Goal: Task Accomplishment & Management: Manage account settings

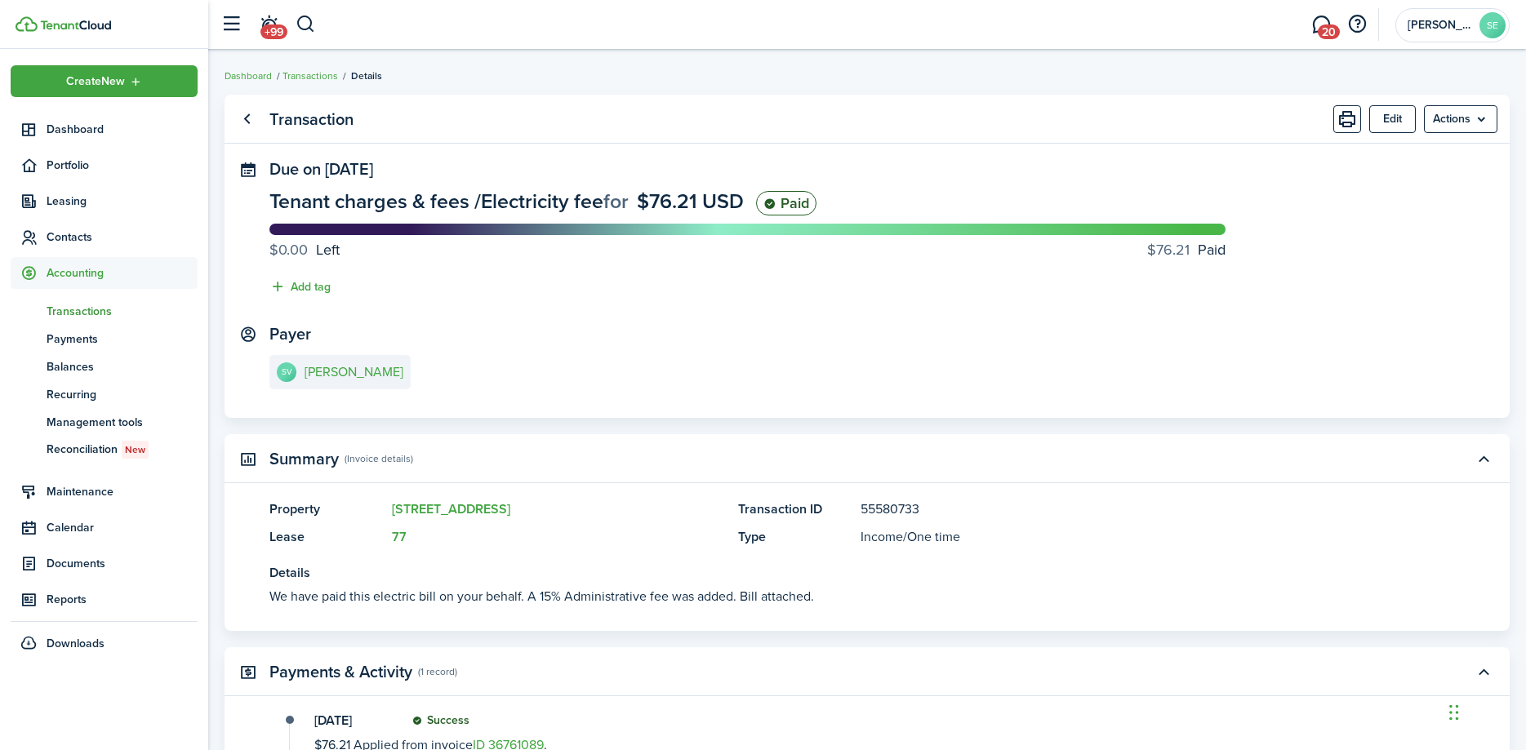
scroll to position [333, 0]
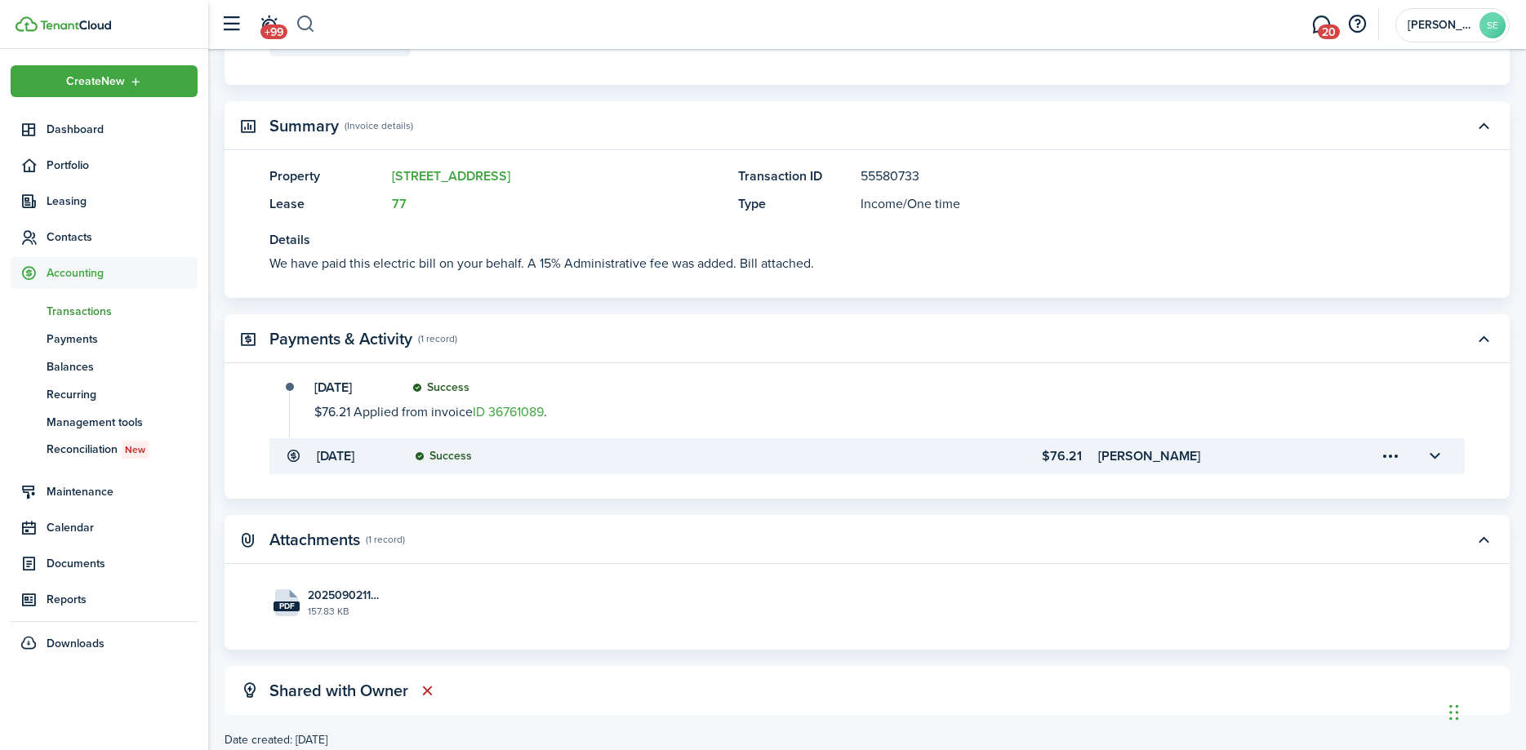
click at [308, 21] on button "button" at bounding box center [306, 25] width 20 height 28
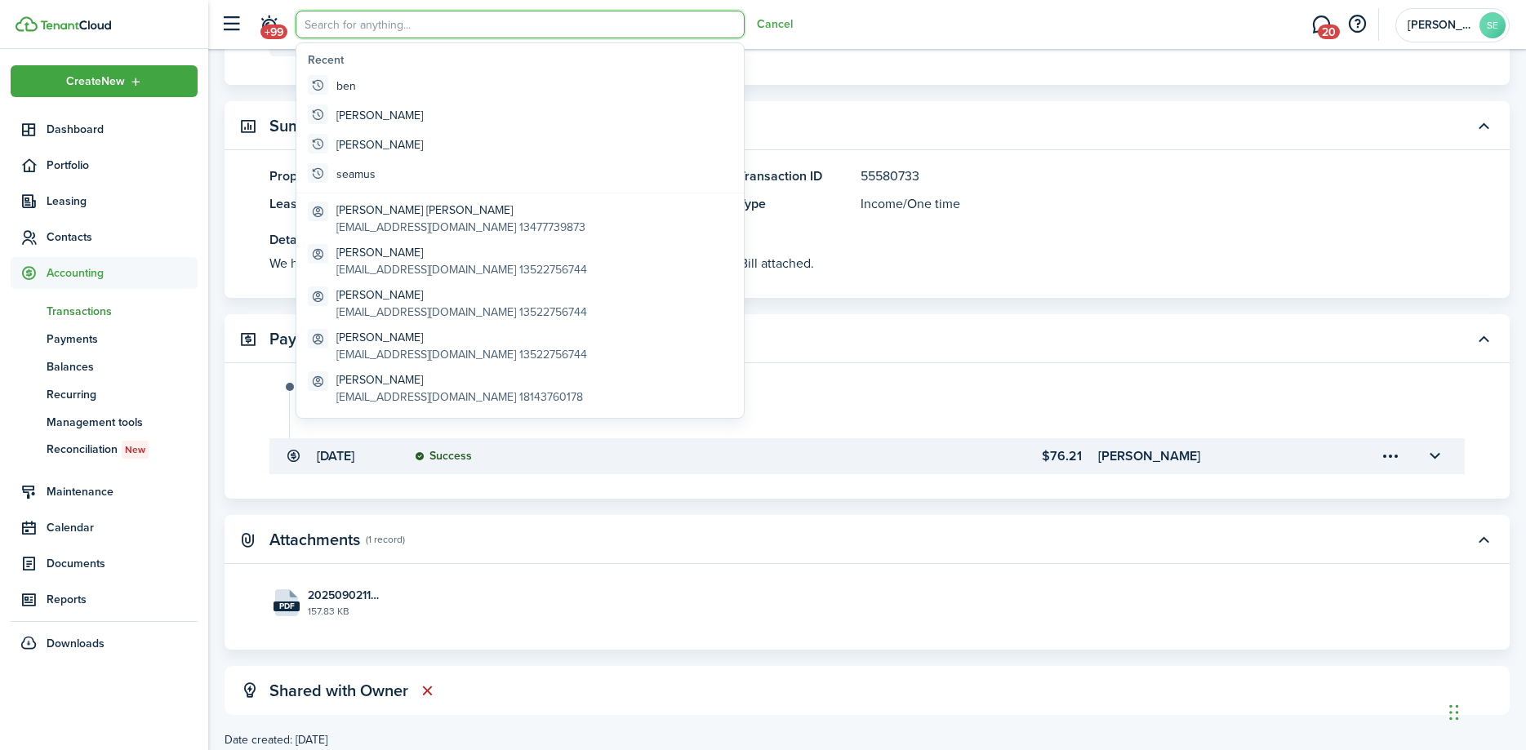
scroll to position [0, 0]
click at [308, 21] on input "search" at bounding box center [520, 25] width 449 height 28
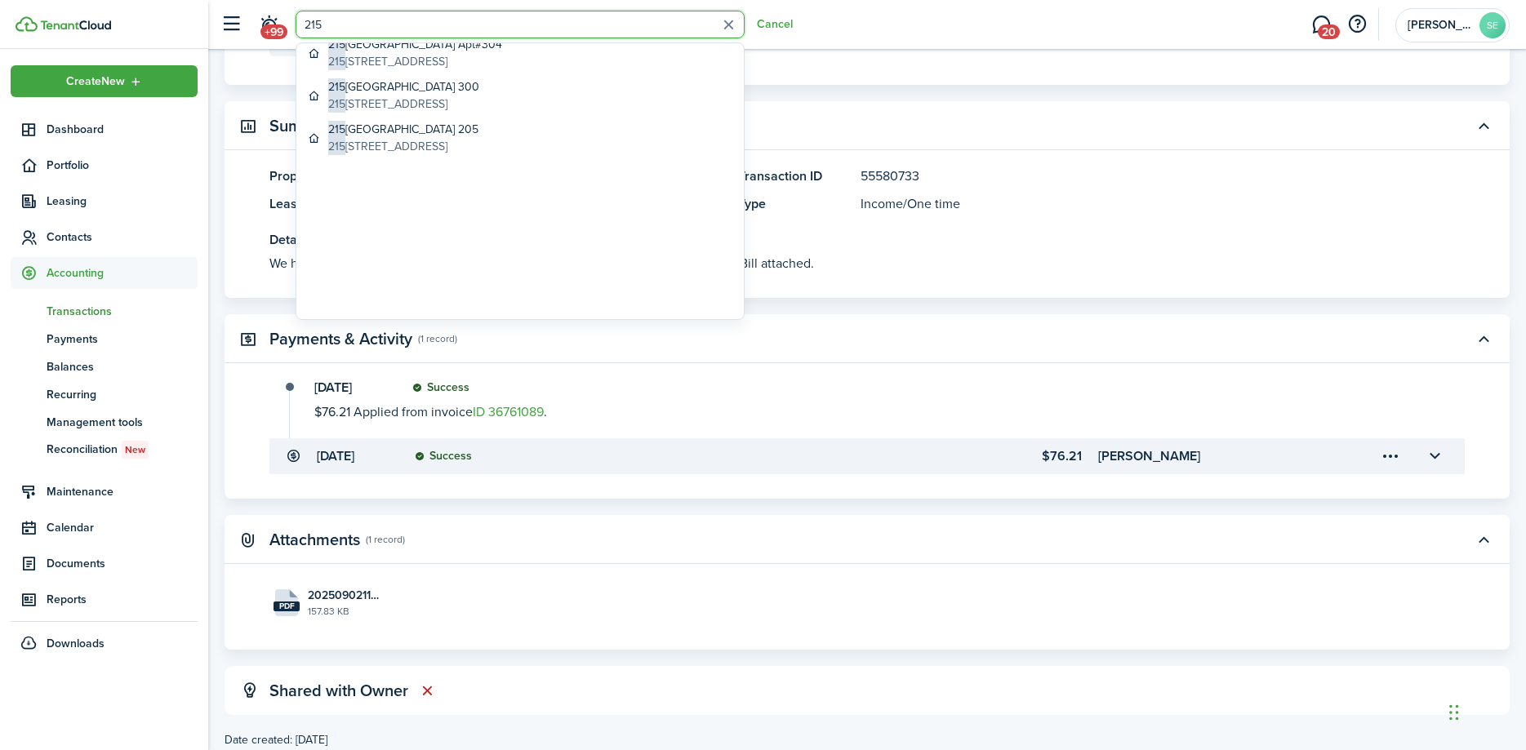
scroll to position [235, 0]
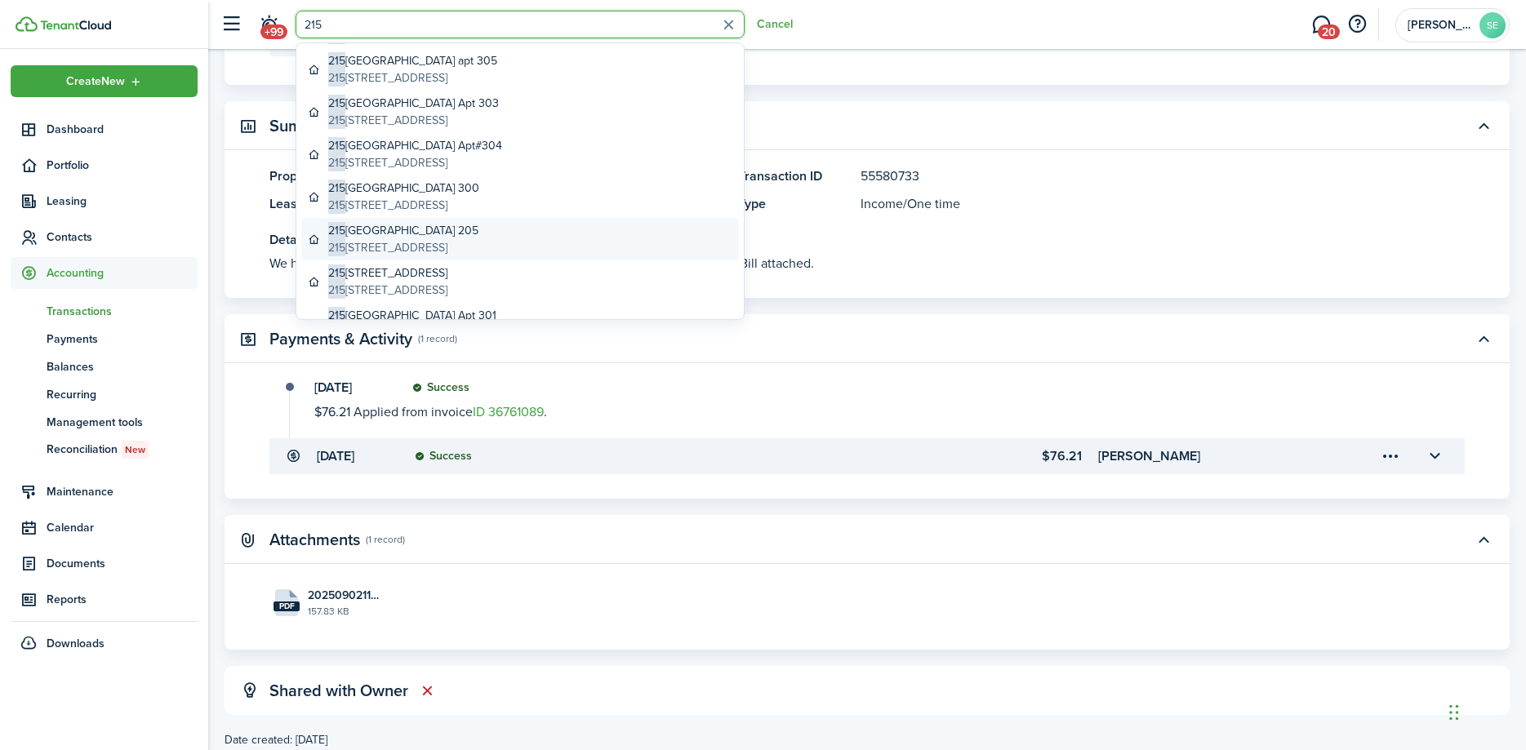
type input "215"
click at [455, 243] on global-search-item-description "[STREET_ADDRESS]" at bounding box center [403, 247] width 150 height 17
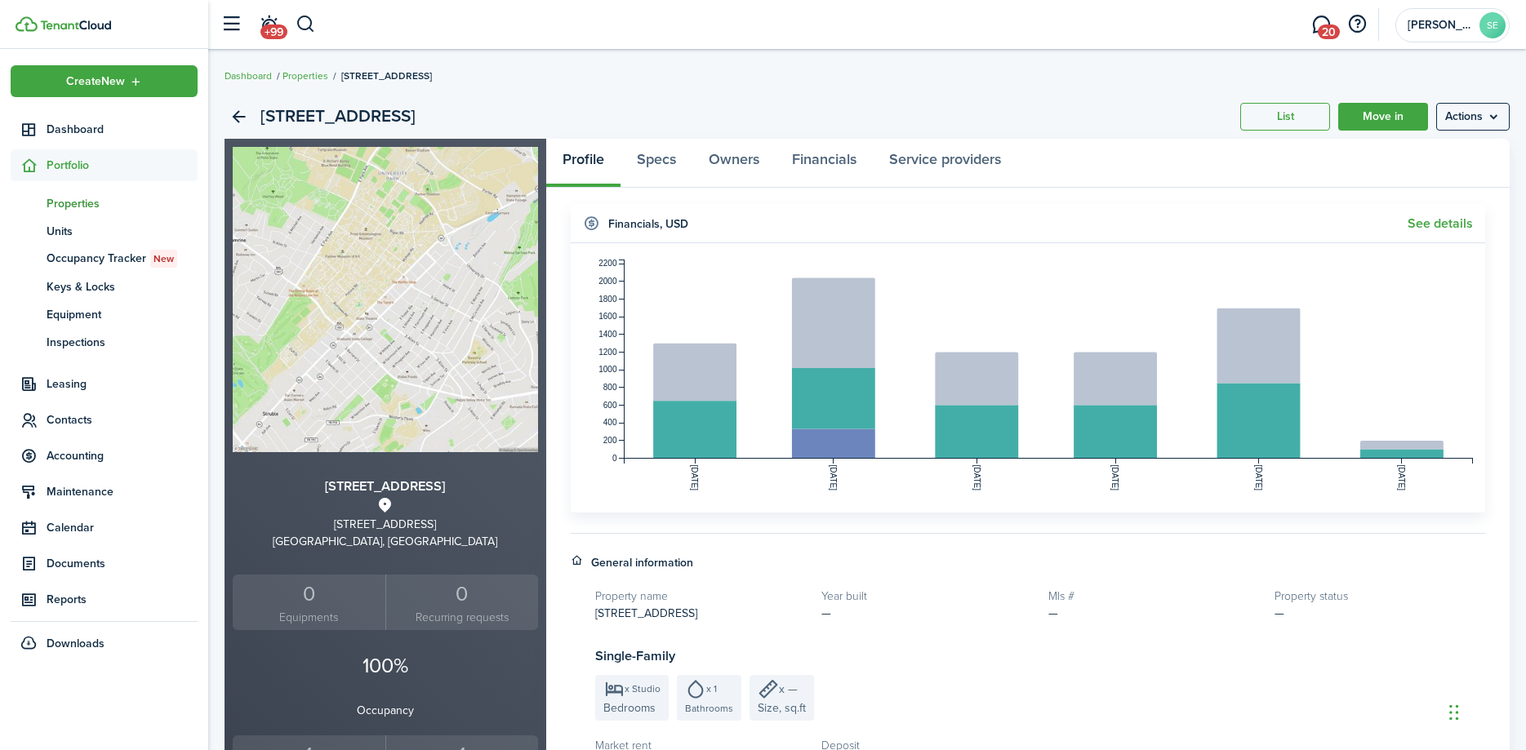
scroll to position [416, 0]
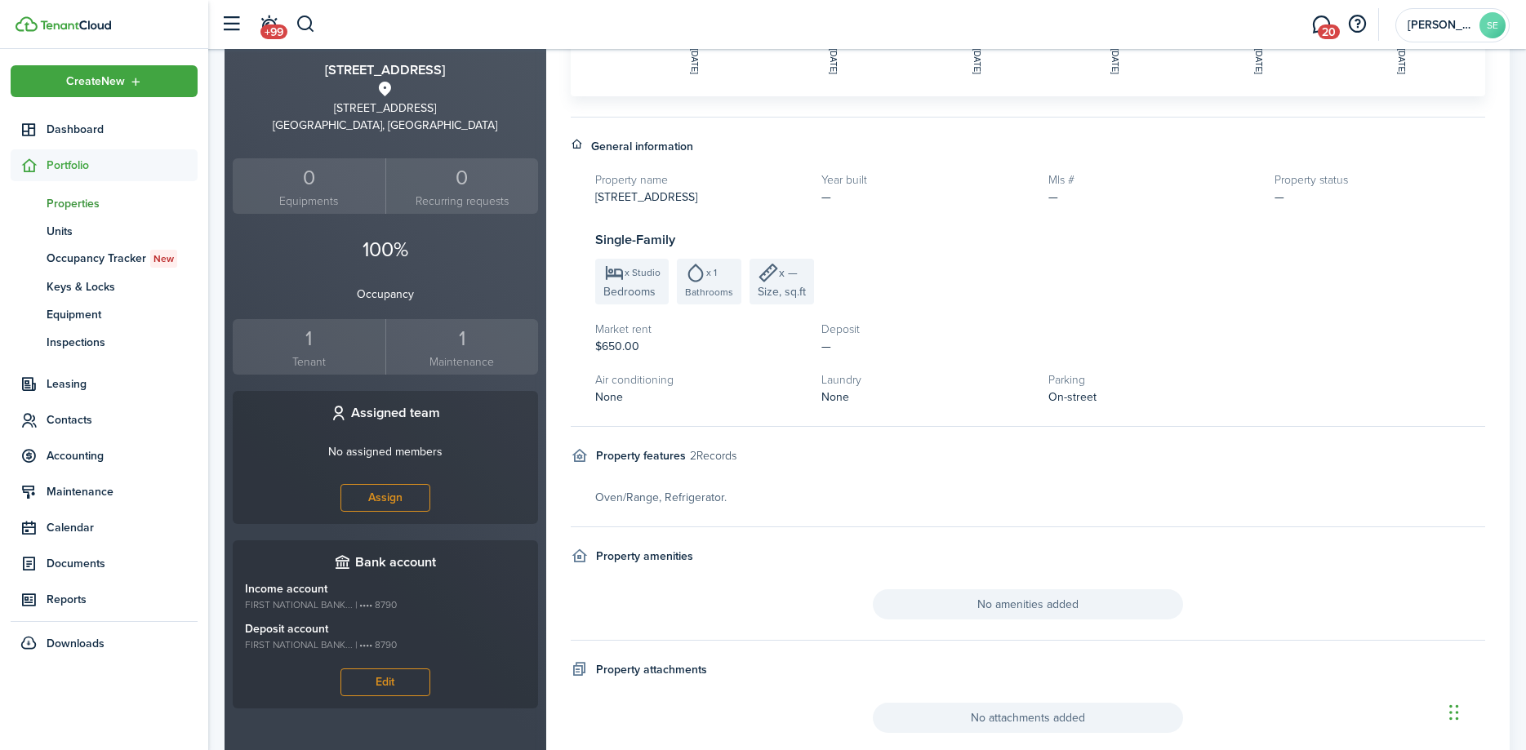
click at [314, 339] on div "1" at bounding box center [309, 338] width 145 height 31
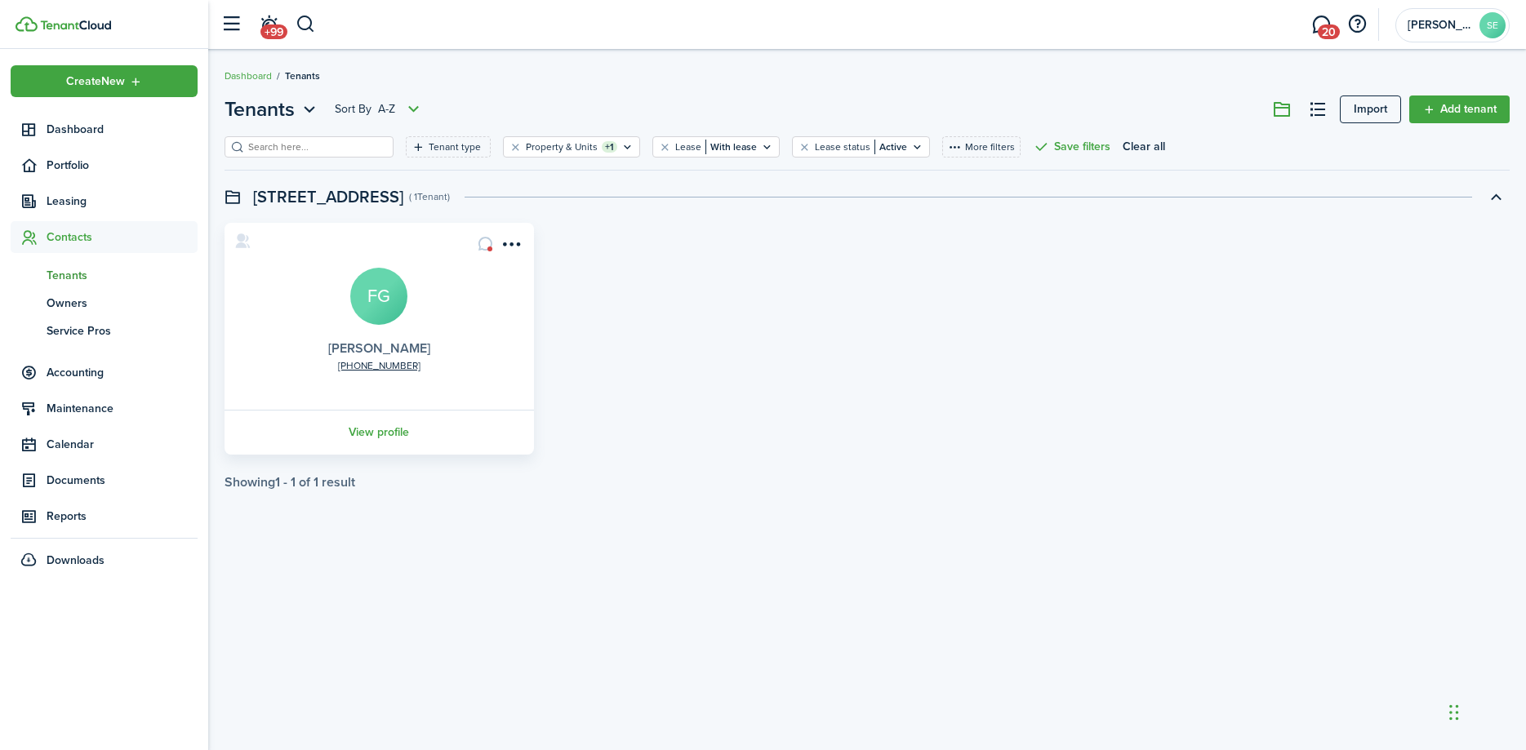
click at [405, 345] on link "[PERSON_NAME]" at bounding box center [379, 348] width 102 height 19
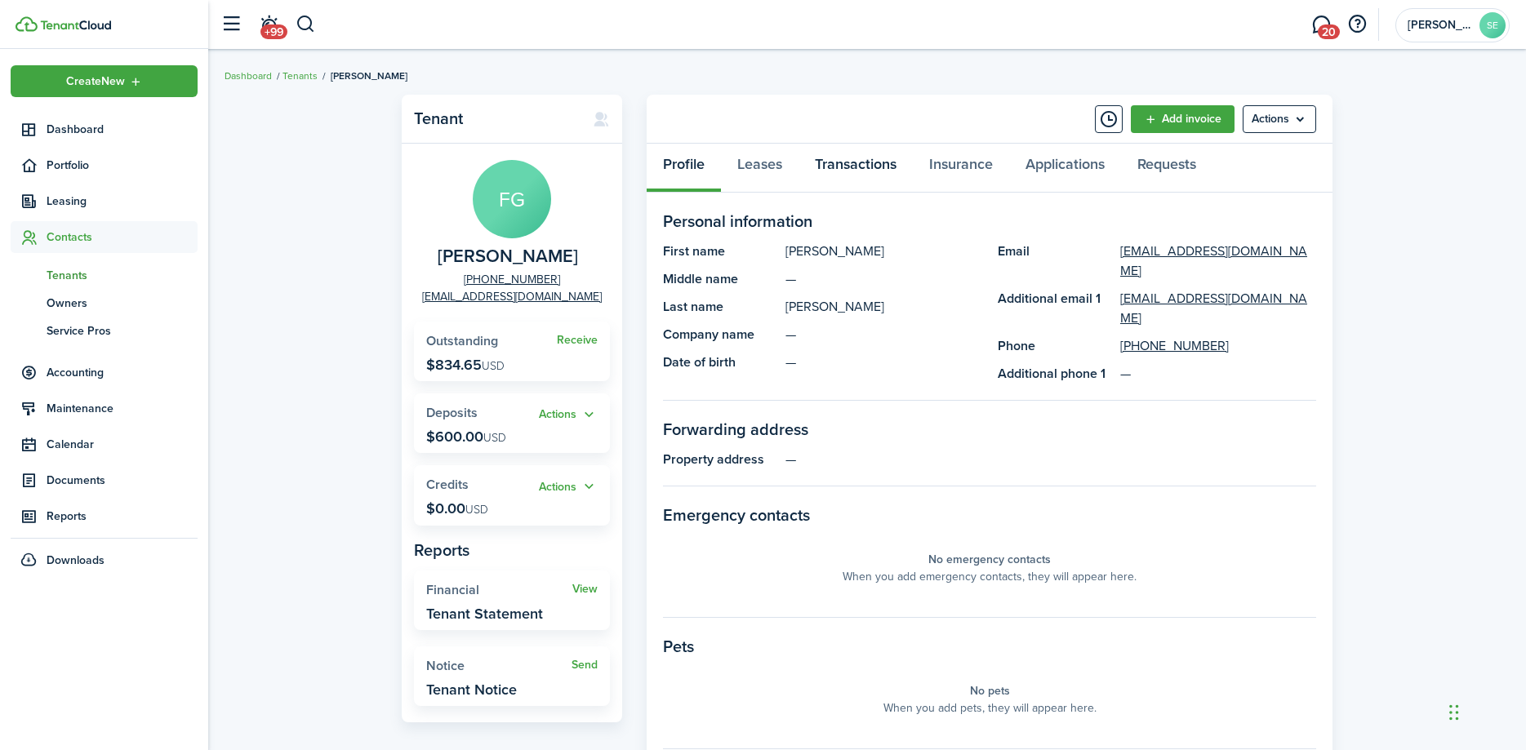
click at [840, 163] on link "Transactions" at bounding box center [856, 168] width 114 height 49
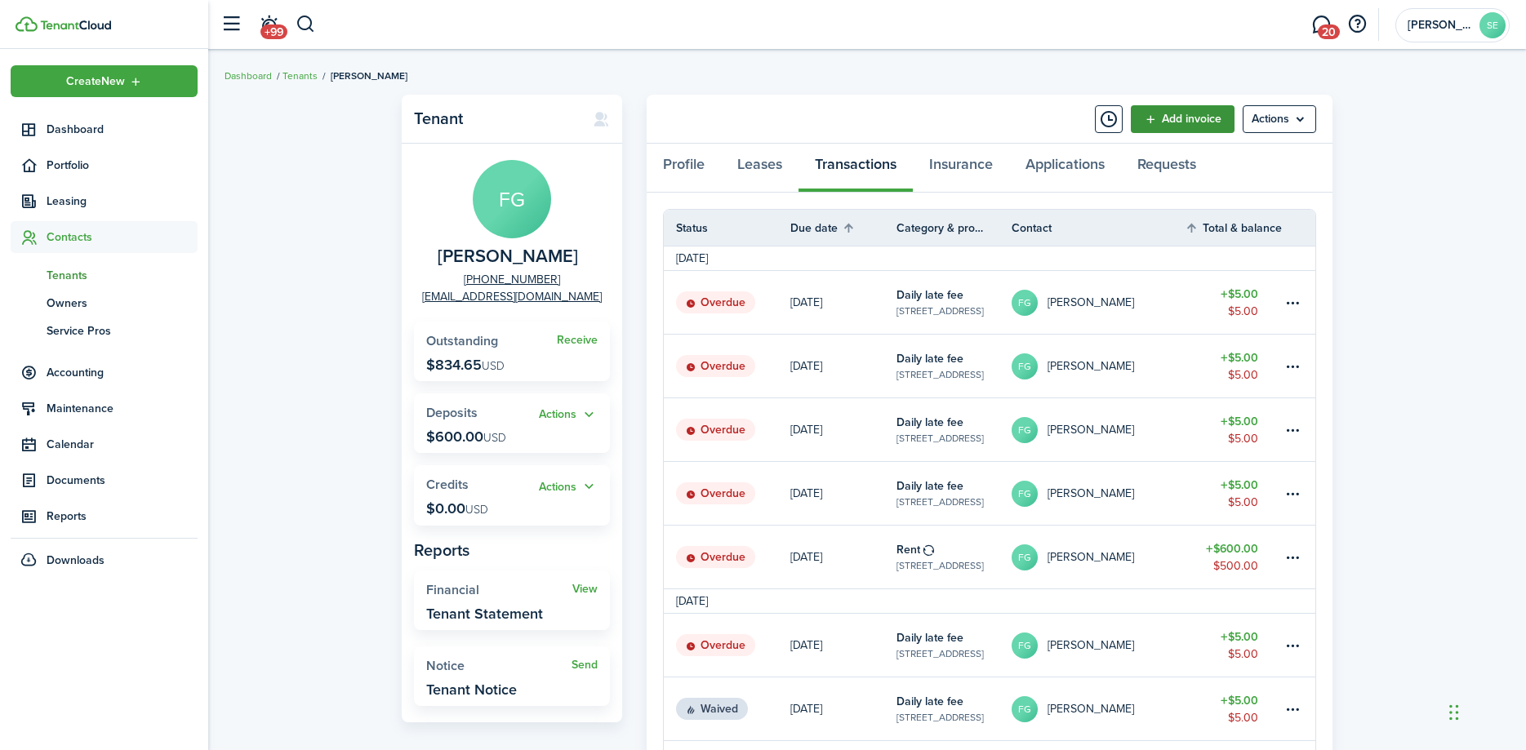
click at [1165, 119] on link "Add invoice" at bounding box center [1183, 119] width 104 height 28
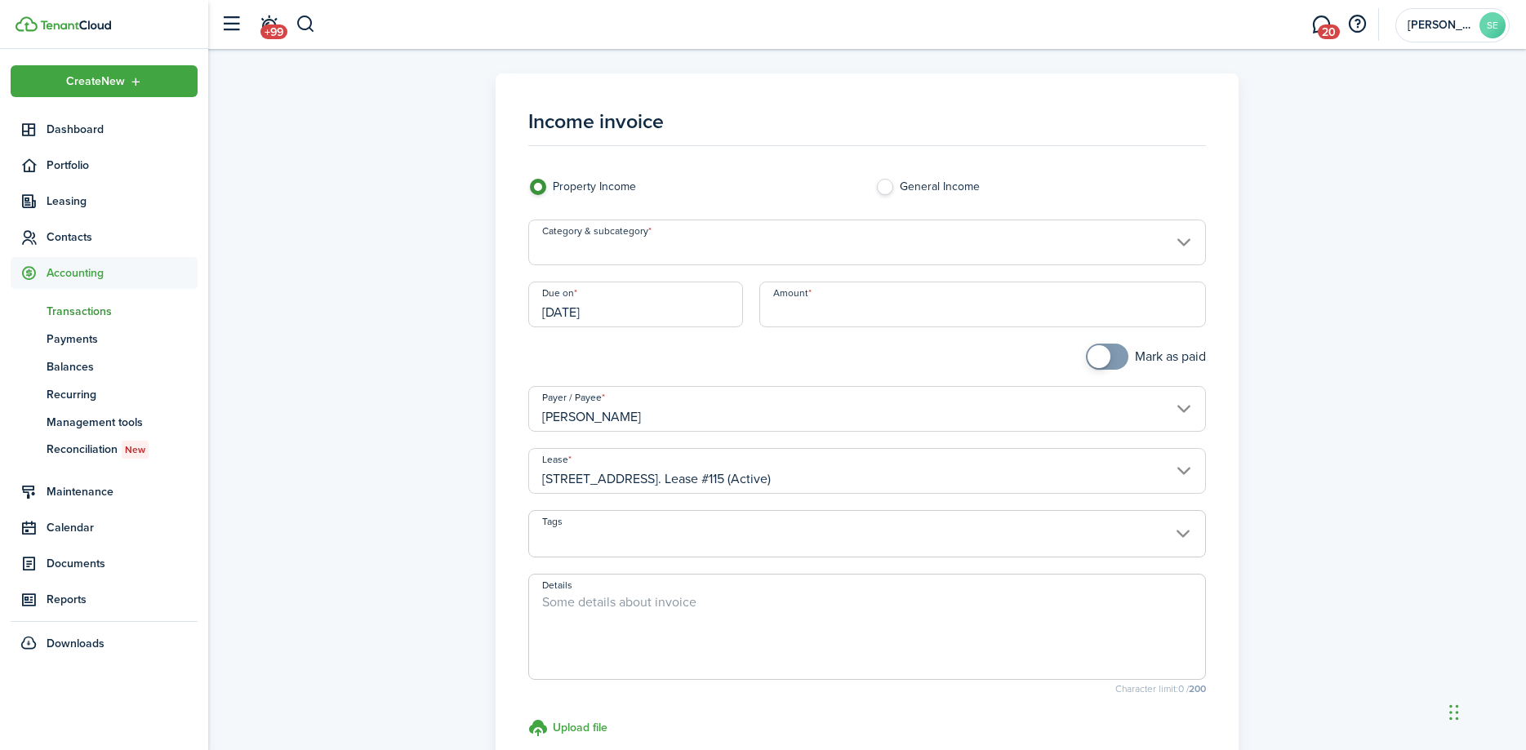
click at [807, 311] on input "Amount" at bounding box center [982, 305] width 447 height 46
click at [648, 247] on input "Category & subcategory" at bounding box center [867, 243] width 678 height 46
type input "$54.80"
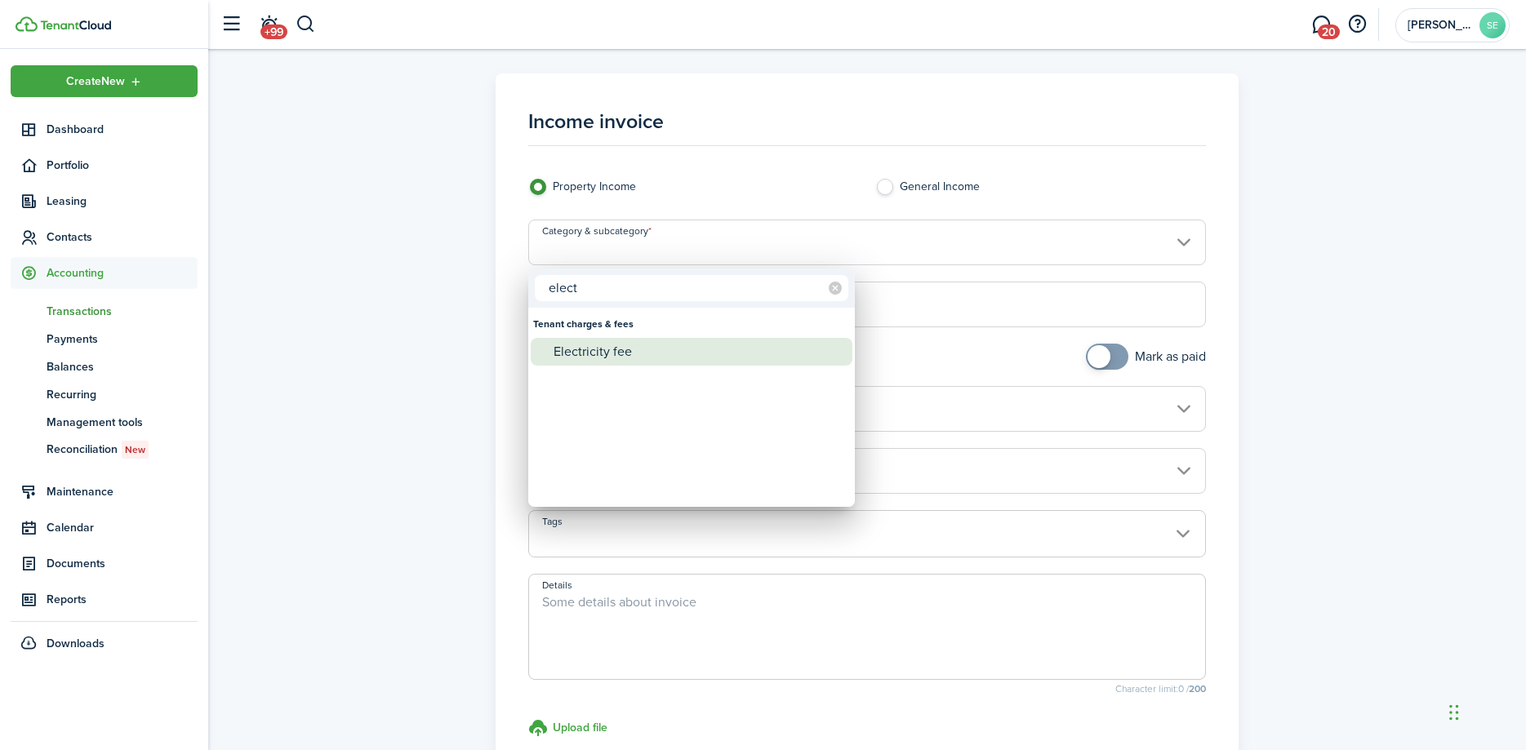
type input "elect"
click at [632, 355] on div "Electricity fee" at bounding box center [698, 352] width 289 height 28
type input "Tenant charges & fees / Electricity fee"
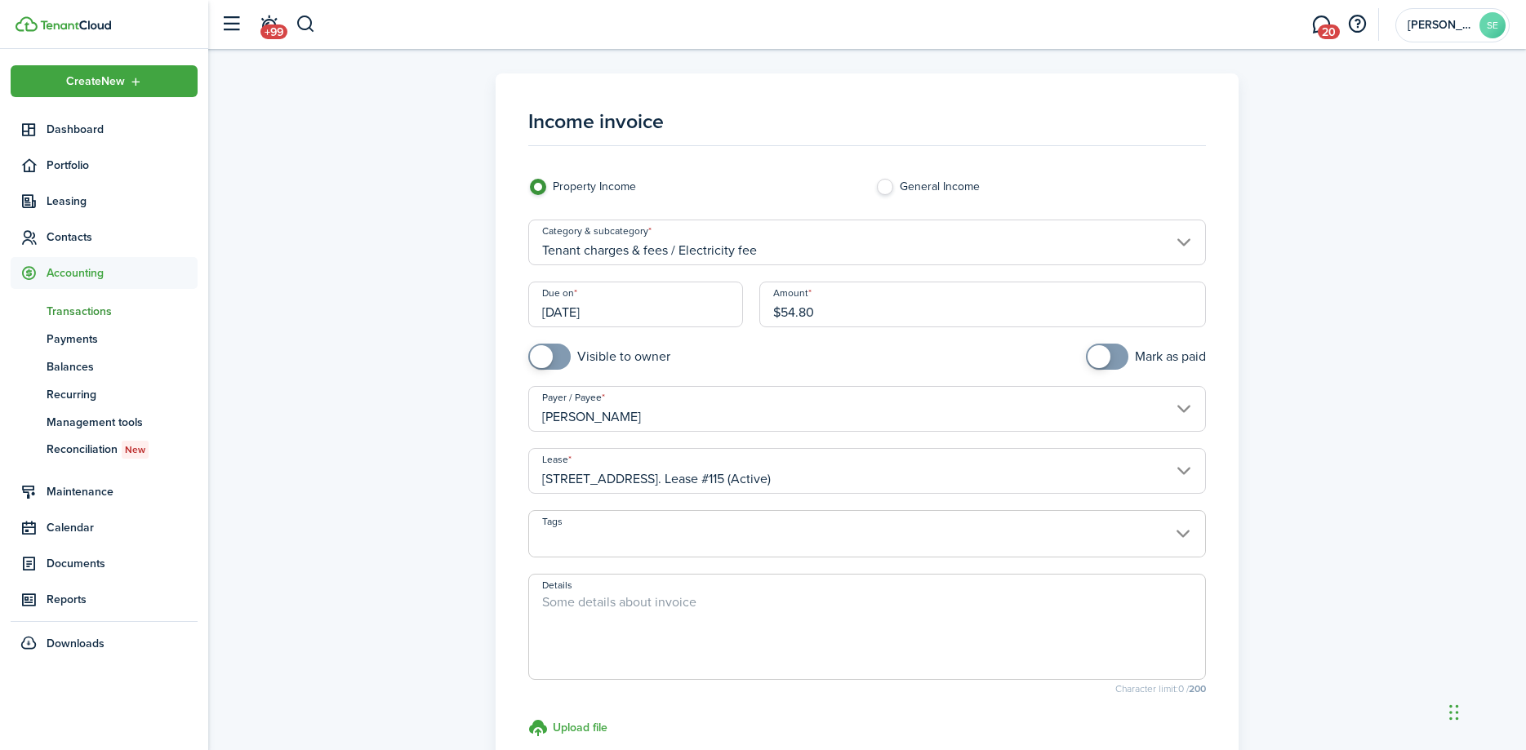
scroll to position [197, 0]
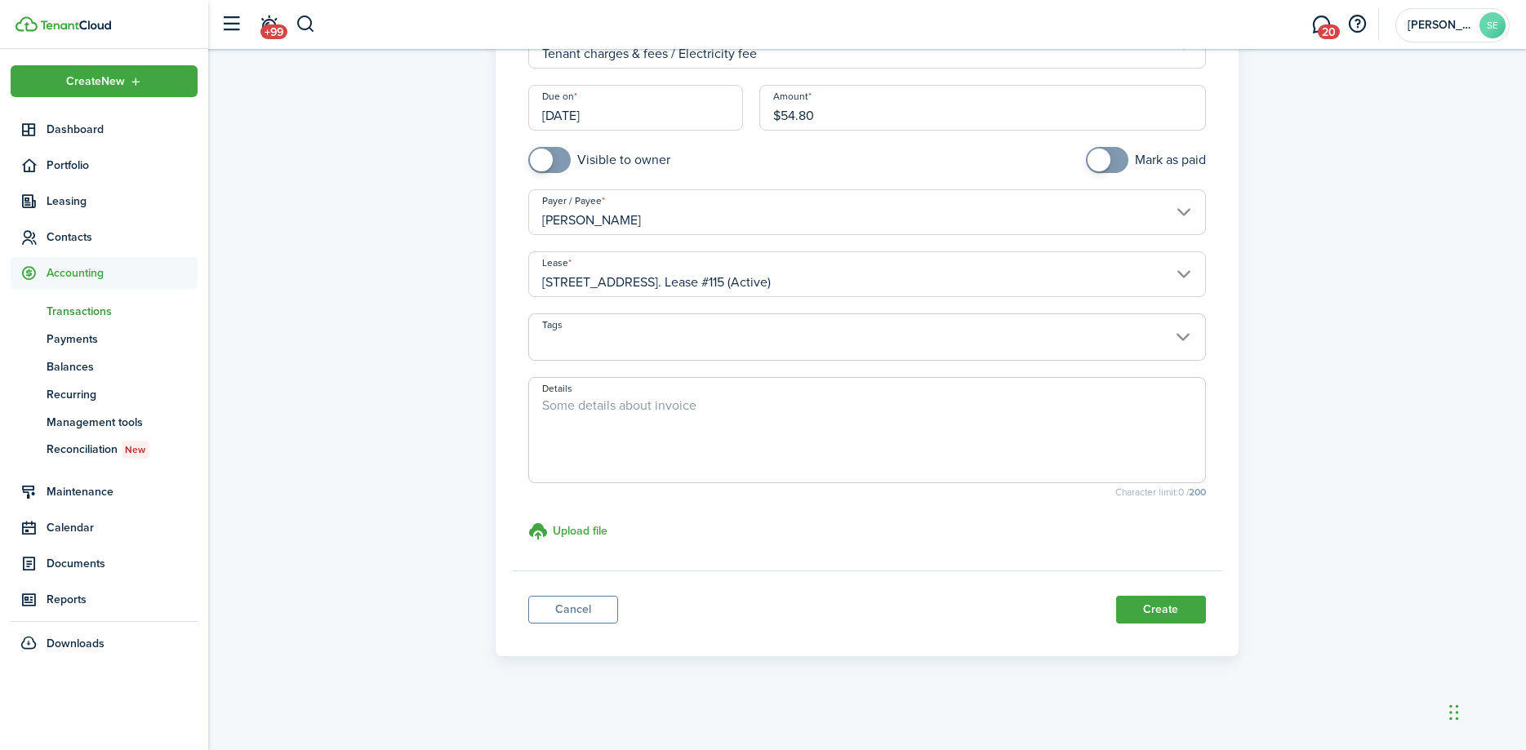
click at [618, 428] on textarea "Details" at bounding box center [867, 435] width 676 height 78
drag, startPoint x: 687, startPoint y: 434, endPoint x: 539, endPoint y: 409, distance: 149.8
click at [539, 409] on textarea "We have paid this bill on your behalf please remit payment, a 15% administrativ…" at bounding box center [867, 435] width 676 height 78
type textarea "We have paid this bill on your behalf please remit payment, a 15% administrativ…"
click at [561, 529] on h3 "Upload file" at bounding box center [580, 531] width 55 height 17
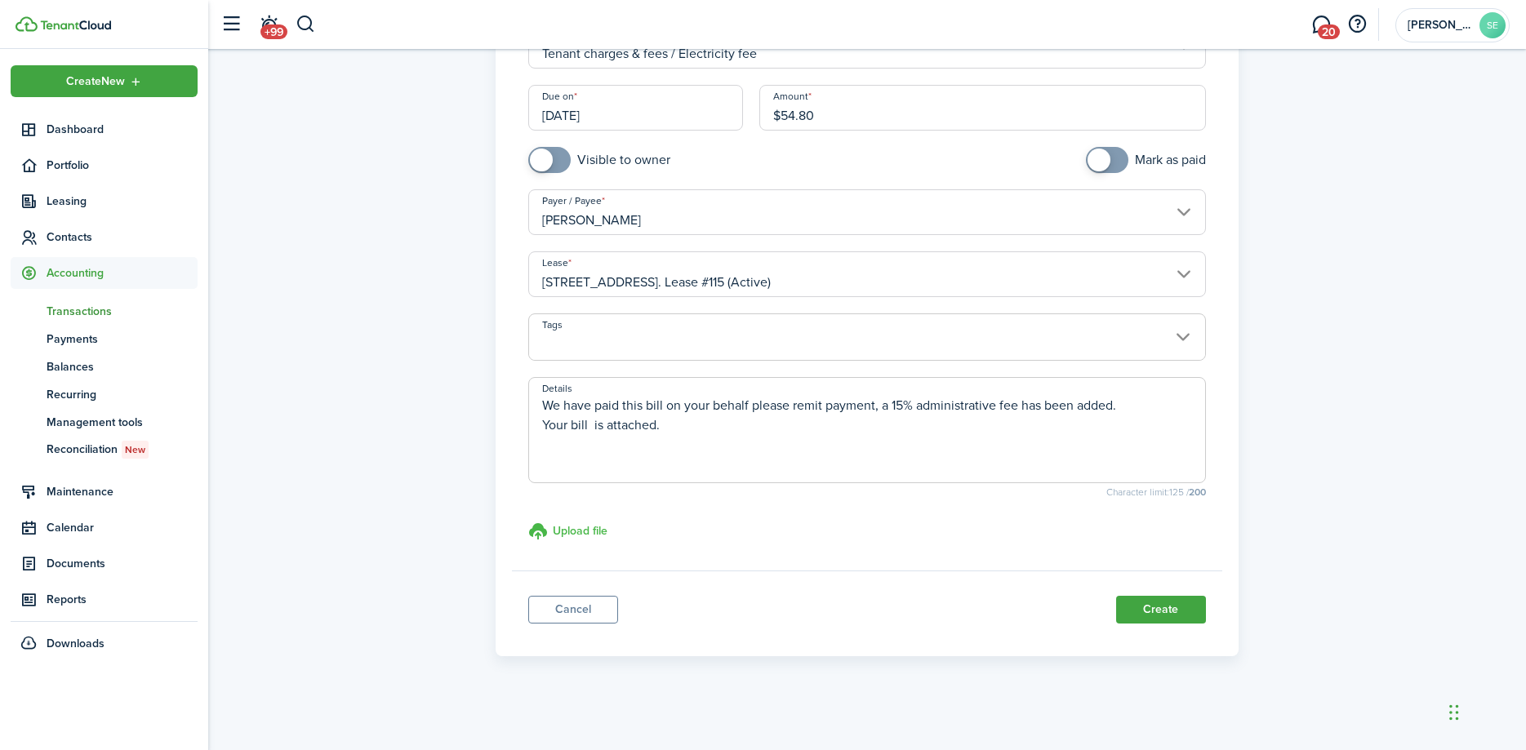
click at [528, 522] on input "Upload file store documents and templates Choose file" at bounding box center [528, 522] width 0 height 0
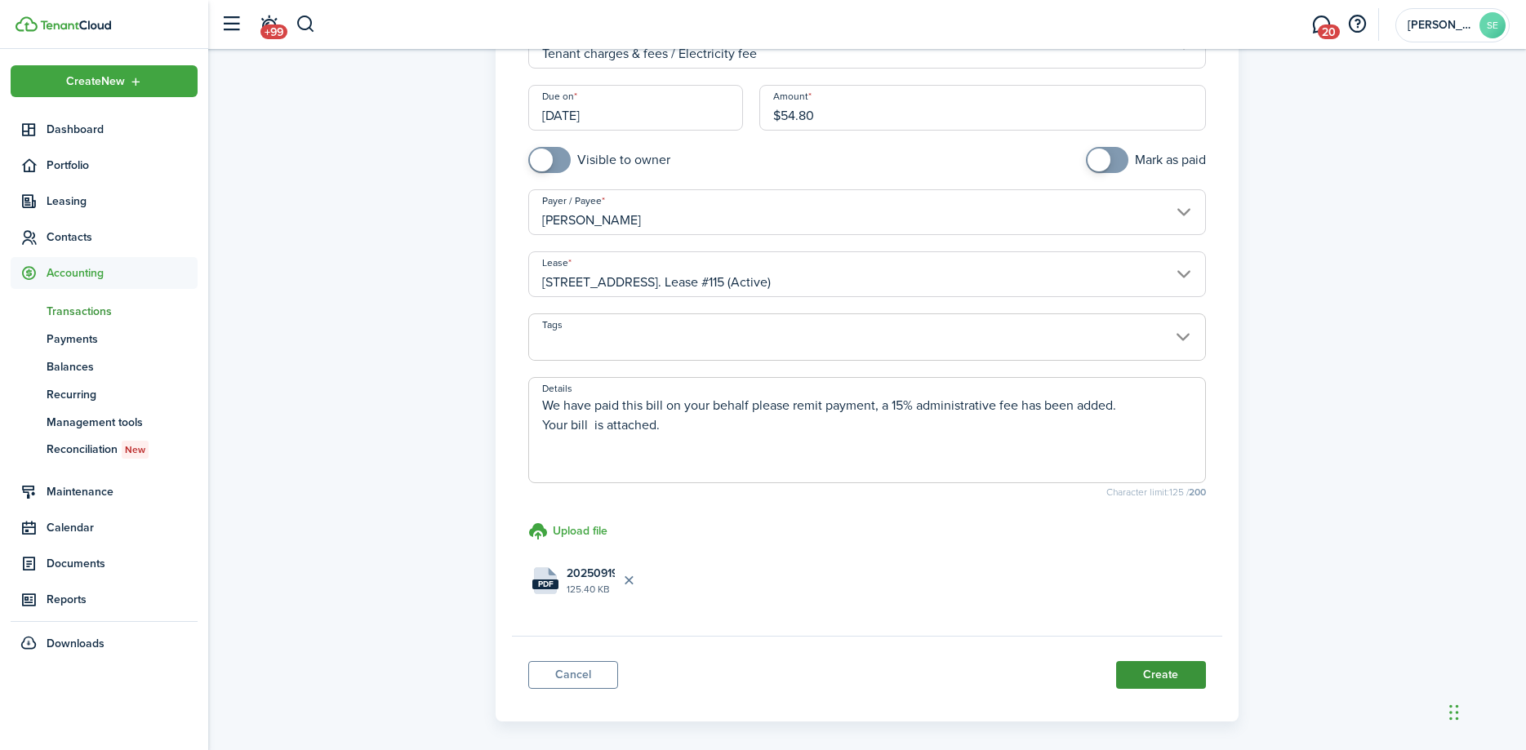
click at [1163, 672] on button "Create" at bounding box center [1161, 675] width 90 height 28
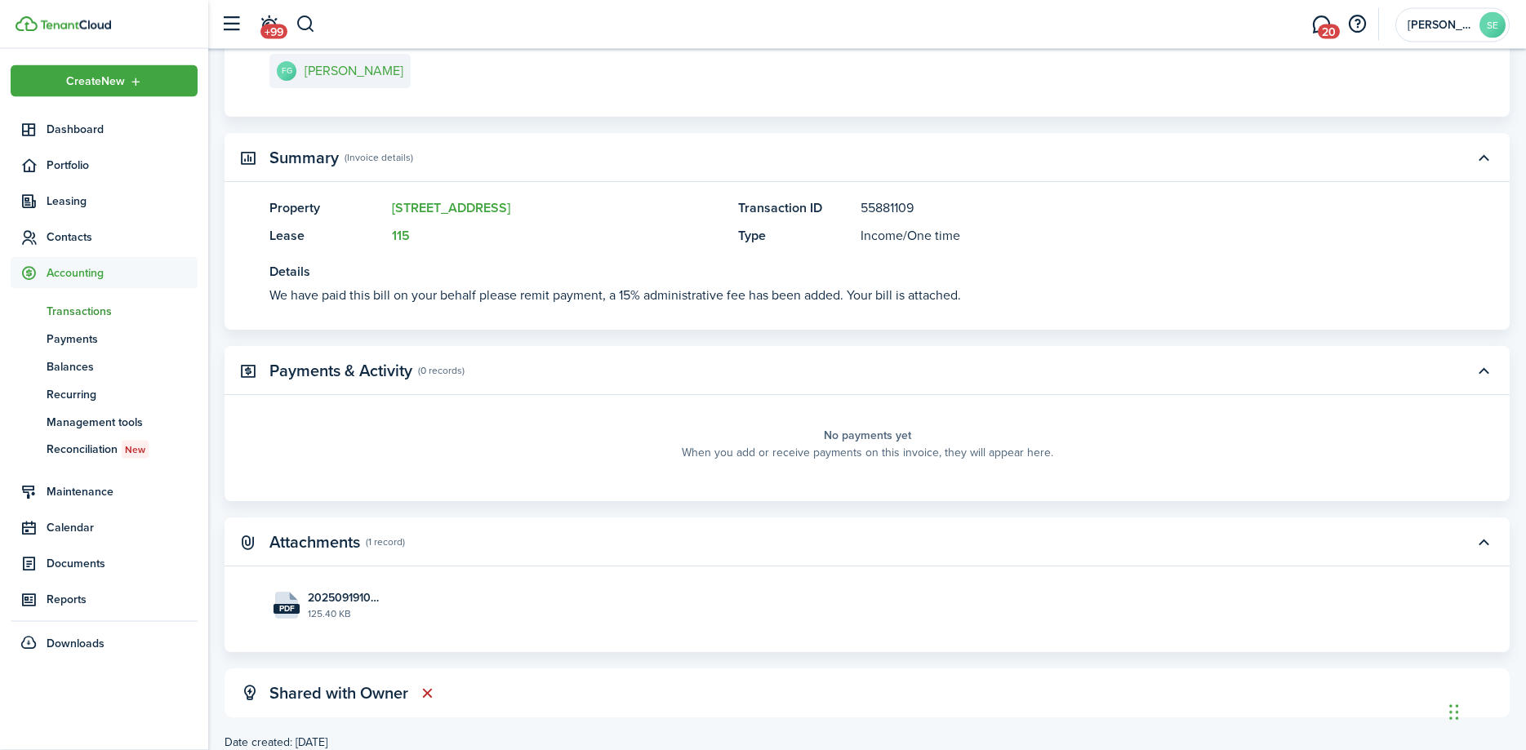
scroll to position [333, 0]
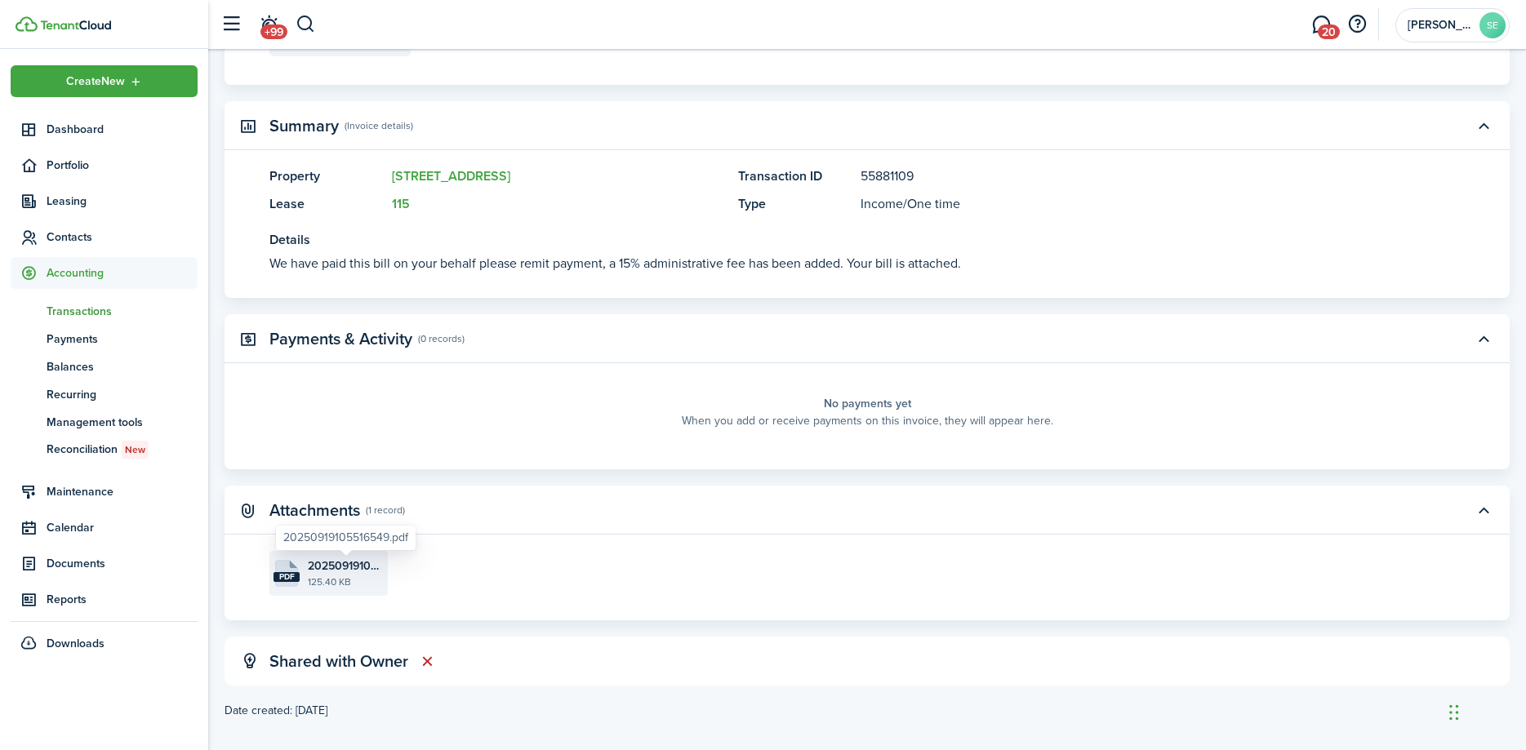
click at [332, 583] on file-size "125.40 KB" at bounding box center [346, 582] width 76 height 15
click at [307, 23] on button "button" at bounding box center [306, 25] width 20 height 28
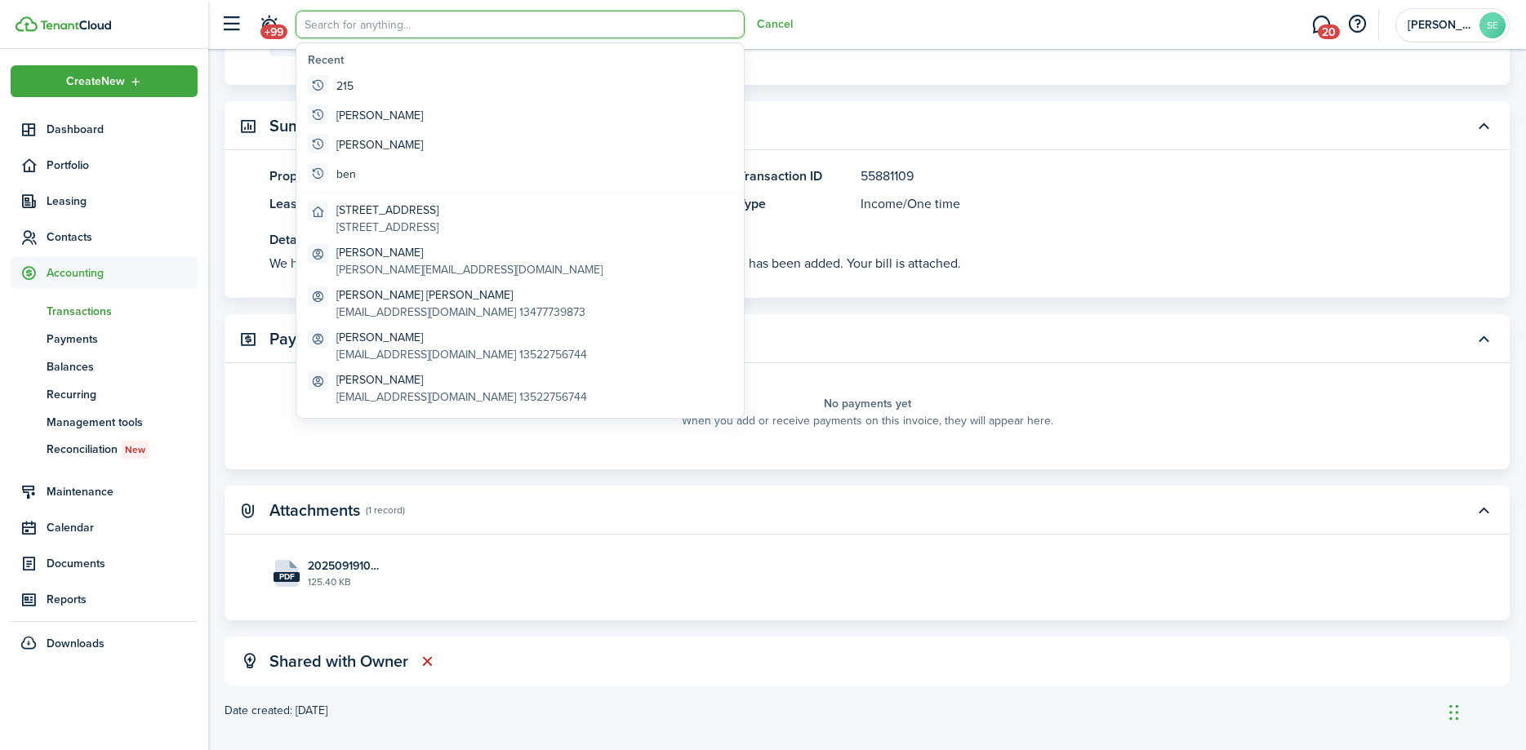
click at [343, 31] on input "search" at bounding box center [520, 25] width 449 height 28
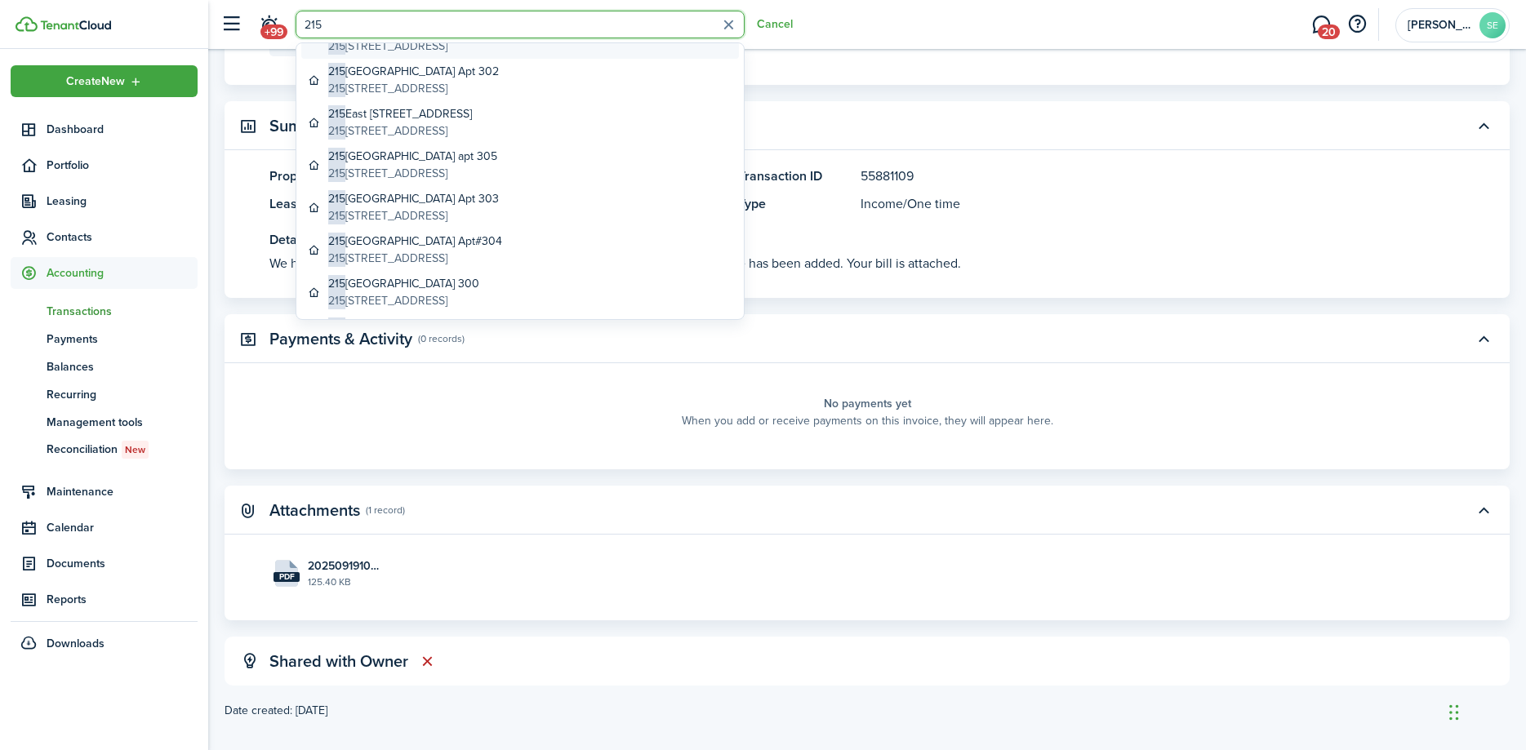
scroll to position [185, 0]
type input "215"
click at [502, 194] on global-search-item-title "[STREET_ADDRESS]" at bounding box center [415, 196] width 174 height 17
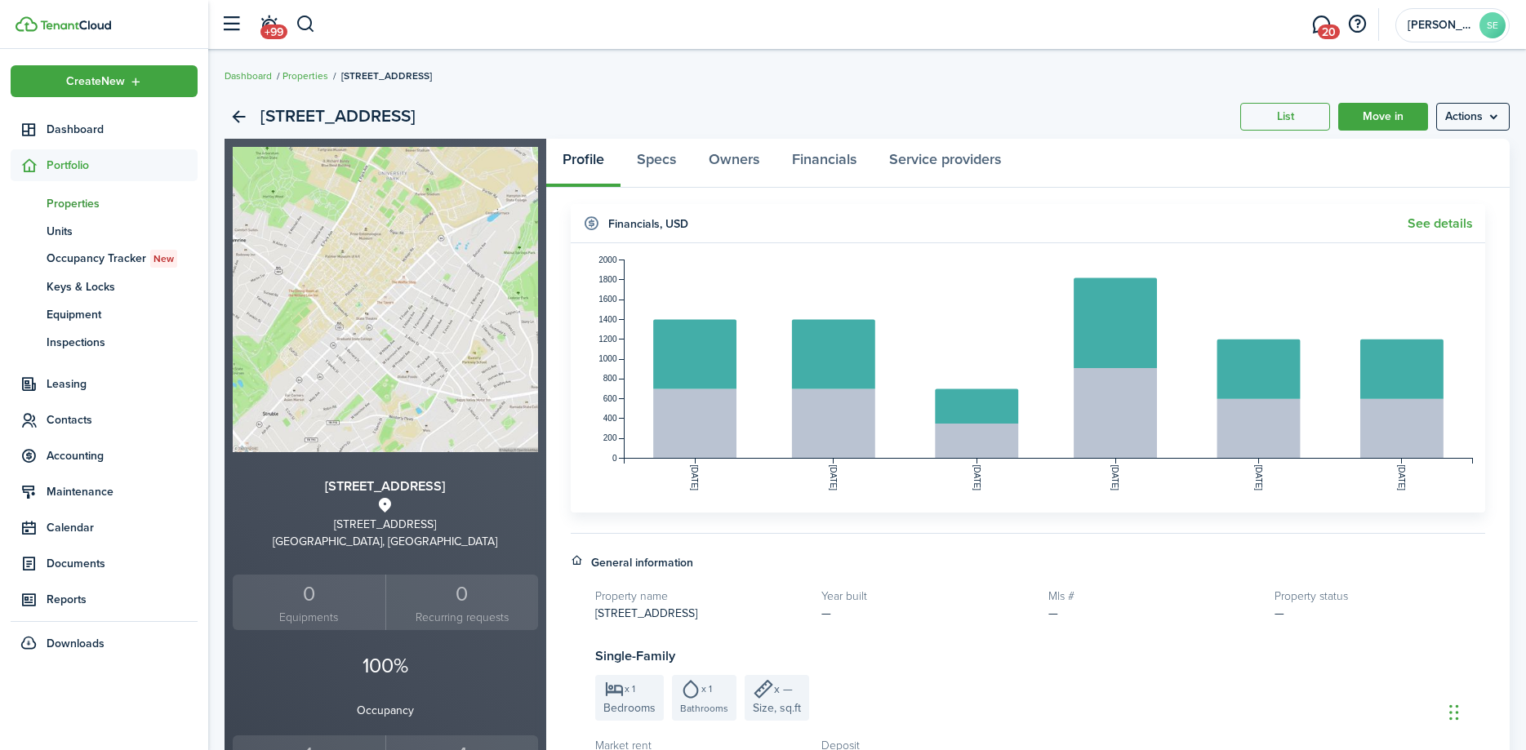
scroll to position [416, 0]
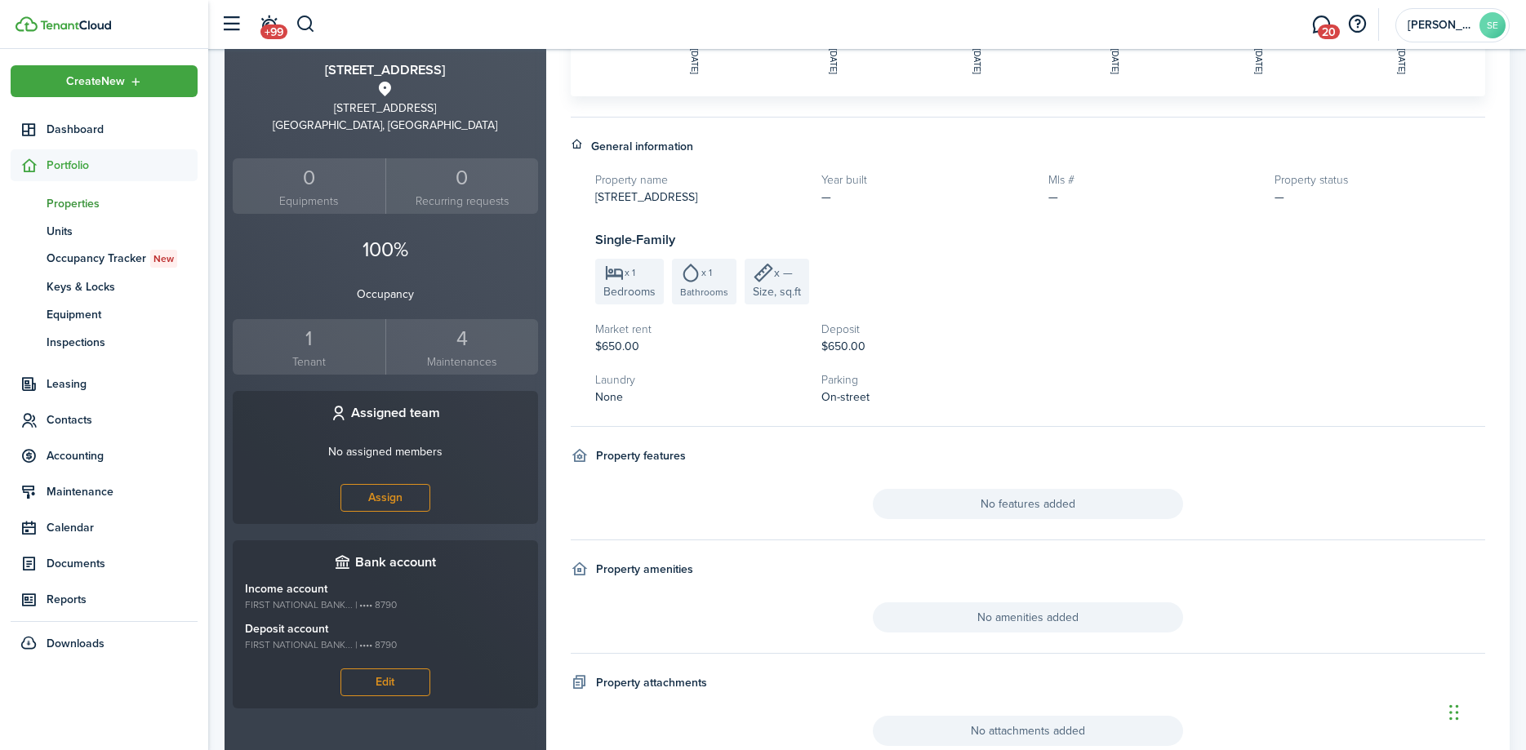
click at [312, 333] on div "1" at bounding box center [309, 338] width 145 height 31
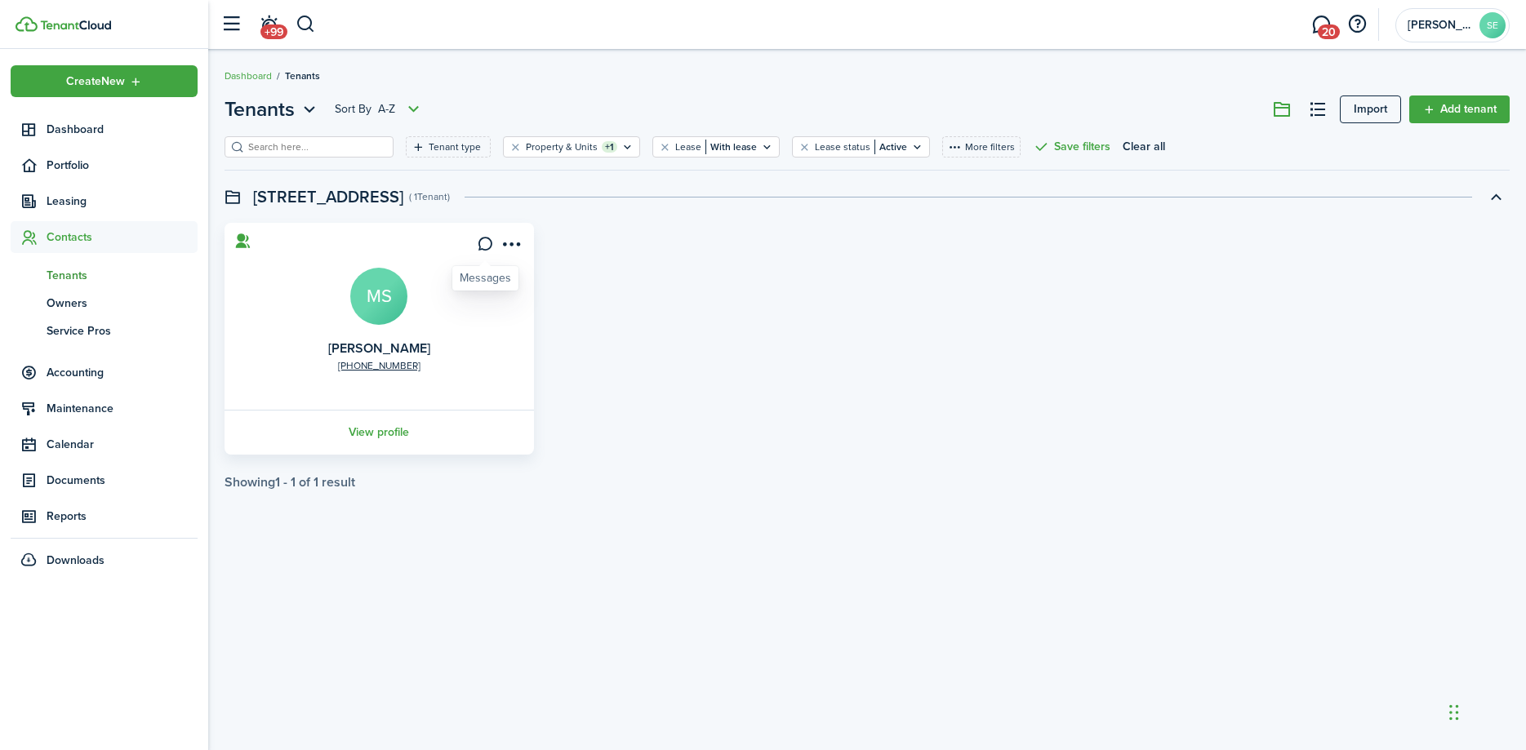
click at [488, 247] on icon at bounding box center [485, 244] width 17 height 16
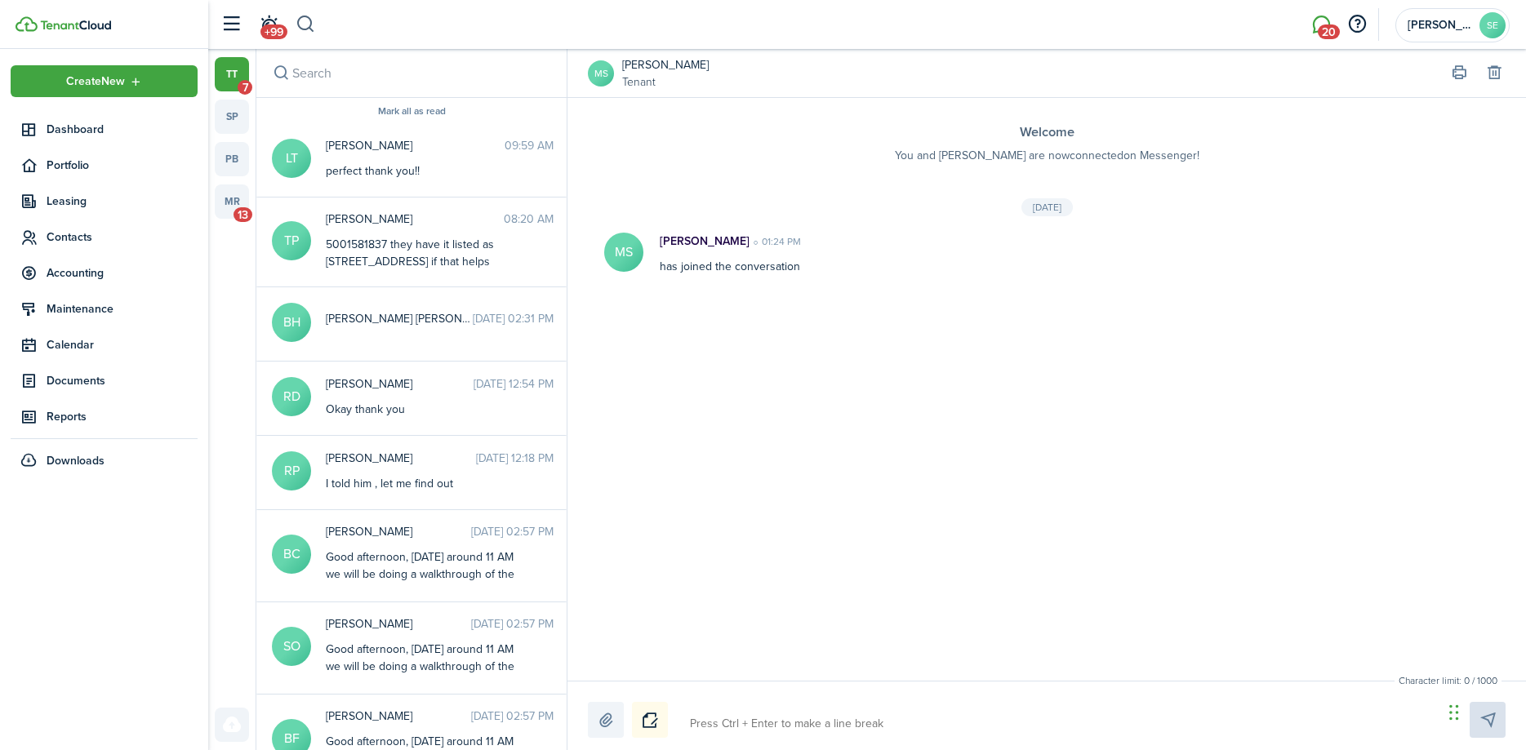
click at [305, 28] on button "button" at bounding box center [306, 25] width 20 height 28
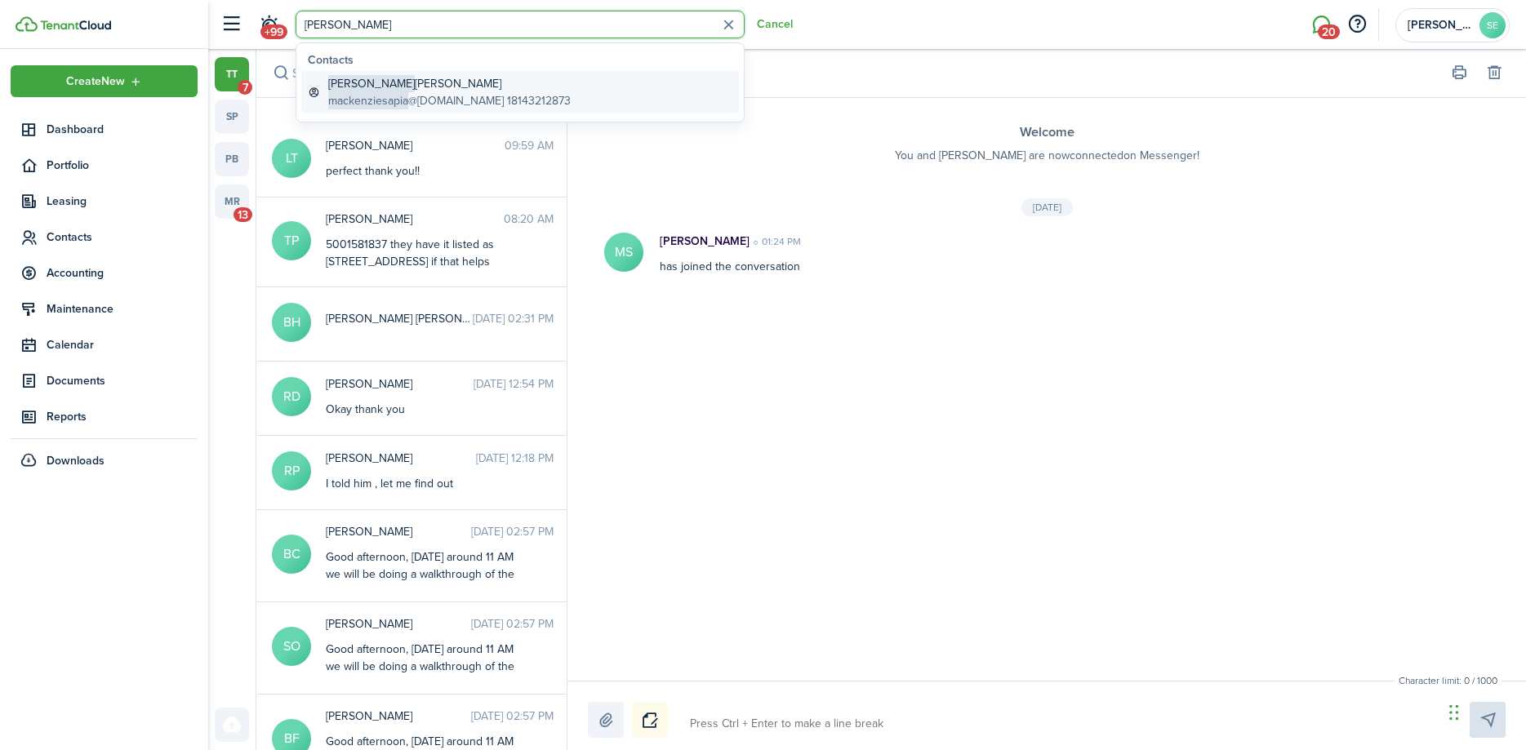
type input "[PERSON_NAME]"
click at [473, 92] on global-search-item-description "mackenziesapia @[DOMAIN_NAME] 18143212873" at bounding box center [449, 100] width 243 height 17
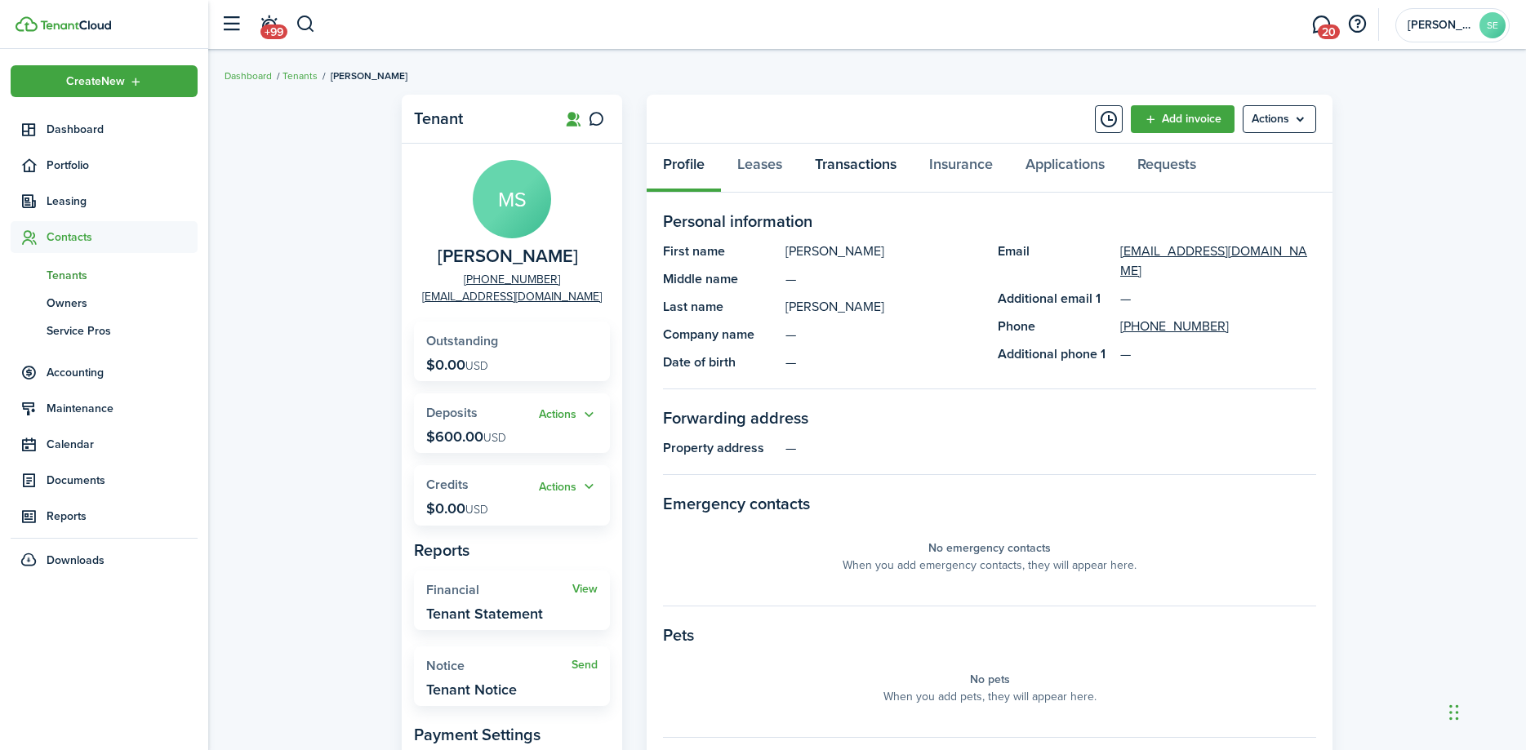
click at [848, 165] on link "Transactions" at bounding box center [856, 168] width 114 height 49
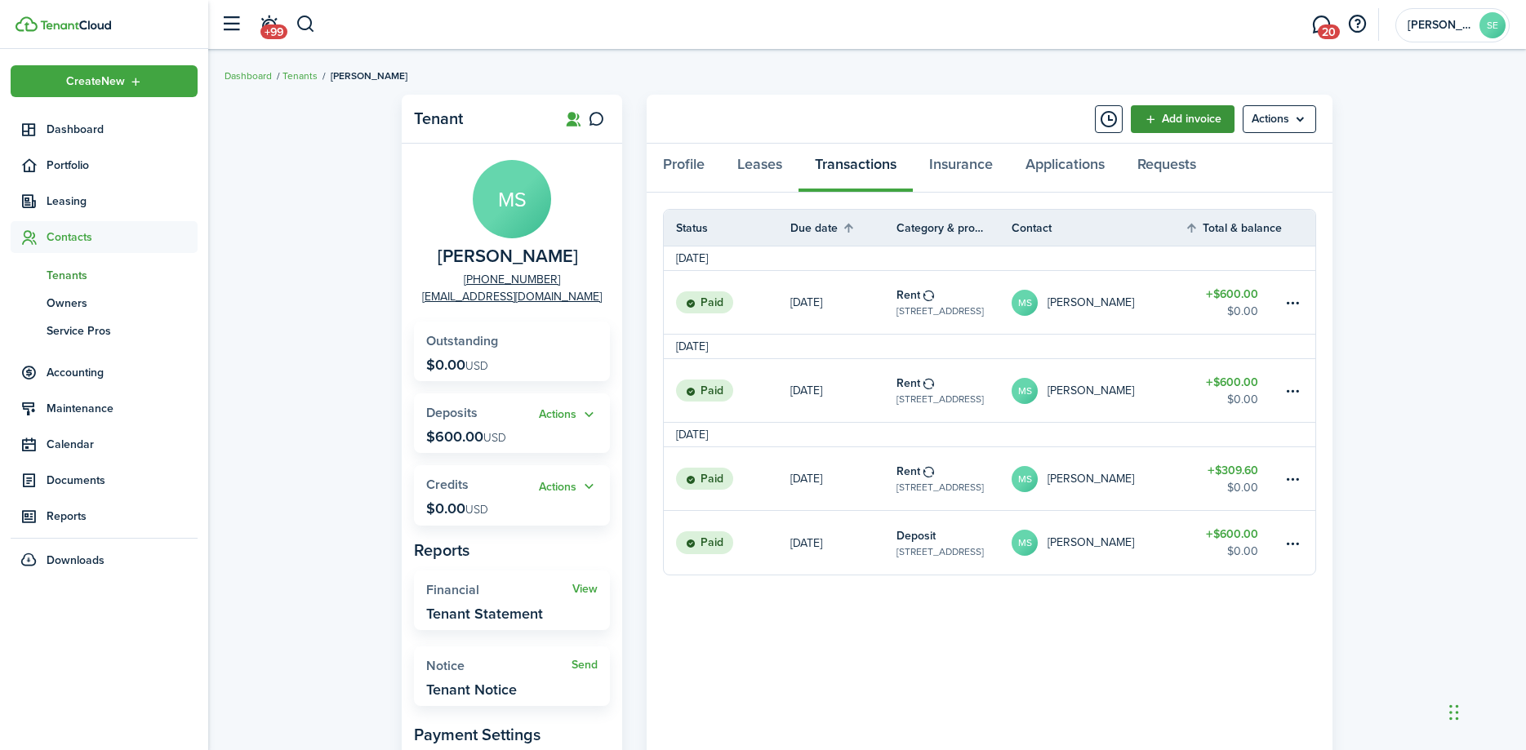
click at [1160, 119] on link "Add invoice" at bounding box center [1183, 119] width 104 height 28
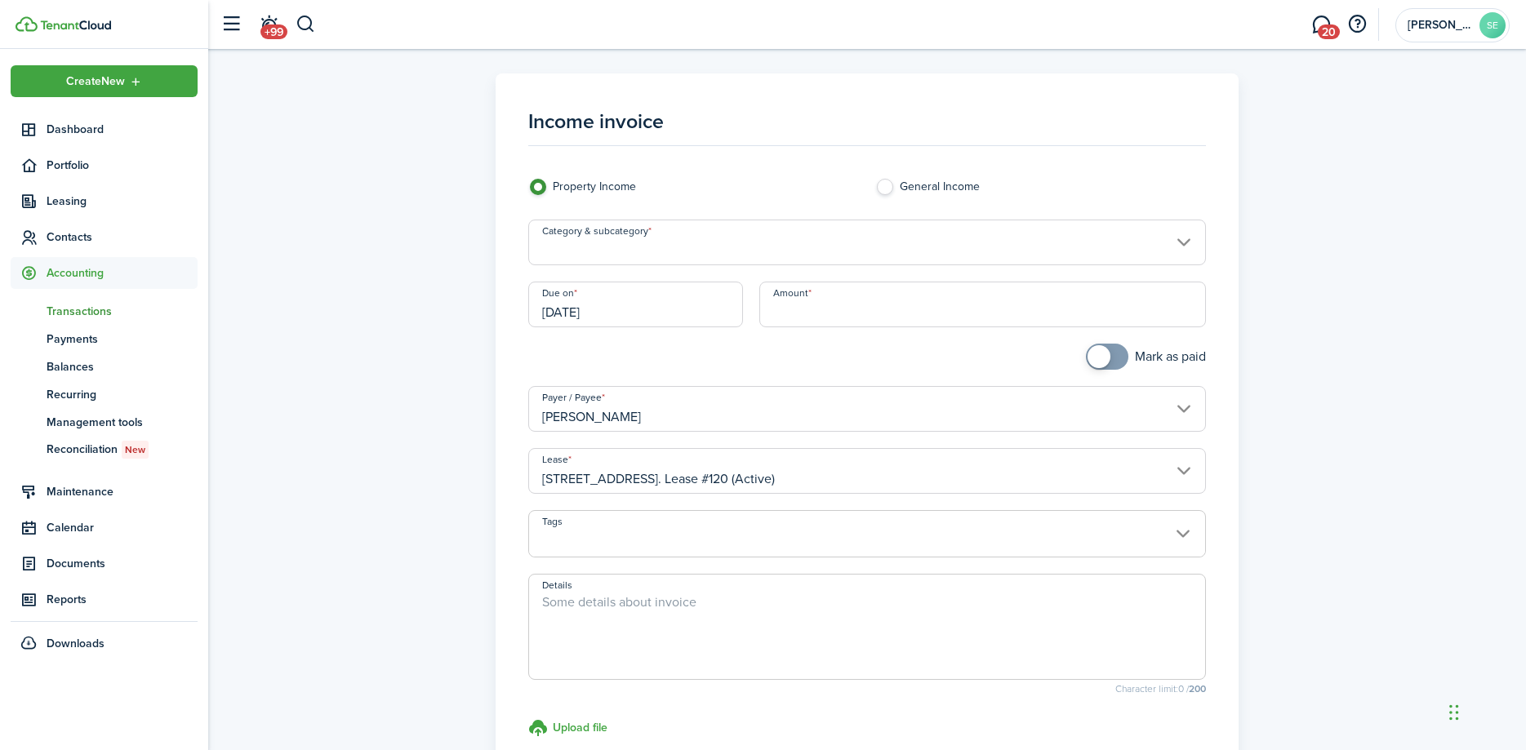
click at [746, 247] on input "Category & subcategory" at bounding box center [867, 243] width 678 height 46
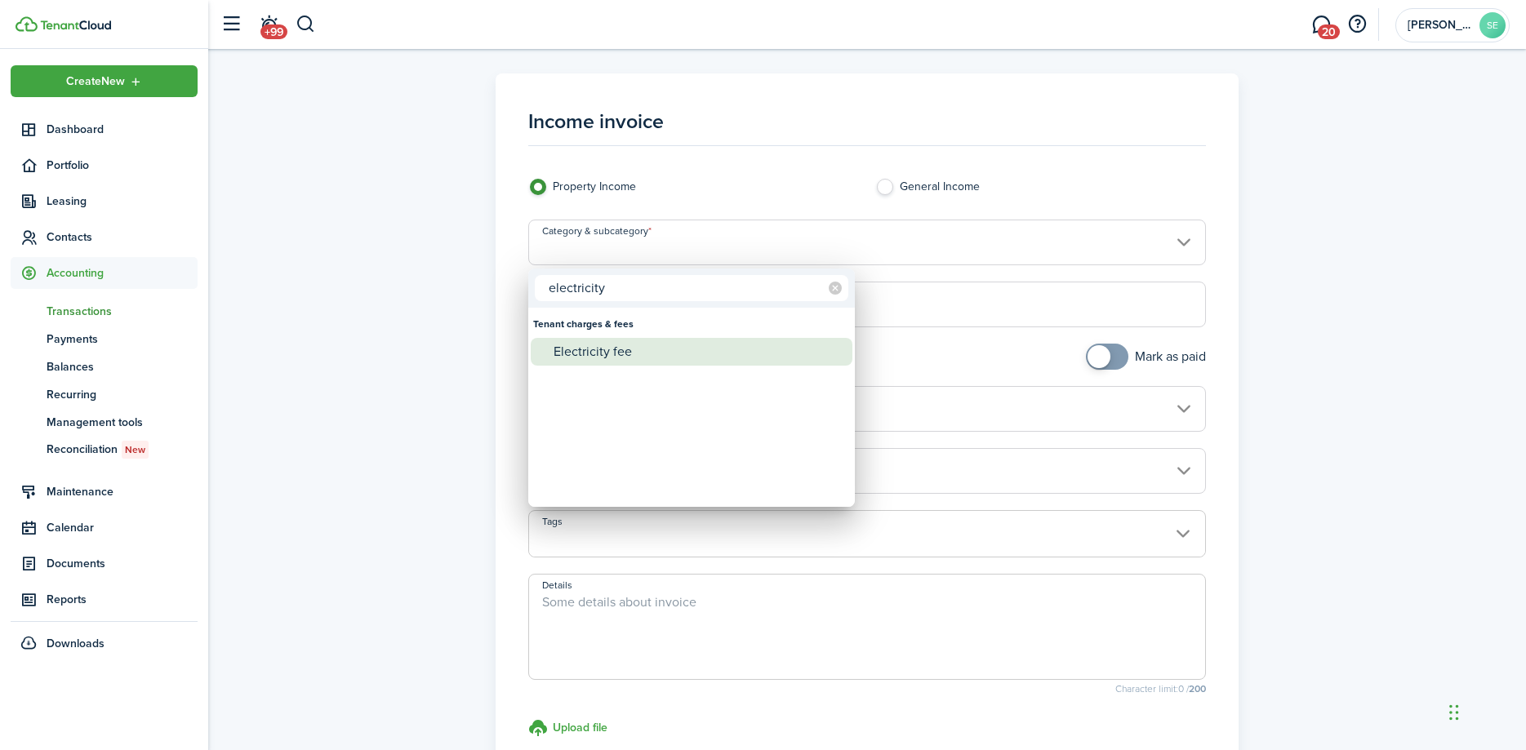
type input "electricity"
click at [620, 359] on div "Electricity fee" at bounding box center [698, 352] width 289 height 28
type input "Tenant charges & fees / Electricity fee"
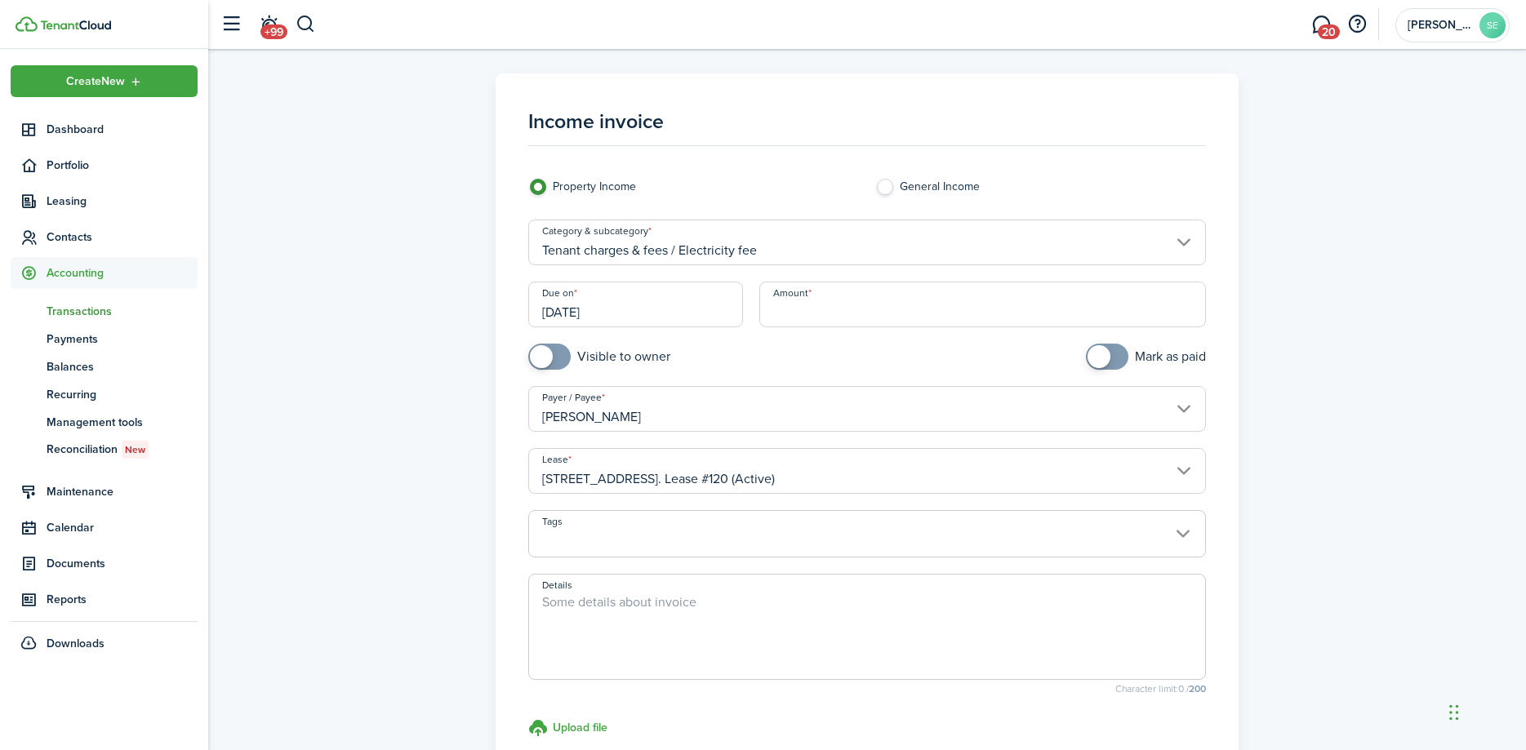
click at [826, 314] on input "Amount" at bounding box center [982, 305] width 447 height 46
click at [845, 316] on input "Amount" at bounding box center [982, 305] width 447 height 46
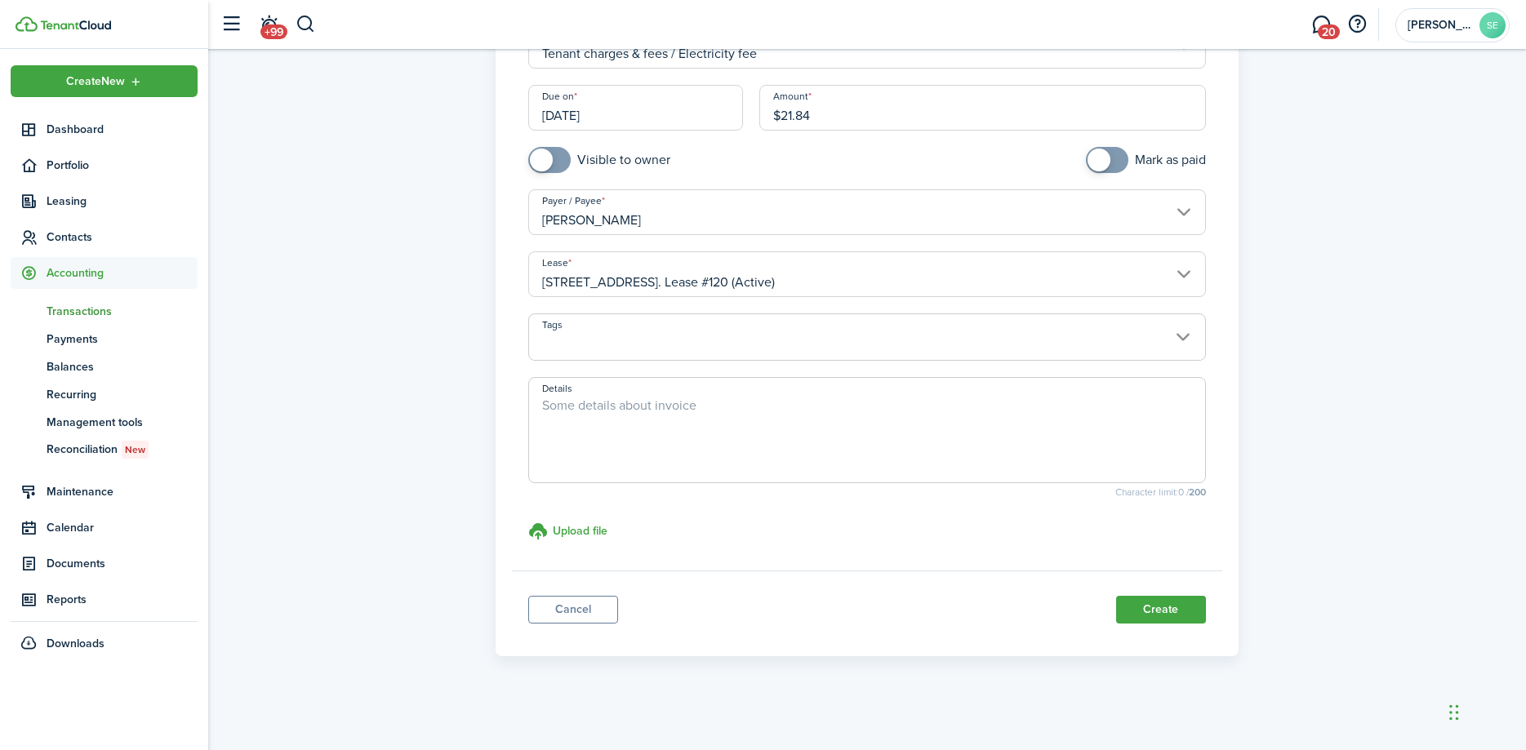
type input "$21.84"
click at [574, 419] on textarea "Details" at bounding box center [867, 435] width 676 height 78
paste textarea "We have paid this bill on your behalf please remit payment, a 15% administrativ…"
drag, startPoint x: 1146, startPoint y: 403, endPoint x: 875, endPoint y: 410, distance: 271.2
click at [875, 410] on textarea "We have paid this bill on your behalf please remit payment, a 15% administrativ…" at bounding box center [867, 435] width 676 height 78
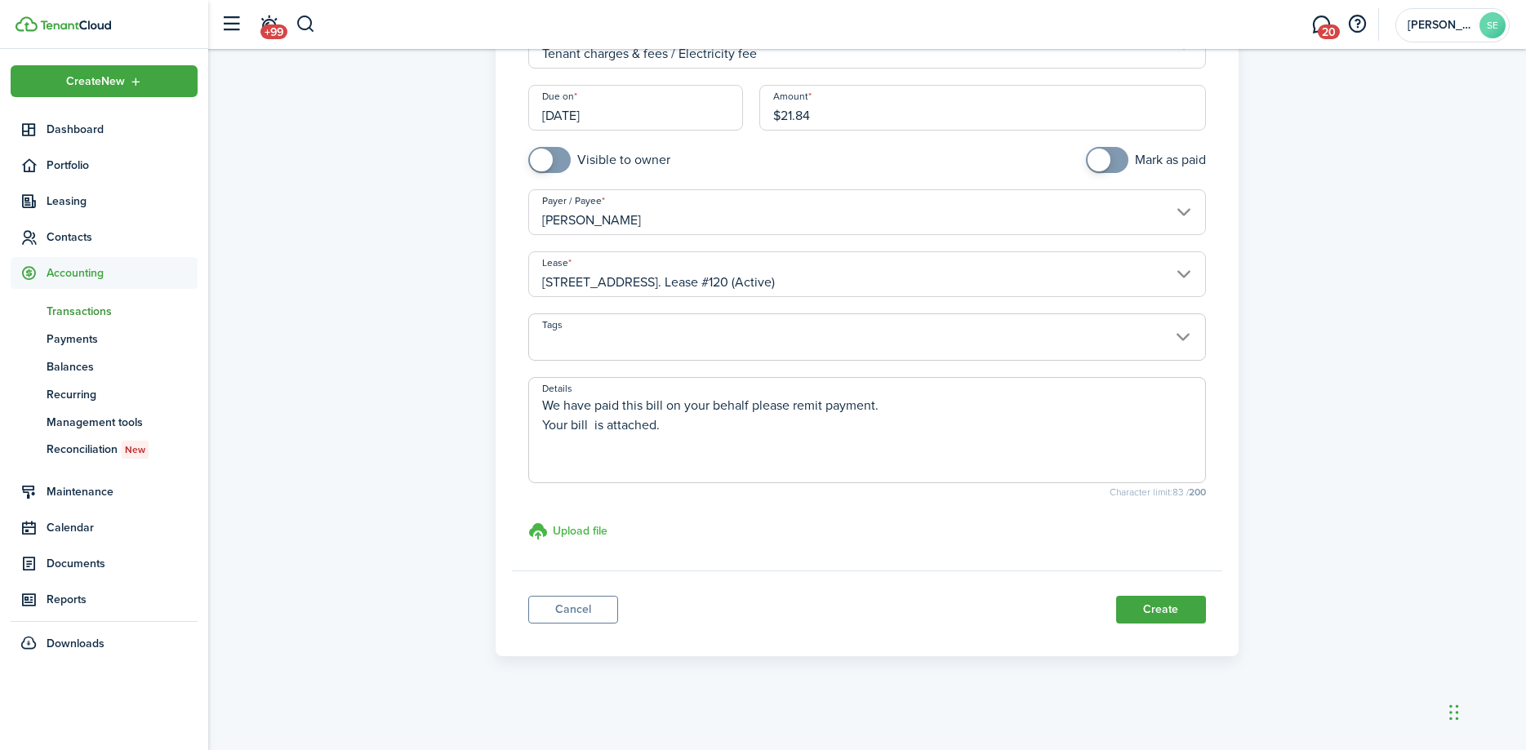
type textarea "We have paid this bill on your behalf please remit payment. Your bill is attach…"
click at [602, 535] on h3 "Upload file" at bounding box center [580, 531] width 55 height 17
click at [528, 522] on input "Upload file store documents and templates Choose file" at bounding box center [528, 522] width 0 height 0
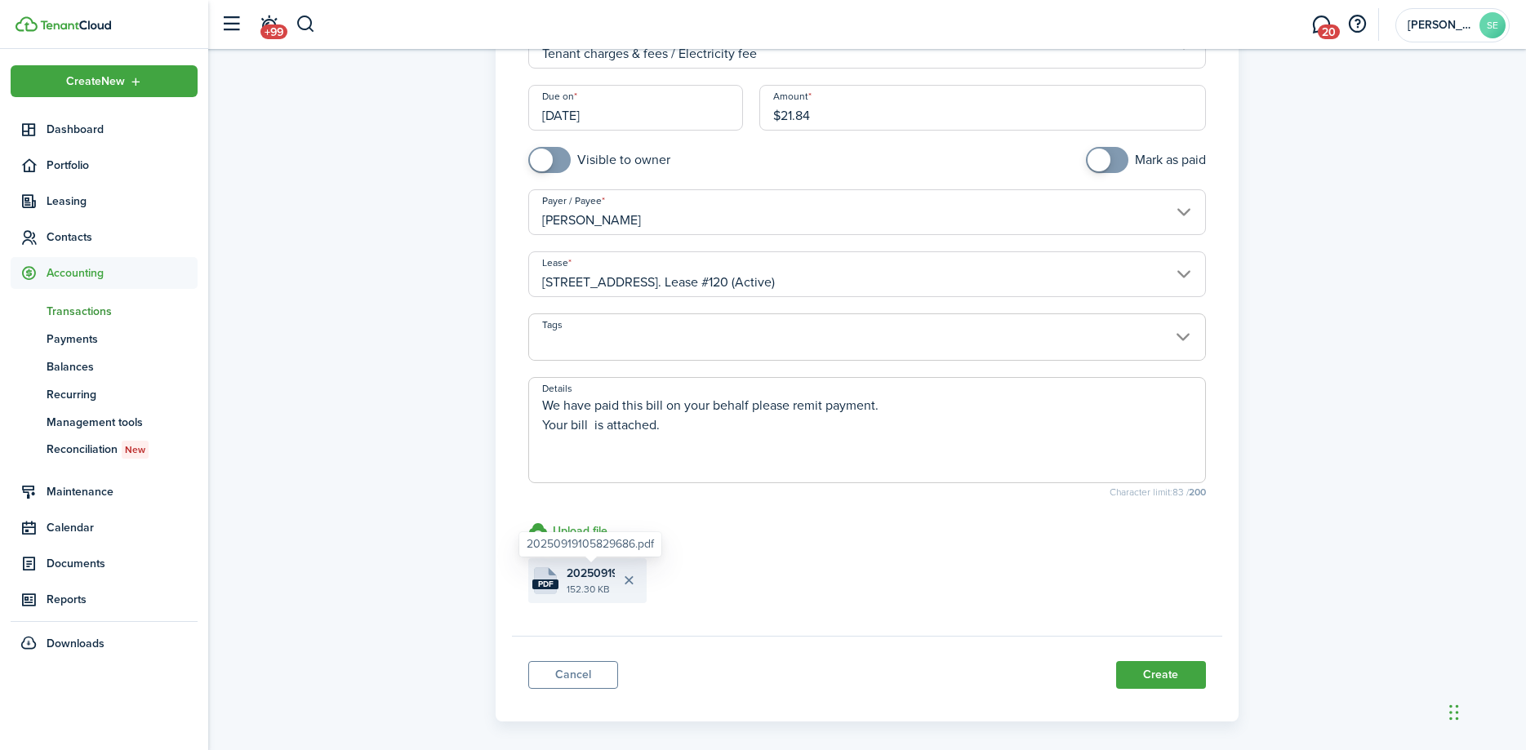
click at [569, 581] on span "20250919105829686.pdf" at bounding box center [591, 573] width 48 height 17
click at [1169, 679] on button "Create" at bounding box center [1161, 675] width 90 height 28
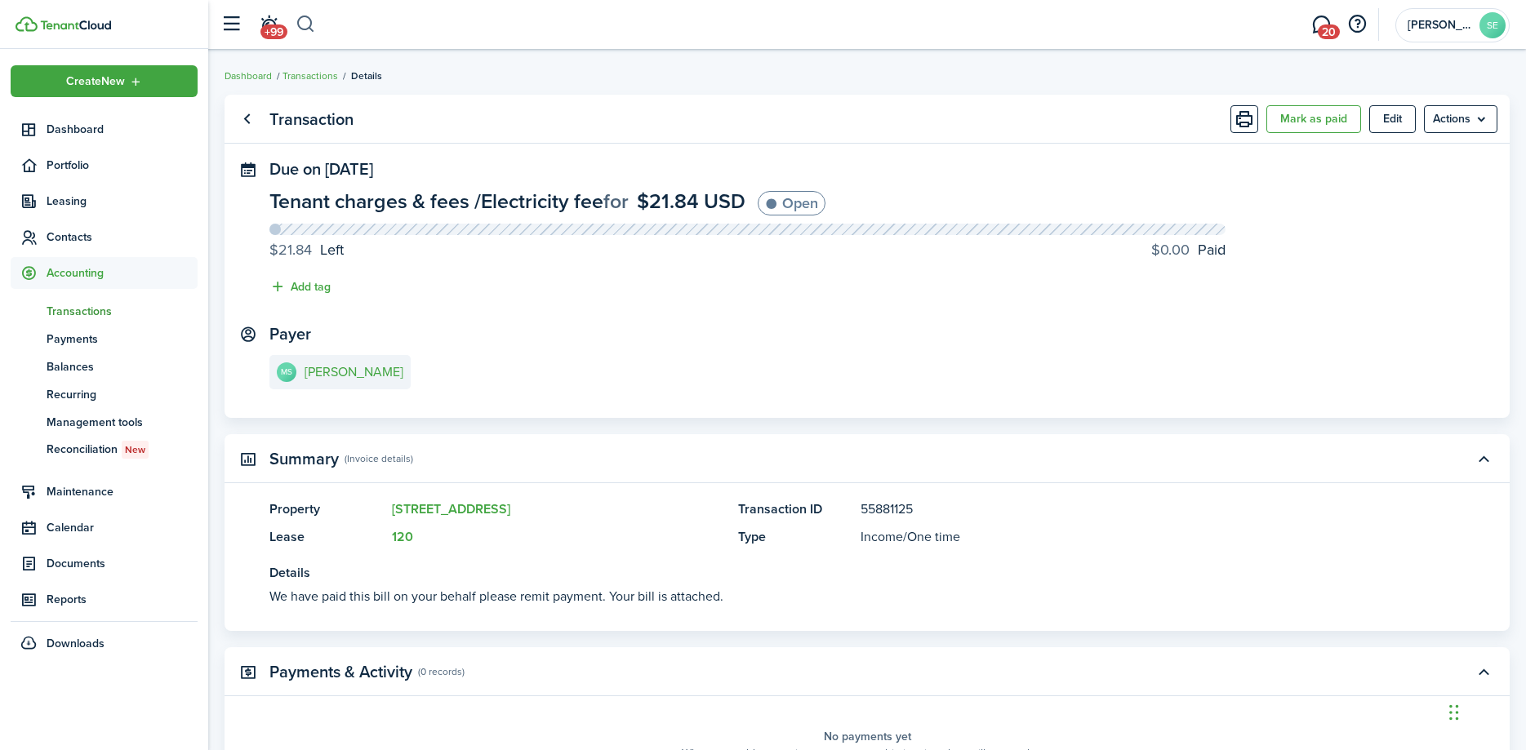
click at [309, 17] on button "button" at bounding box center [306, 25] width 20 height 28
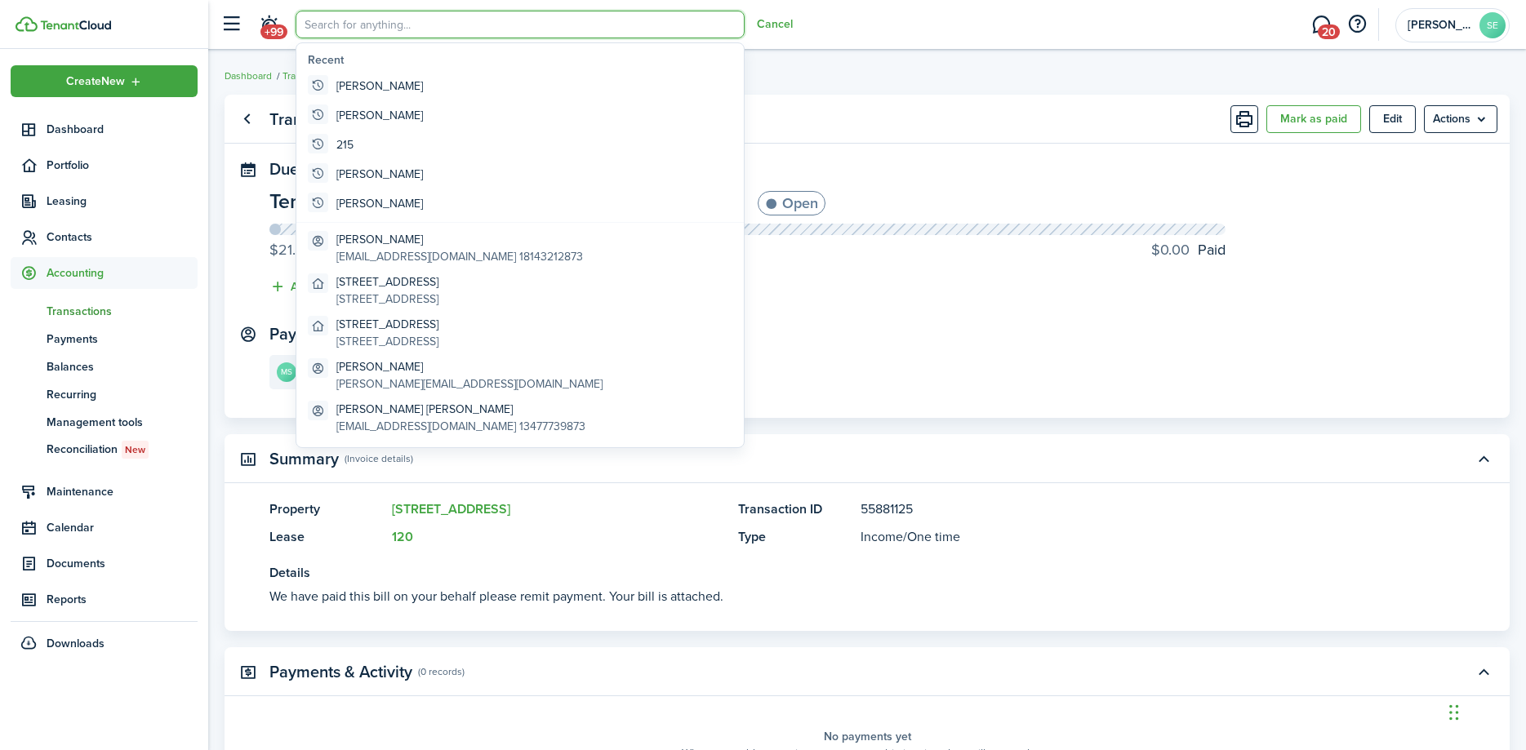
click at [334, 29] on input "search" at bounding box center [520, 25] width 449 height 28
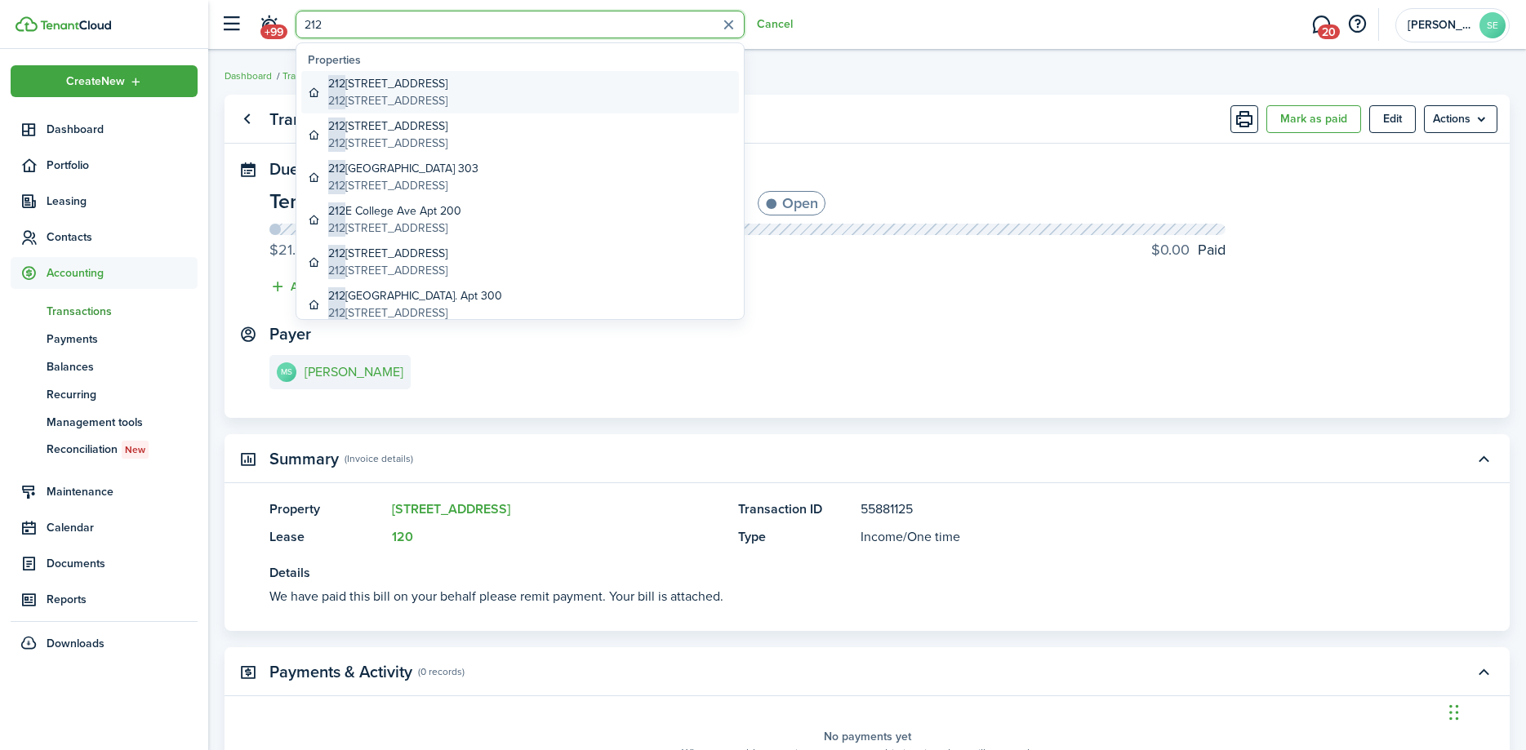
type input "212"
click at [400, 87] on global-search-item-title "[STREET_ADDRESS]" at bounding box center [387, 83] width 119 height 17
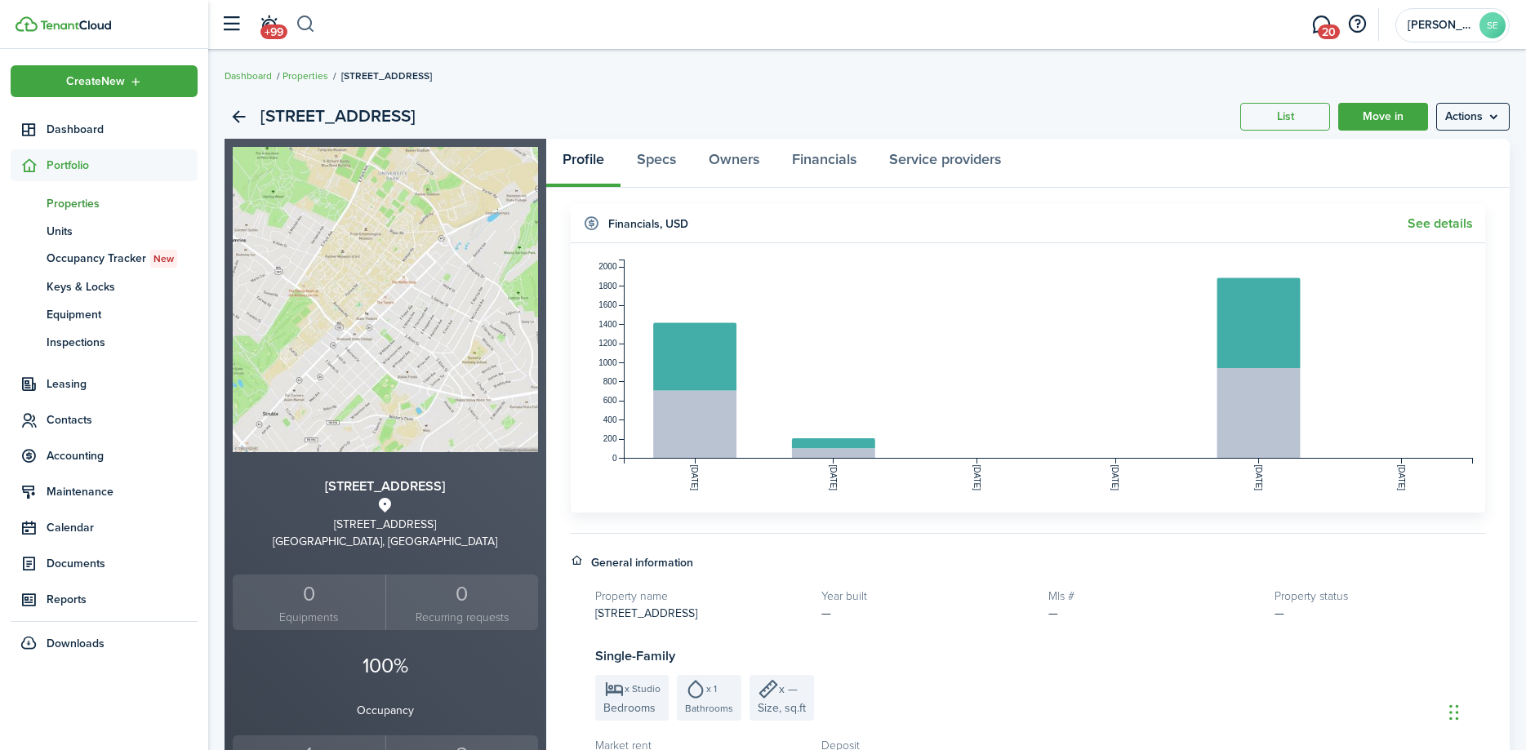
click at [310, 22] on button "button" at bounding box center [306, 25] width 20 height 28
type input "[PERSON_NAME]"
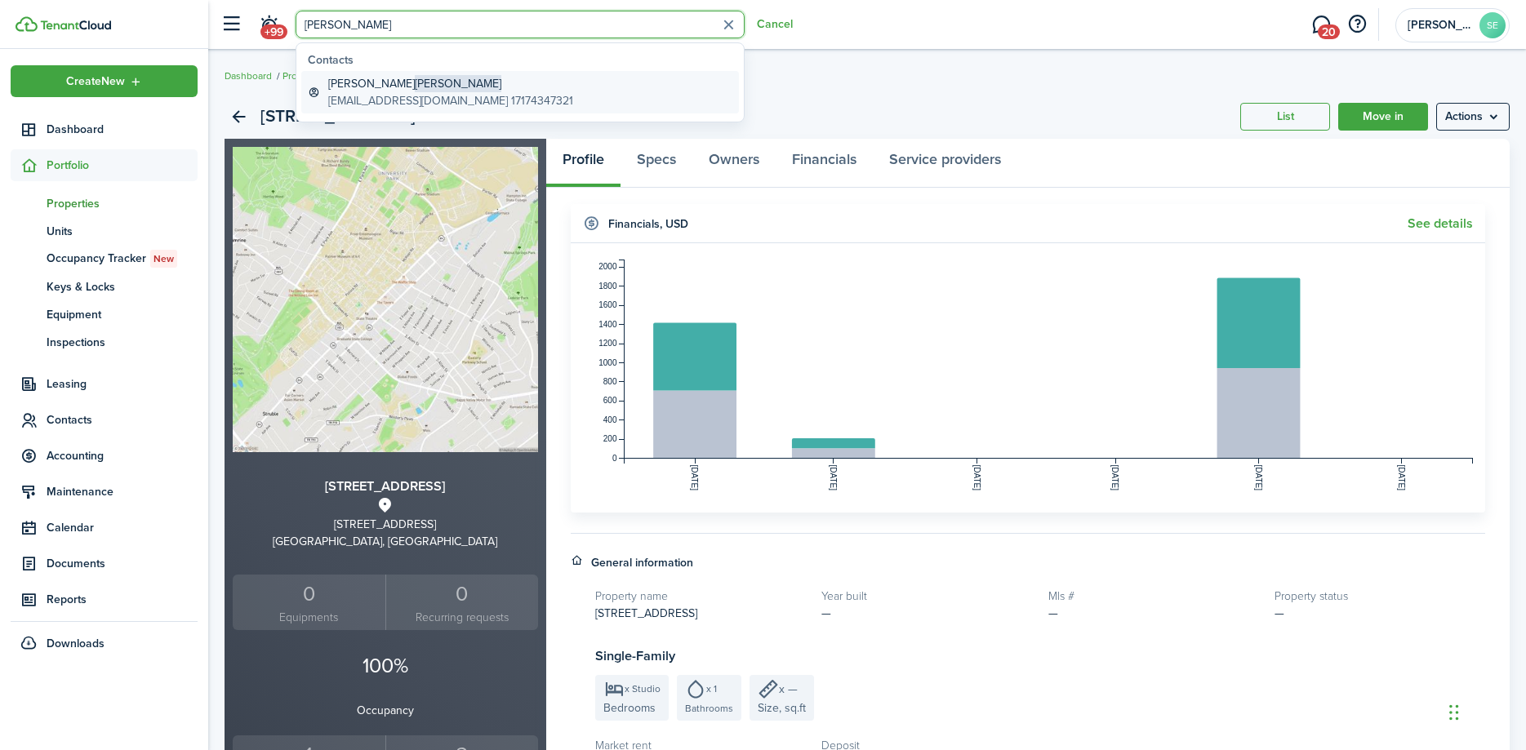
click at [407, 92] on global-search-item-description "[EMAIL_ADDRESS][DOMAIN_NAME] 17174347321" at bounding box center [450, 100] width 245 height 17
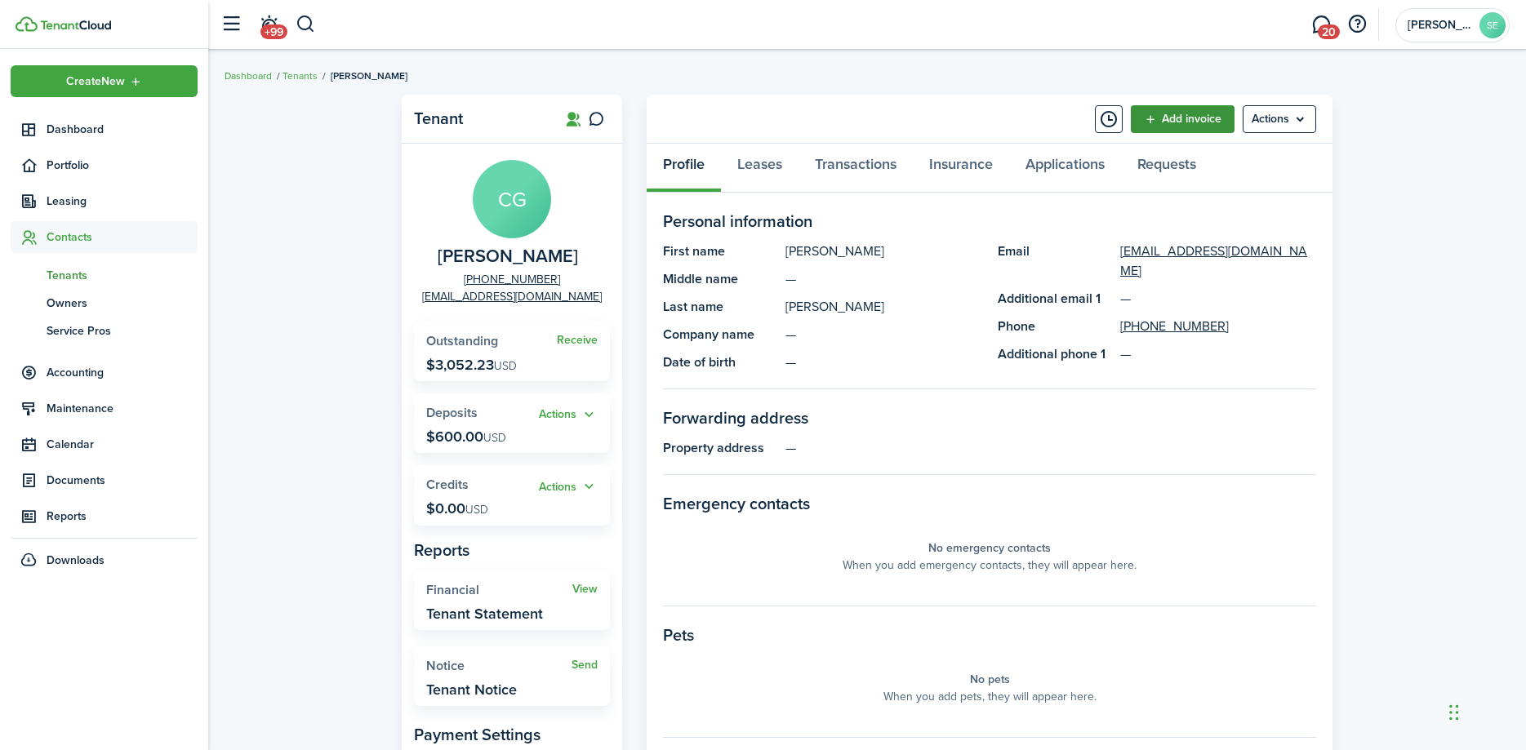
click at [1178, 119] on link "Add invoice" at bounding box center [1183, 119] width 104 height 28
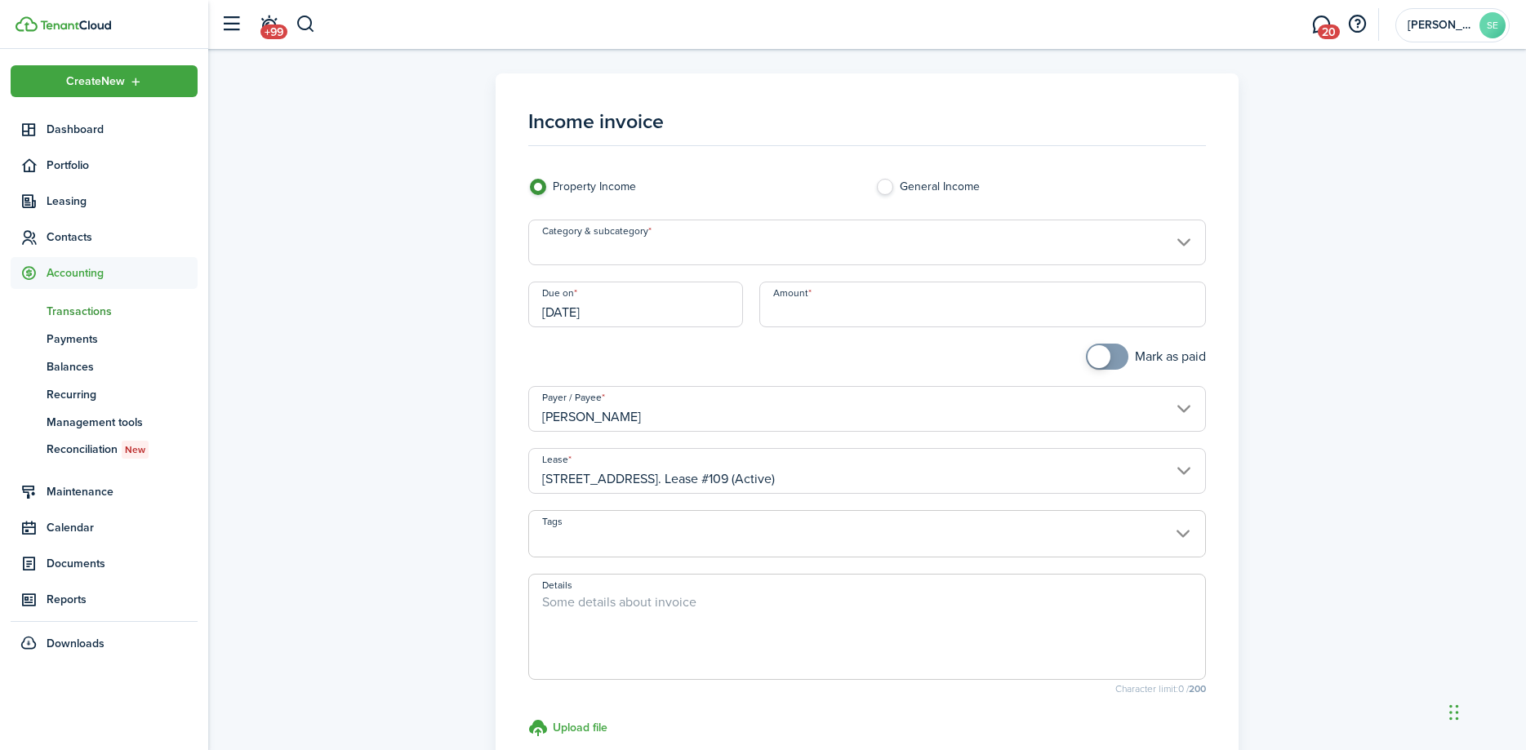
click at [694, 241] on input "Category & subcategory" at bounding box center [867, 243] width 678 height 46
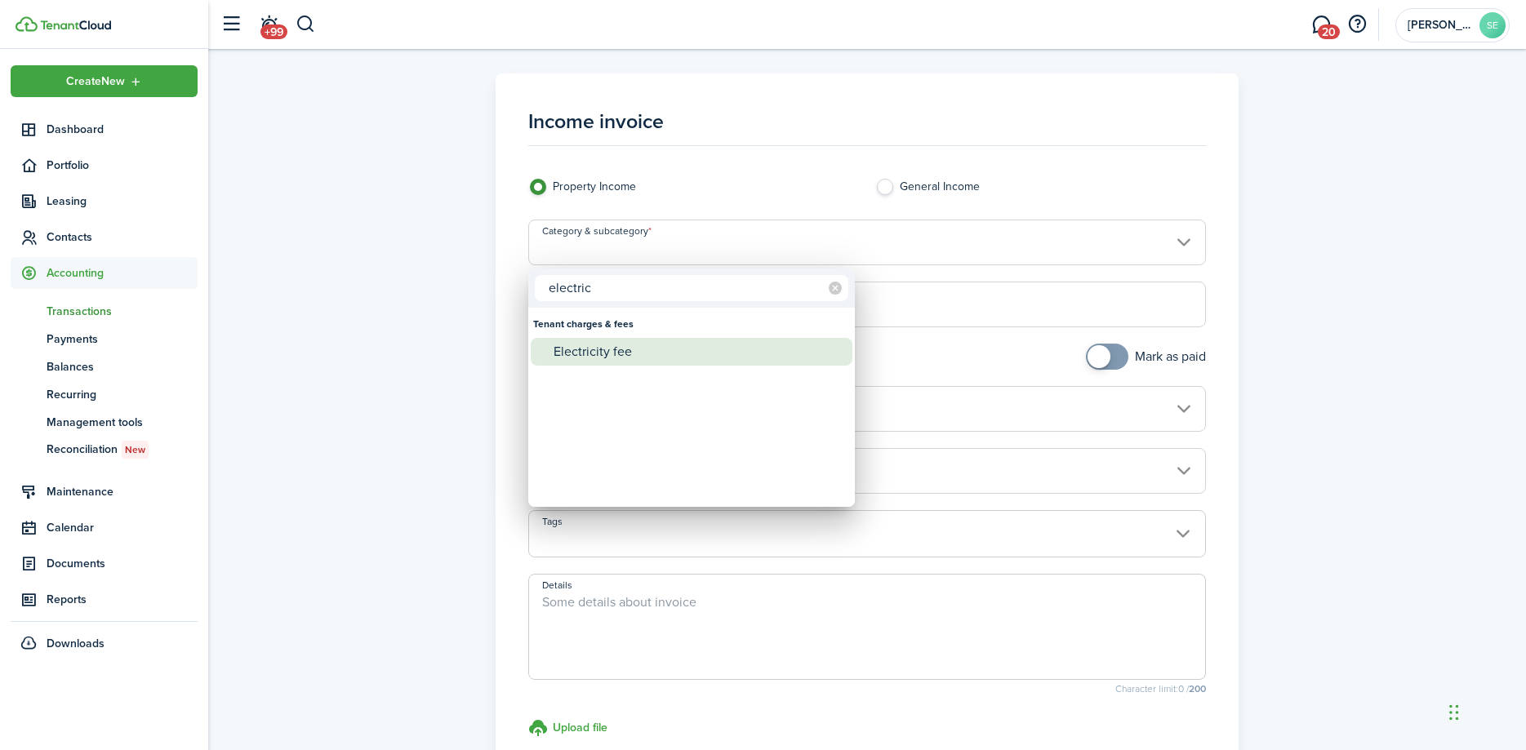
type input "electric"
click at [608, 347] on div "Electricity fee" at bounding box center [698, 352] width 289 height 28
type input "Tenant charges & fees / Electricity fee"
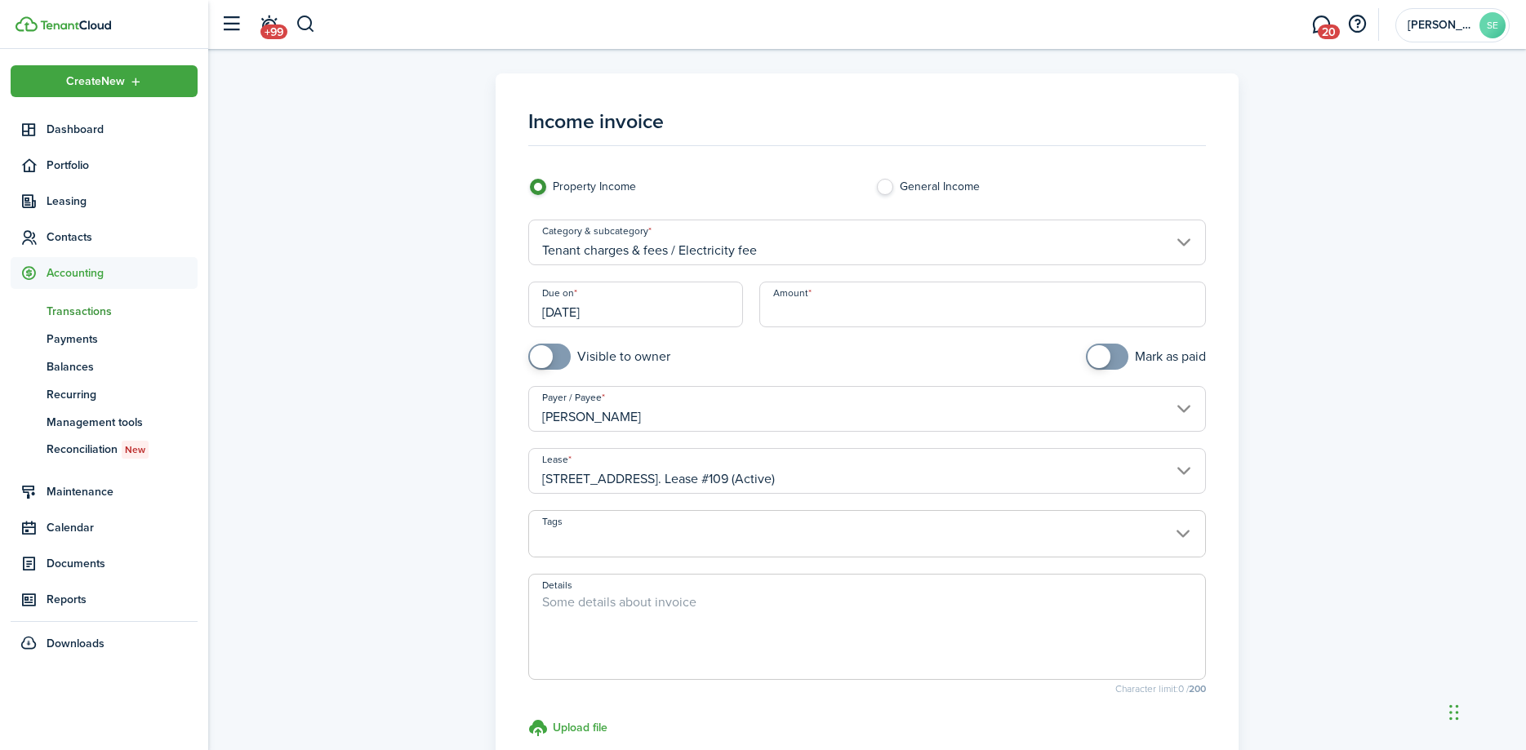
click at [790, 312] on input "Amount" at bounding box center [982, 305] width 447 height 46
type input "$43.63"
click at [596, 613] on textarea "Details" at bounding box center [867, 632] width 676 height 78
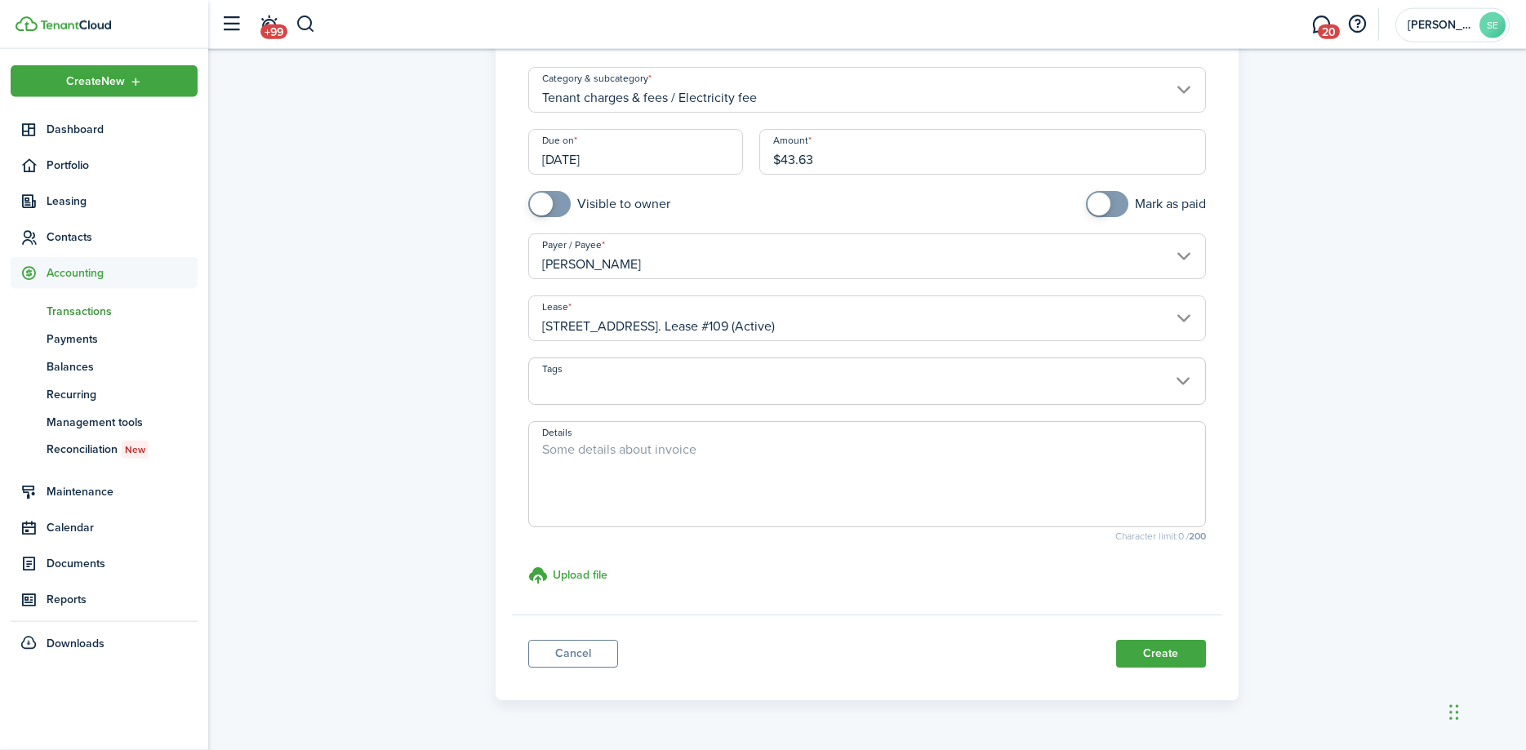
scroll to position [197, 0]
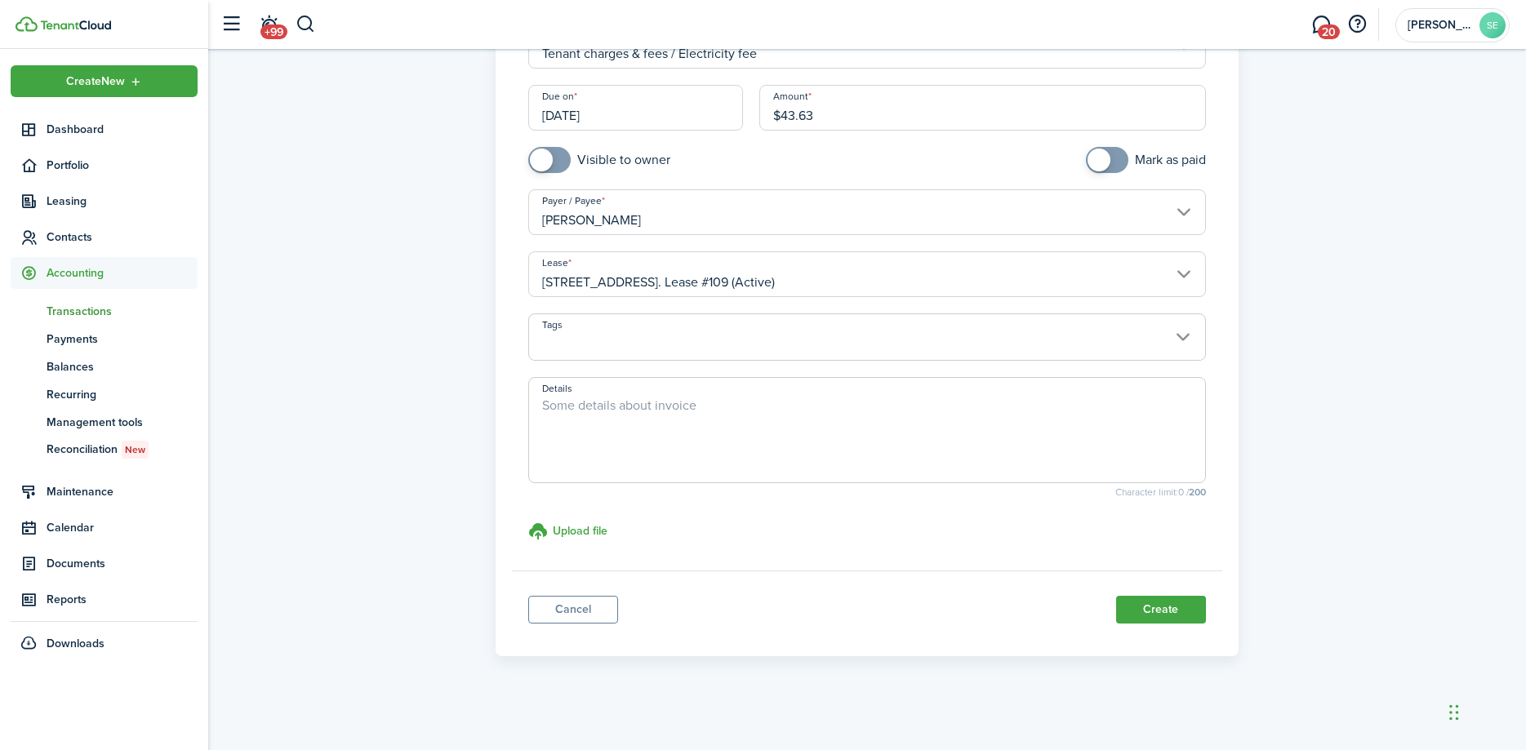
paste textarea "We have paid this bill on your behalf please remit payment, a 15% administrativ…"
type textarea "We have paid this bill on your behalf please remit payment, a 15% administrativ…"
click at [1151, 610] on button "Create" at bounding box center [1161, 610] width 90 height 28
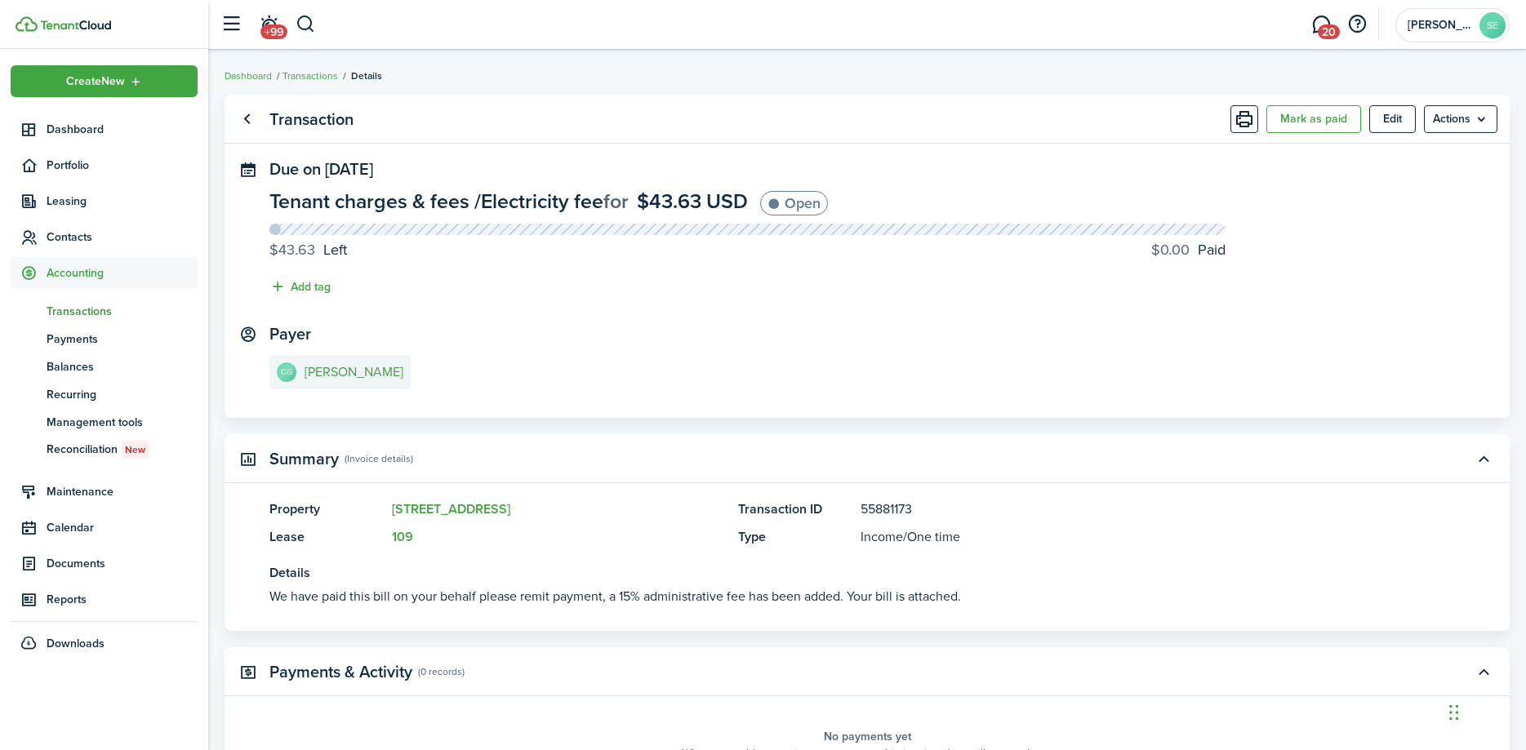
click at [399, 377] on e-details-info-title "[PERSON_NAME]" at bounding box center [354, 372] width 99 height 15
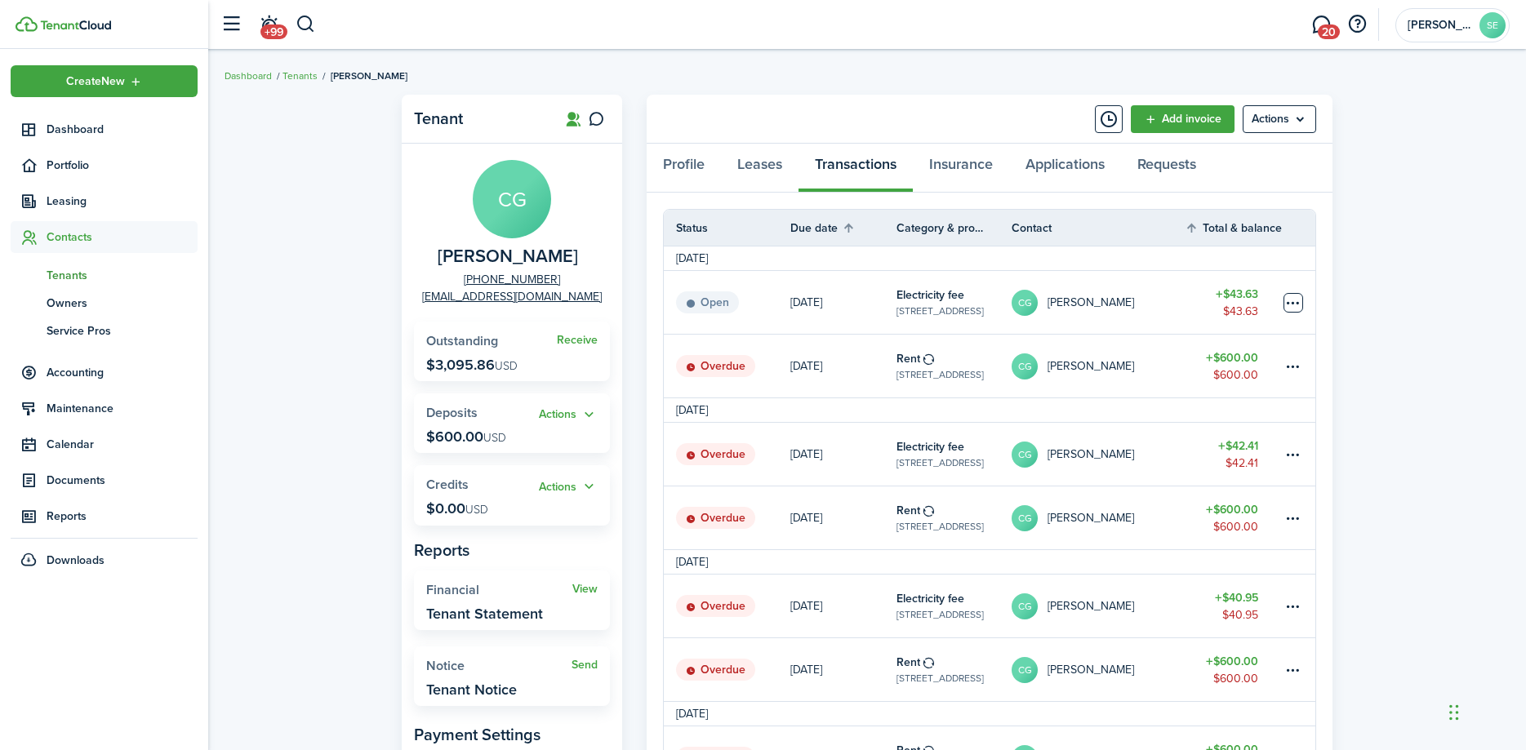
click at [1290, 301] on table-menu-btn-icon at bounding box center [1294, 303] width 20 height 20
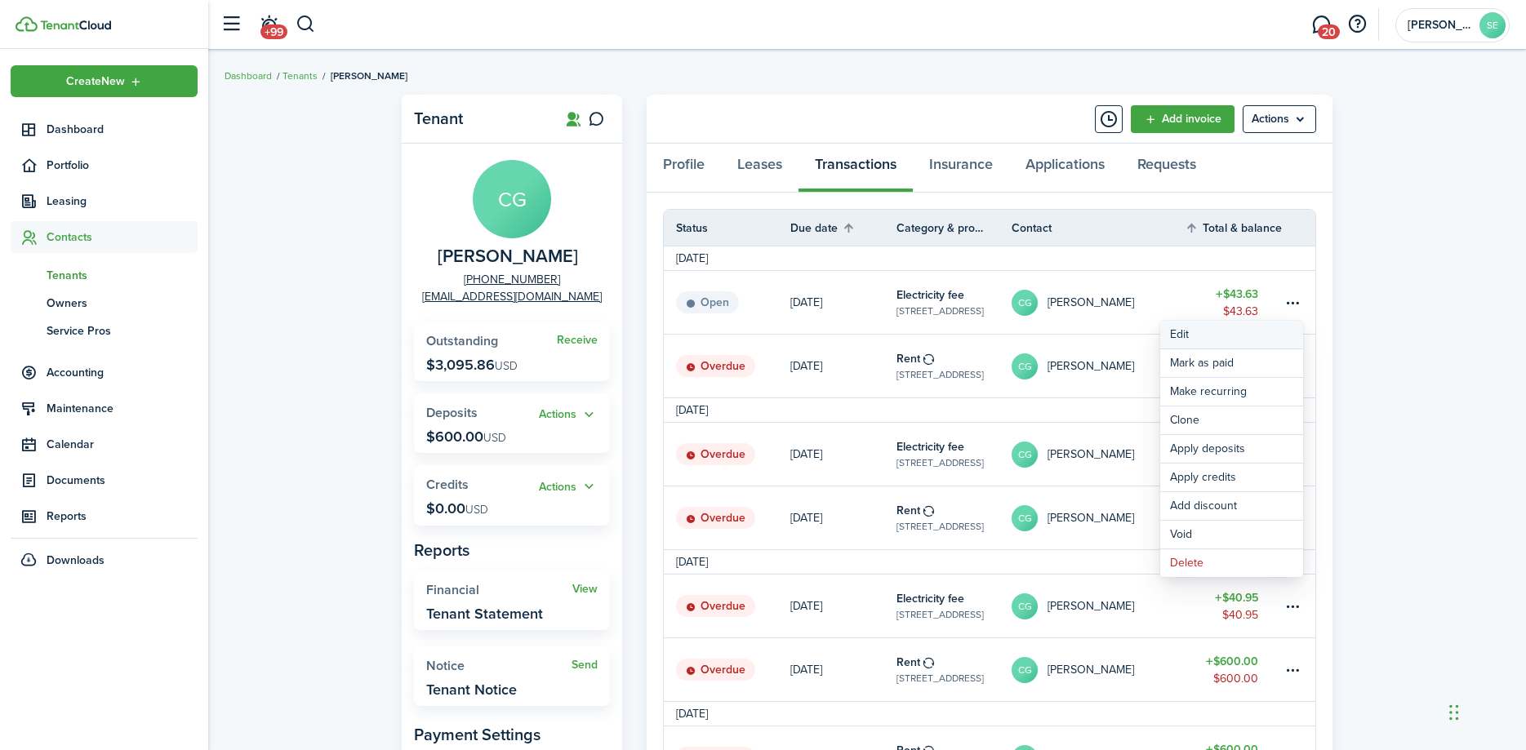
click at [1205, 335] on button "Edit" at bounding box center [1231, 335] width 143 height 28
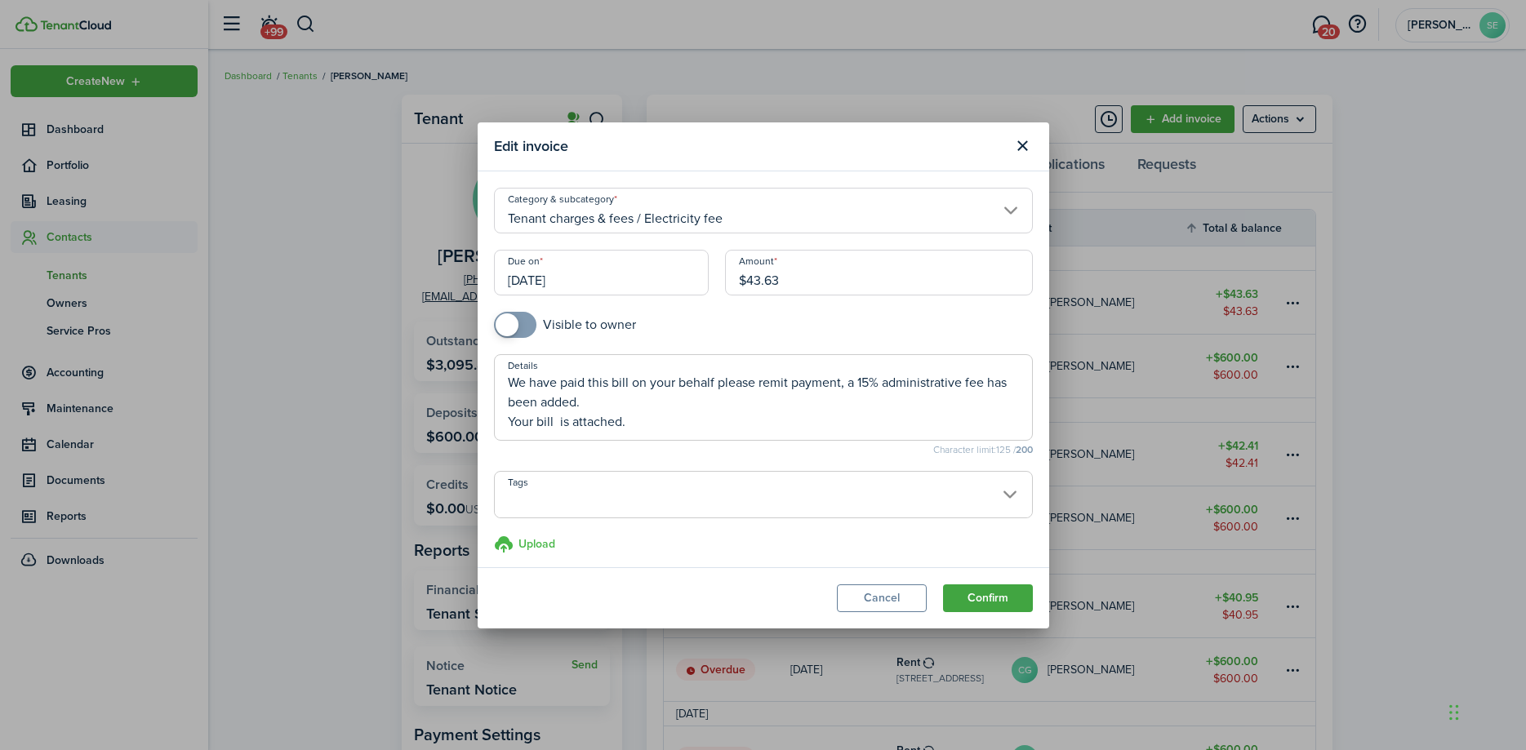
click at [544, 542] on h3 "Upload" at bounding box center [537, 544] width 37 height 17
click at [494, 535] on input "Upload store documents and templates Choose file" at bounding box center [494, 535] width 0 height 0
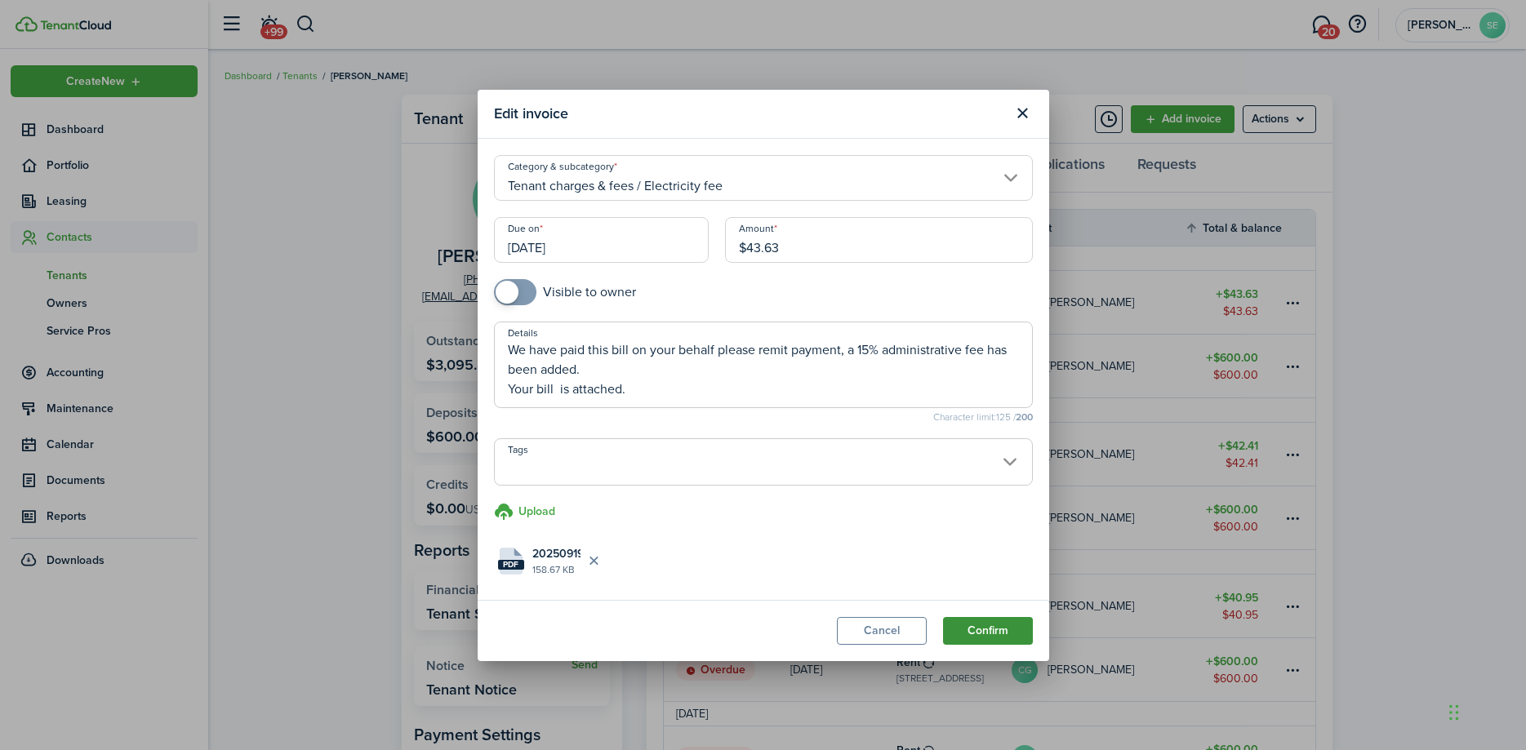
click at [996, 629] on button "Confirm" at bounding box center [988, 631] width 90 height 28
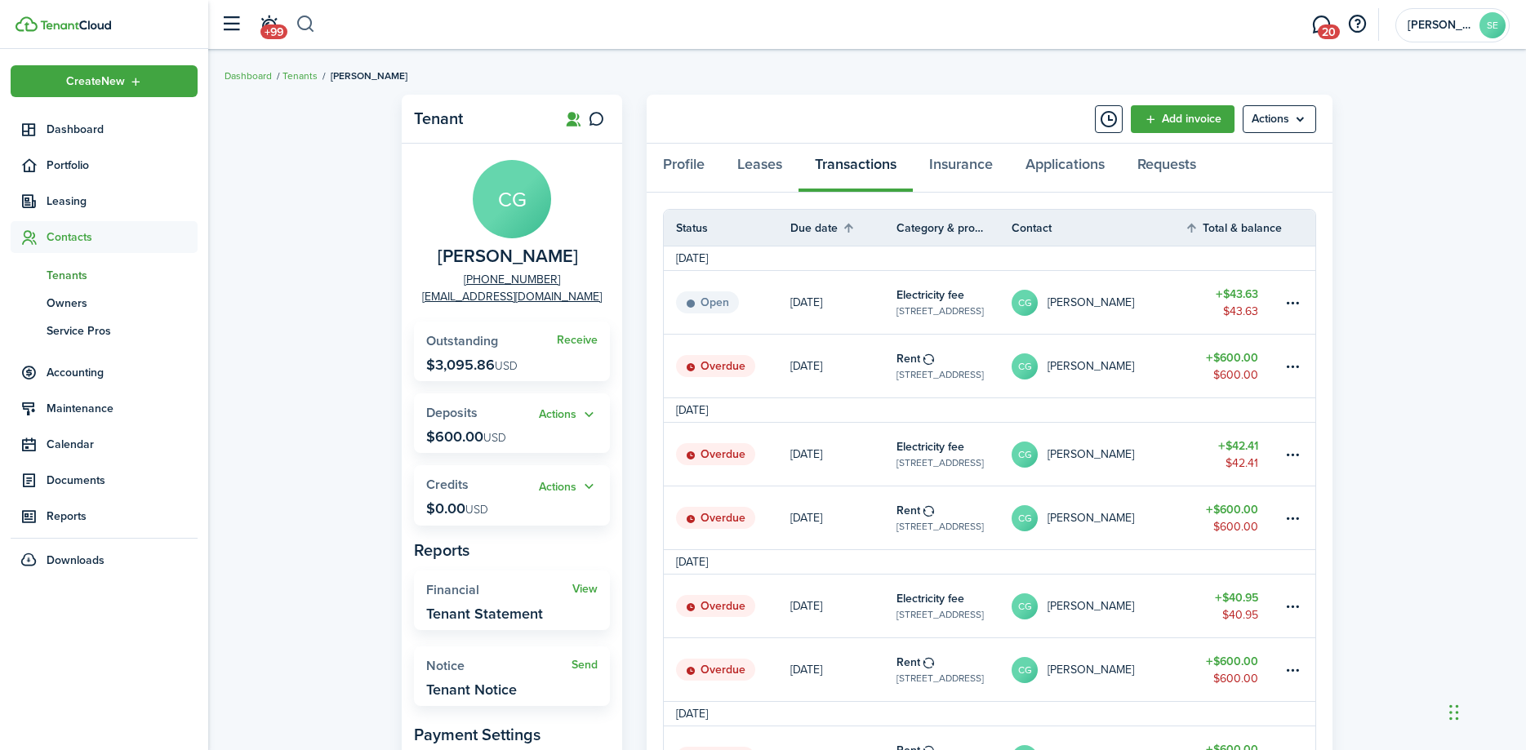
click at [306, 23] on button "button" at bounding box center [306, 25] width 20 height 28
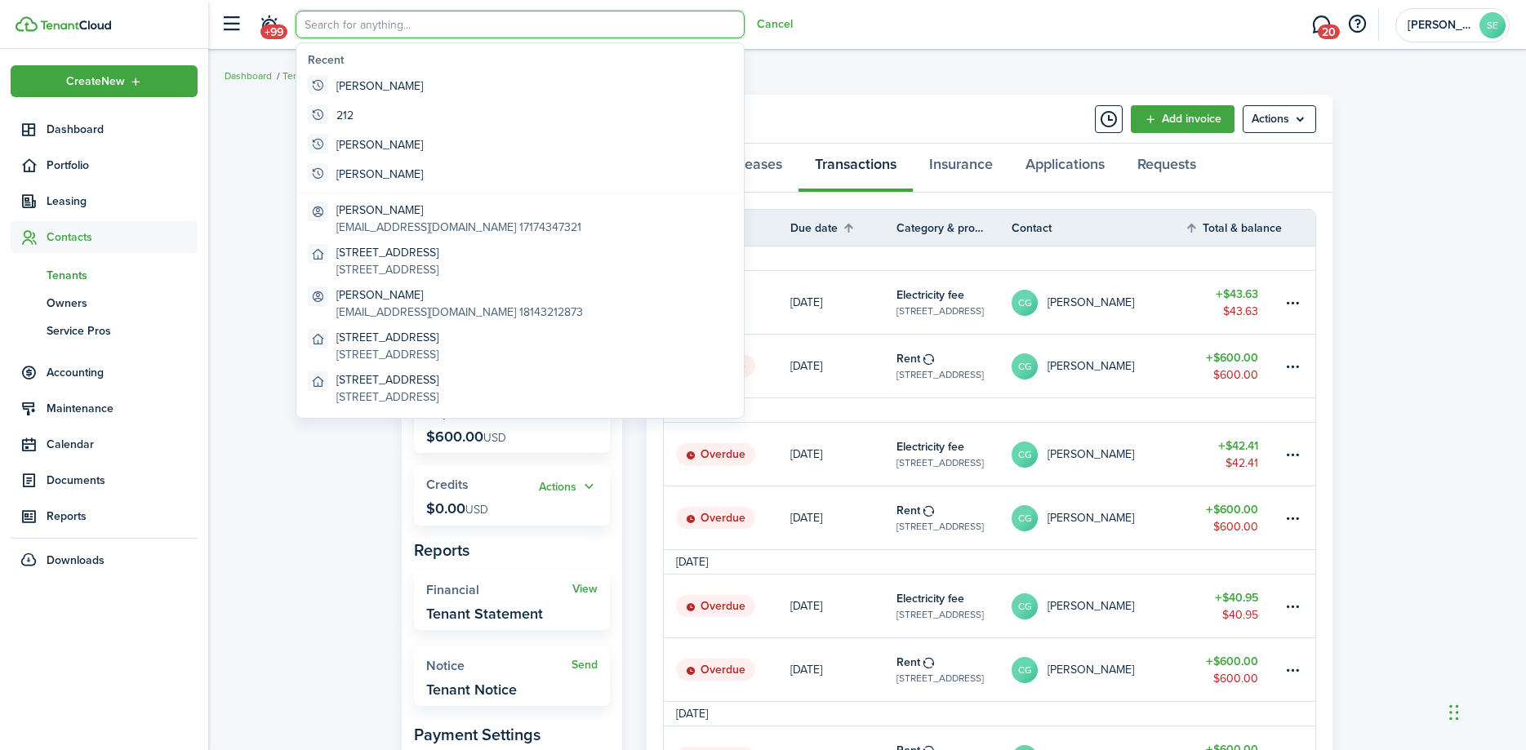
click at [351, 25] on input "search" at bounding box center [520, 25] width 449 height 28
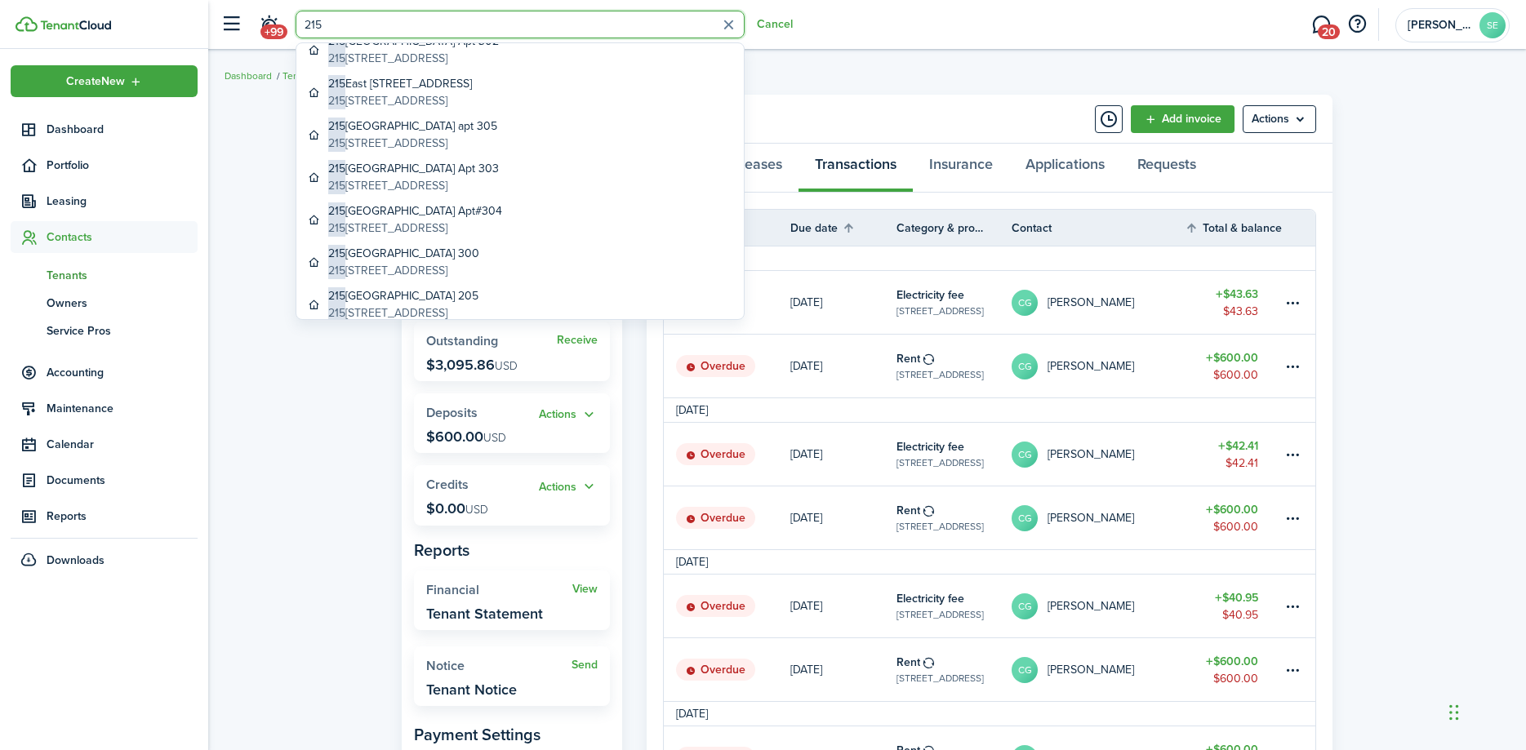
scroll to position [185, 0]
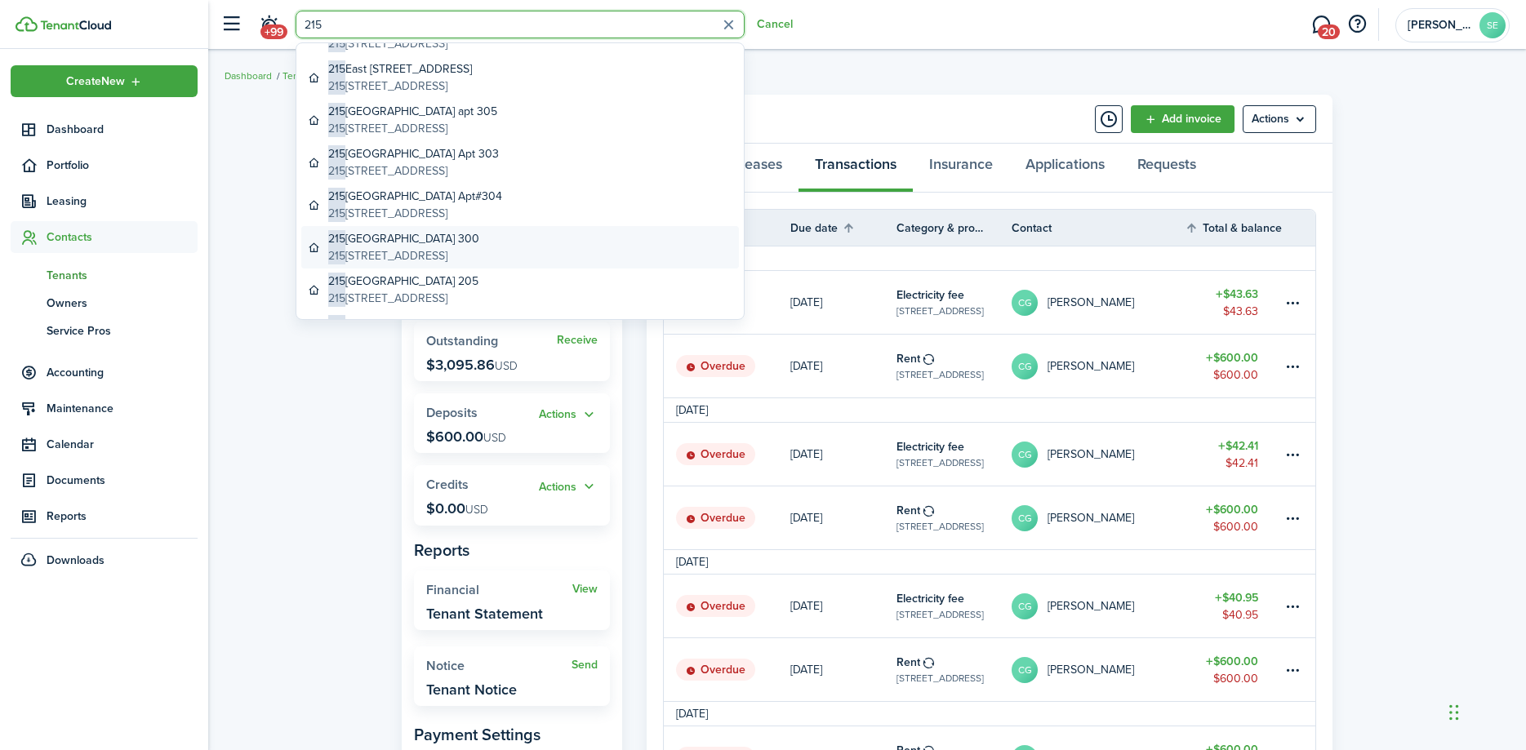
type input "215"
click at [475, 241] on global-search-item-title "[STREET_ADDRESS]" at bounding box center [403, 238] width 151 height 17
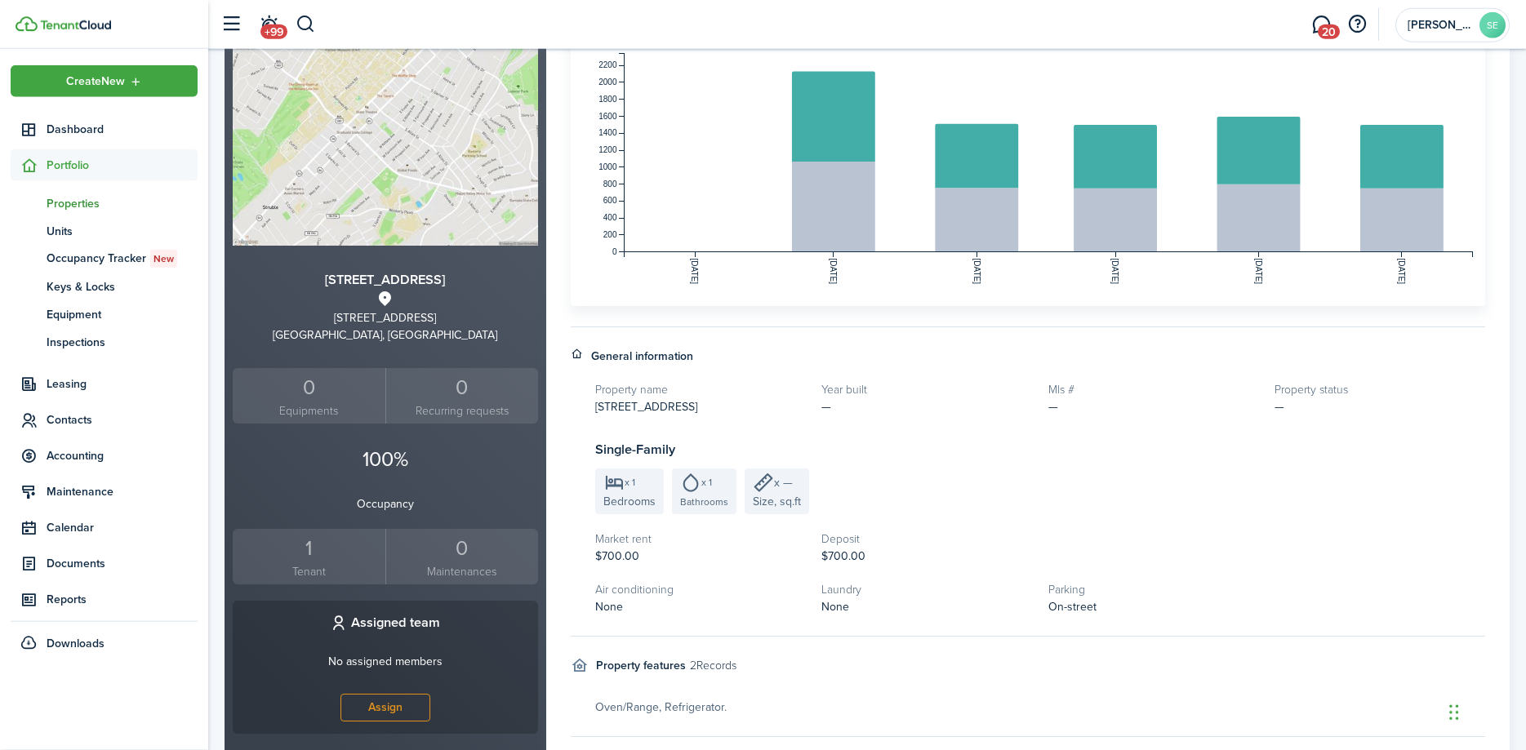
scroll to position [250, 0]
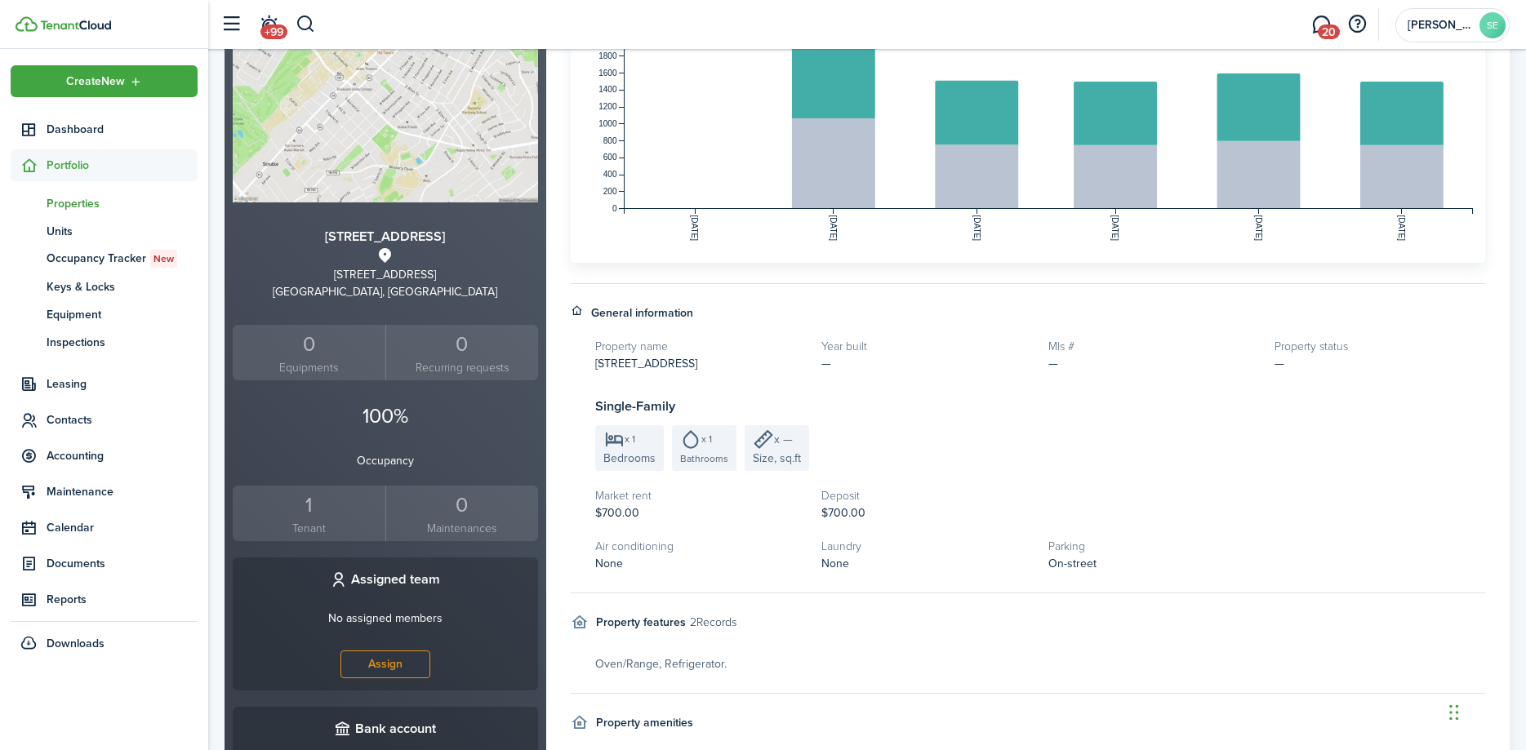
click at [311, 507] on div "1" at bounding box center [309, 505] width 145 height 31
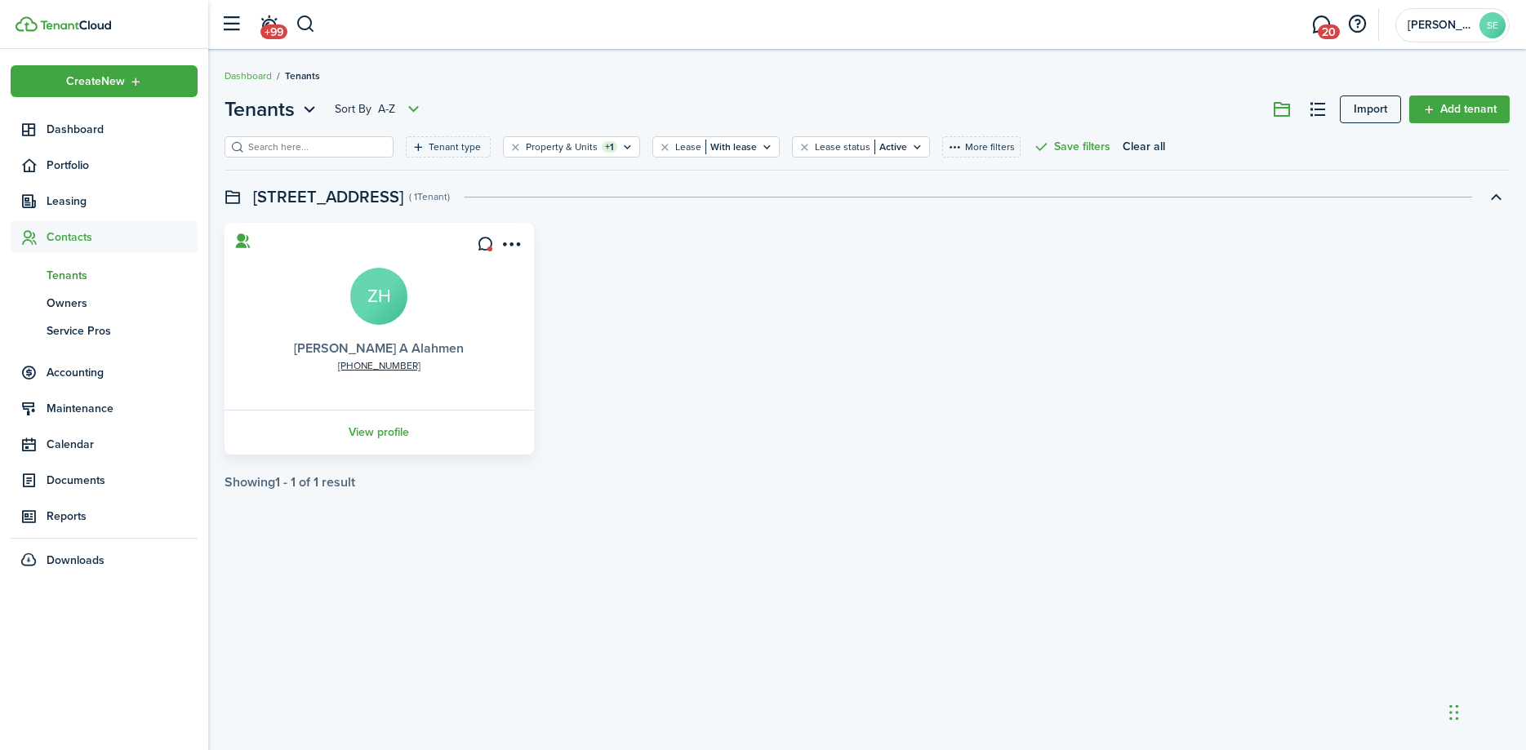
click at [437, 345] on link "[PERSON_NAME] A Alahmen" at bounding box center [379, 348] width 170 height 19
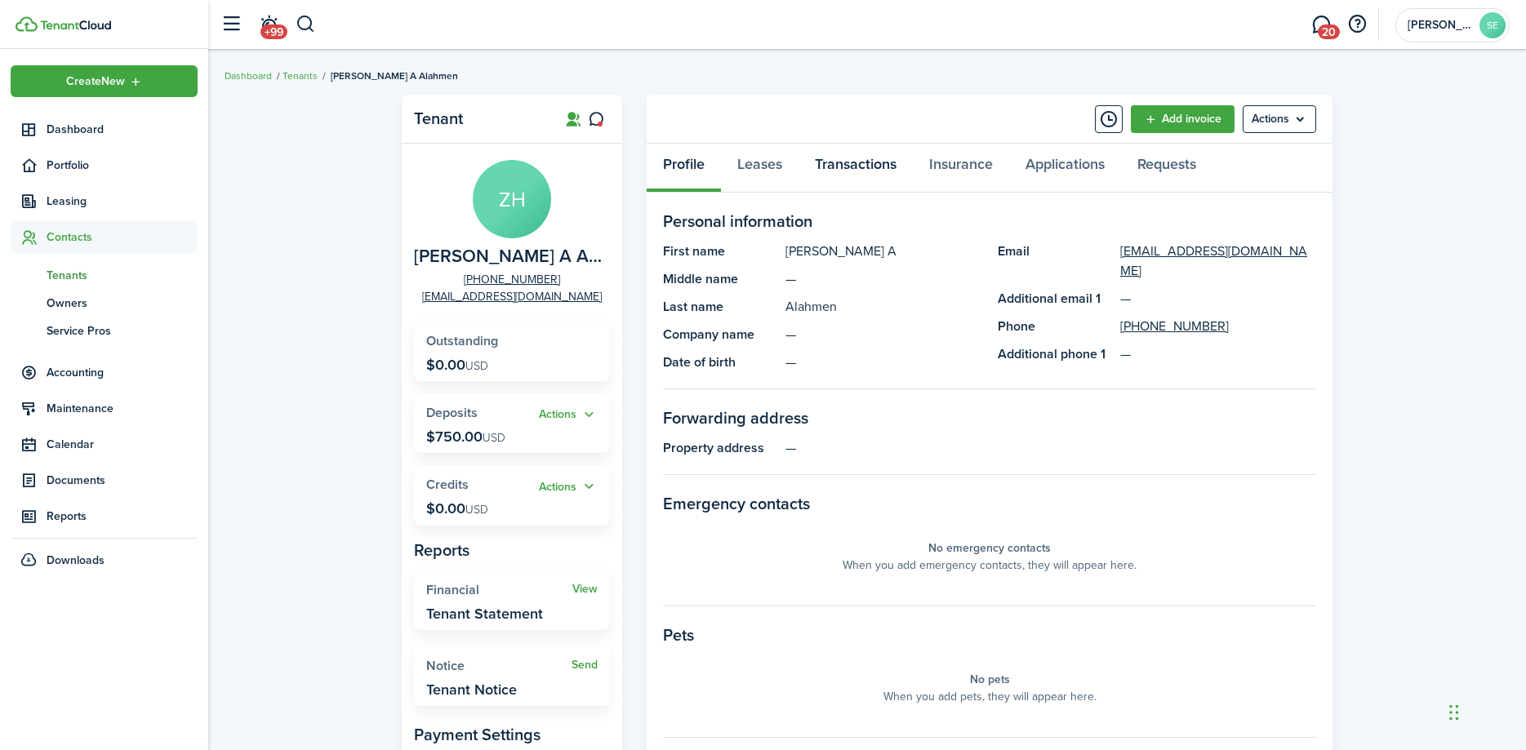
click at [842, 166] on link "Transactions" at bounding box center [856, 168] width 114 height 49
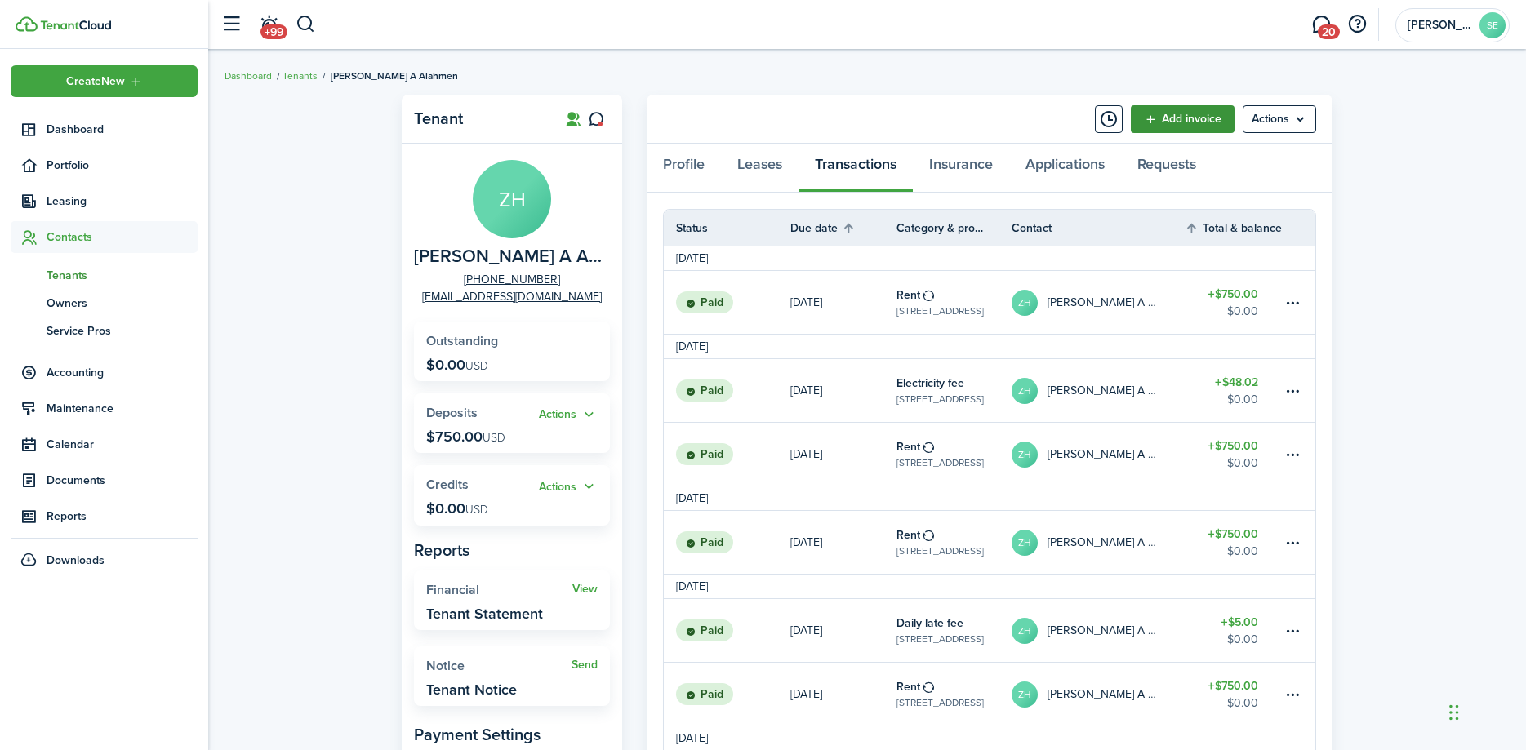
click at [1178, 113] on link "Add invoice" at bounding box center [1183, 119] width 104 height 28
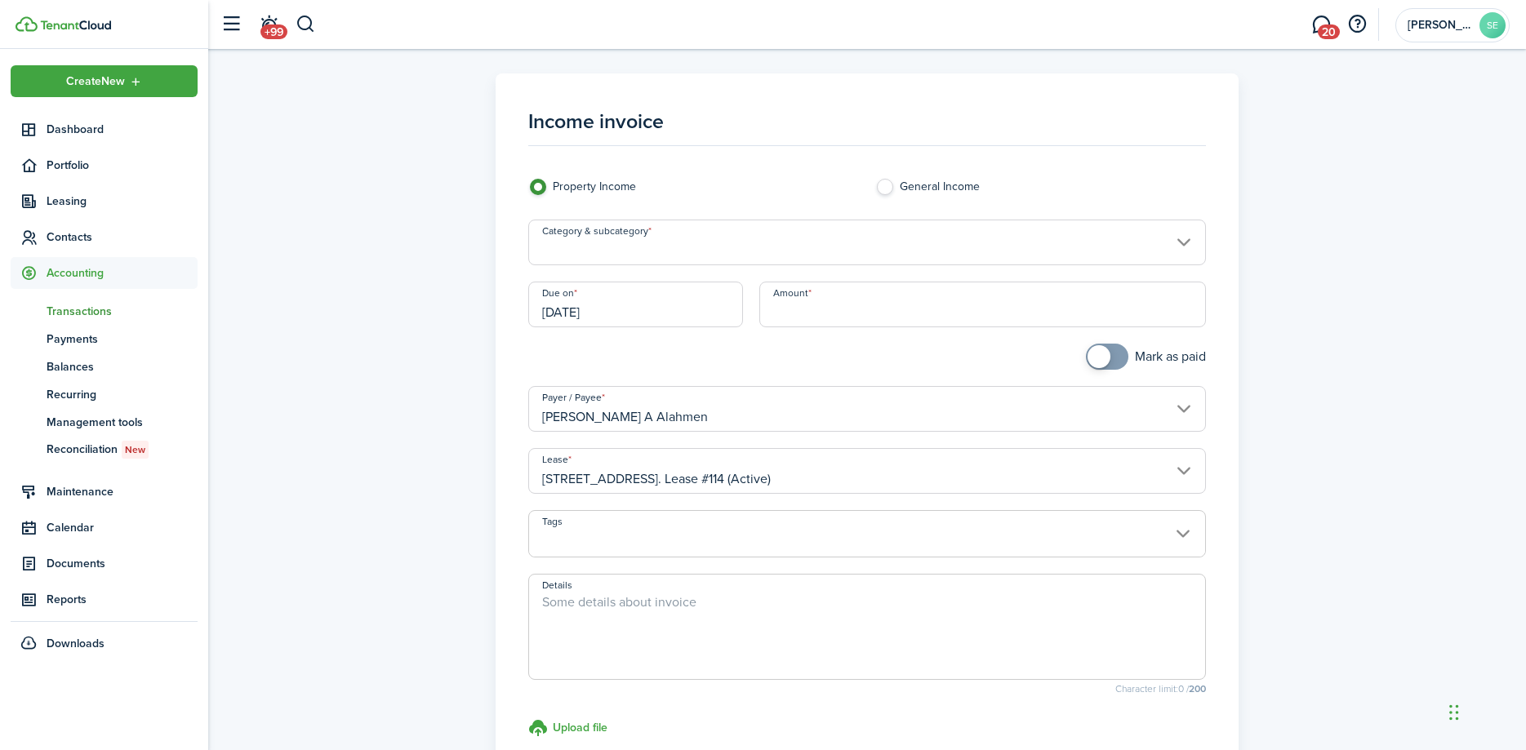
click at [587, 244] on input "Category & subcategory" at bounding box center [867, 243] width 678 height 46
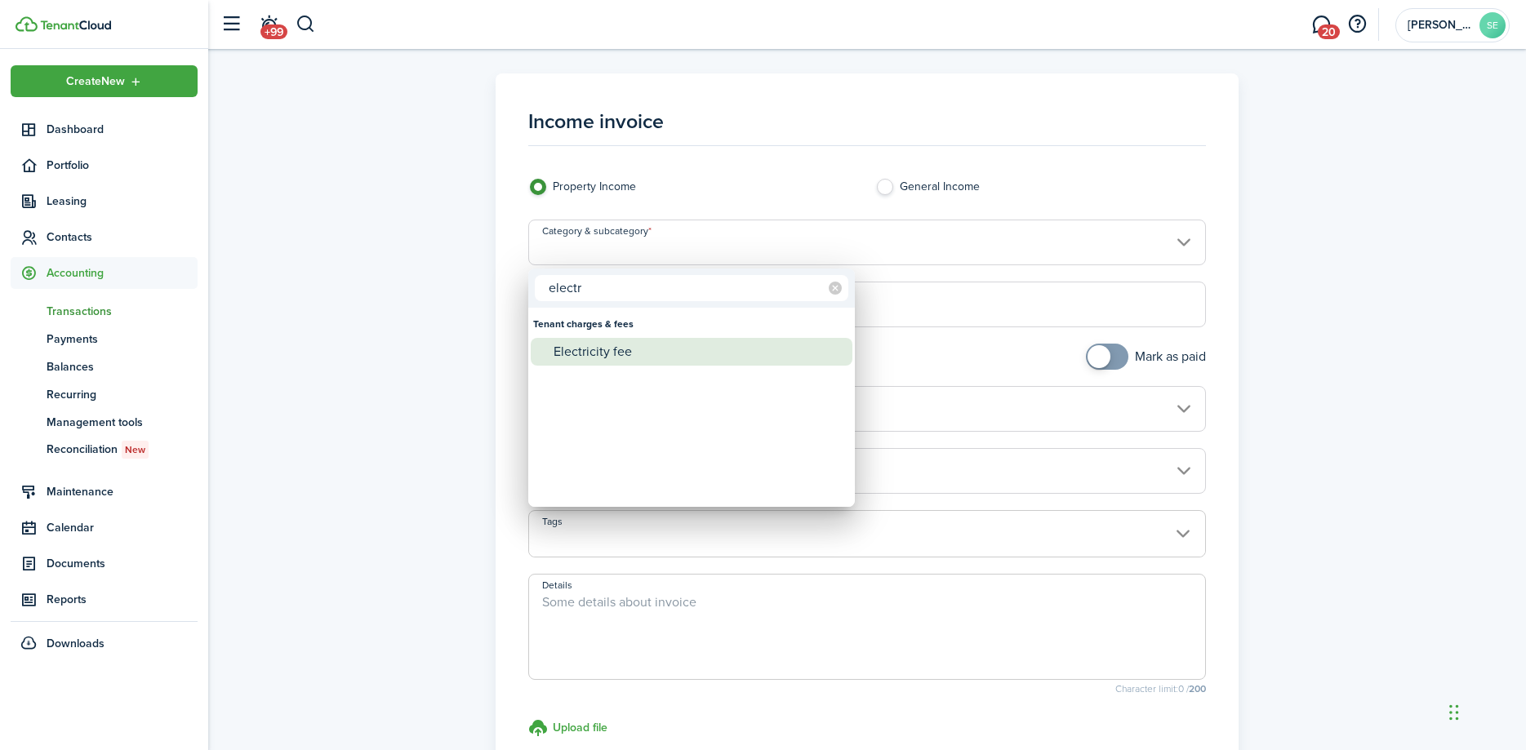
type input "electr"
click at [589, 354] on div "Electricity fee" at bounding box center [698, 352] width 289 height 28
type input "Tenant charges & fees / Electricity fee"
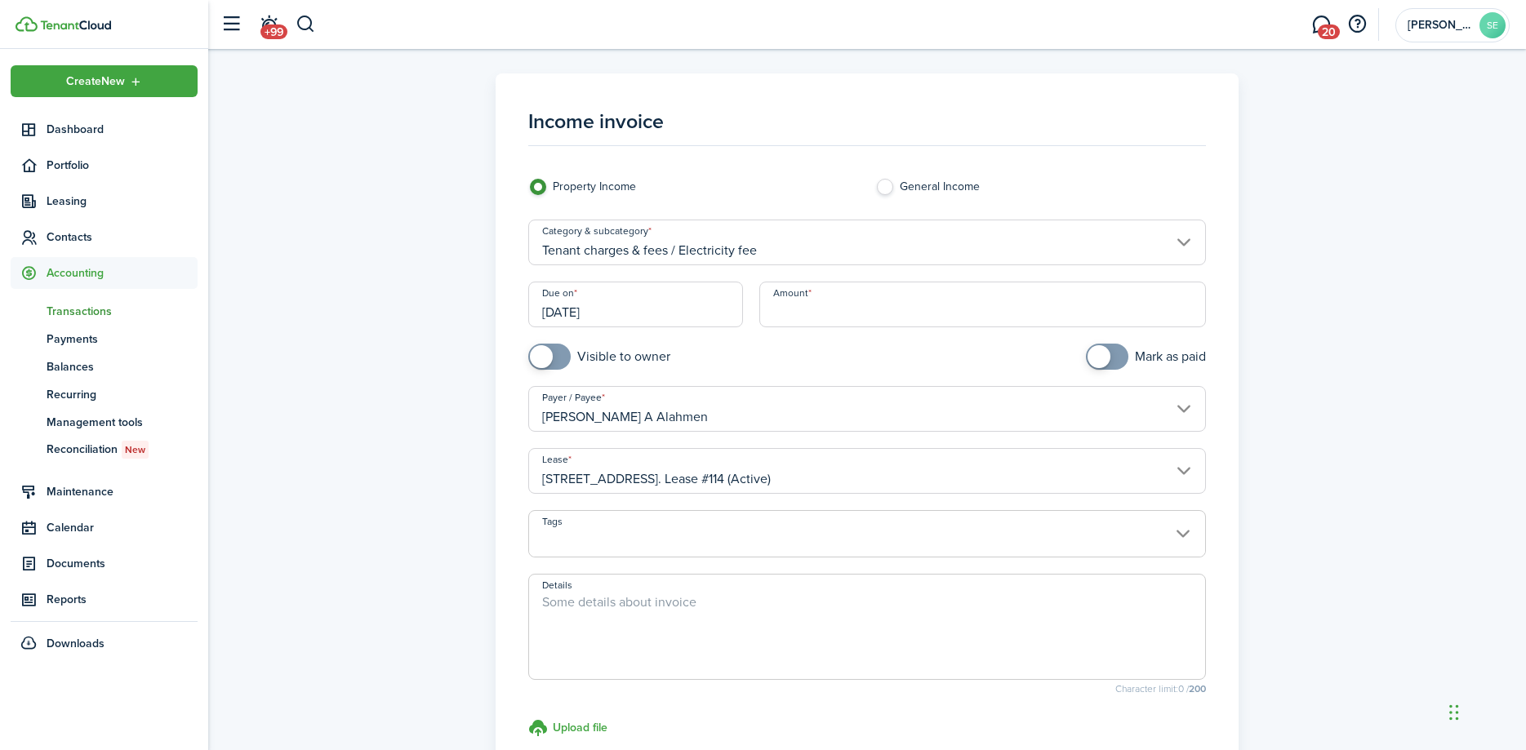
click at [817, 314] on input "Amount" at bounding box center [982, 305] width 447 height 46
type input "$53.04"
click at [577, 607] on textarea "Details" at bounding box center [867, 632] width 676 height 78
paste textarea "We have paid this bill on your behalf please remit payment, a 15% administrativ…"
type textarea "We have paid this bill on your behalf please remit payment, a 15% administrativ…"
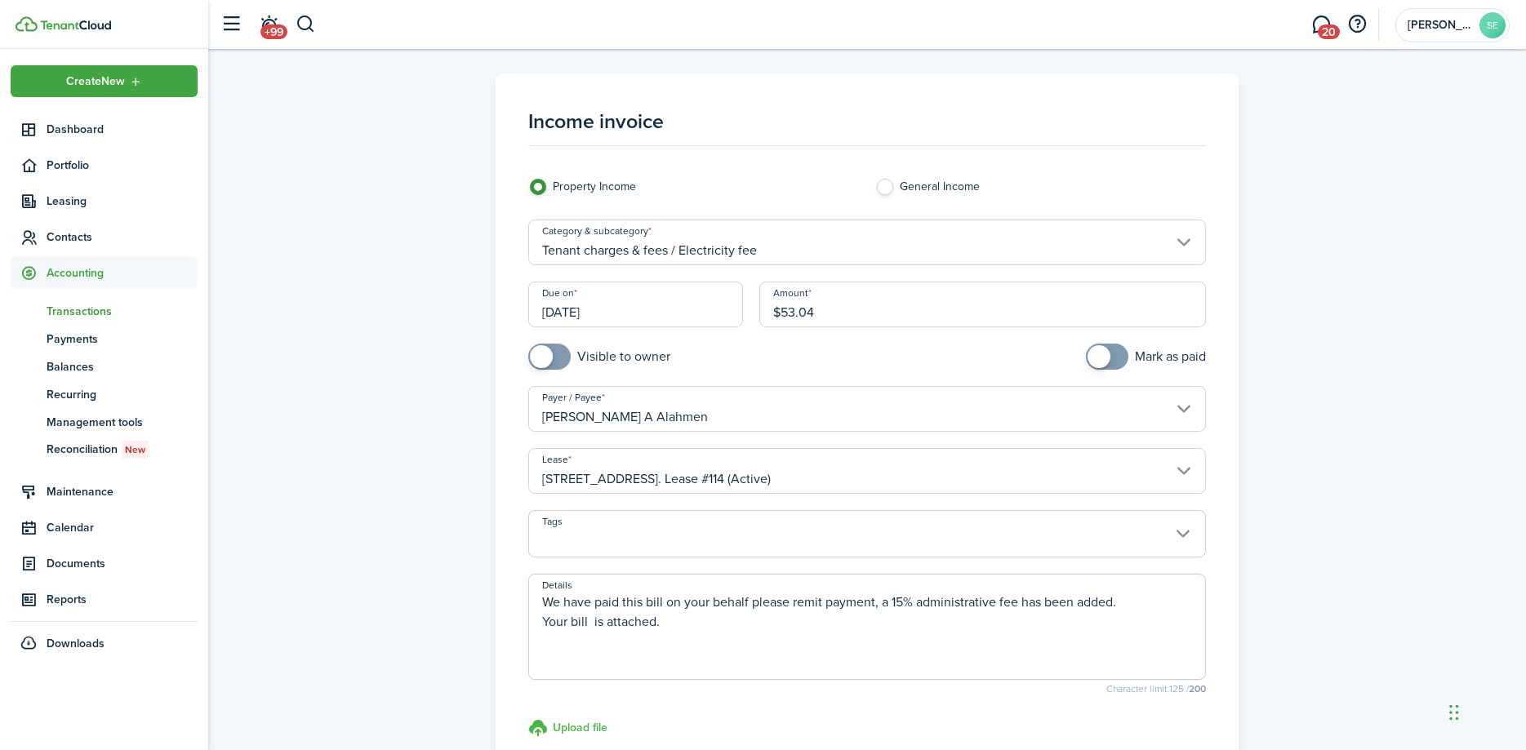
click at [569, 724] on h3 "Upload file" at bounding box center [580, 727] width 55 height 17
click at [528, 719] on input "Upload file store documents and templates Choose file" at bounding box center [528, 719] width 0 height 0
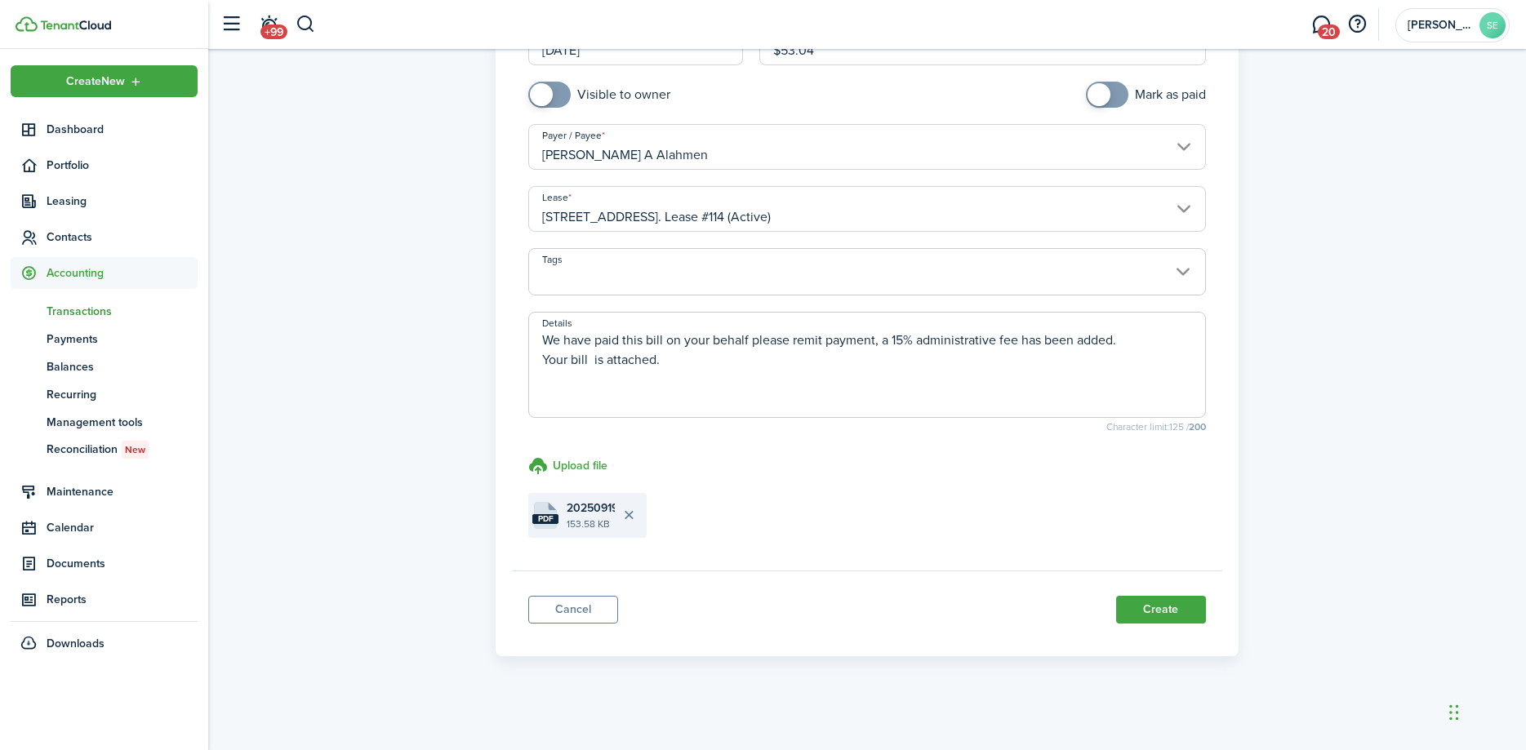
click at [566, 522] on file "pdf 20250919110048376.pdf 153.58 KB" at bounding box center [587, 515] width 118 height 45
click at [1160, 613] on button "Create" at bounding box center [1161, 610] width 90 height 28
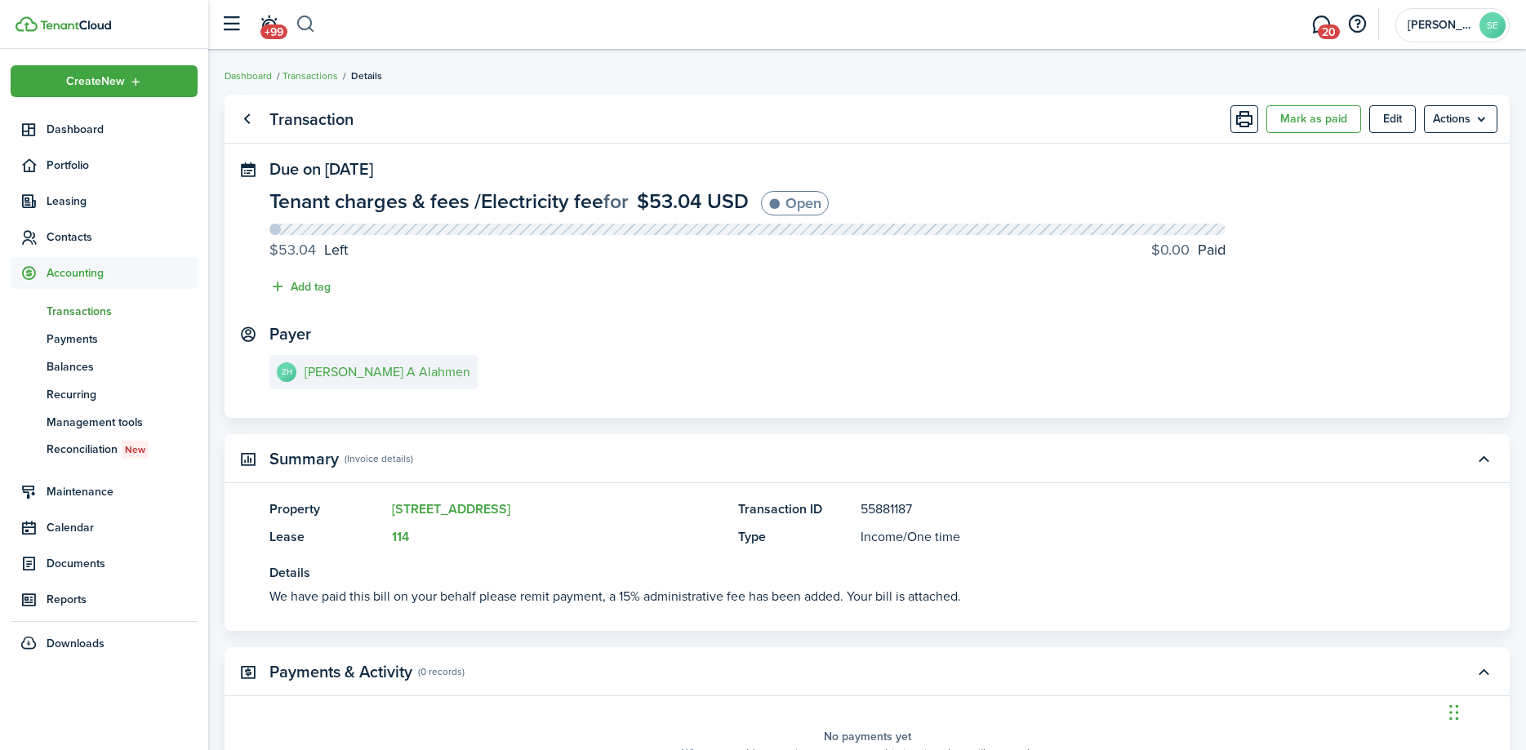
click at [305, 20] on button "button" at bounding box center [306, 25] width 20 height 28
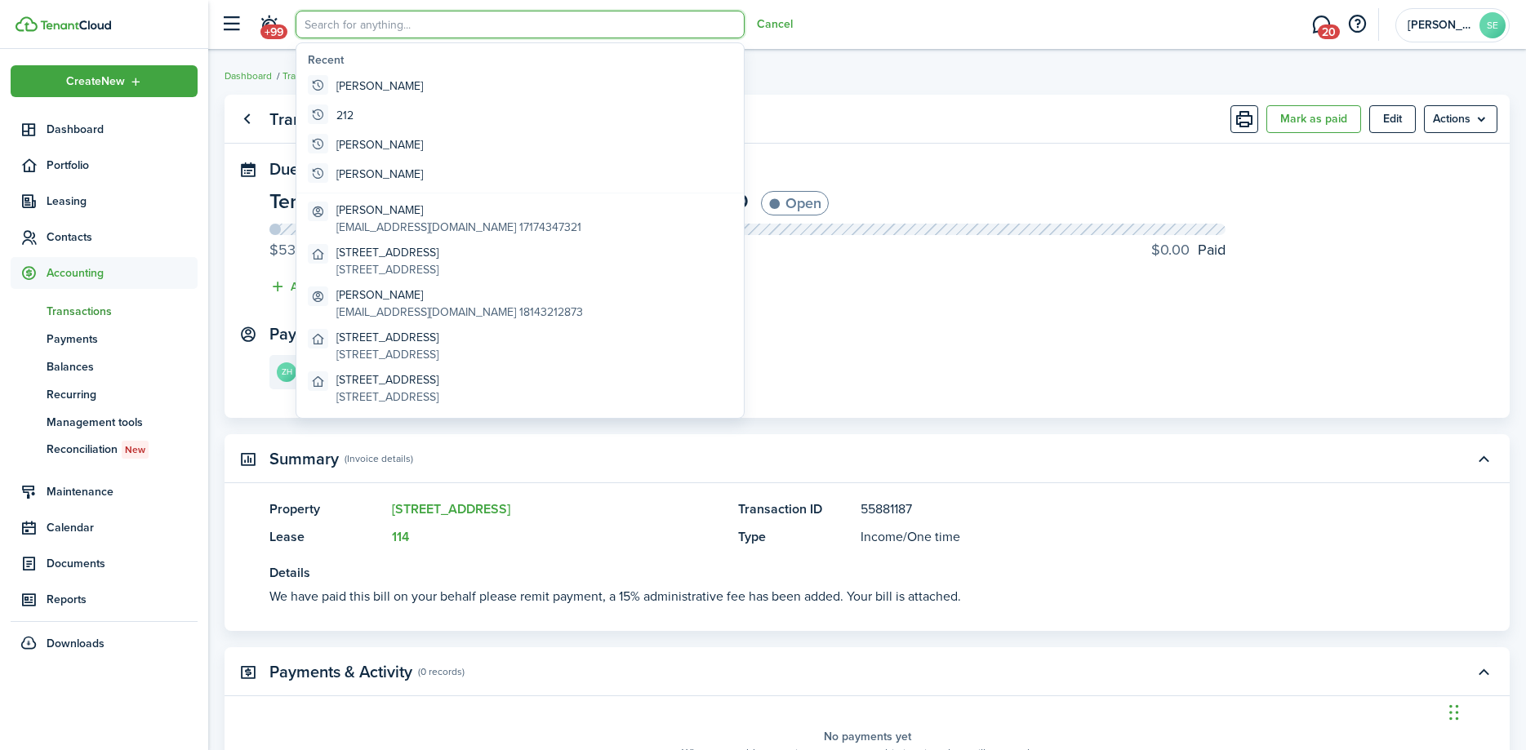
click at [318, 21] on input "search" at bounding box center [520, 25] width 449 height 28
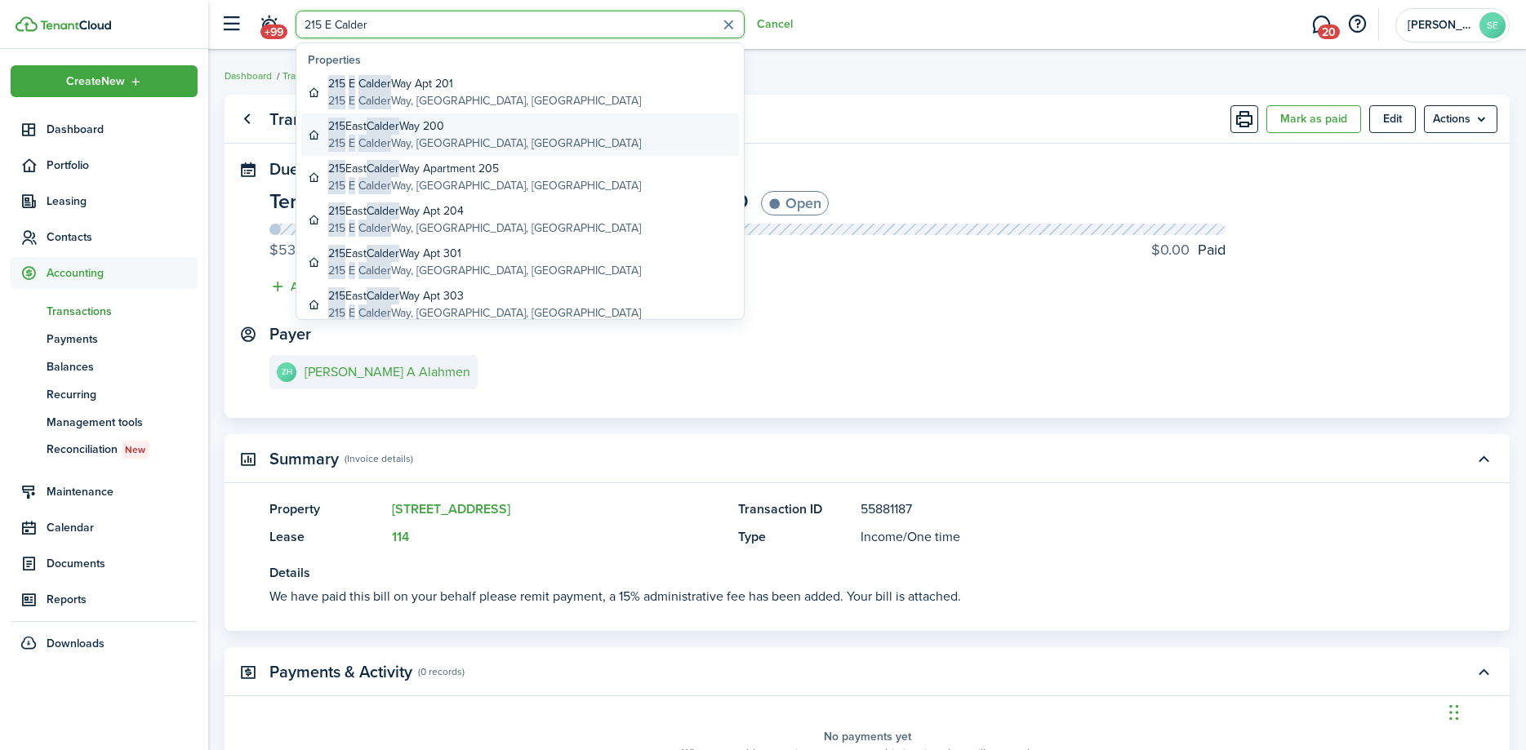
type input "215 E Calder"
click at [442, 148] on global-search-item-description "[STREET_ADDRESS]" at bounding box center [484, 143] width 313 height 17
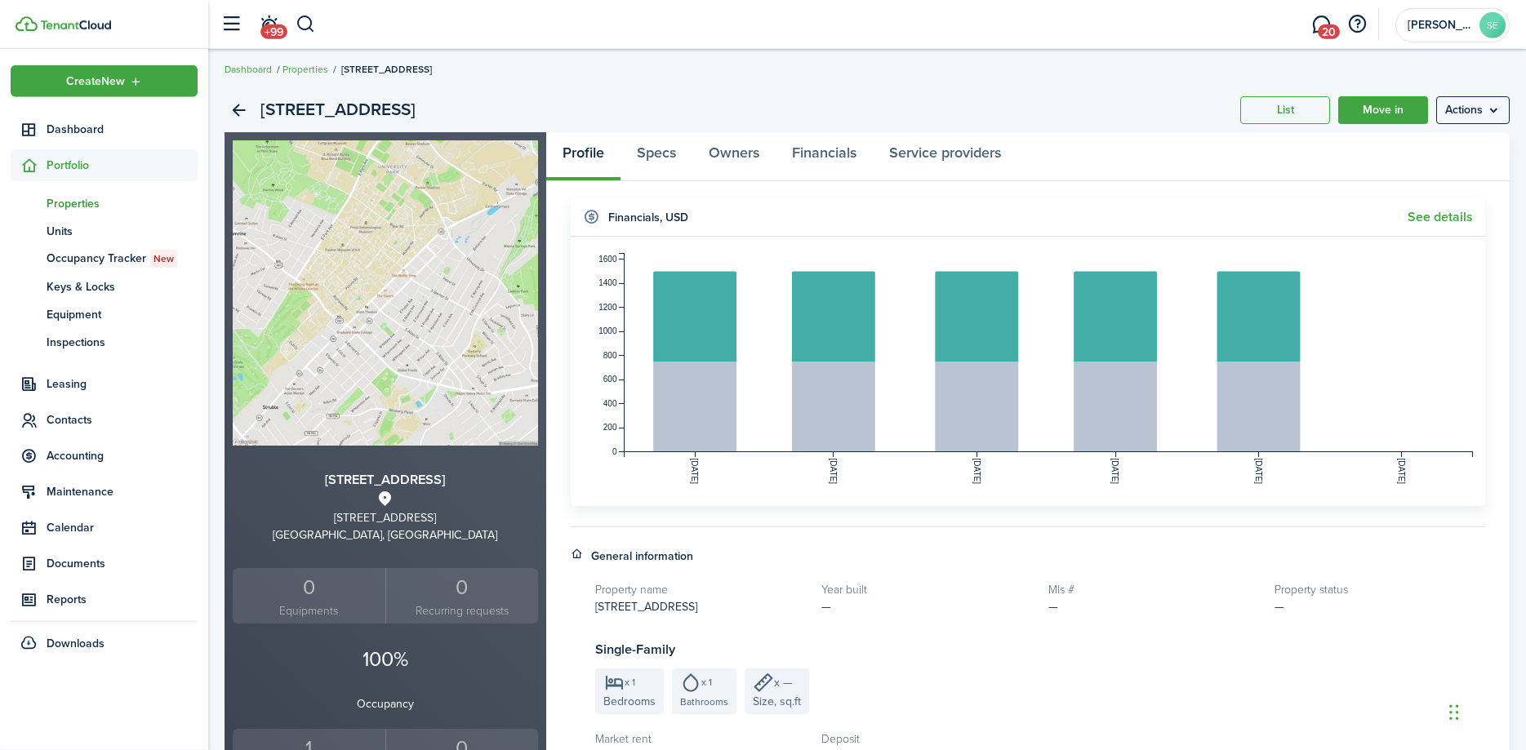
scroll to position [416, 0]
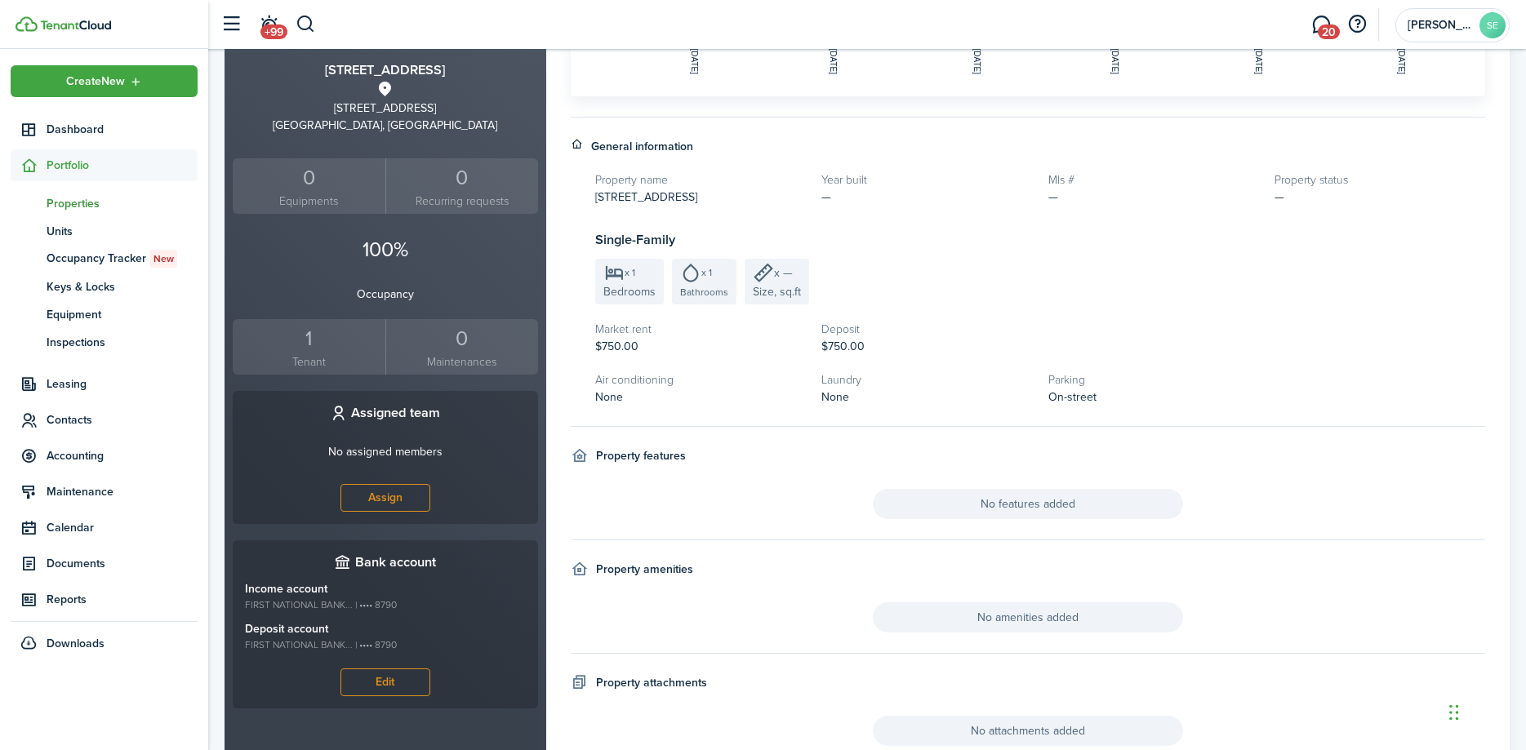
click at [306, 345] on div "1" at bounding box center [309, 338] width 145 height 31
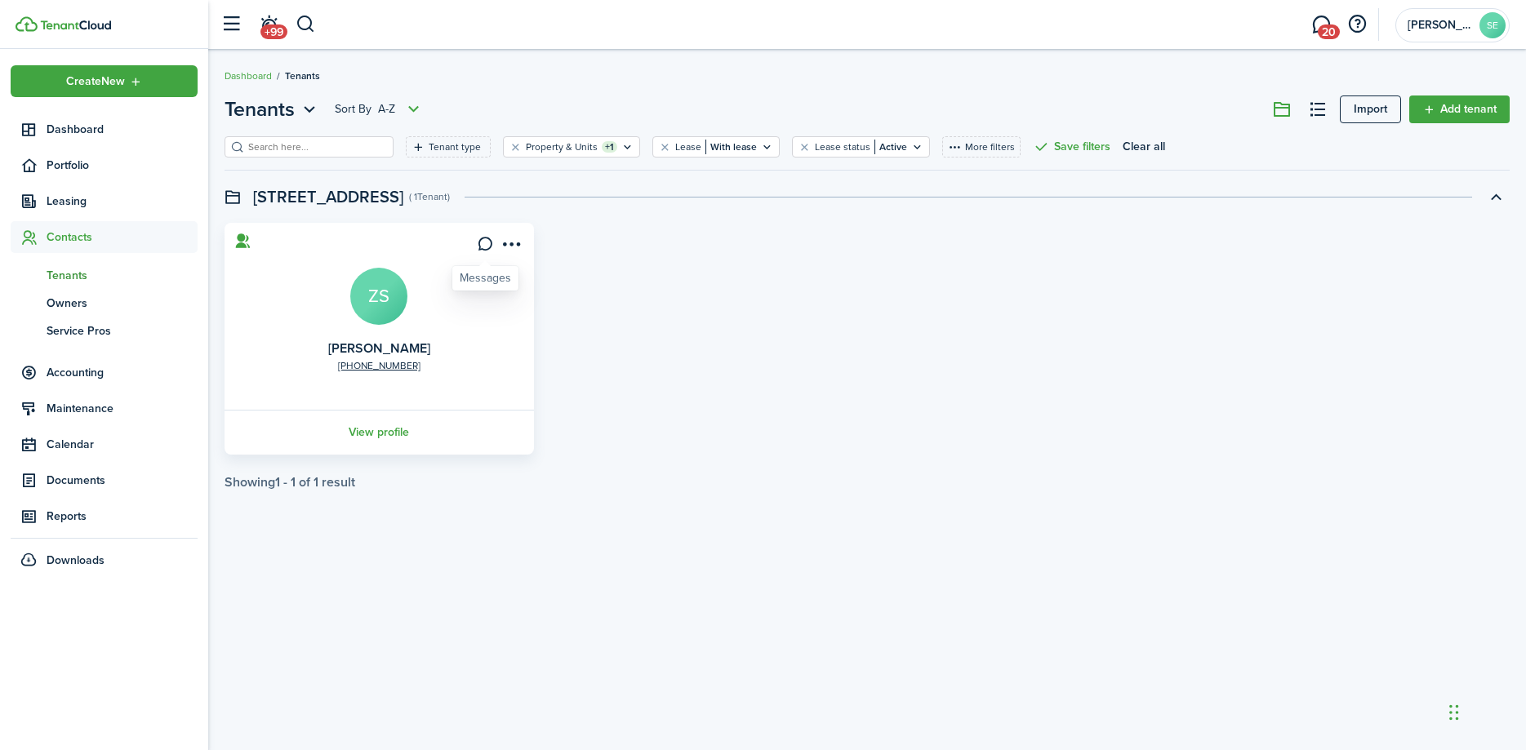
click at [485, 240] on icon at bounding box center [485, 244] width 17 height 16
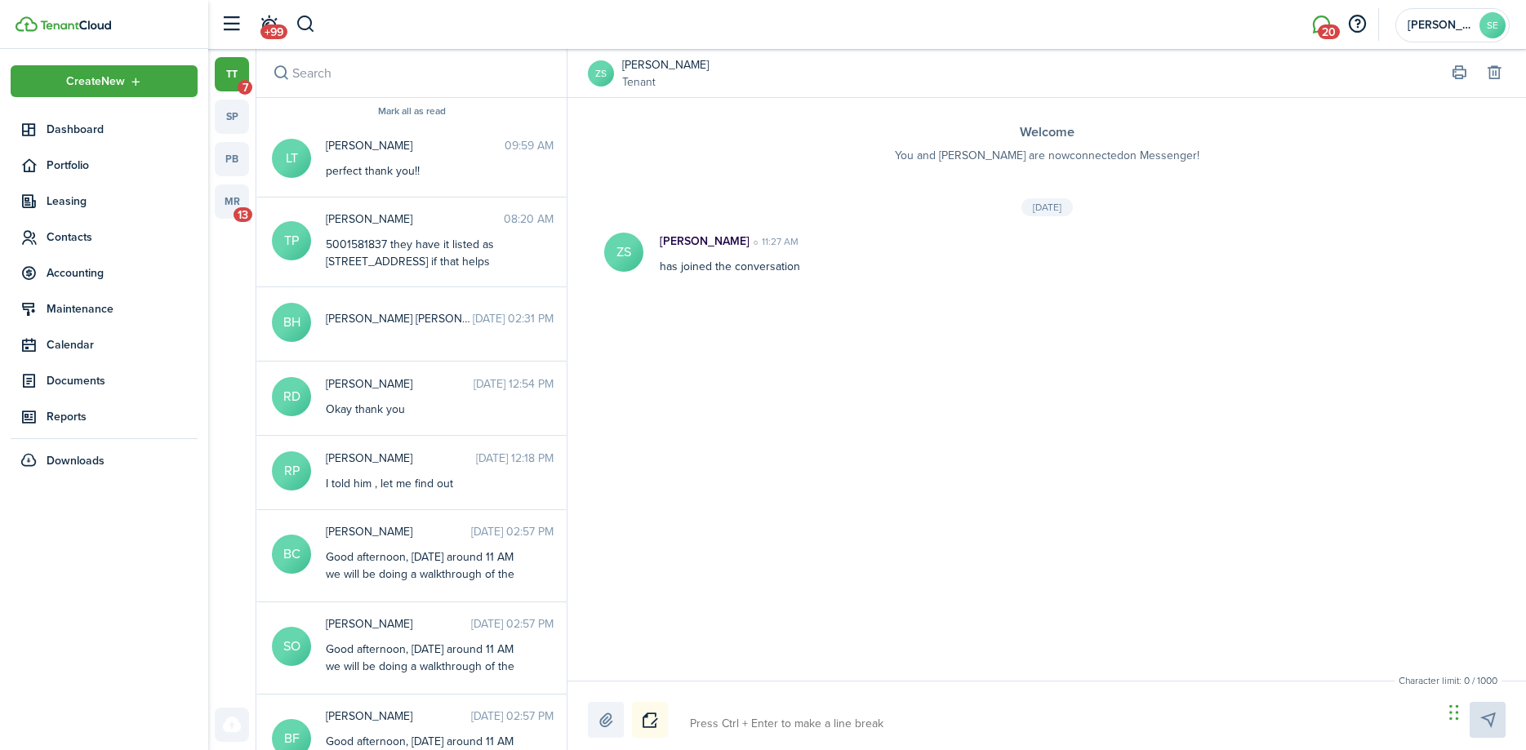
click at [701, 715] on textarea at bounding box center [1060, 724] width 753 height 28
type textarea "T"
type textarea "Th"
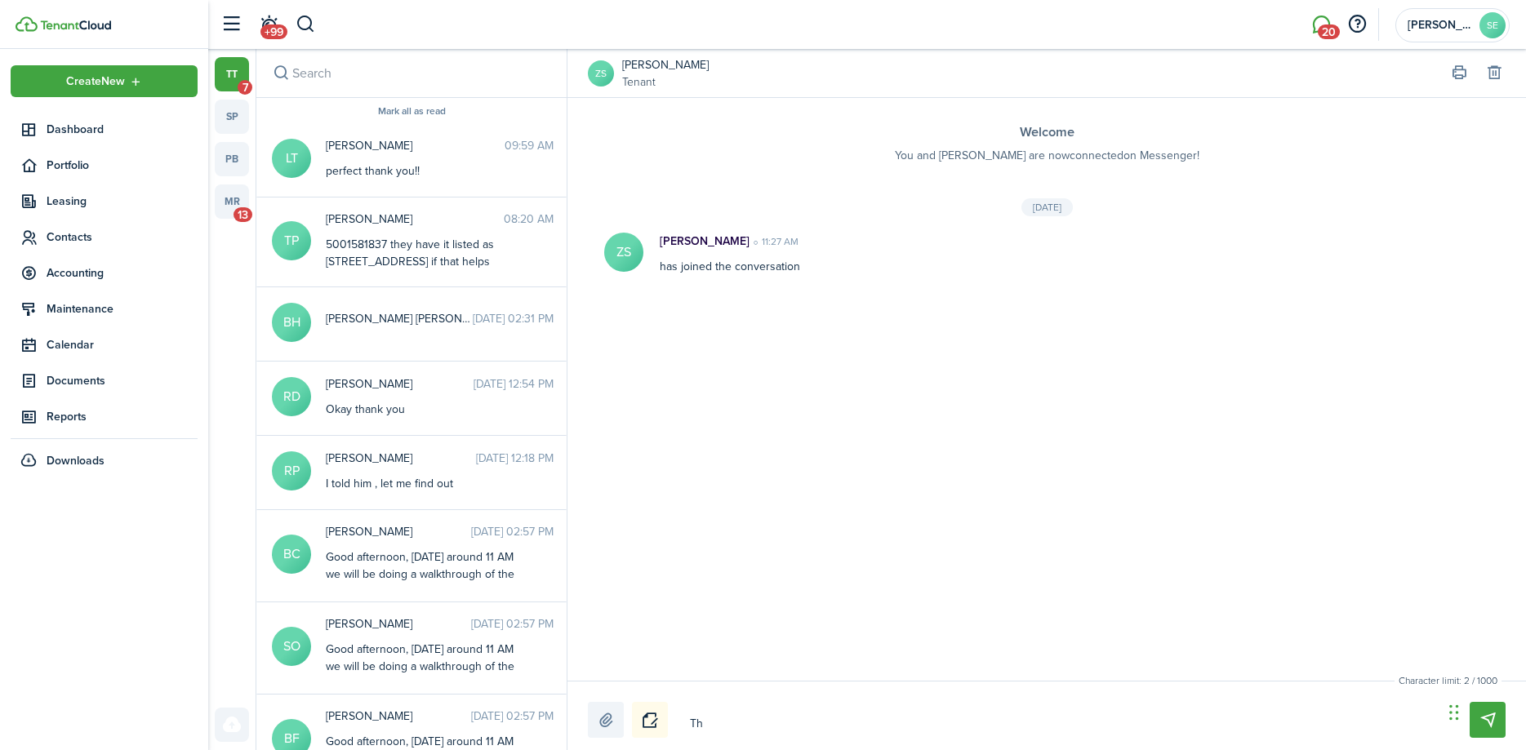
type textarea "Thi"
type textarea "This"
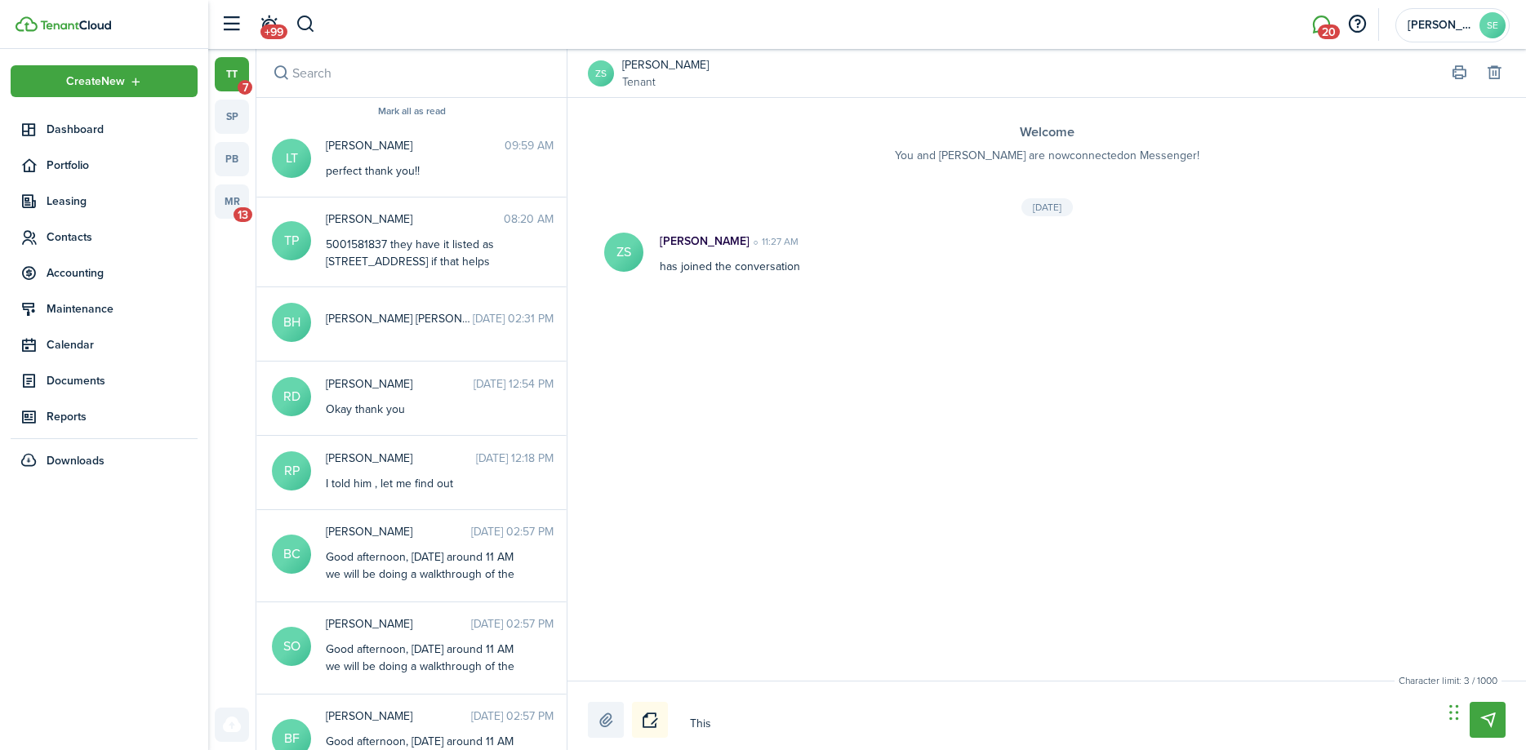
type textarea "This"
type textarea "This m"
type textarea "This me"
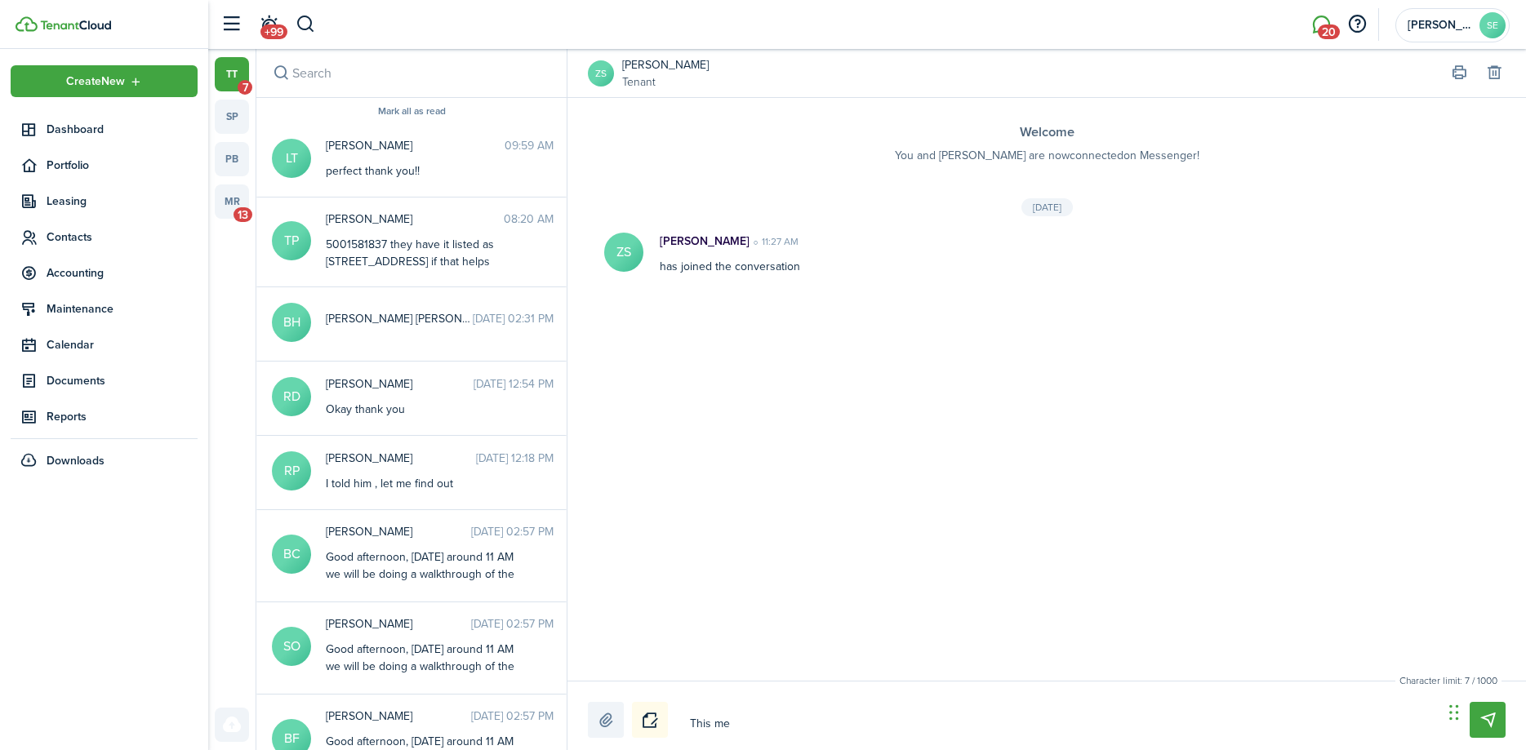
type textarea "This mee"
type textarea "This me"
type textarea "This mes"
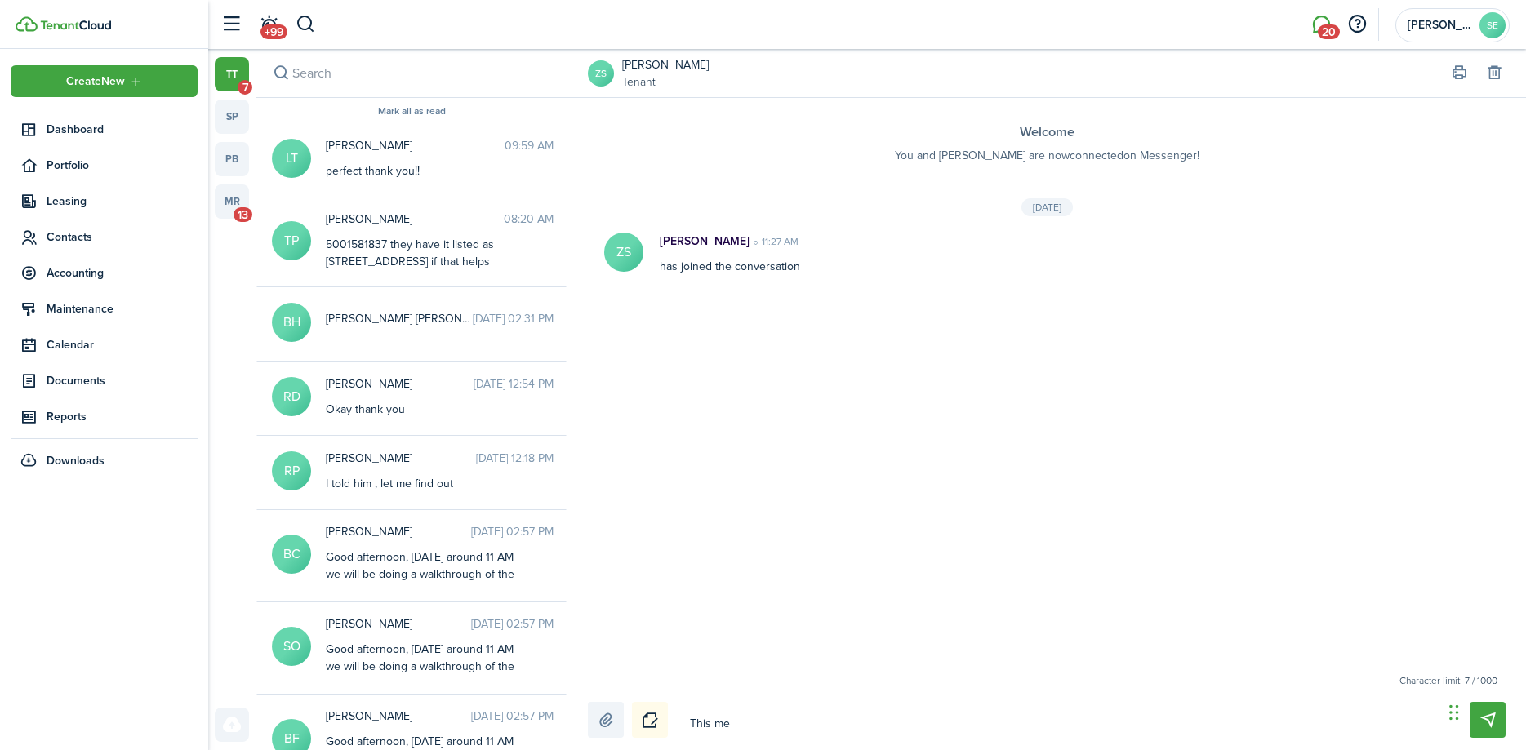
type textarea "This mes"
type textarea "This mess"
type textarea "This messa"
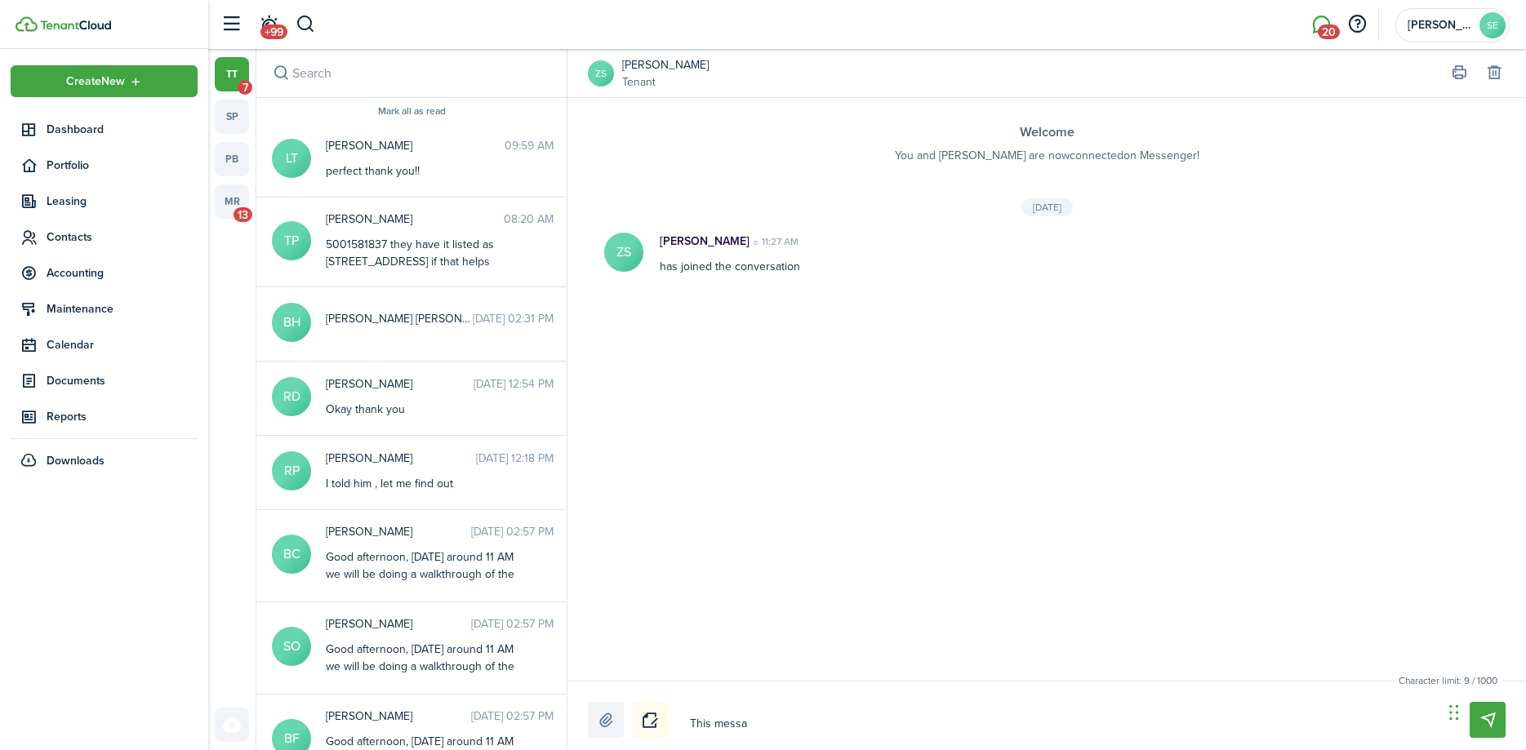
type textarea "This messag"
type textarea "This message"
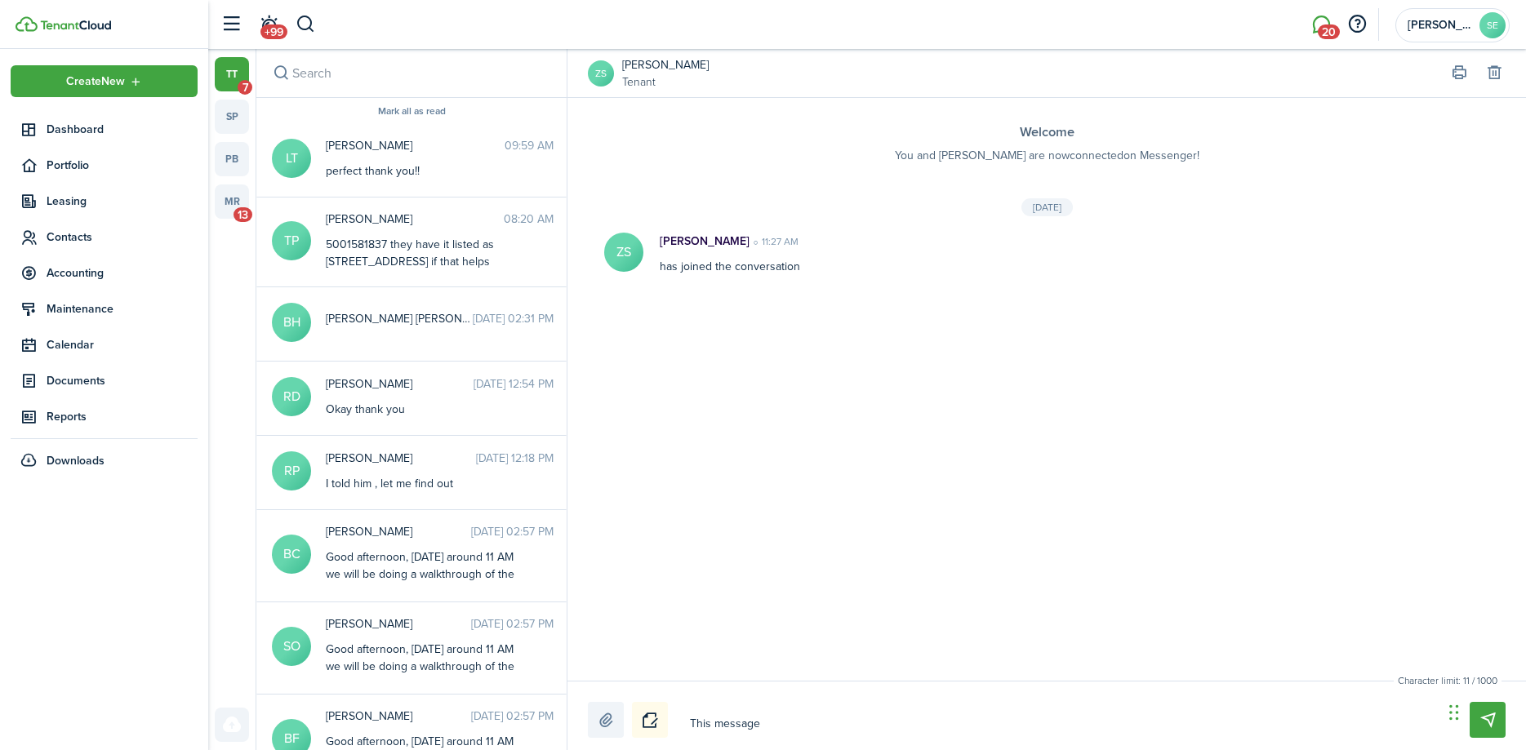
type textarea "This message"
type textarea "This message i"
type textarea "This message is"
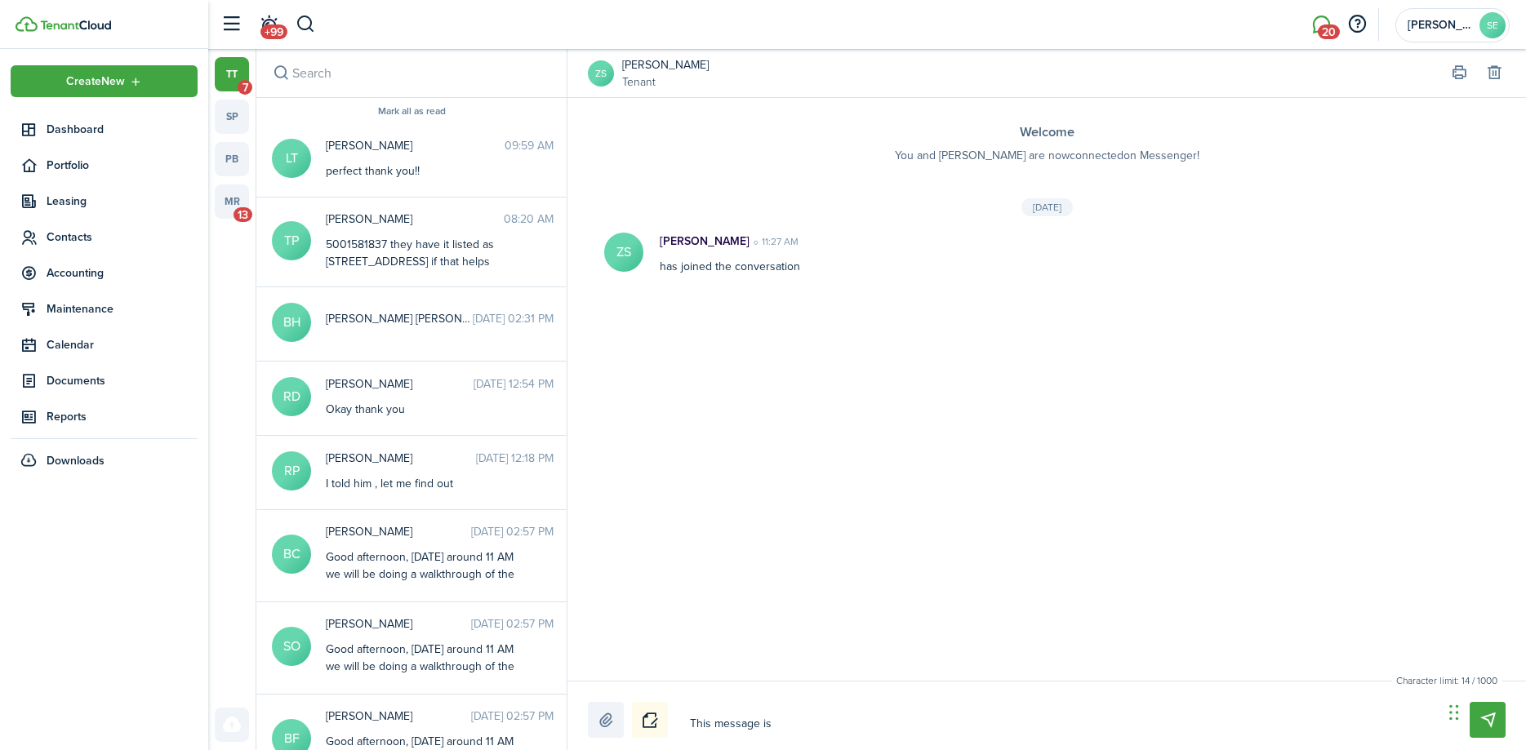
type textarea "This message is"
type textarea "This message is g"
type textarea "This message is go"
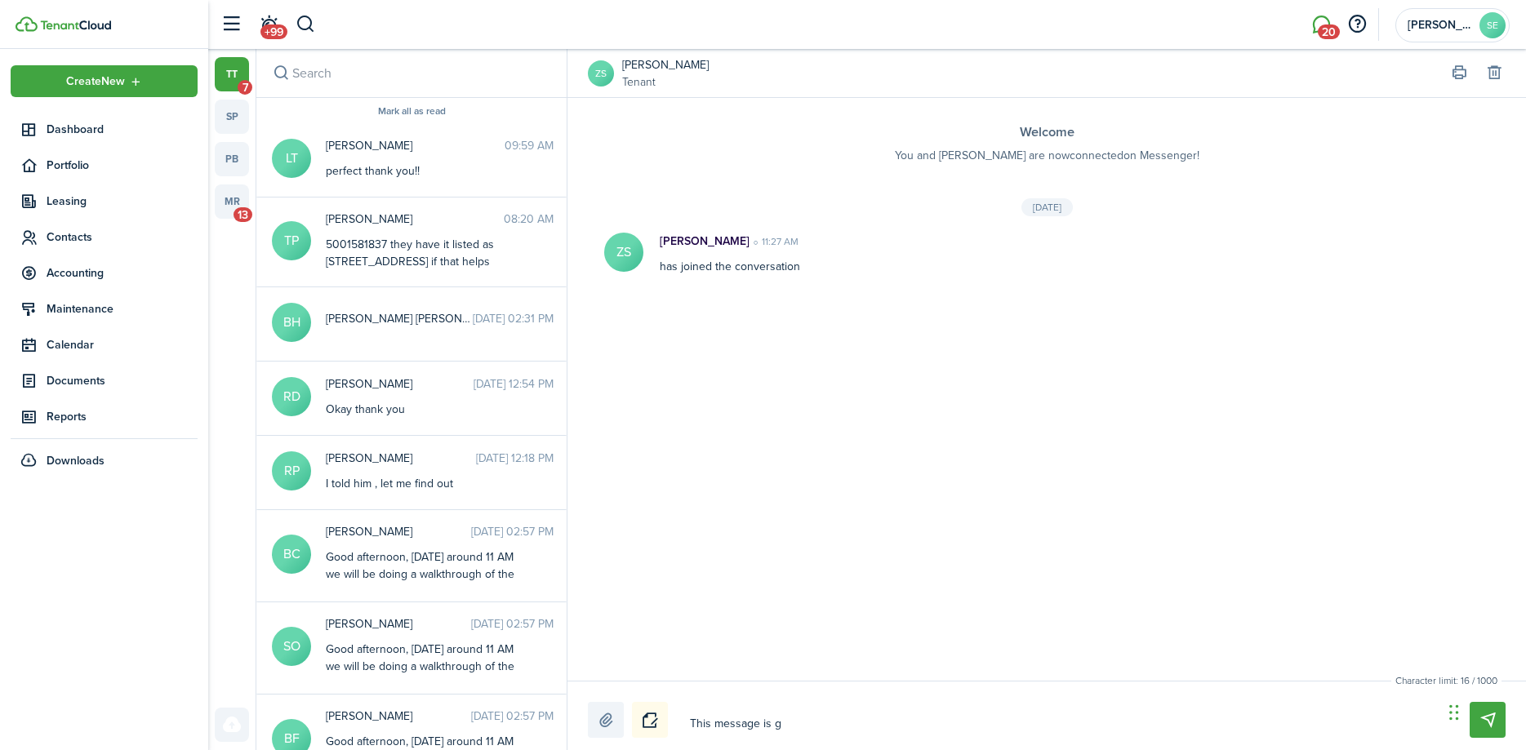
type textarea "This message is go"
type textarea "This message is goi"
type textarea "This message is goin"
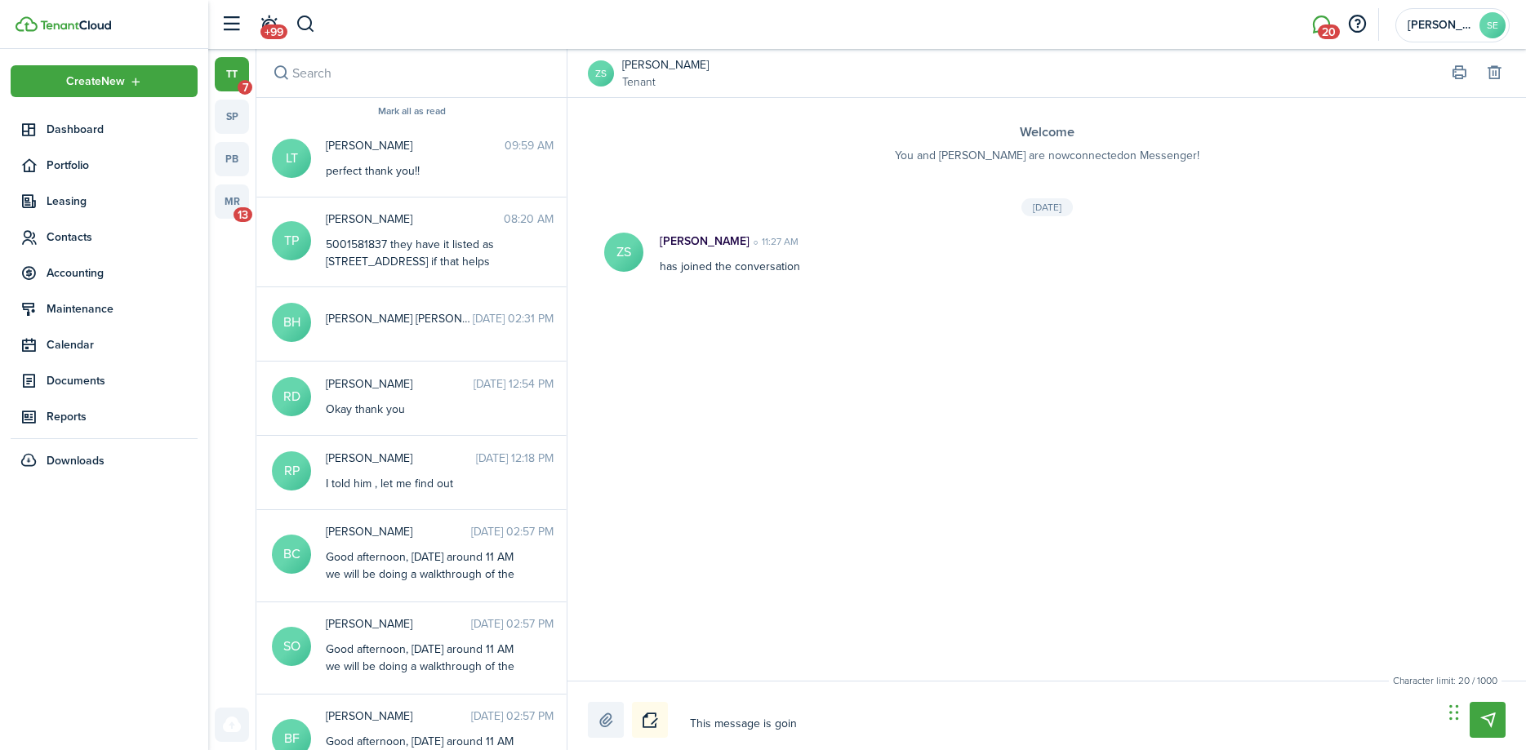
type textarea "This message is going"
type textarea "This message is going o"
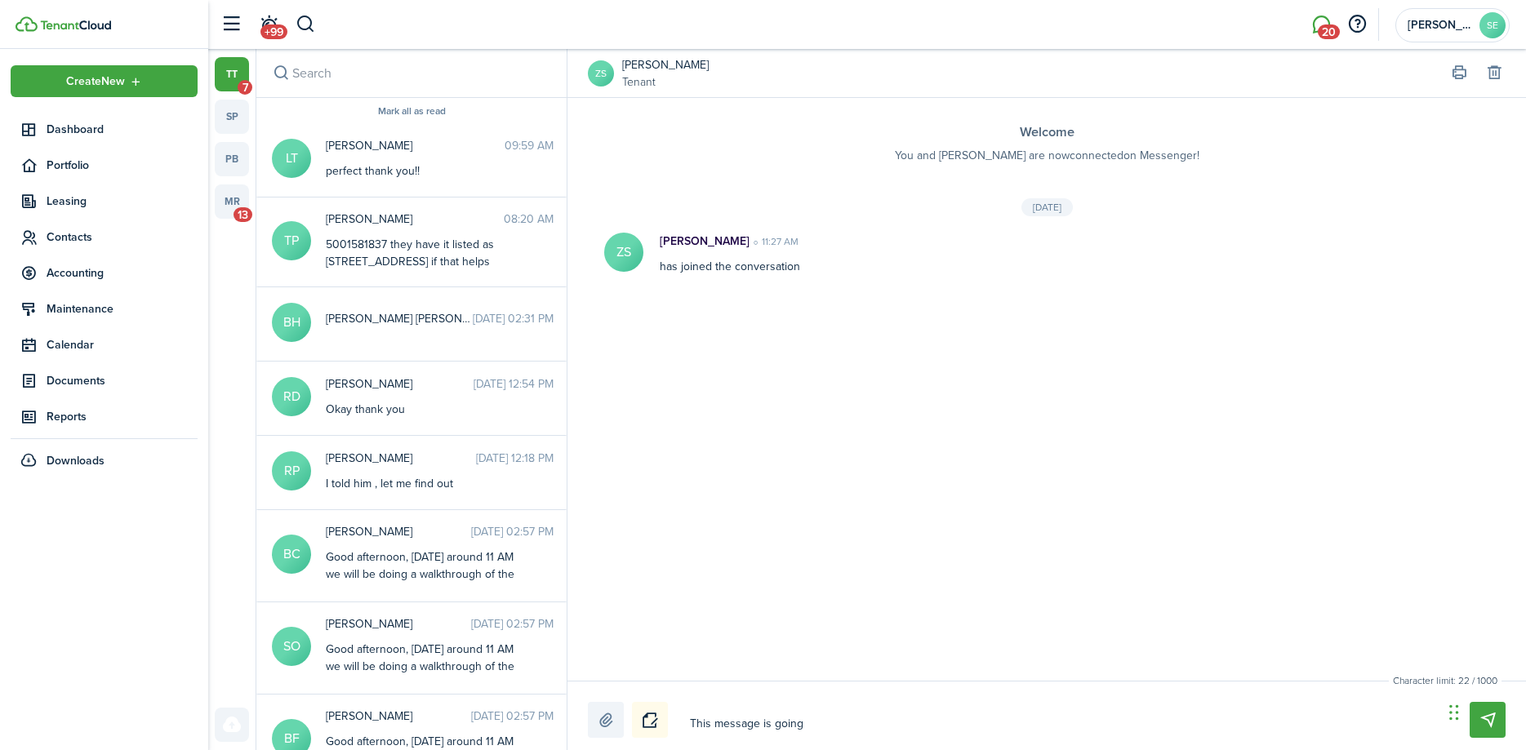
type textarea "This message is going o"
type textarea "This message is going ou"
type textarea "This message is going out"
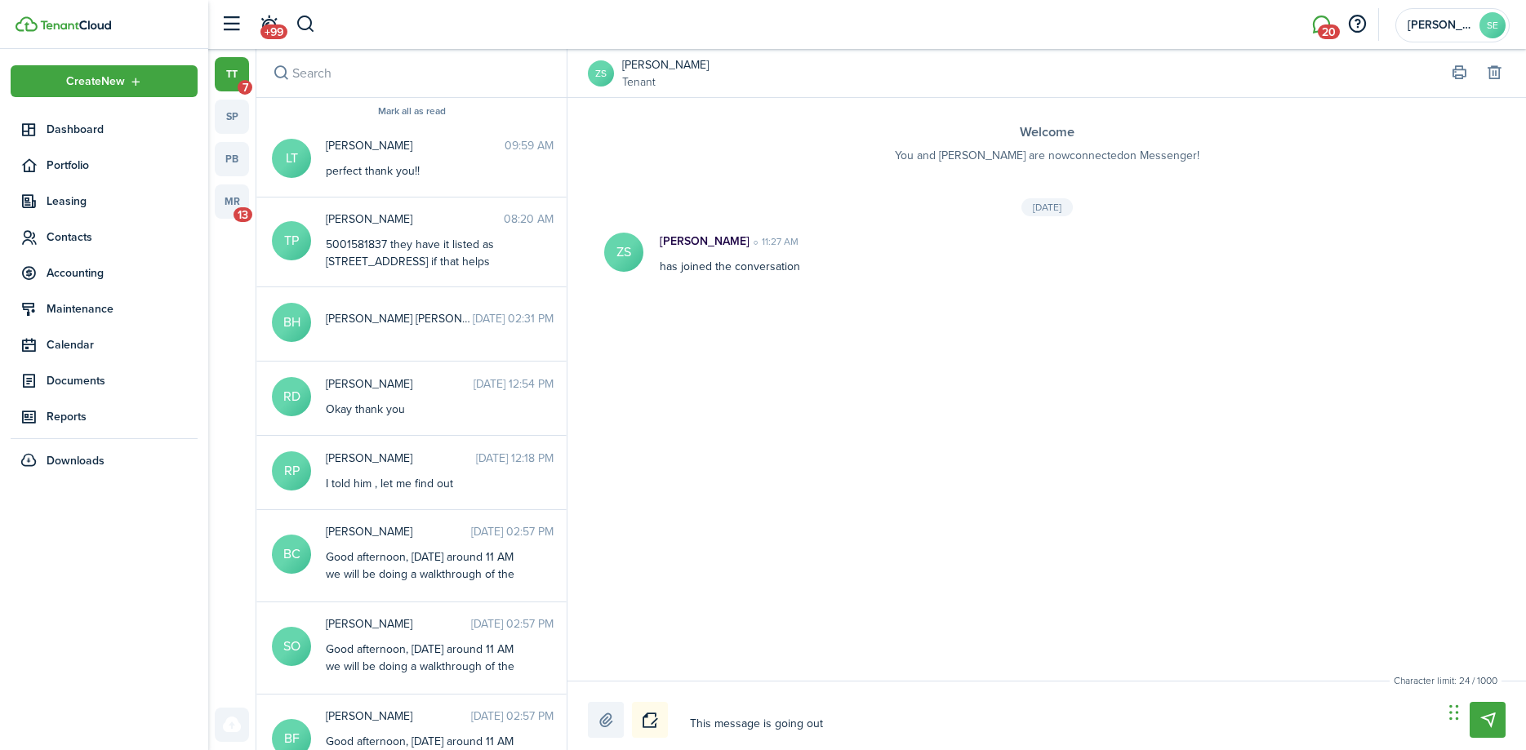
type textarea "This message is going out"
type textarea "This message is going out t"
type textarea "This message is going out to"
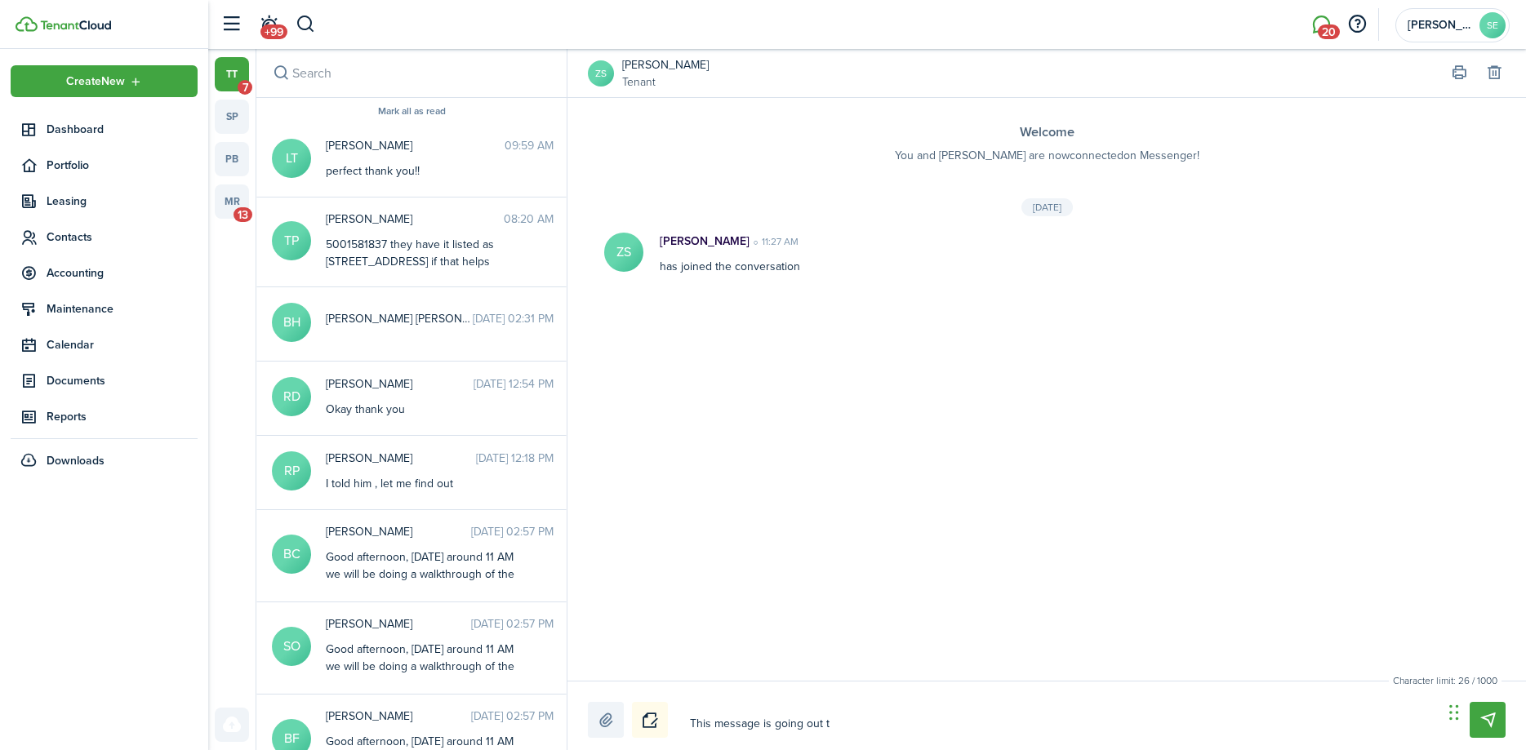
type textarea "This message is going out to"
type textarea "This message is going out to a"
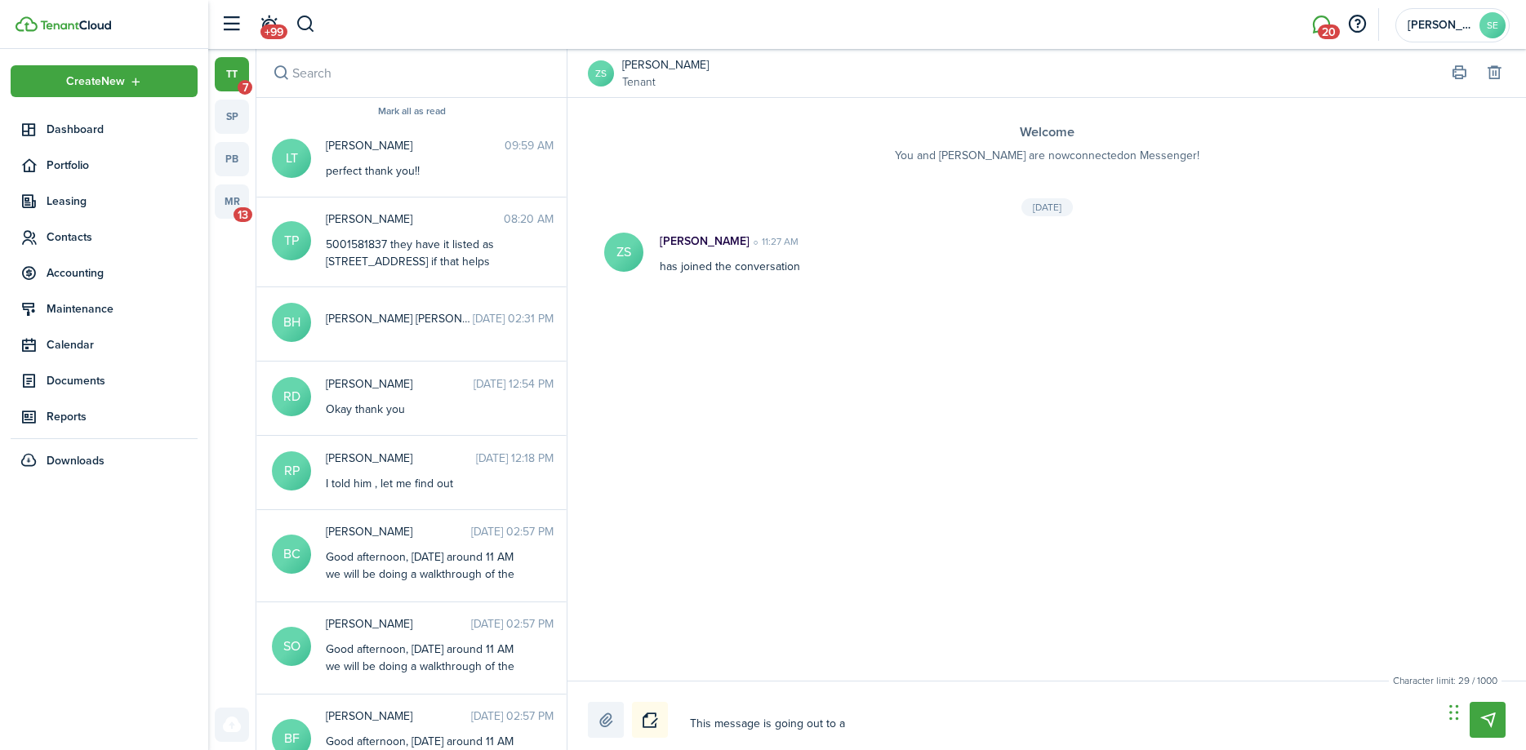
type textarea "This message is going out to al"
type textarea "This message is going out to all"
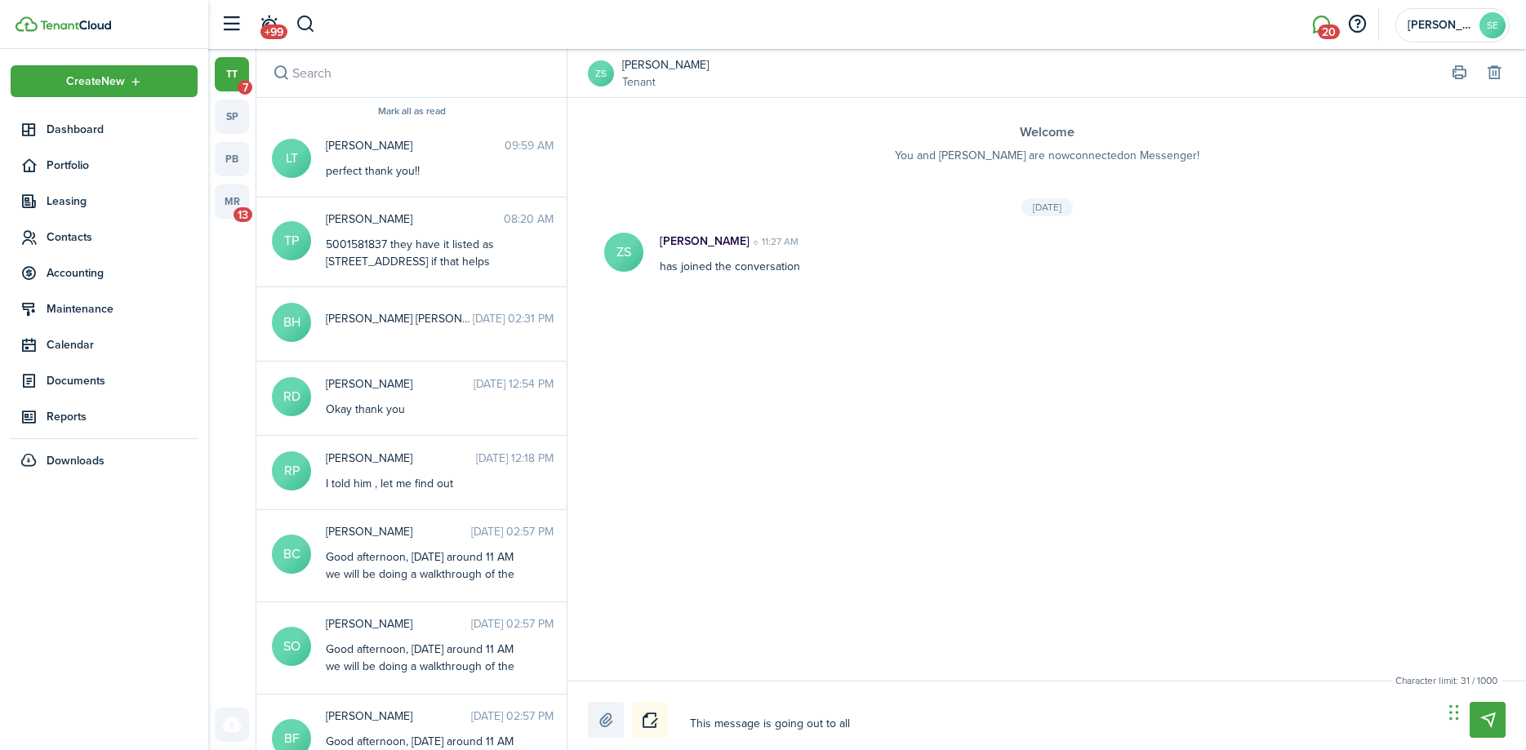
type textarea "This message is going out to all"
type textarea "This message is going out to all t"
type textarea "This message is going out to all te"
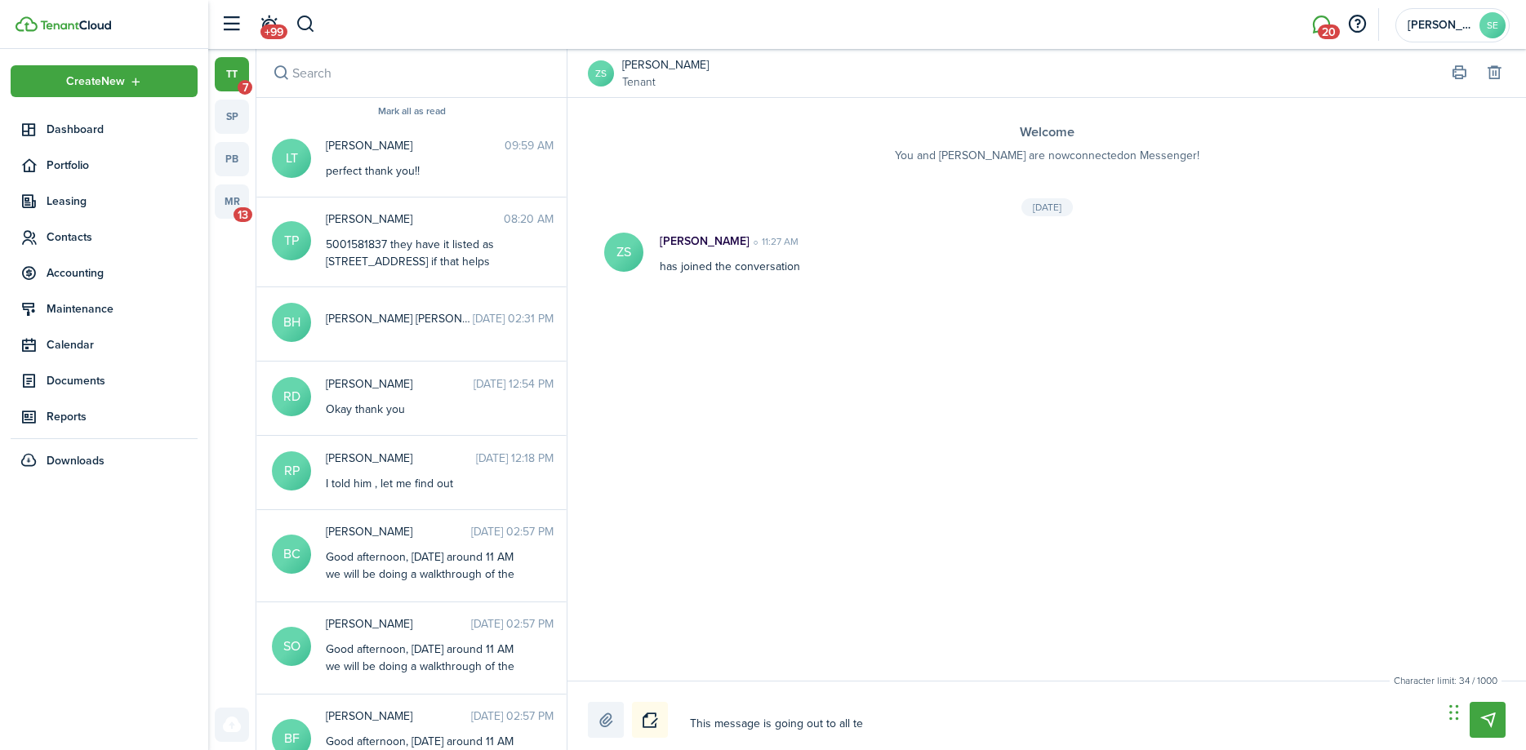
type textarea "This message is going out to all ten"
type textarea "This message is going out to all [PERSON_NAME]"
type textarea "This message is going out to all tenan"
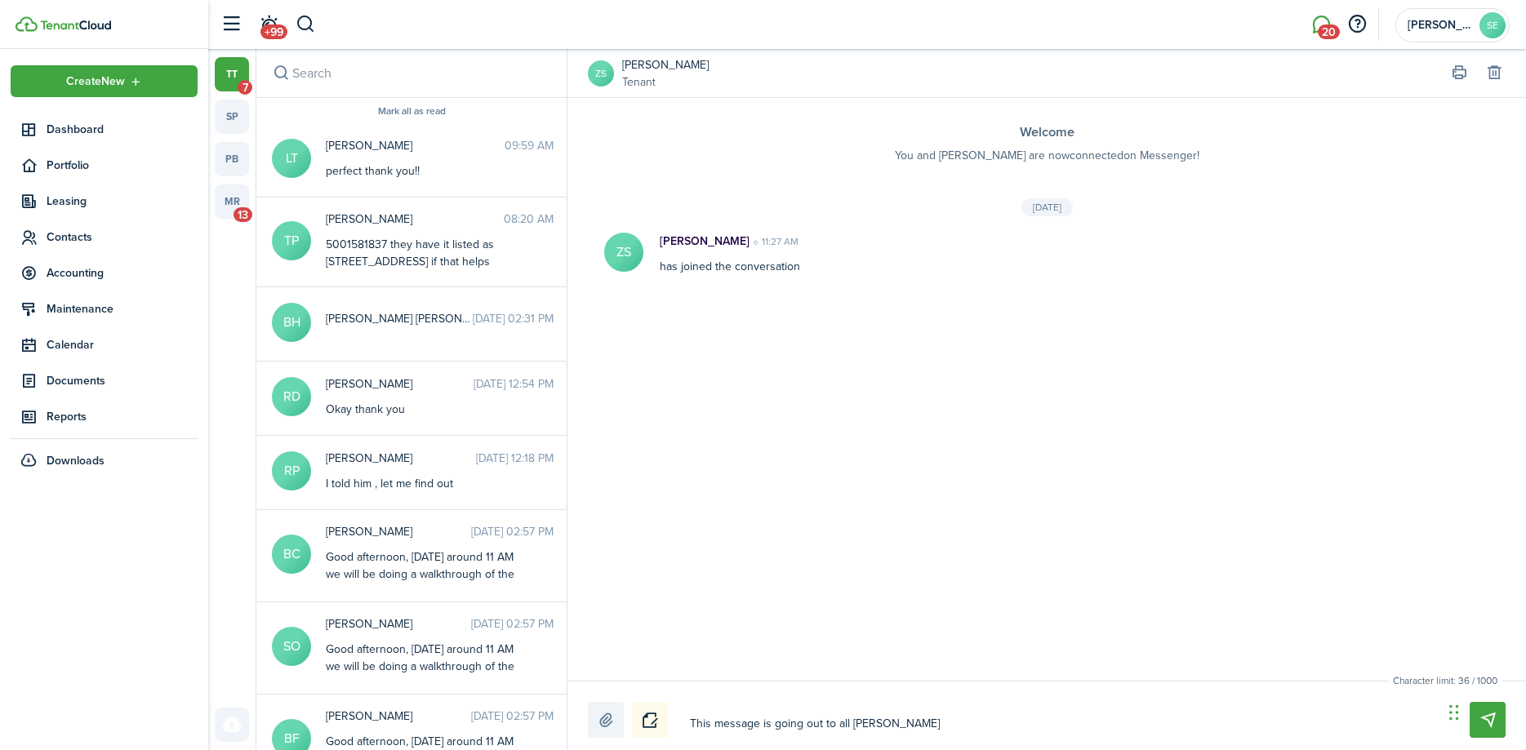
type textarea "This message is going out to all tenan"
type textarea "This message is going out to all tenant"
type textarea "This message is going out to all tenants"
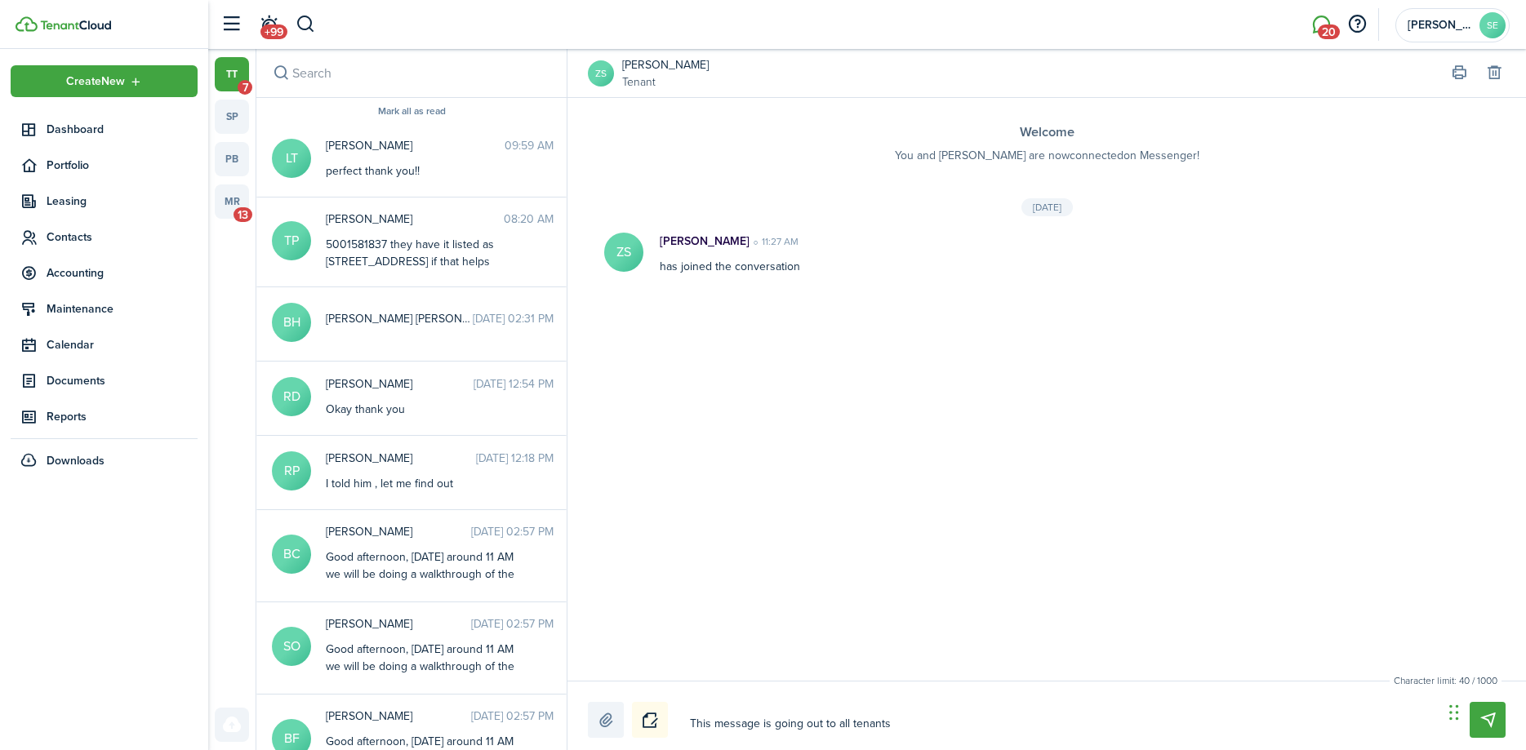
type textarea "This message is going out to all tenants"
type textarea "This message is going out to all tenants a"
type textarea "This message is going out to all tenants at"
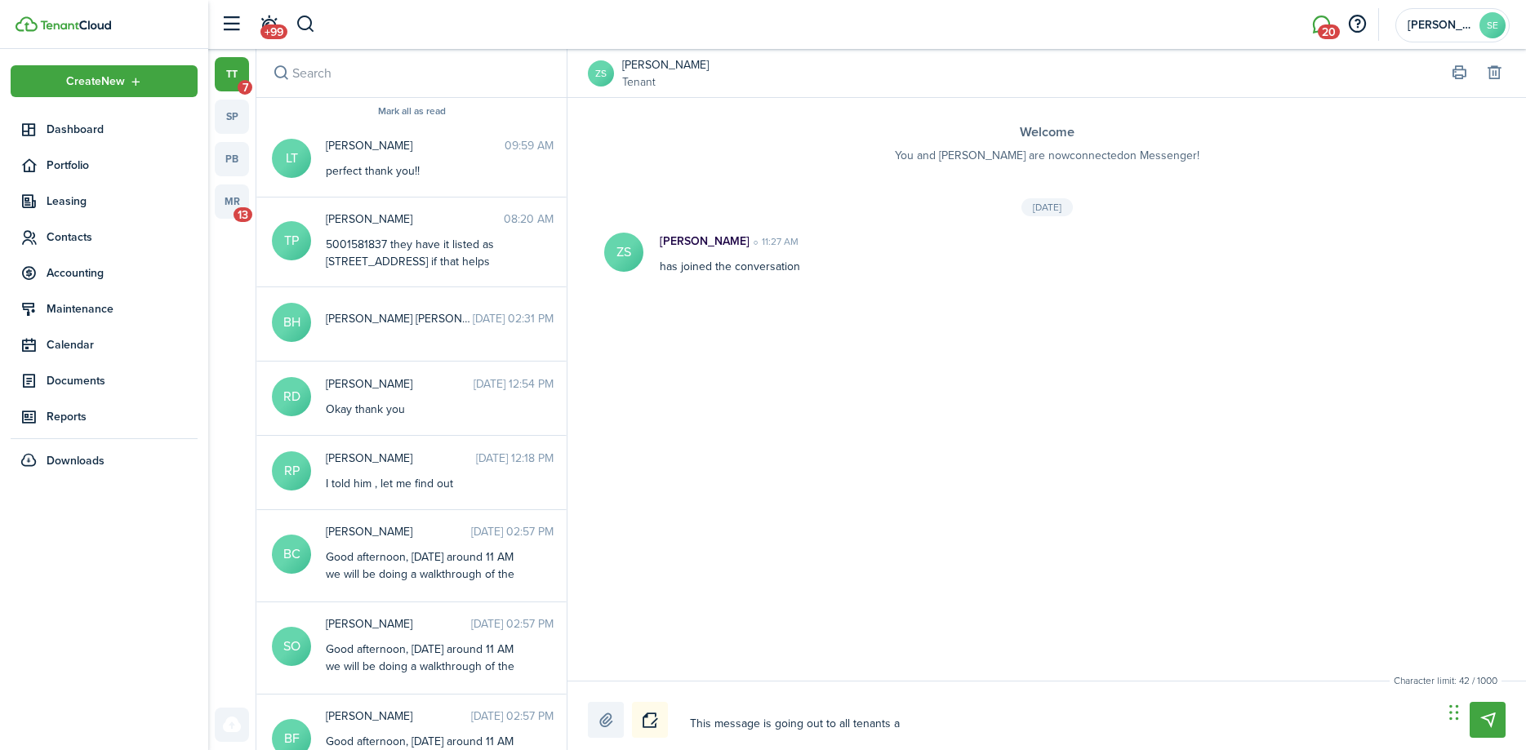
type textarea "This message is going out to all tenants at"
type textarea "This message is going out to all tenants at 2"
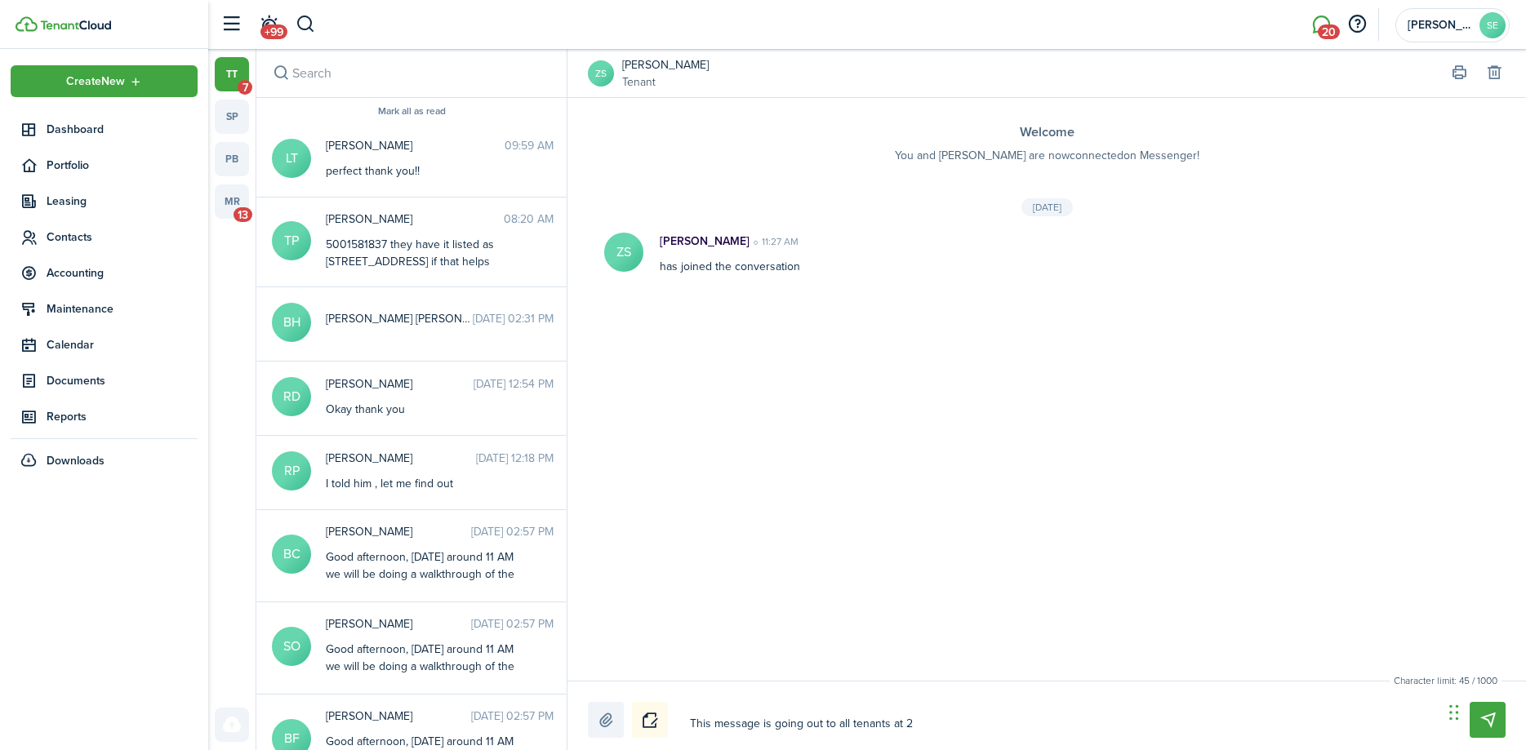
type textarea "This message is going out to all tenants at 21"
type textarea "This message is going out to all tenants at 215"
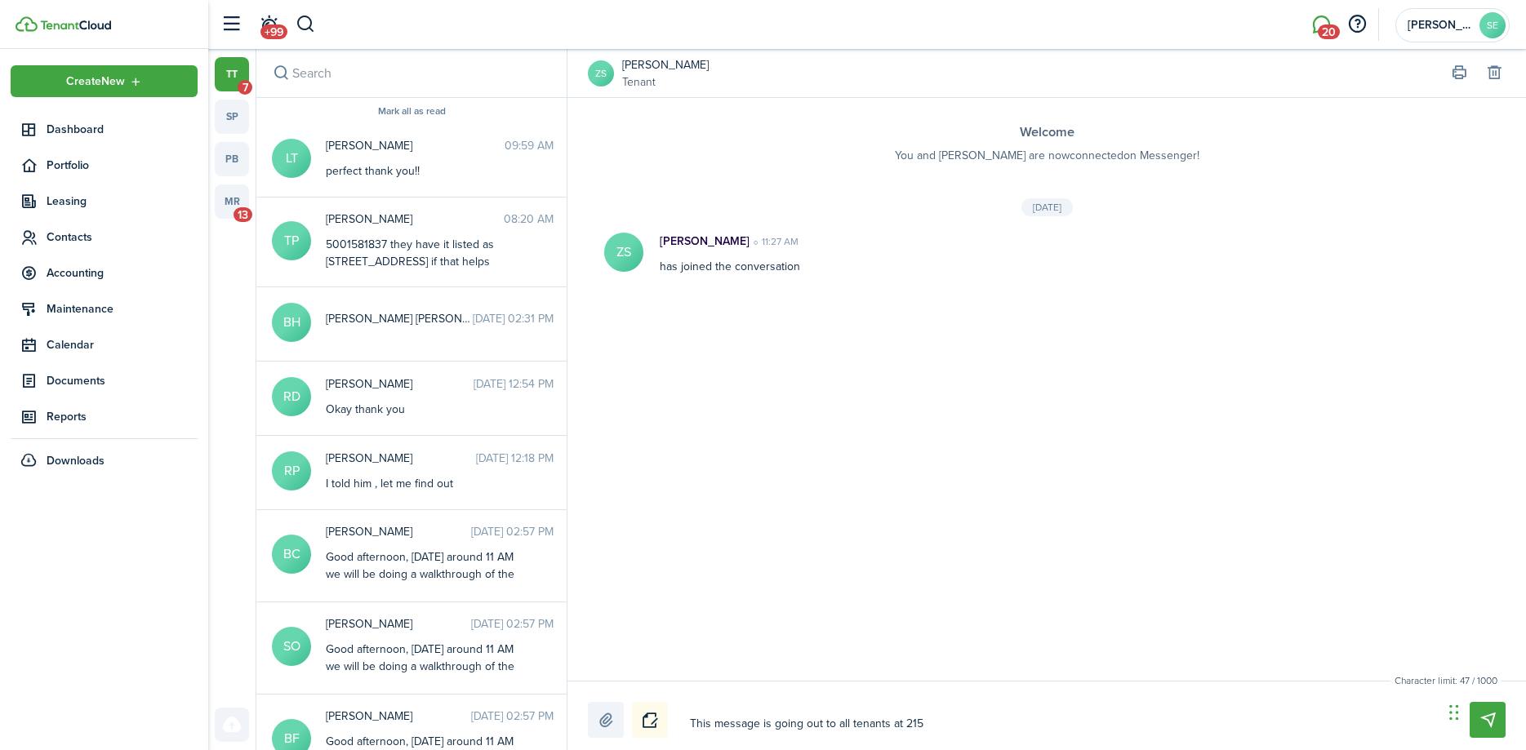
type textarea "This message is going out to all tenants at 215"
type textarea "This message is going out to all tenants at 215 E"
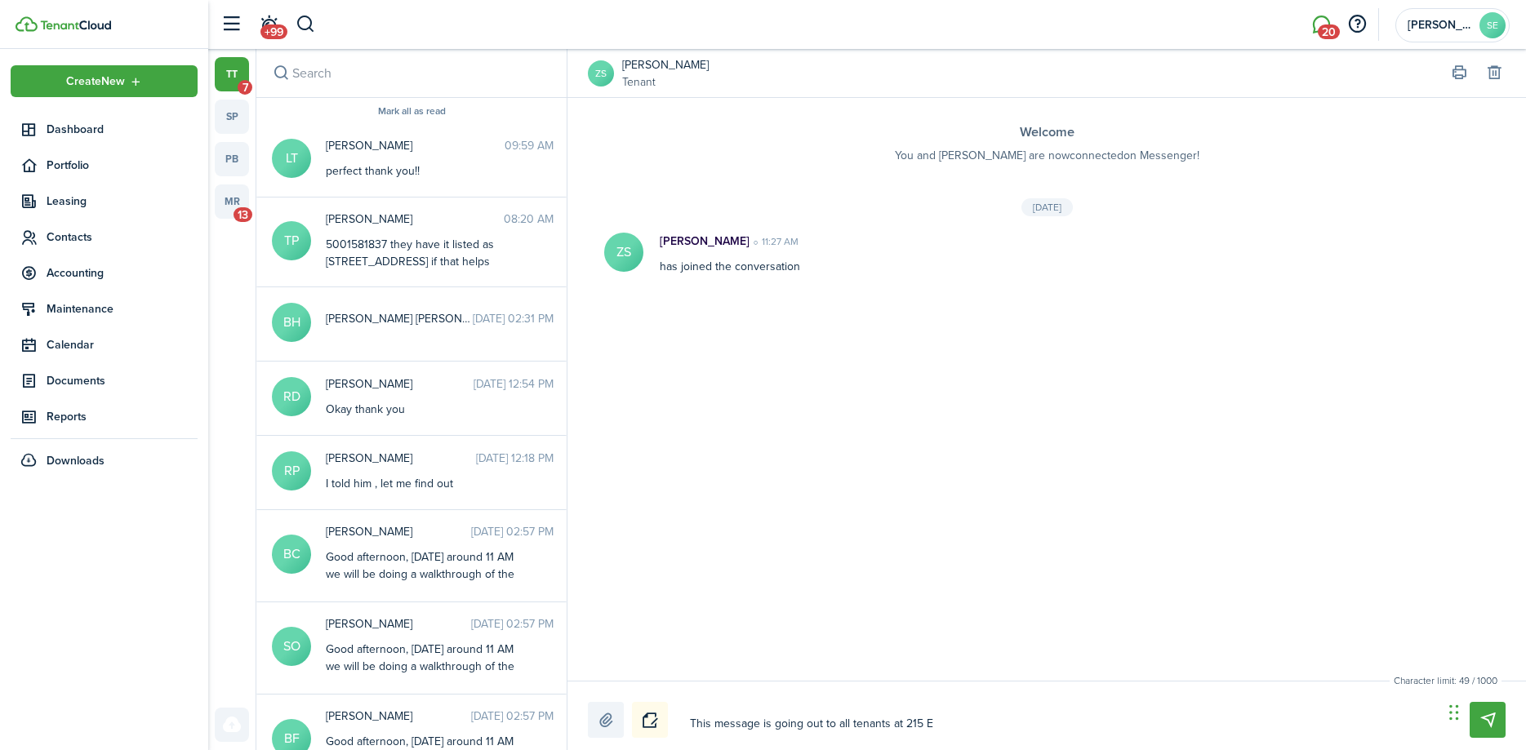
type textarea "This message is going out to all tenants at 215 E C"
type textarea "This message is going out to all tenants at [STREET_ADDRESS]"
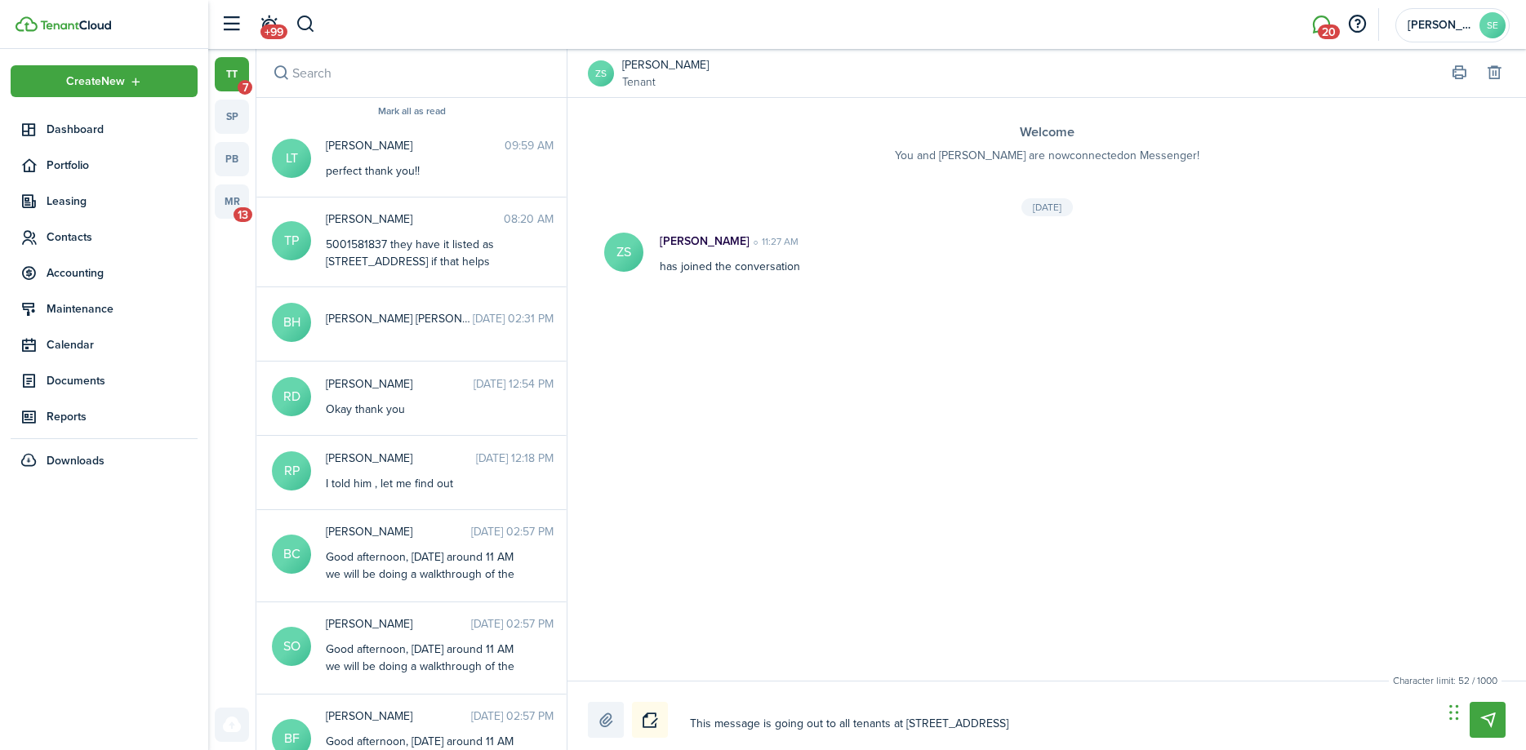
type textarea "This message is going out to all tenants at [STREET_ADDRESS]"
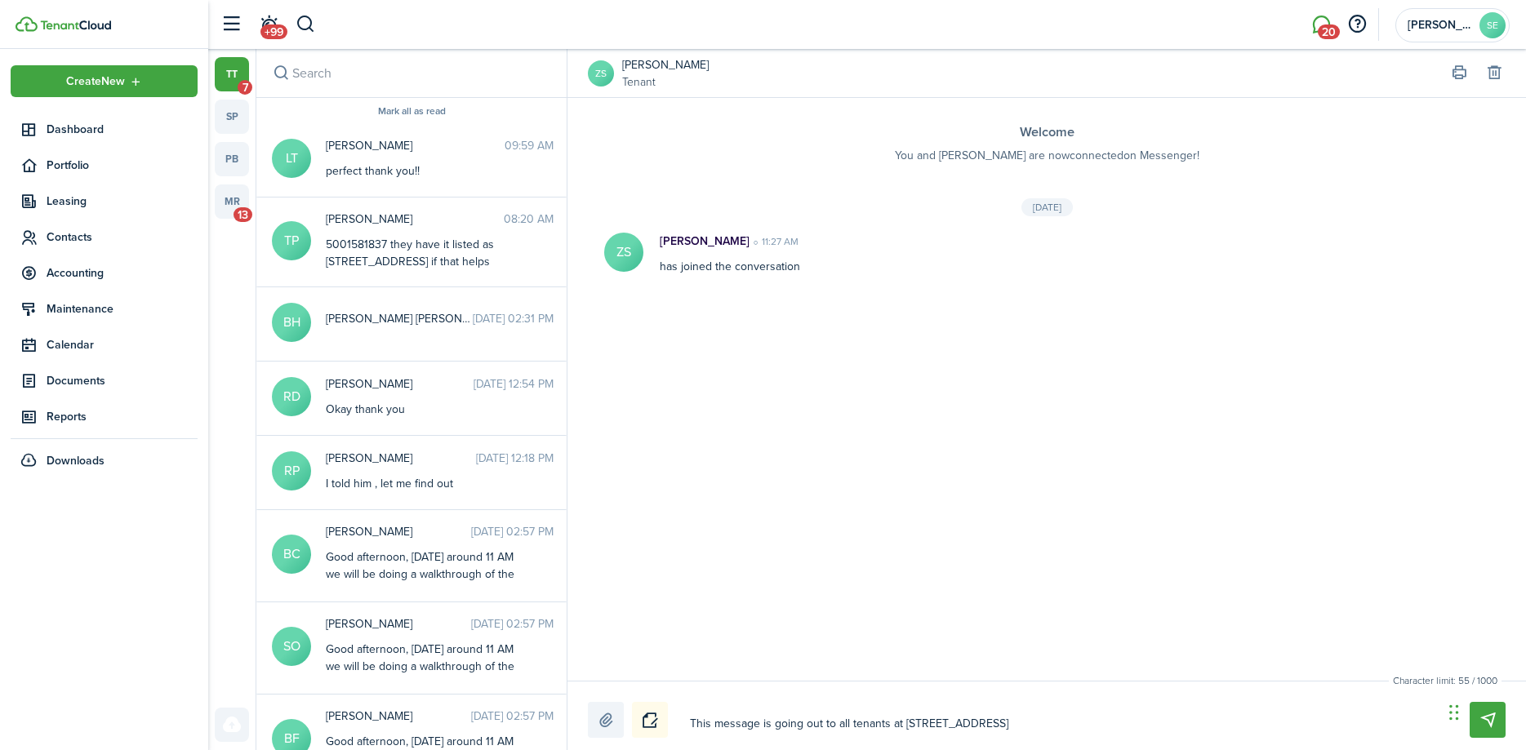
type textarea "This message is going out to all tenants at [STREET_ADDRESS]"
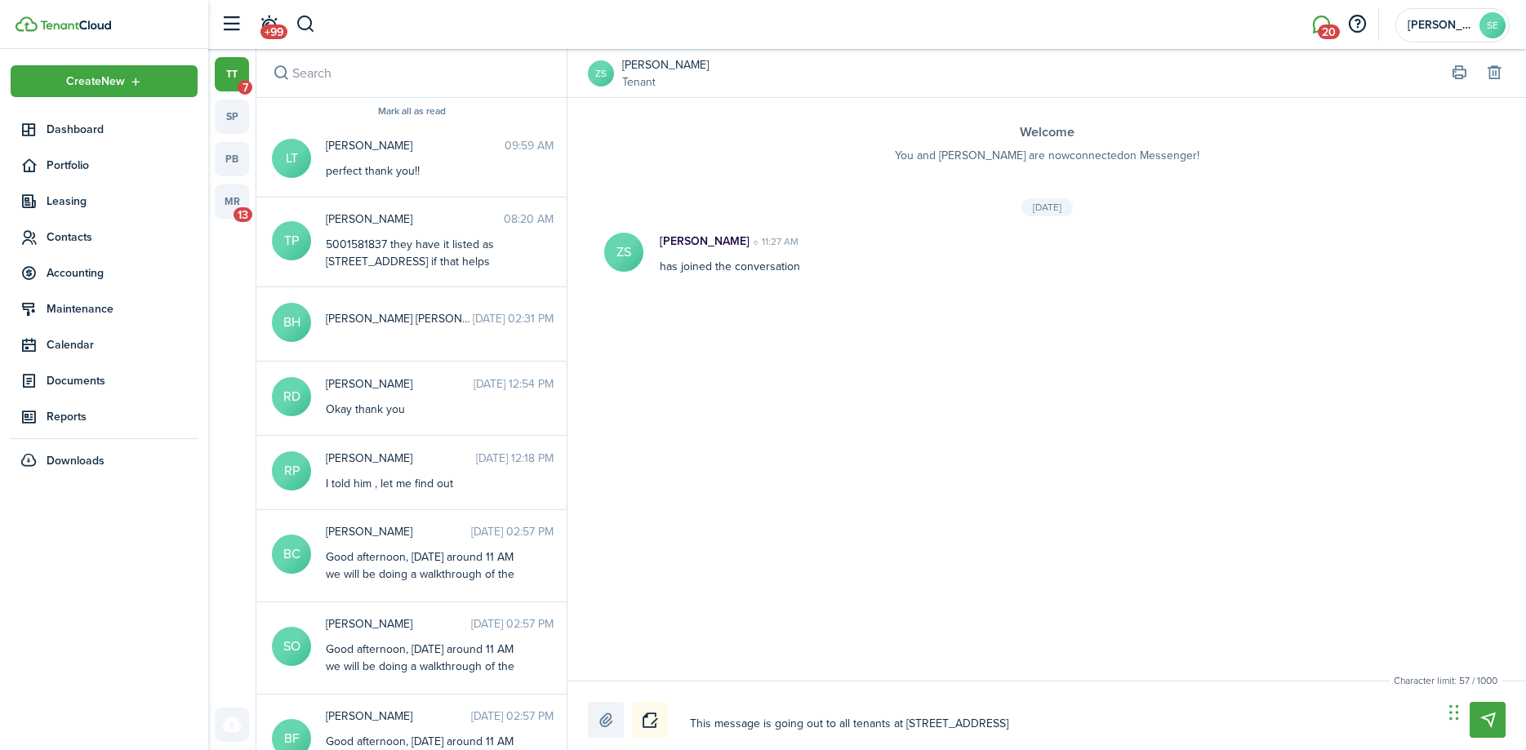
type textarea "This message is going out to all tenants at [STREET_ADDRESS]"
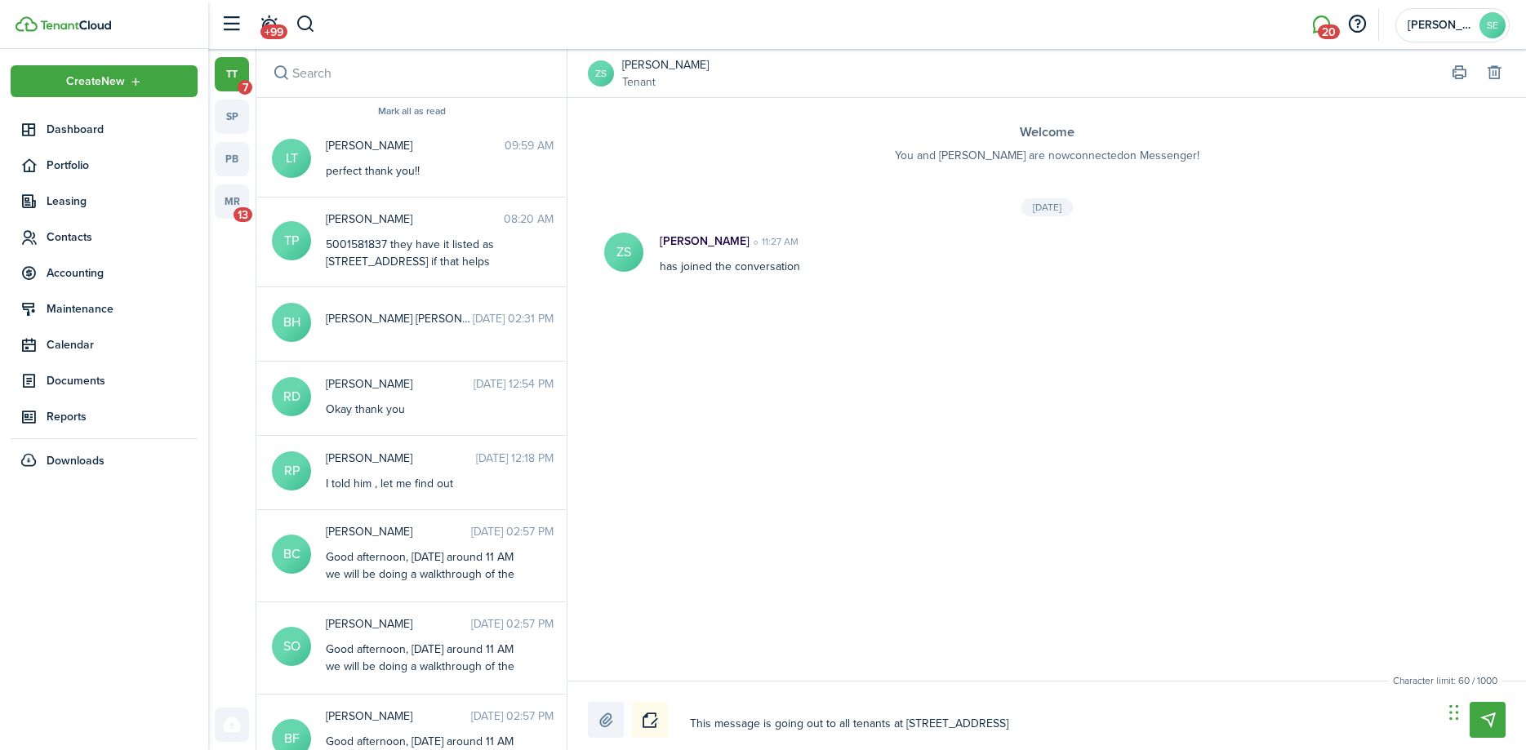
type textarea "This message is going out to all tenants at [STREET_ADDRESS]."
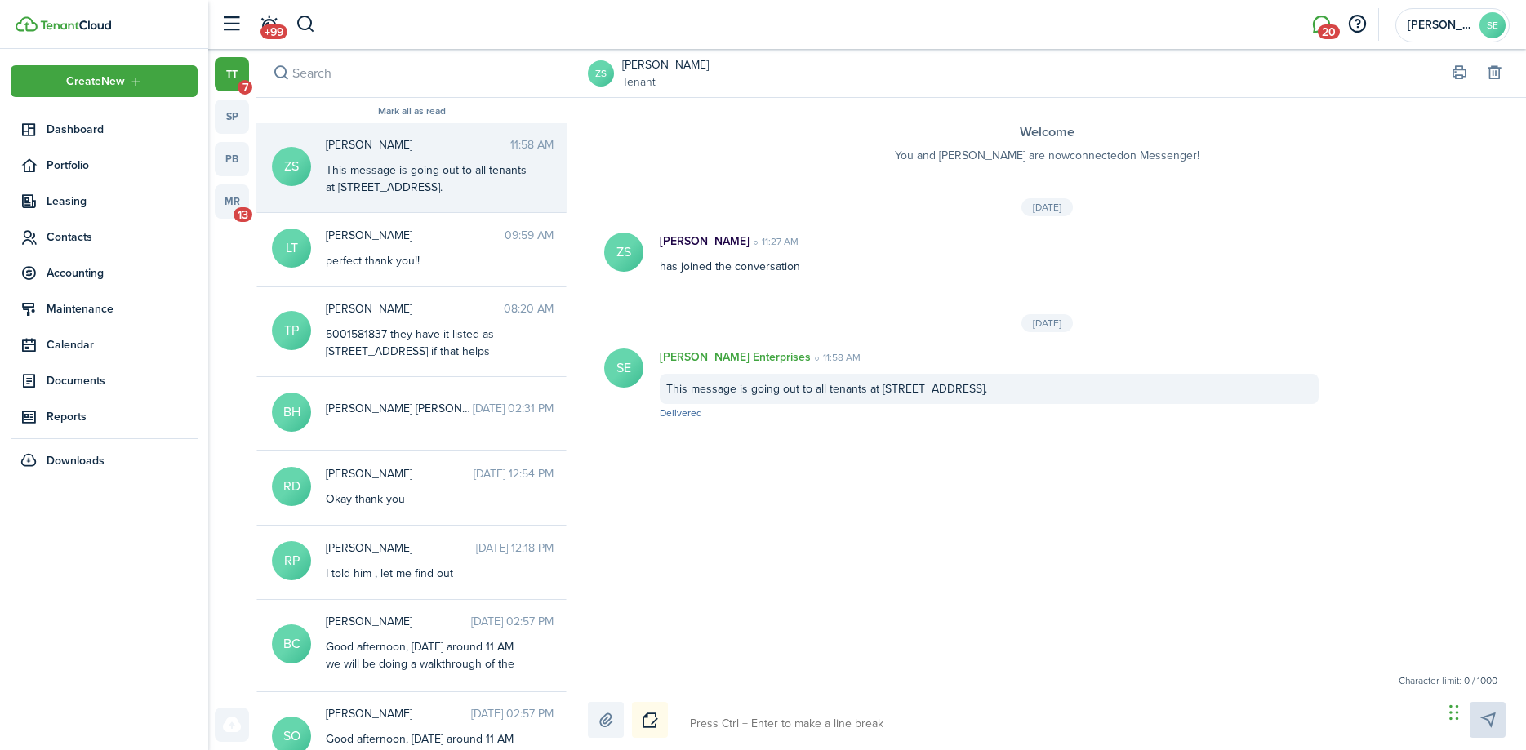
type textarea "T"
type textarea "Th"
type textarea "The"
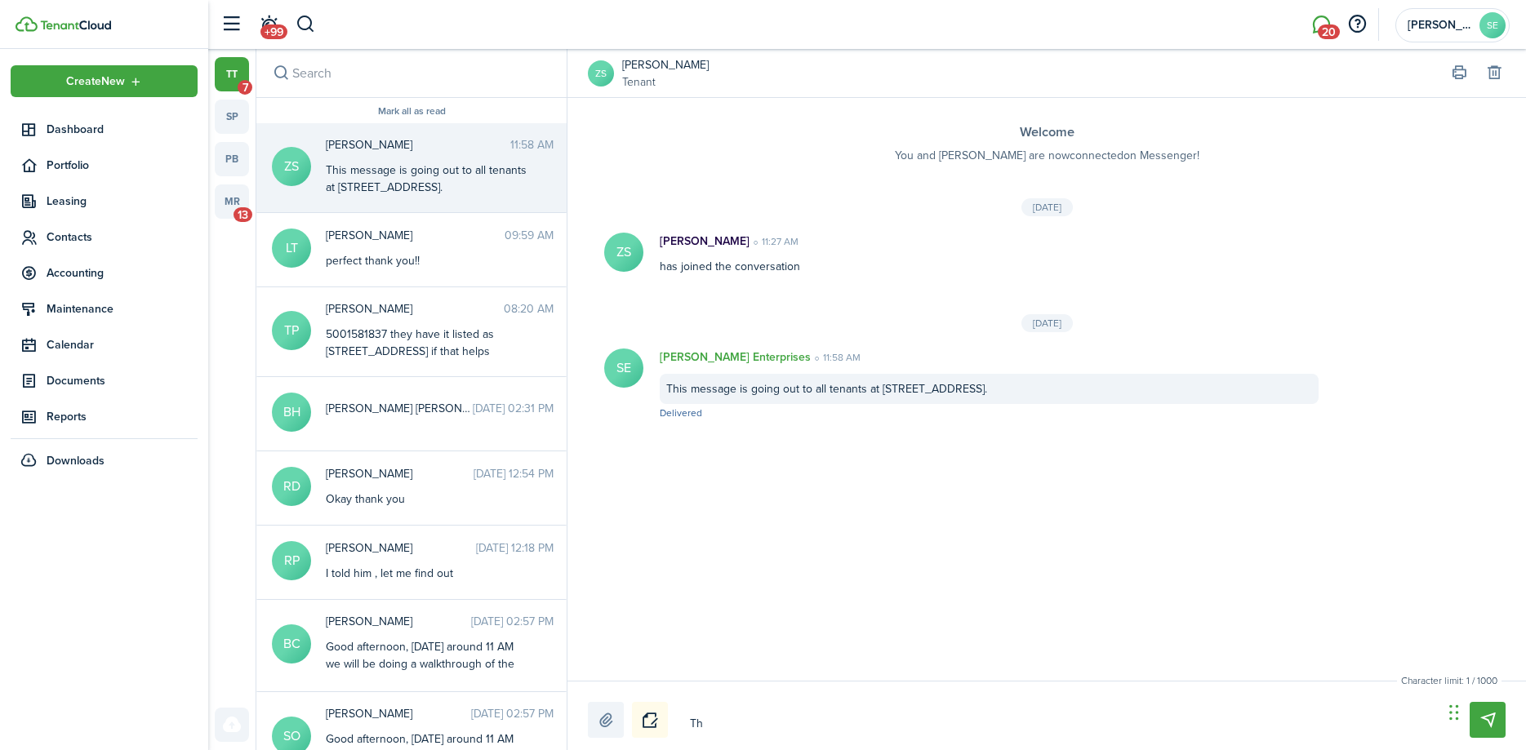
type textarea "The"
type textarea "The g"
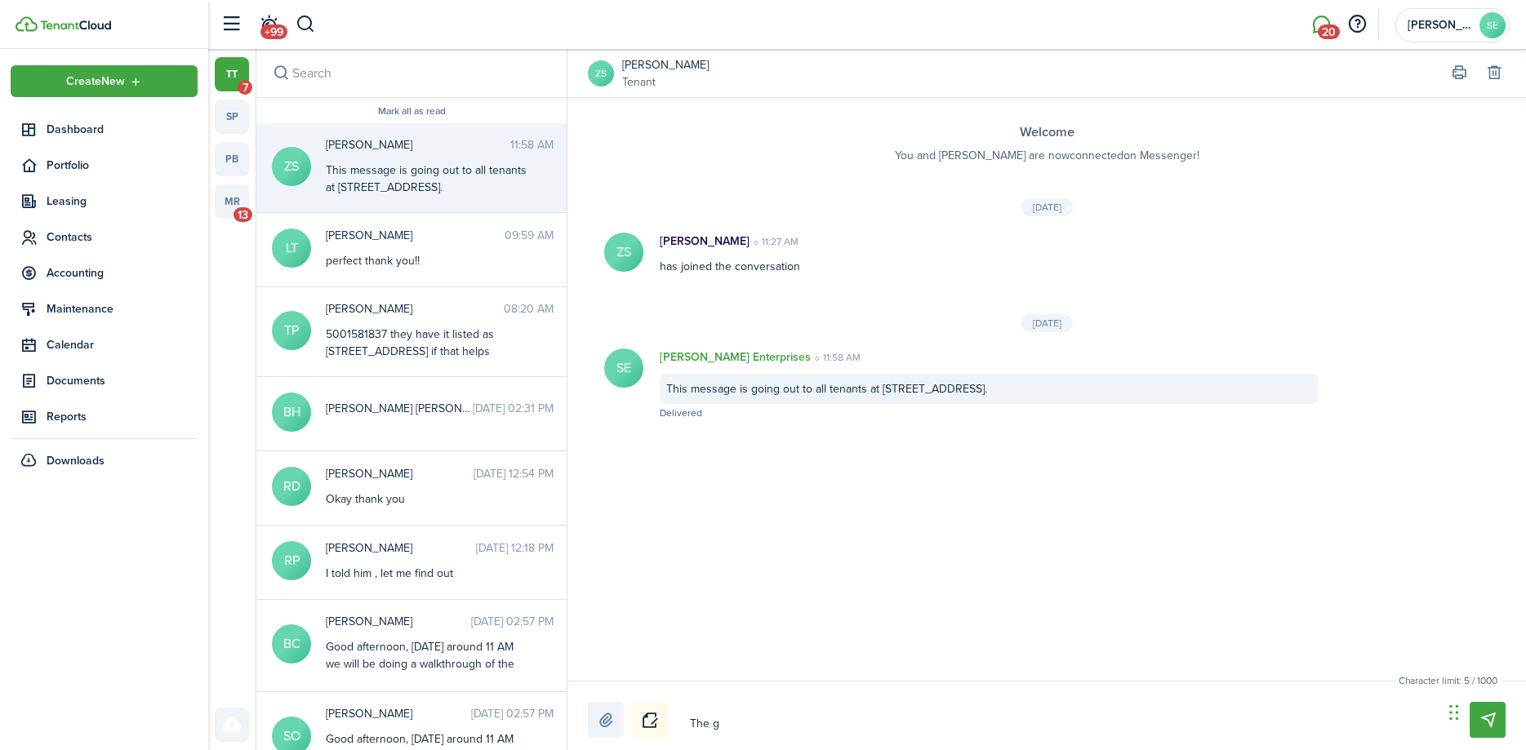
type textarea "The ga"
type textarea "The gar"
type textarea "The garb"
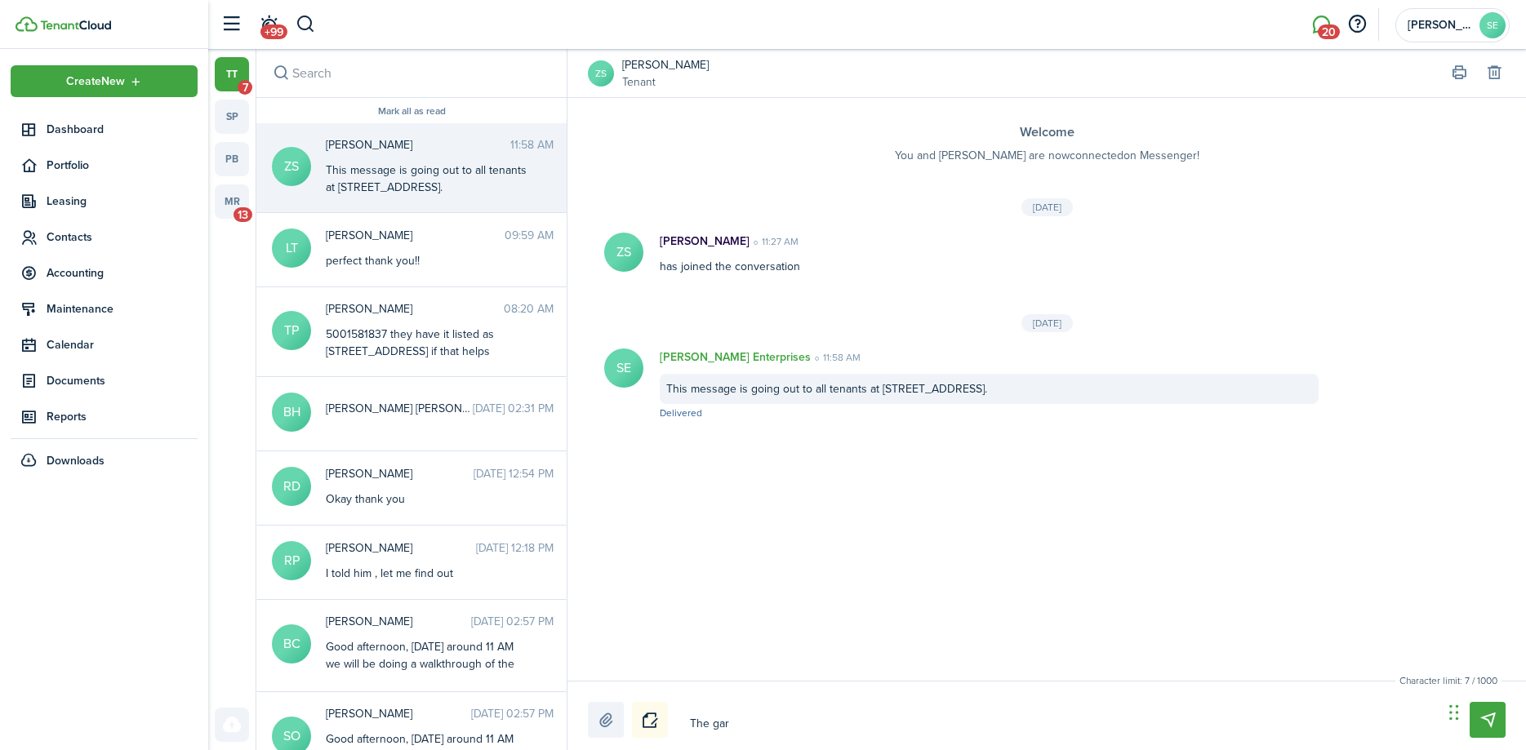
type textarea "The garb"
type textarea "The garba"
type textarea "The garbag"
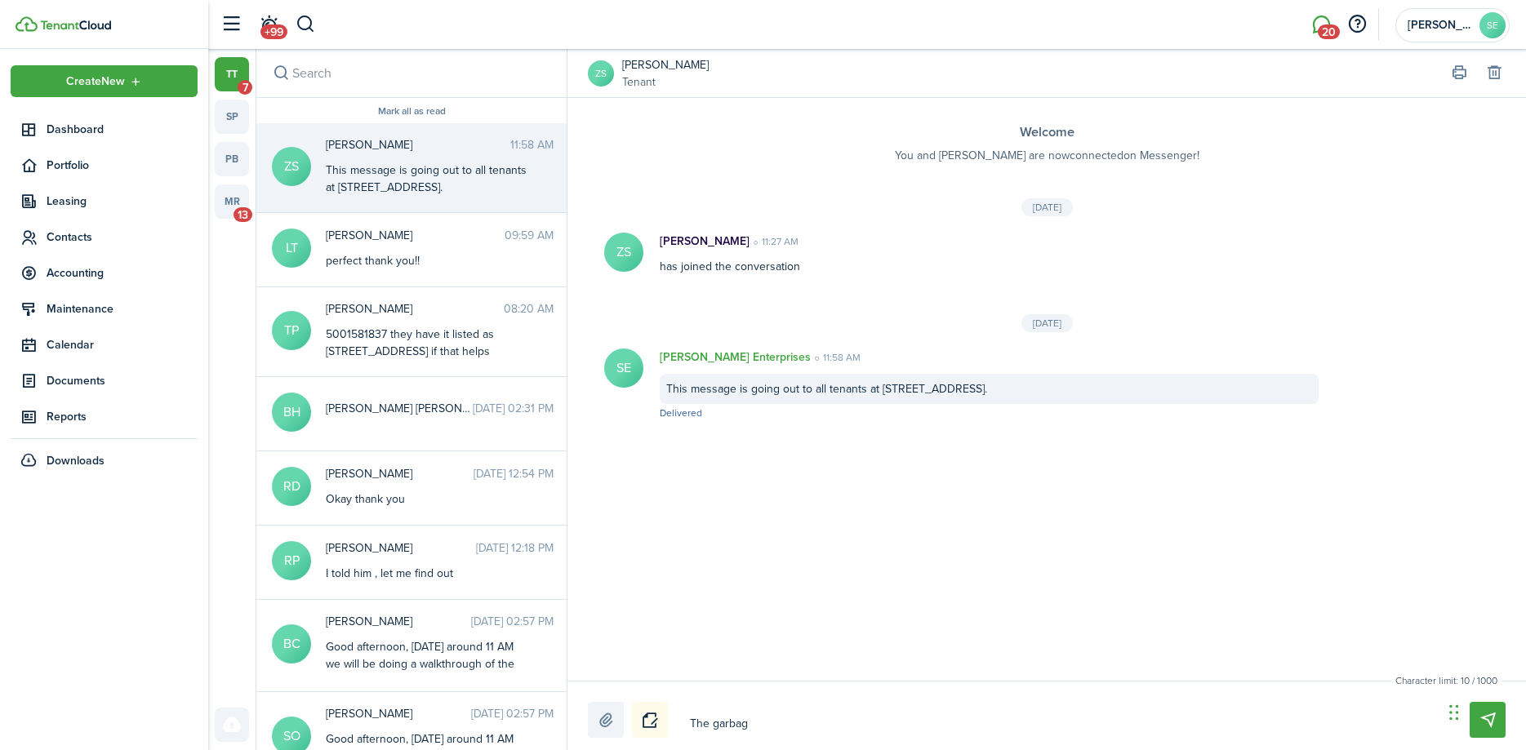
type textarea "The garbagr"
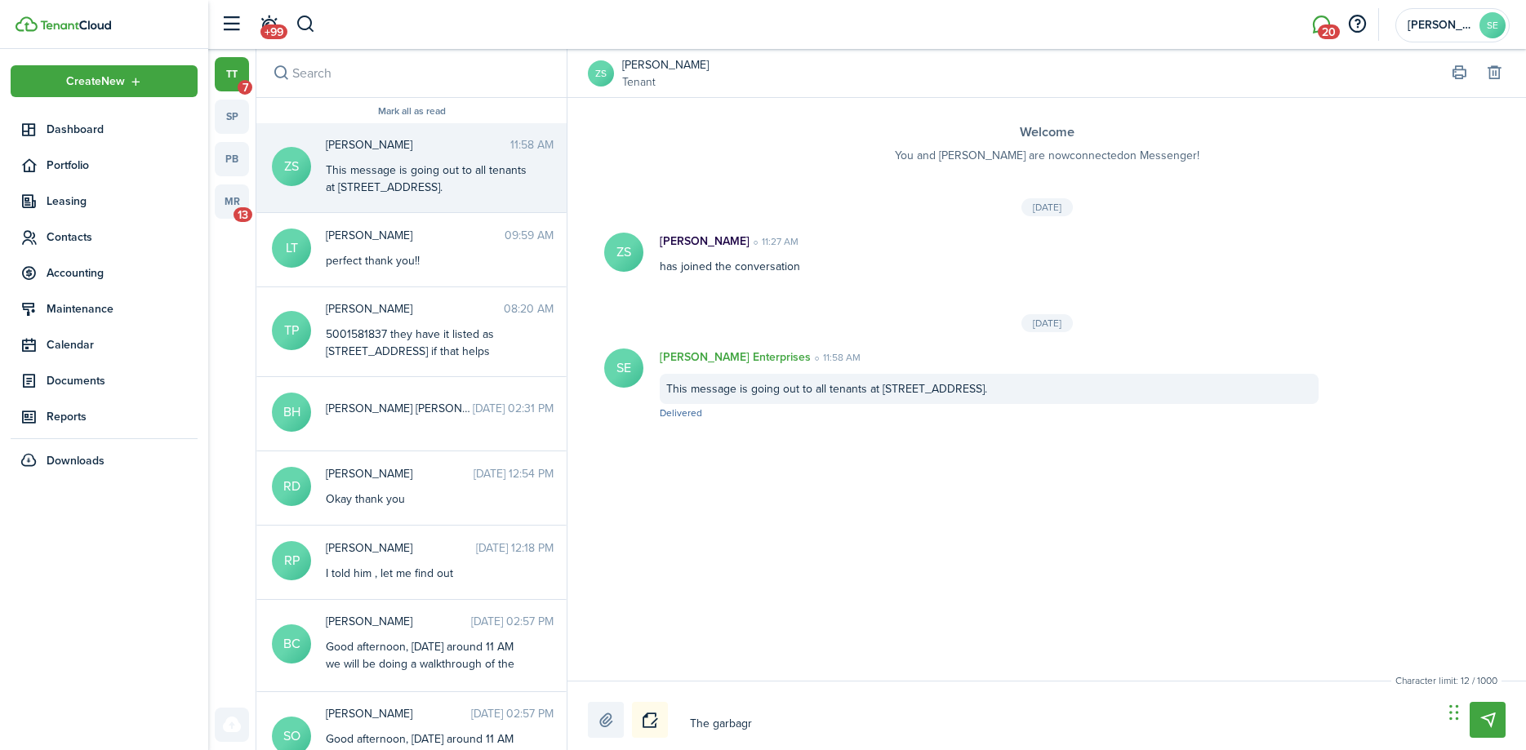
type textarea "The garbagr"
type textarea "The garbag"
type textarea "The garba"
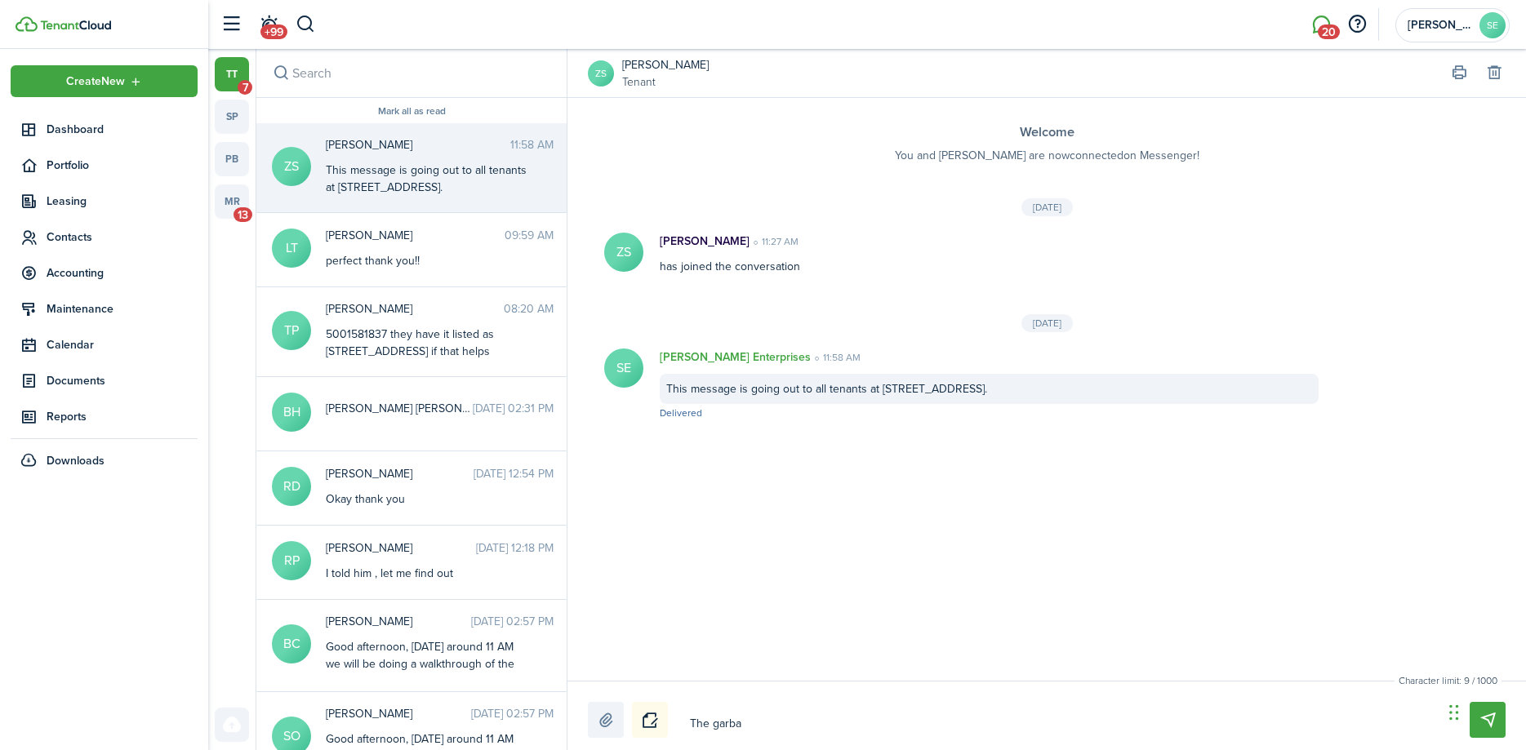
type textarea "The garb"
type textarea "The gar"
type textarea "The ga"
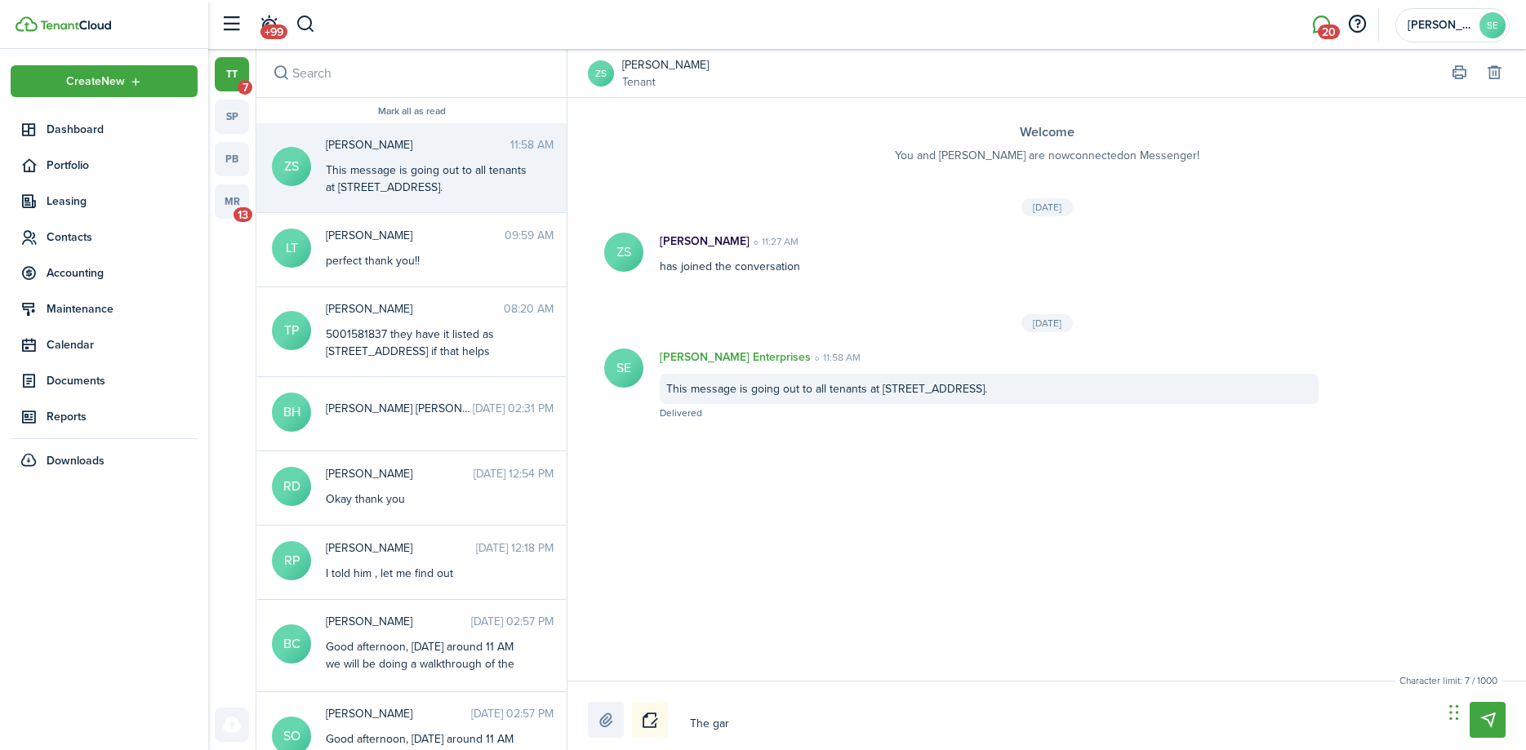
type textarea "The ga"
type textarea "The g"
type textarea "The"
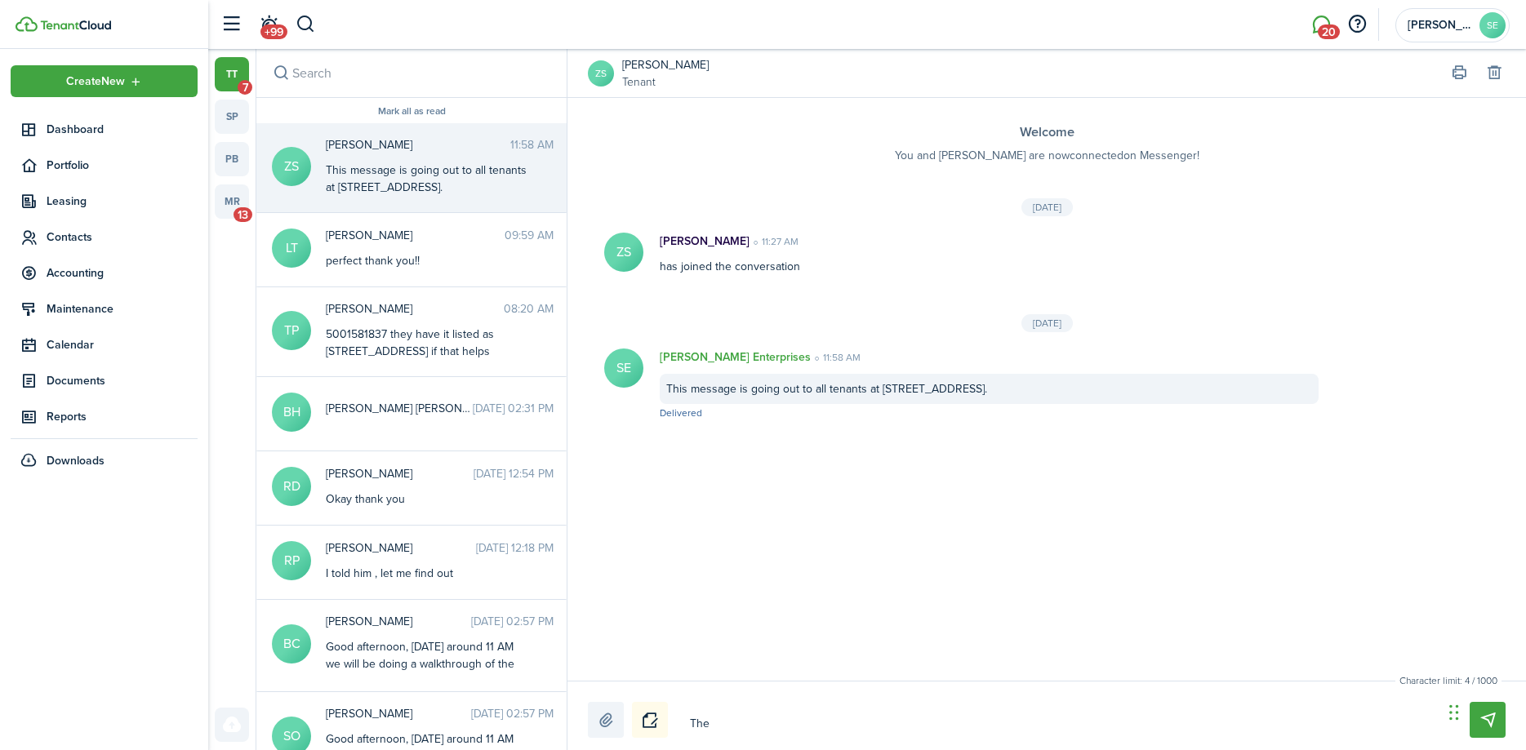
type textarea "The d"
type textarea "The du"
type textarea "The dum"
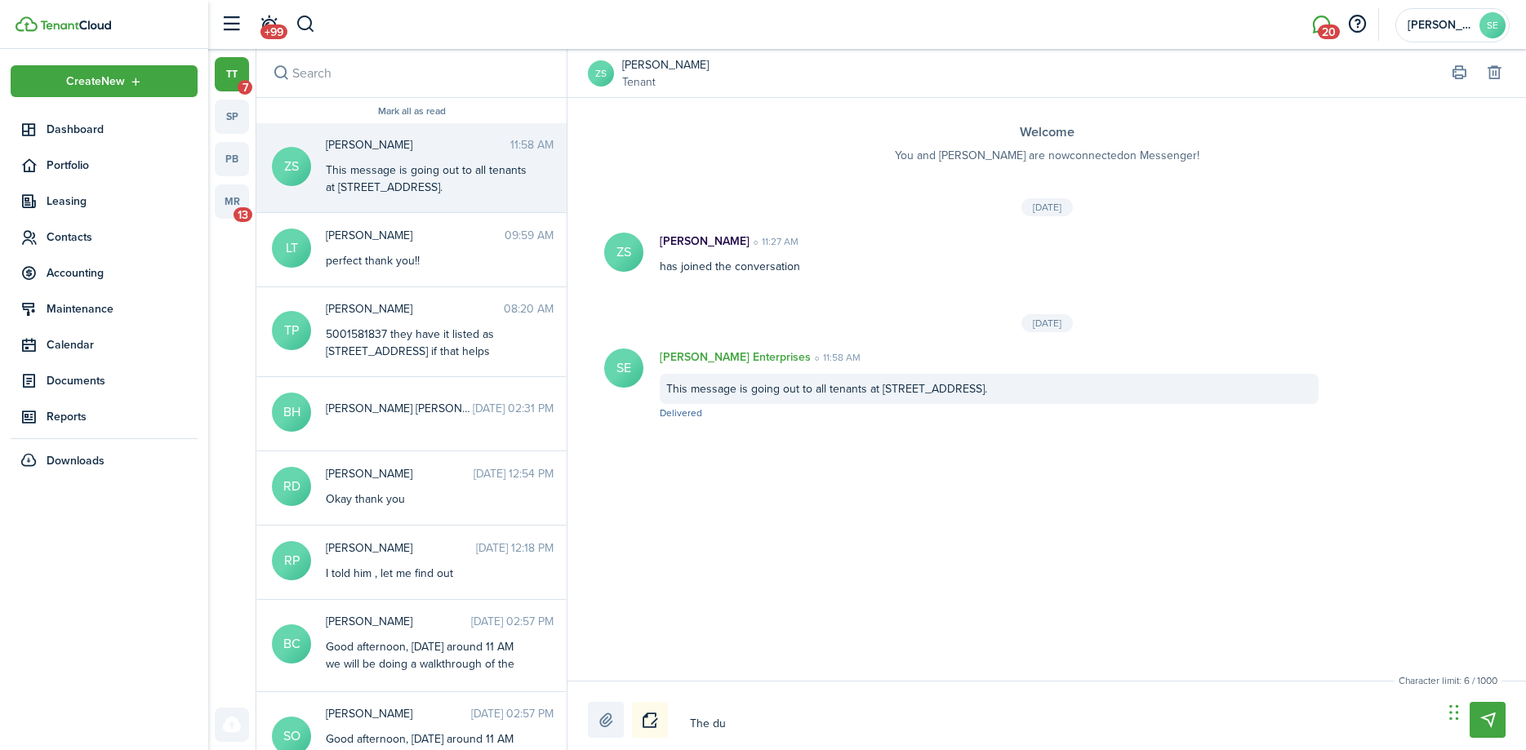
type textarea "The dum"
type textarea "The dump"
type textarea "The dumps"
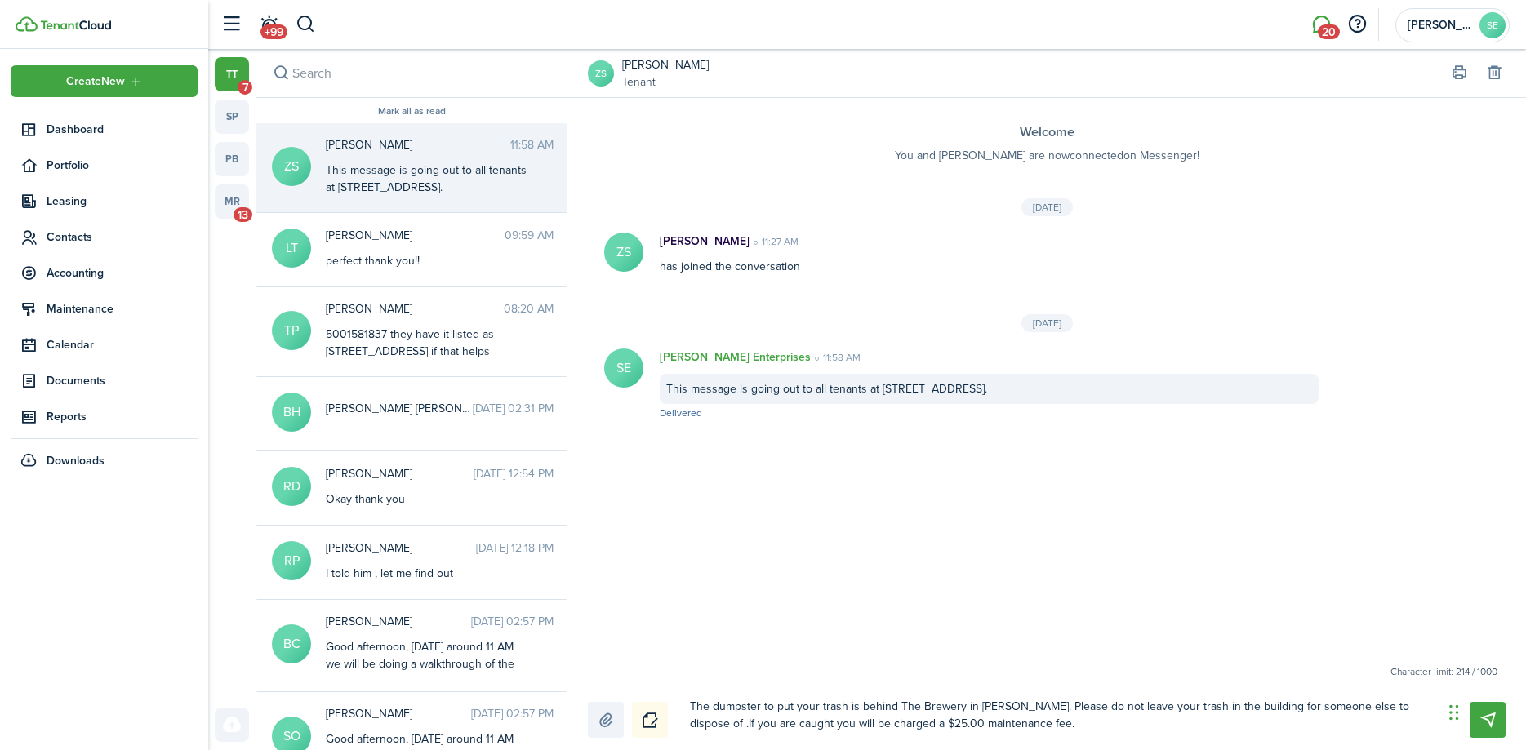
drag, startPoint x: 1031, startPoint y: 731, endPoint x: 684, endPoint y: 714, distance: 347.5
click at [684, 714] on textarea "The dumpster to put your trash is behind The Brewery in [PERSON_NAME]. Please d…" at bounding box center [1060, 715] width 753 height 45
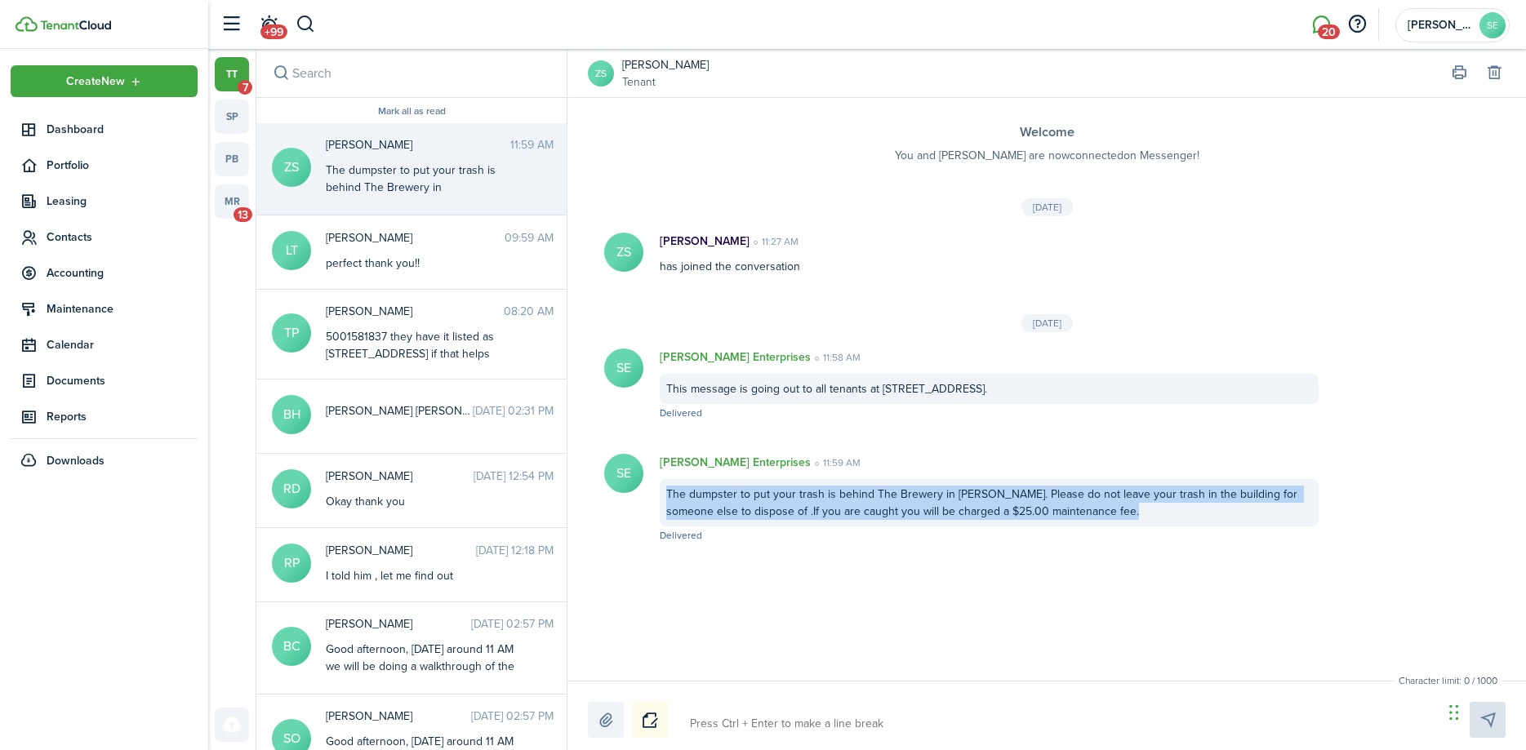
drag, startPoint x: 1093, startPoint y: 510, endPoint x: 652, endPoint y: 494, distance: 442.1
click at [652, 494] on div "[PERSON_NAME] Enterprises 11:59 AM The dumpster to put your trash is behind The…" at bounding box center [989, 499] width 692 height 90
click at [934, 581] on button "Copy" at bounding box center [973, 581] width 143 height 29
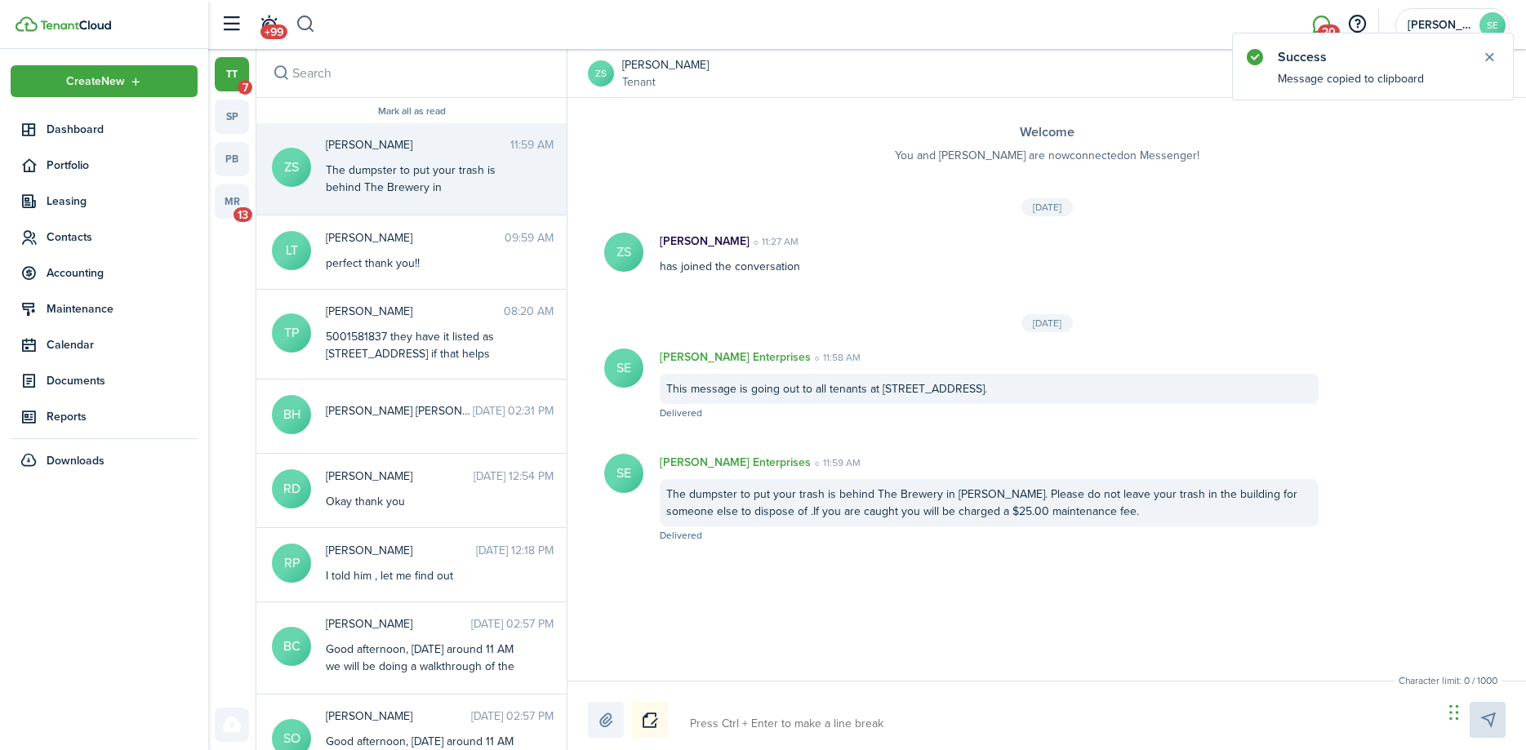
click at [307, 23] on button "button" at bounding box center [306, 25] width 20 height 28
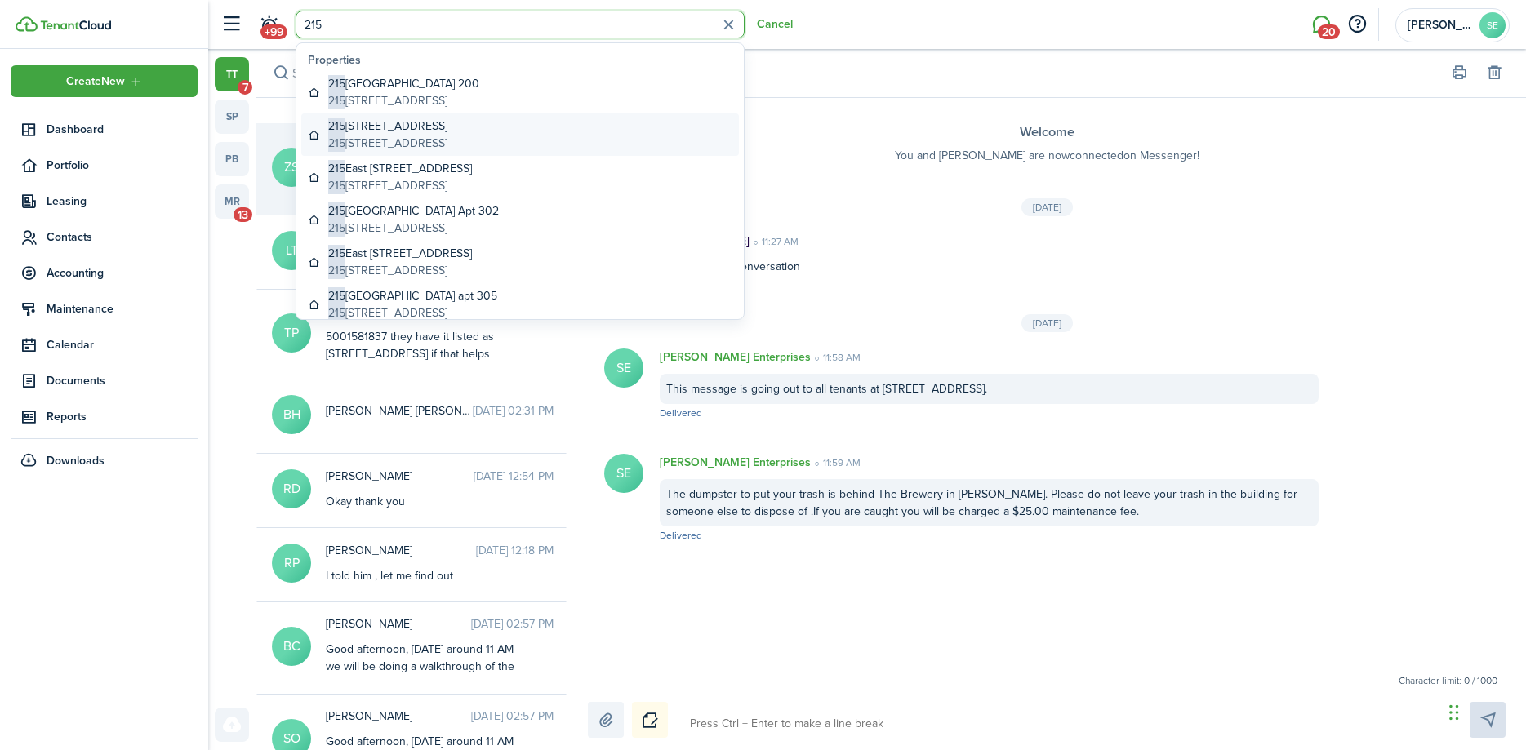
click at [378, 132] on global-search-item-title "[STREET_ADDRESS]" at bounding box center [387, 126] width 119 height 17
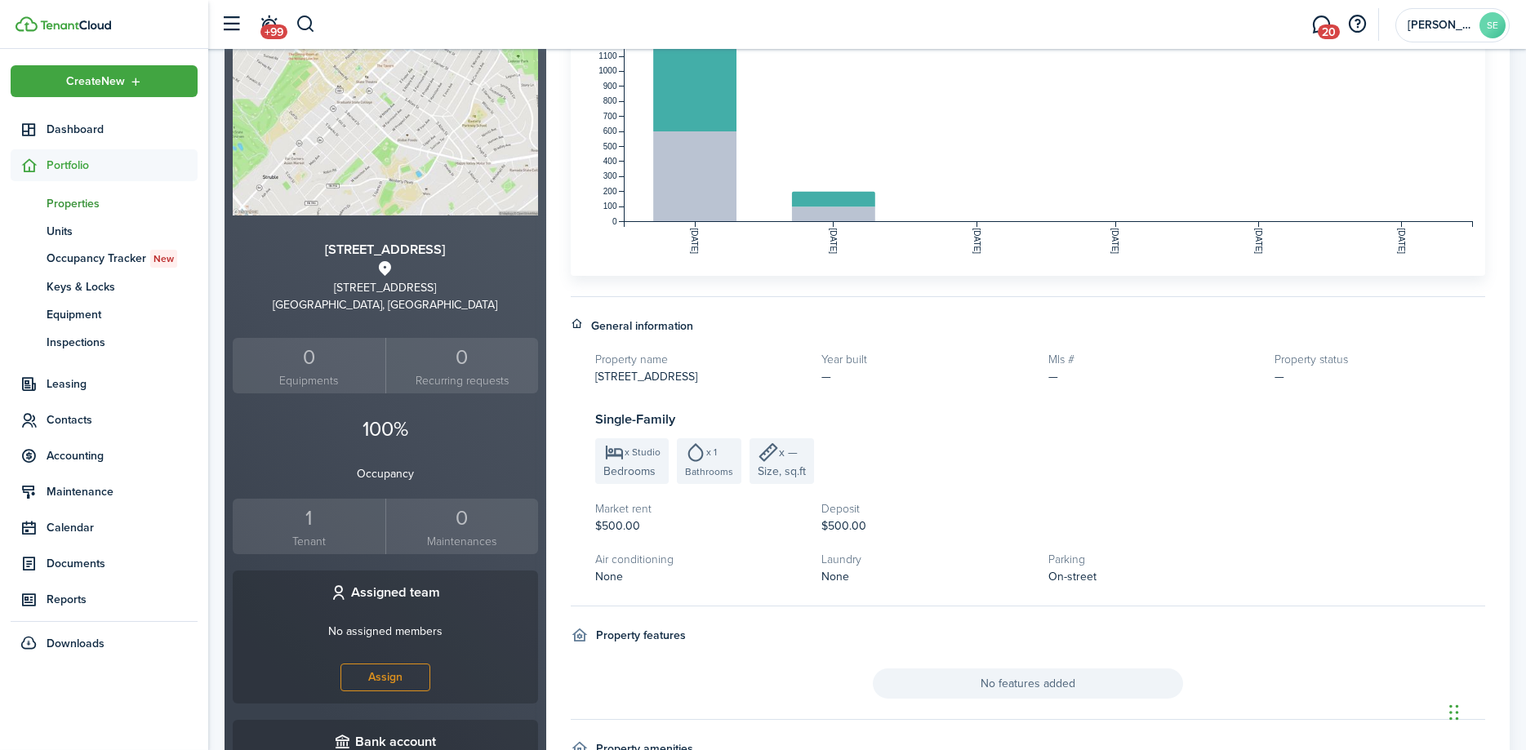
scroll to position [250, 0]
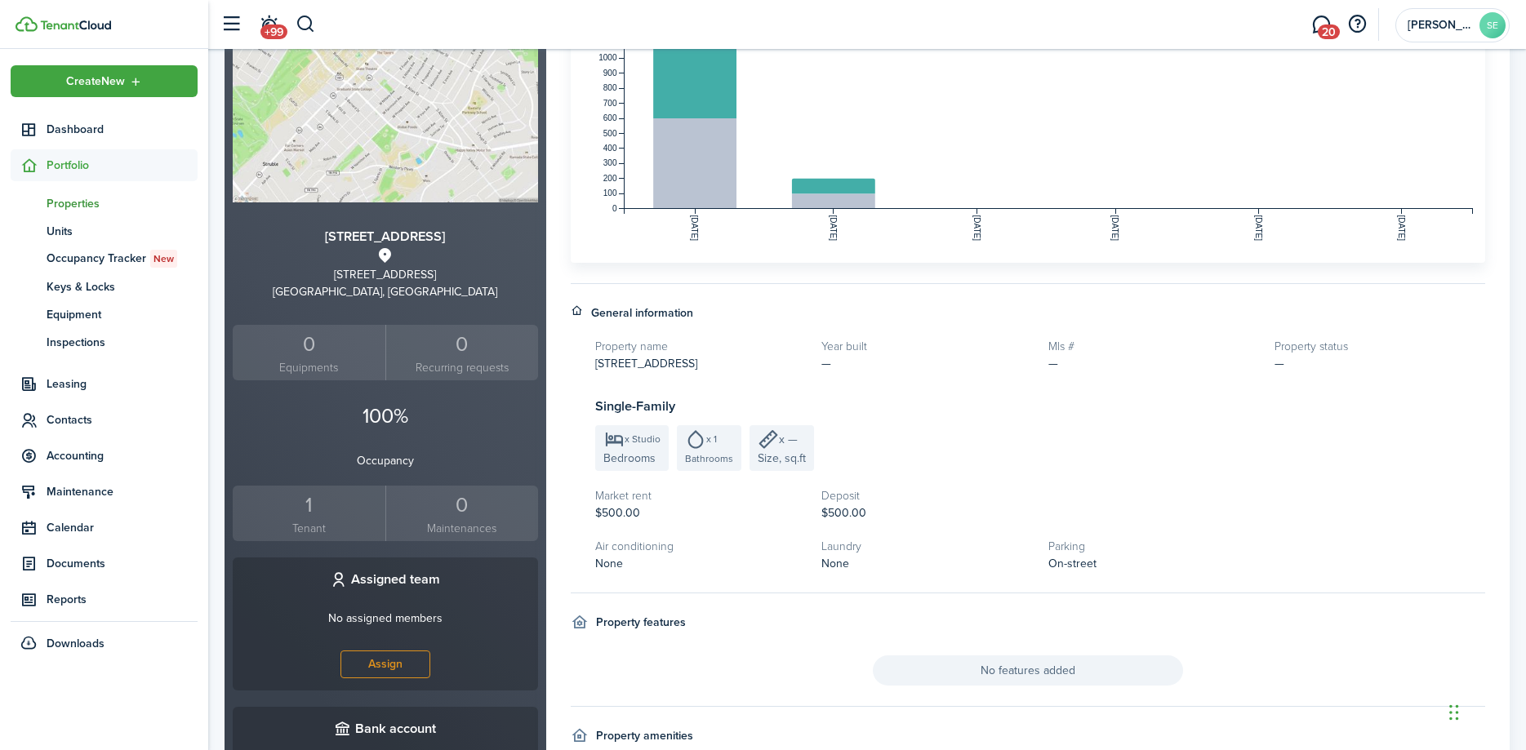
click at [311, 499] on div "1" at bounding box center [309, 505] width 145 height 31
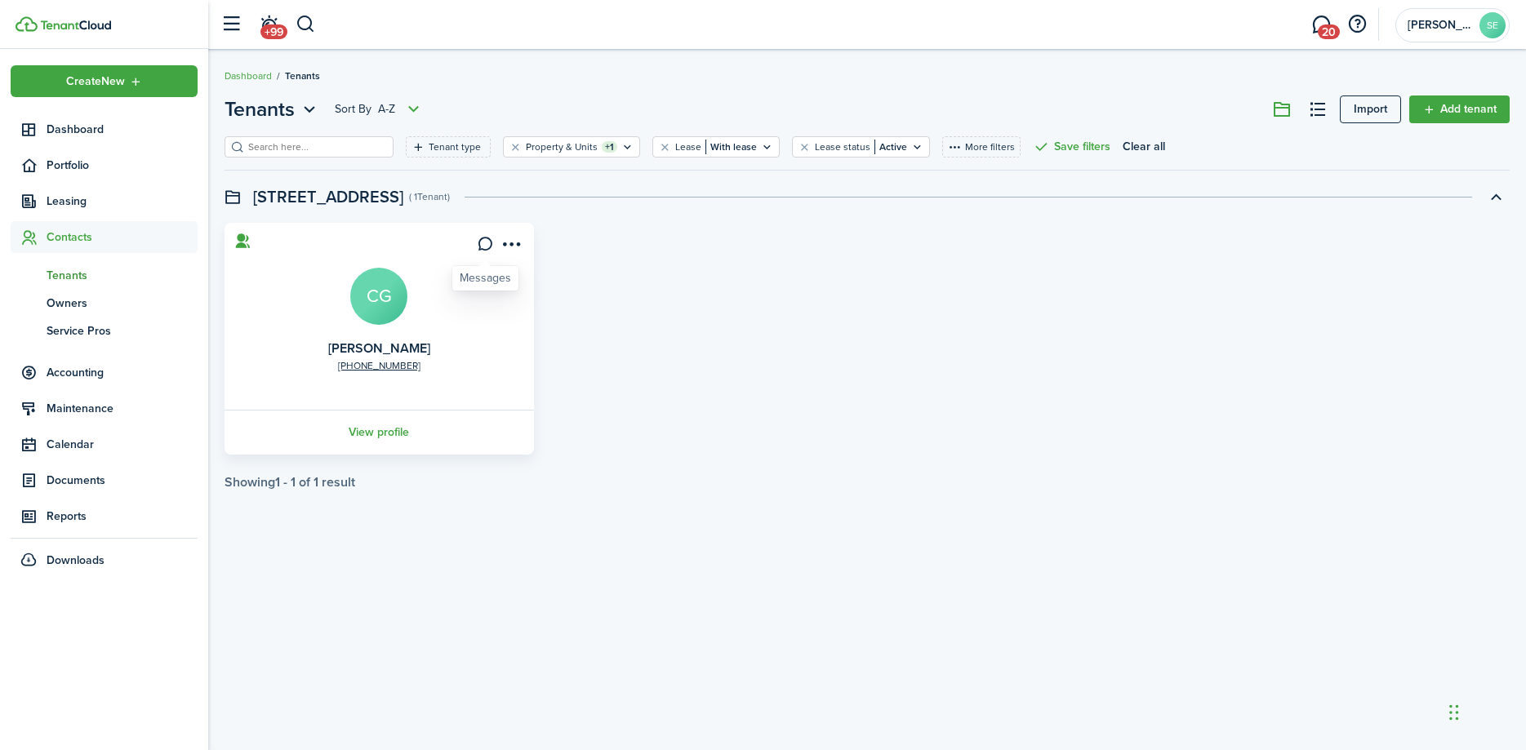
click at [484, 241] on icon at bounding box center [485, 244] width 17 height 16
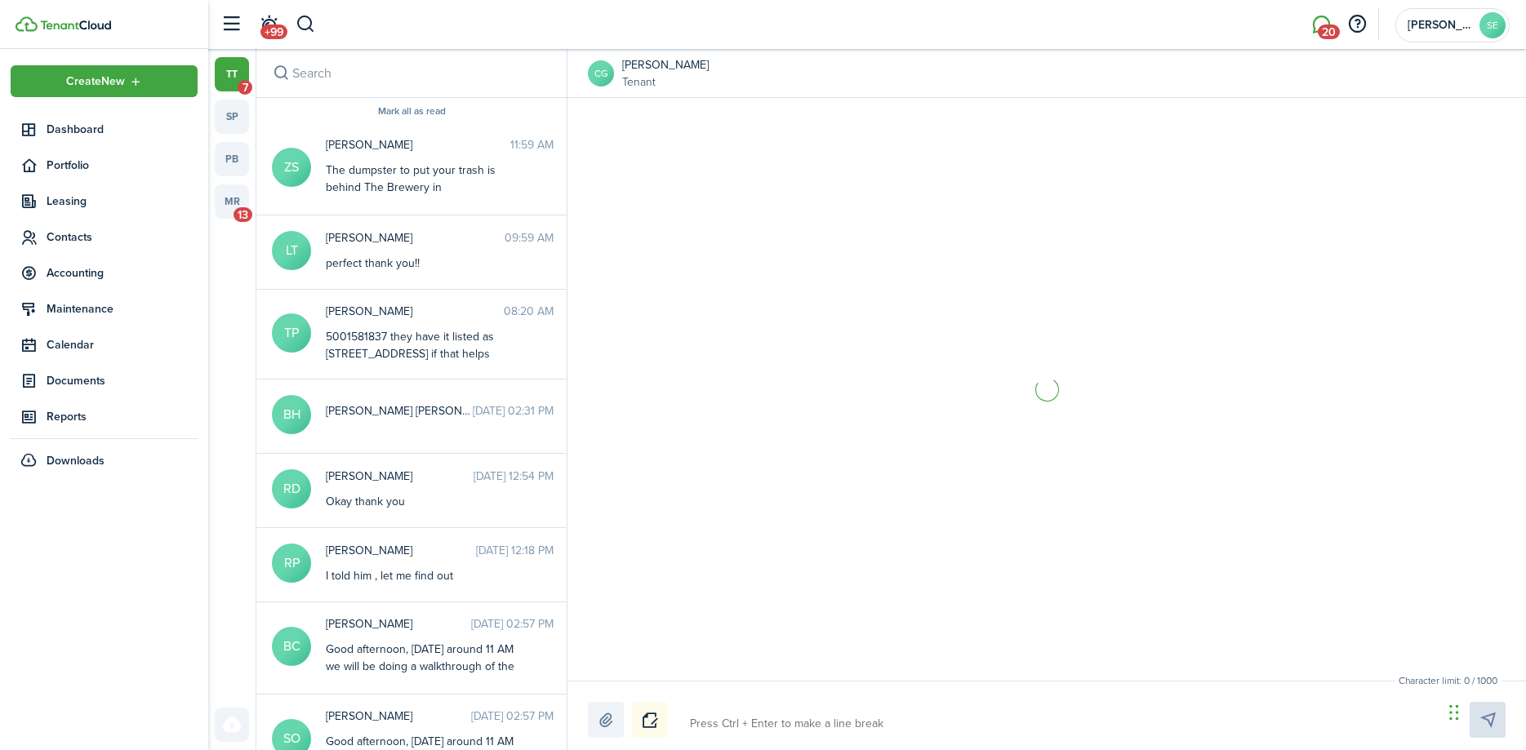
scroll to position [904, 0]
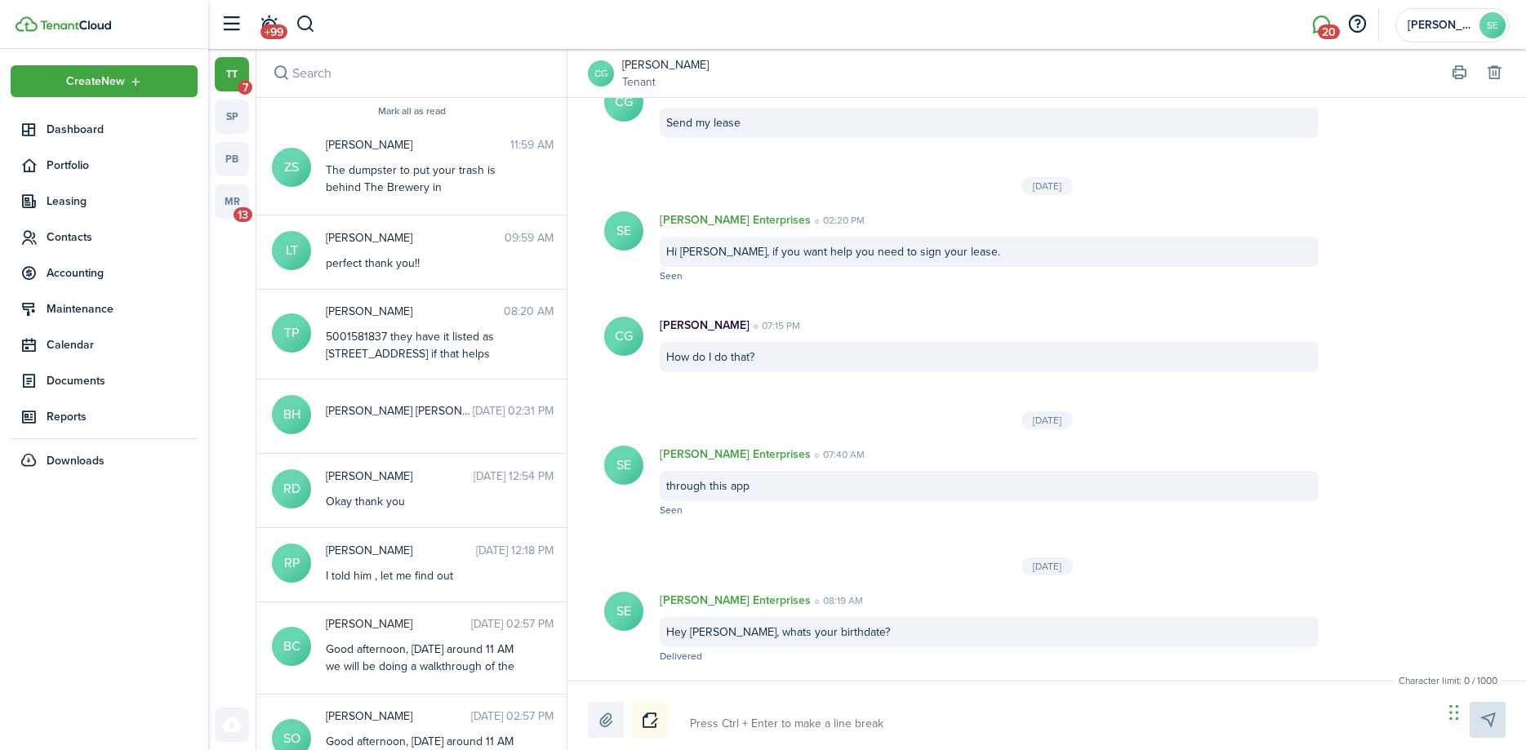
click at [710, 724] on textarea at bounding box center [1060, 724] width 753 height 28
paste textarea "The dumpster to put your trash is behind The Brewery in [PERSON_NAME]. Please d…"
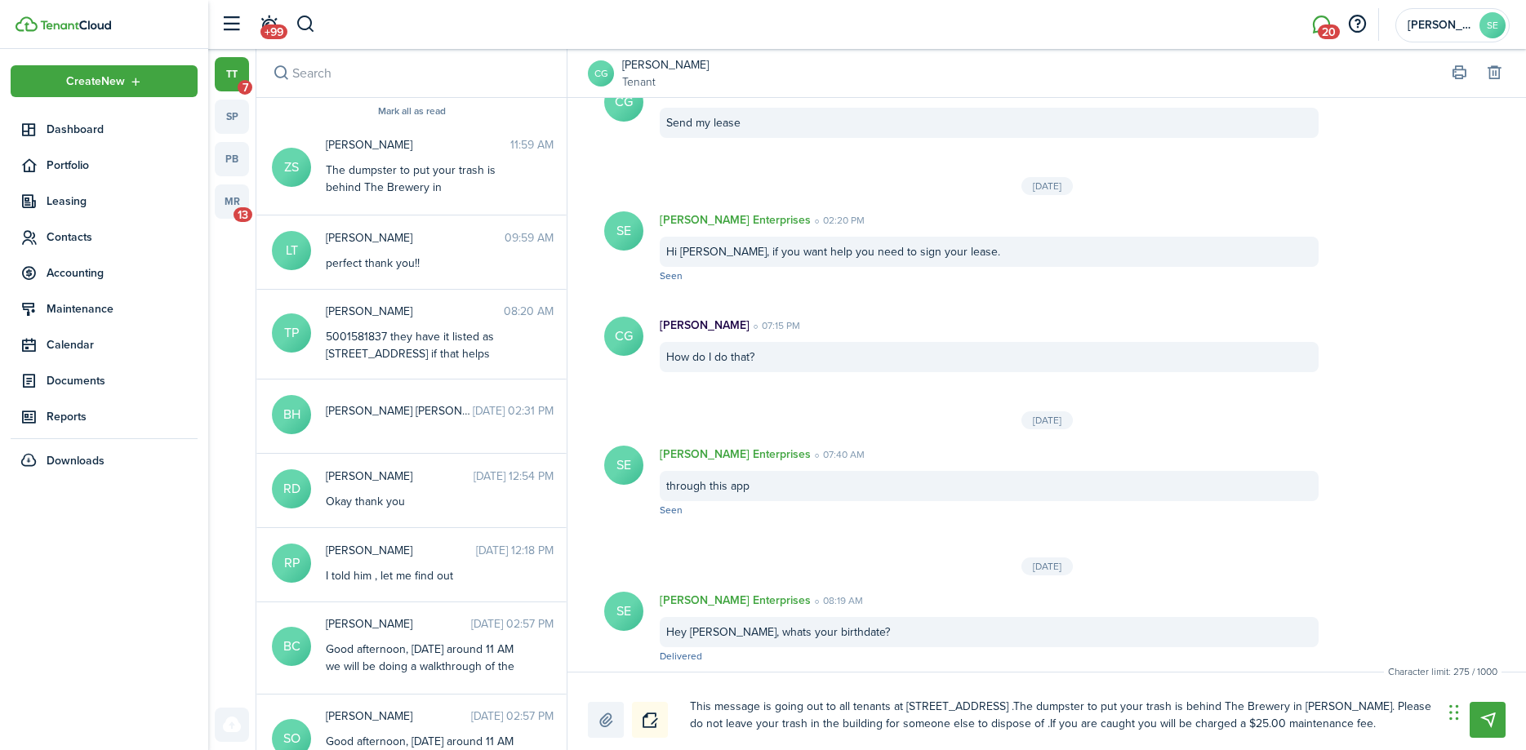
scroll to position [0, 0]
click at [995, 706] on textarea "This message is going out to all tenants at [STREET_ADDRESS] .The dumpster to p…" at bounding box center [1060, 715] width 753 height 45
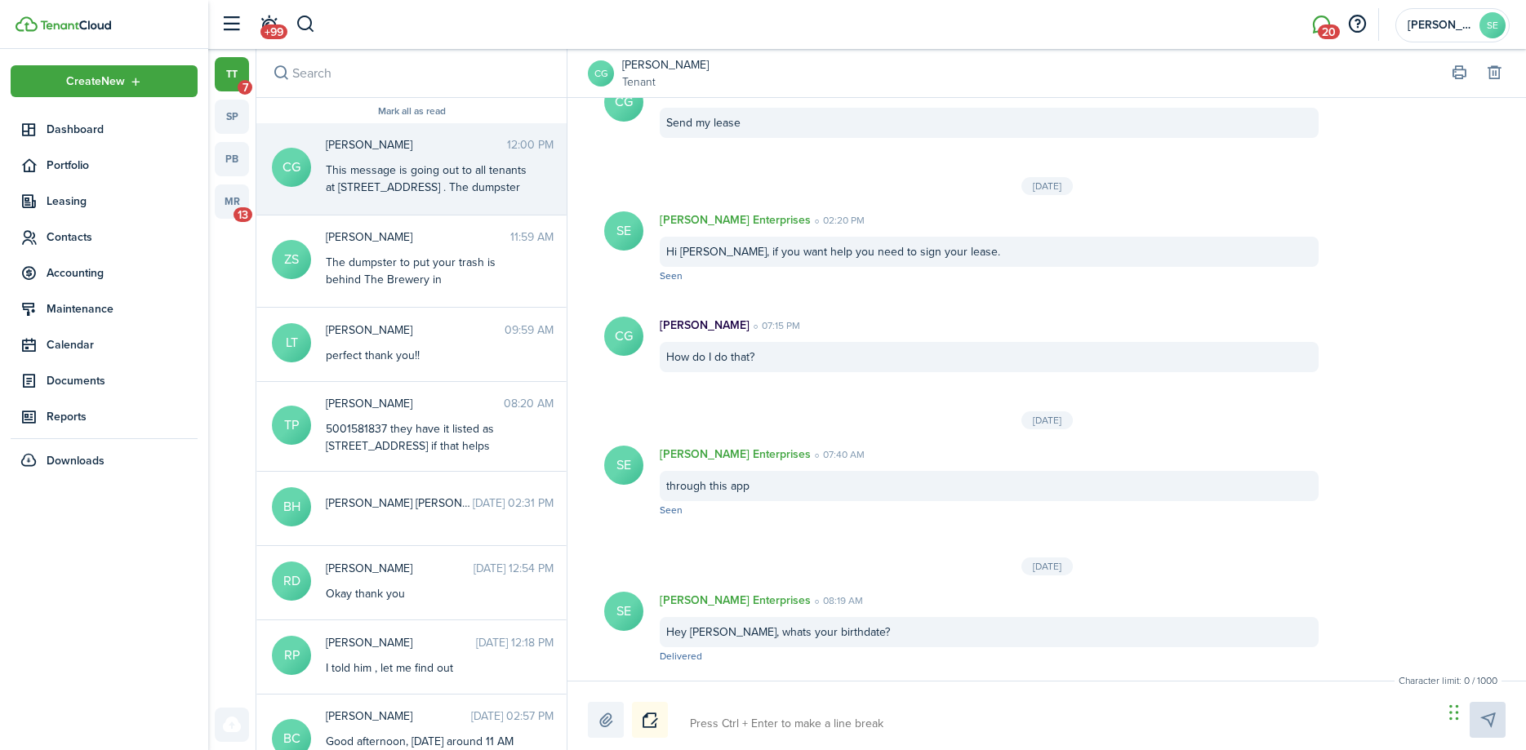
scroll to position [1084, 0]
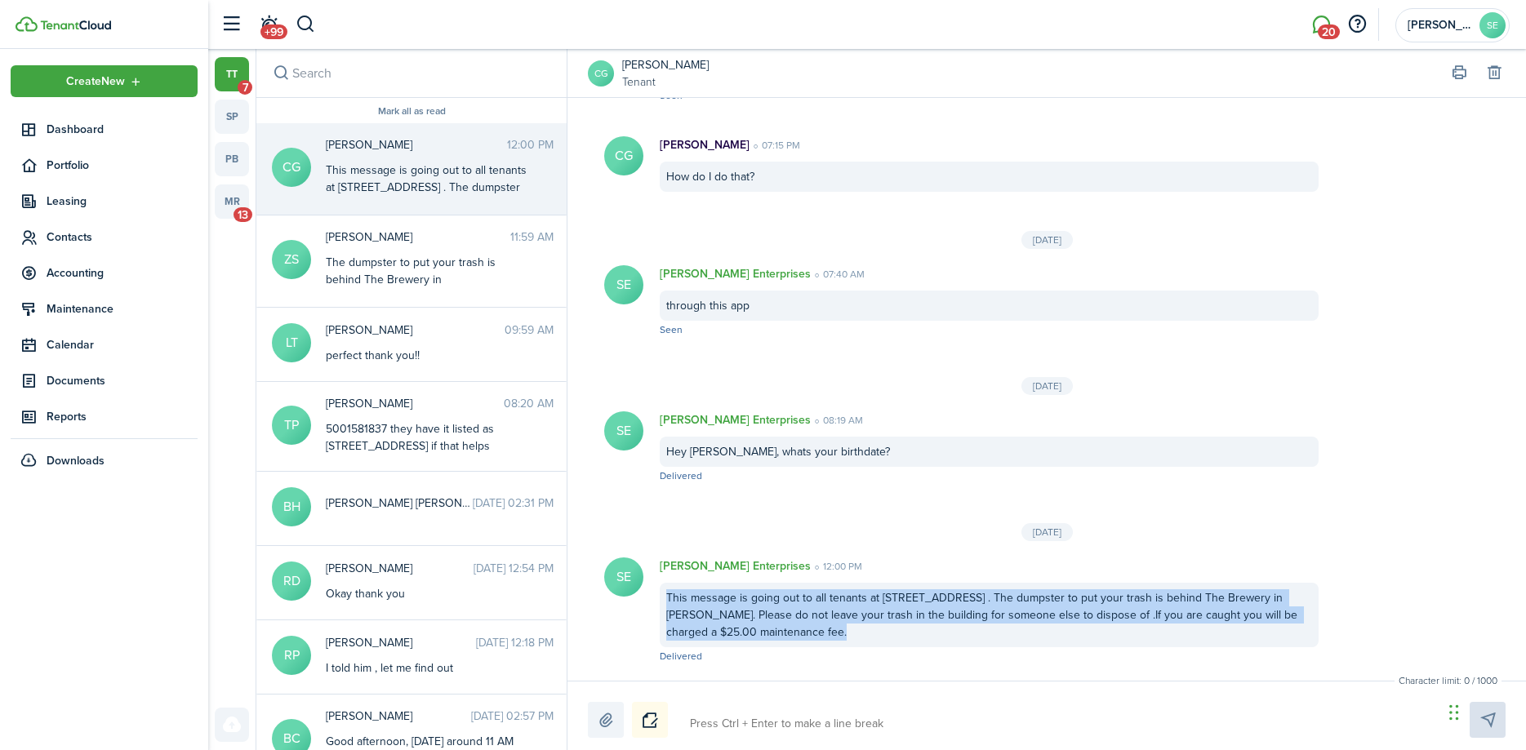
drag, startPoint x: 768, startPoint y: 638, endPoint x: 668, endPoint y: 594, distance: 109.7
click at [668, 594] on div "This message is going out to all tenants at [STREET_ADDRESS] . The dumpster to …" at bounding box center [989, 615] width 659 height 65
click at [755, 530] on button "Copy" at bounding box center [799, 535] width 143 height 29
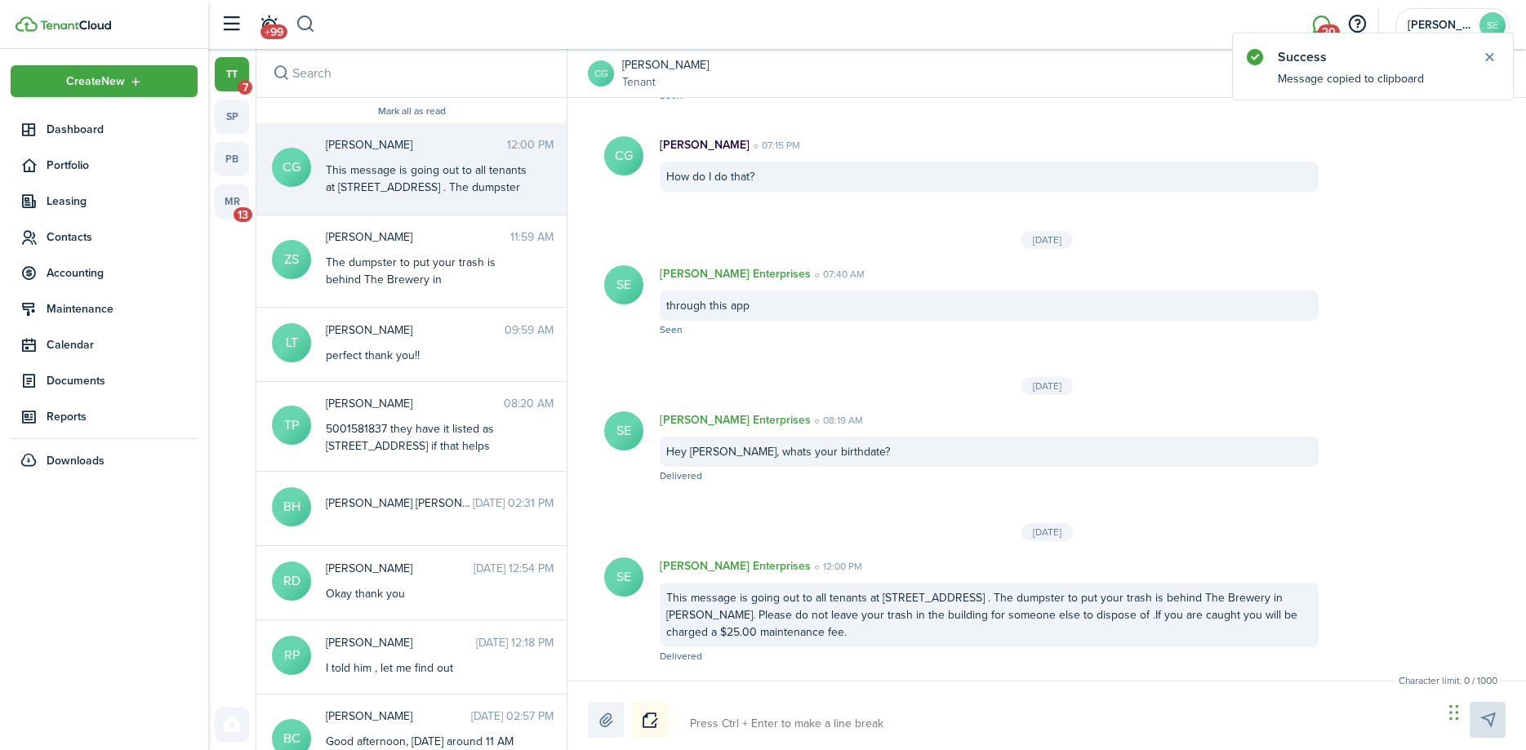
click at [305, 23] on button "button" at bounding box center [306, 25] width 20 height 28
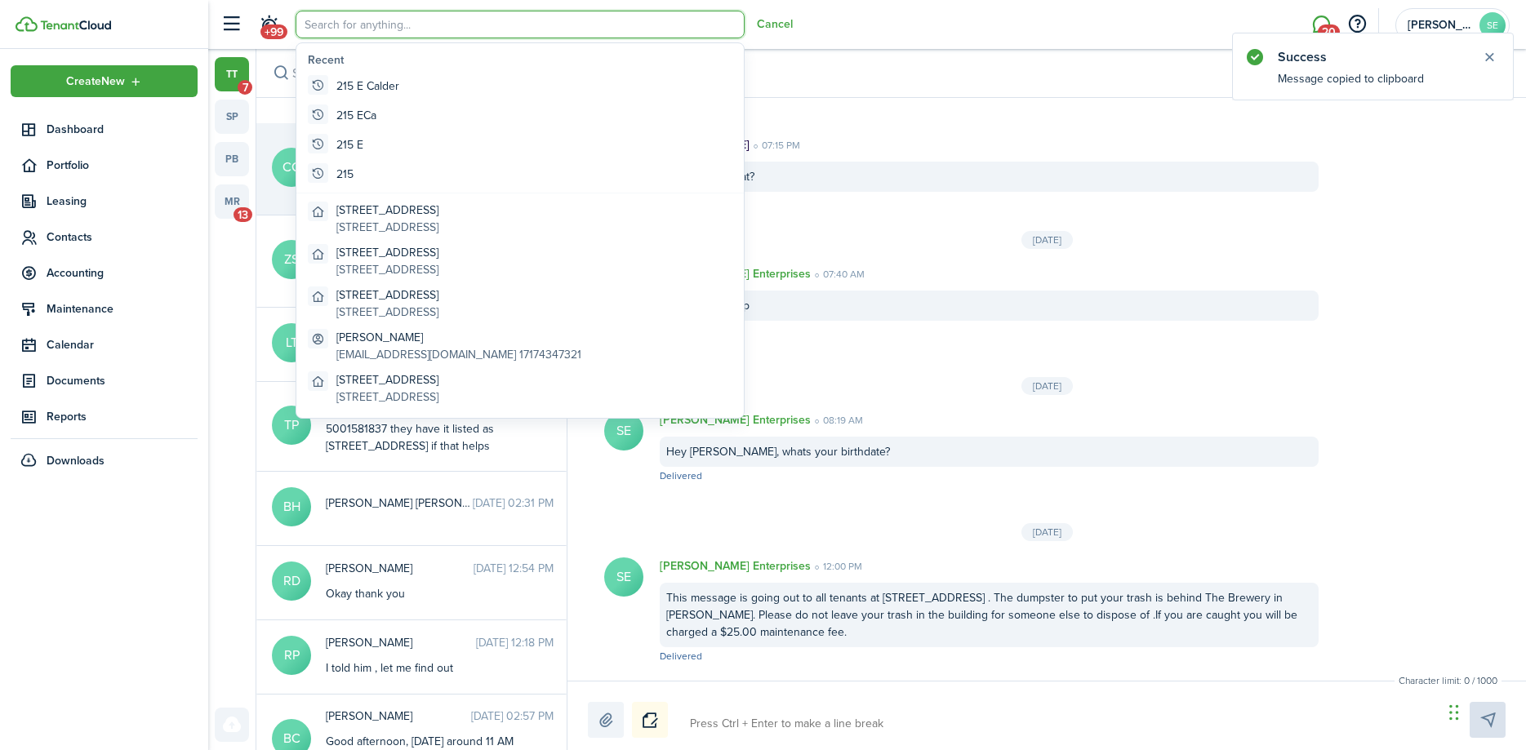
click at [311, 24] on input "search" at bounding box center [520, 25] width 449 height 28
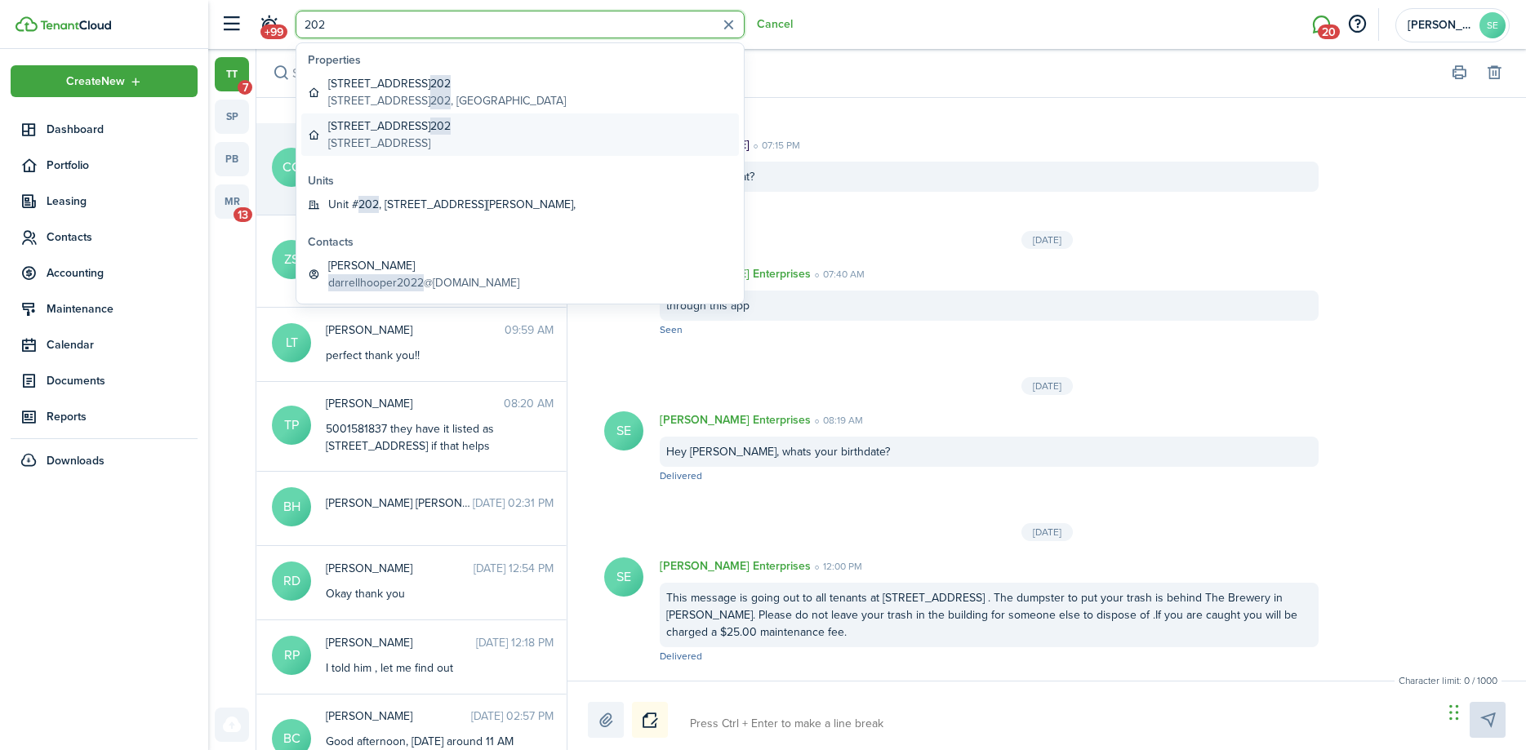
click at [399, 139] on global-search-item-description "[STREET_ADDRESS]" at bounding box center [389, 143] width 122 height 17
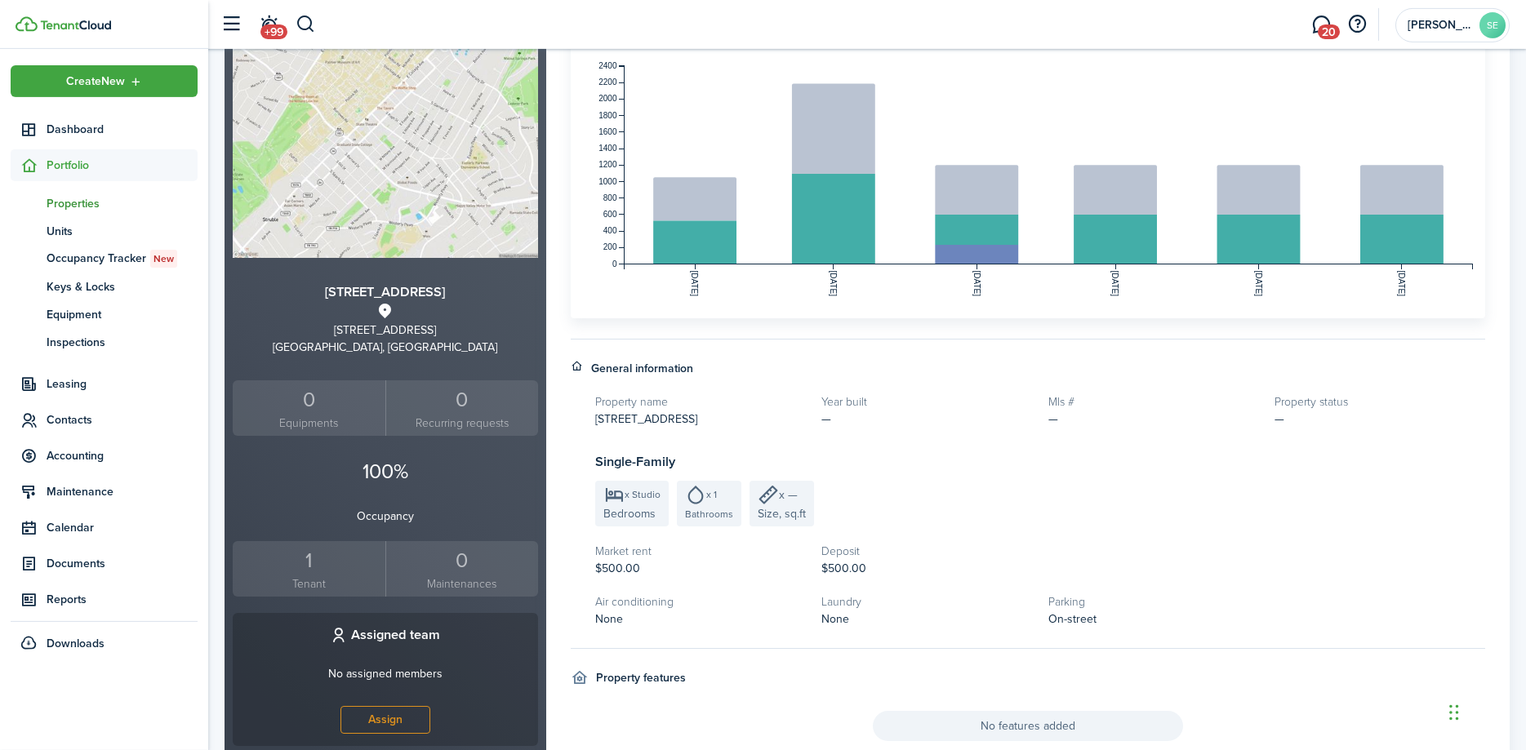
scroll to position [250, 0]
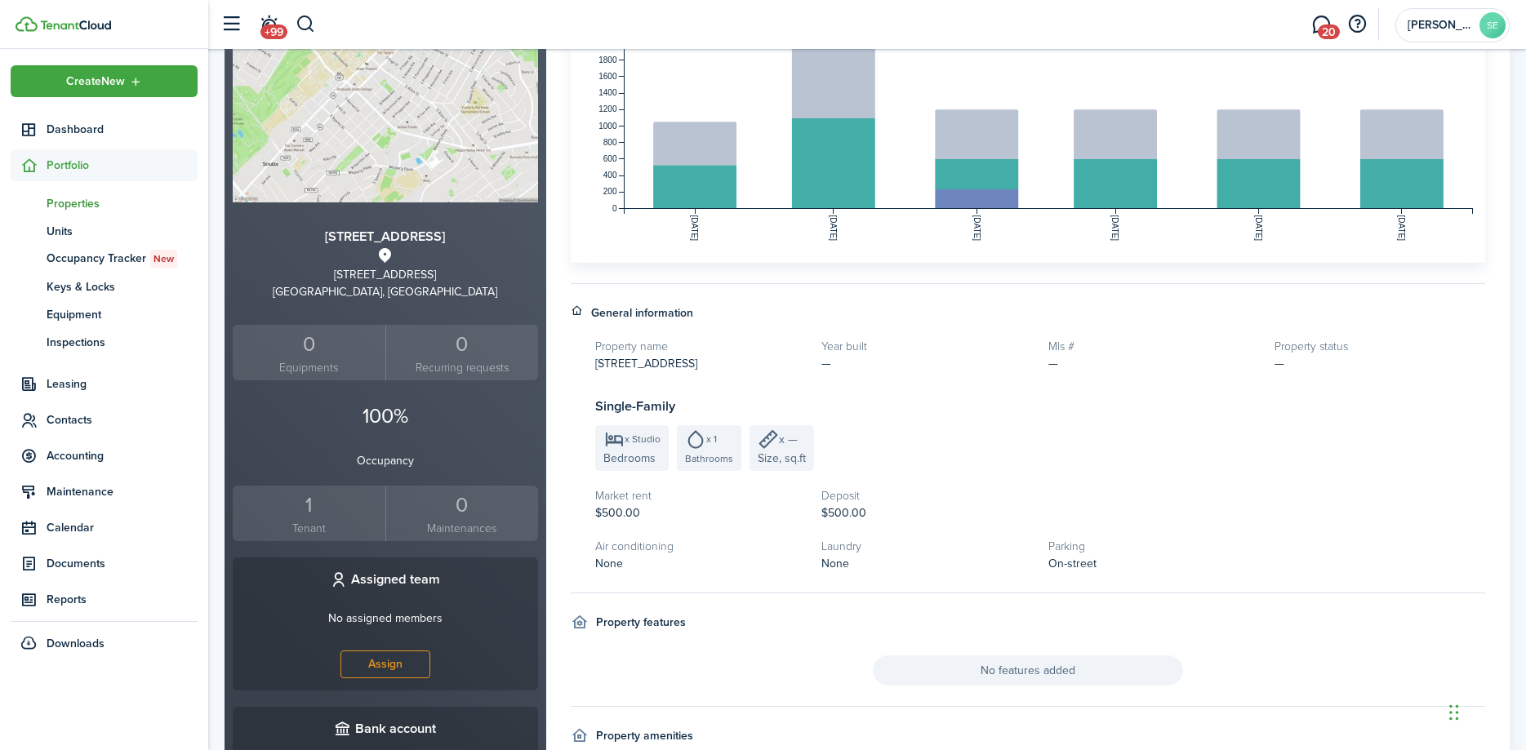
click at [309, 510] on div "1" at bounding box center [309, 505] width 145 height 31
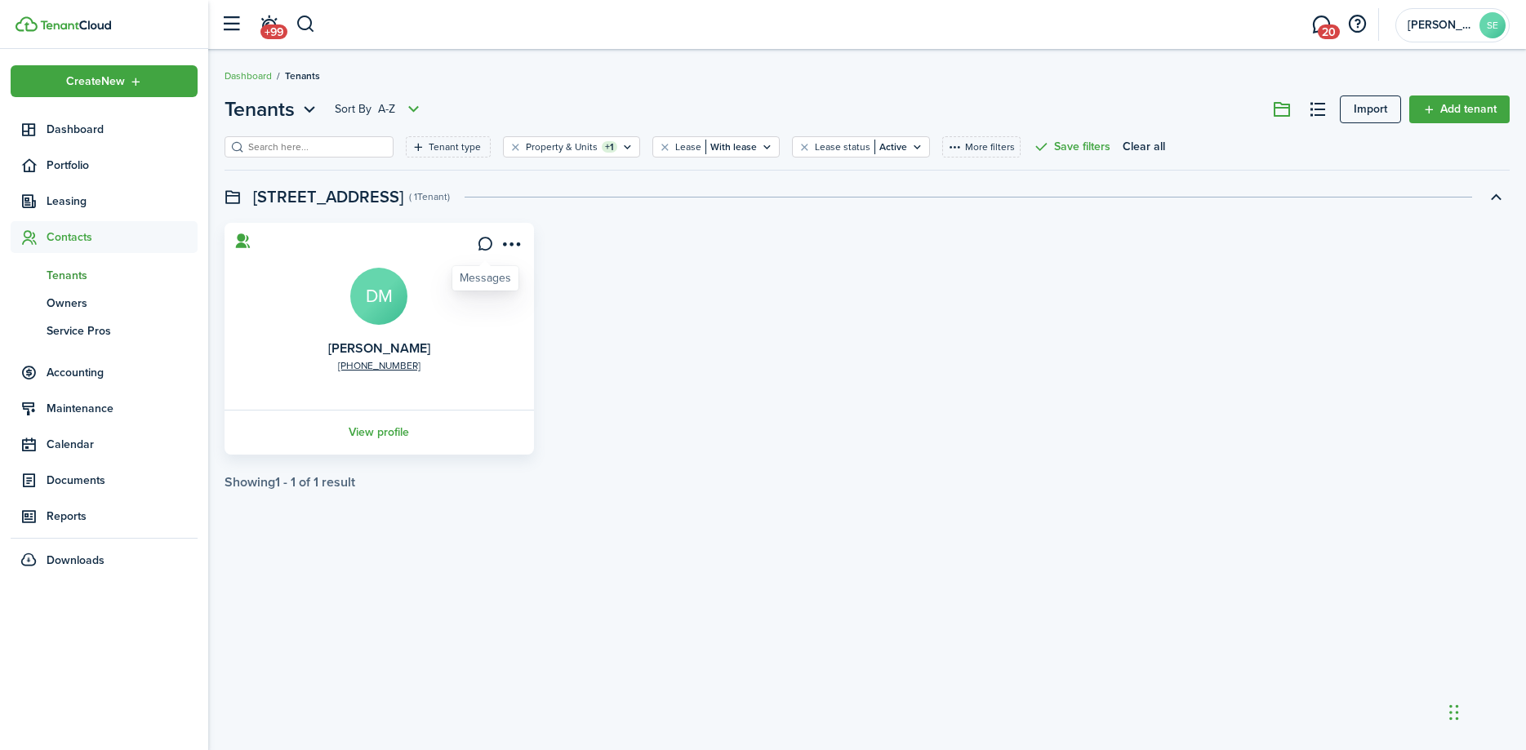
click at [489, 243] on icon at bounding box center [485, 244] width 17 height 16
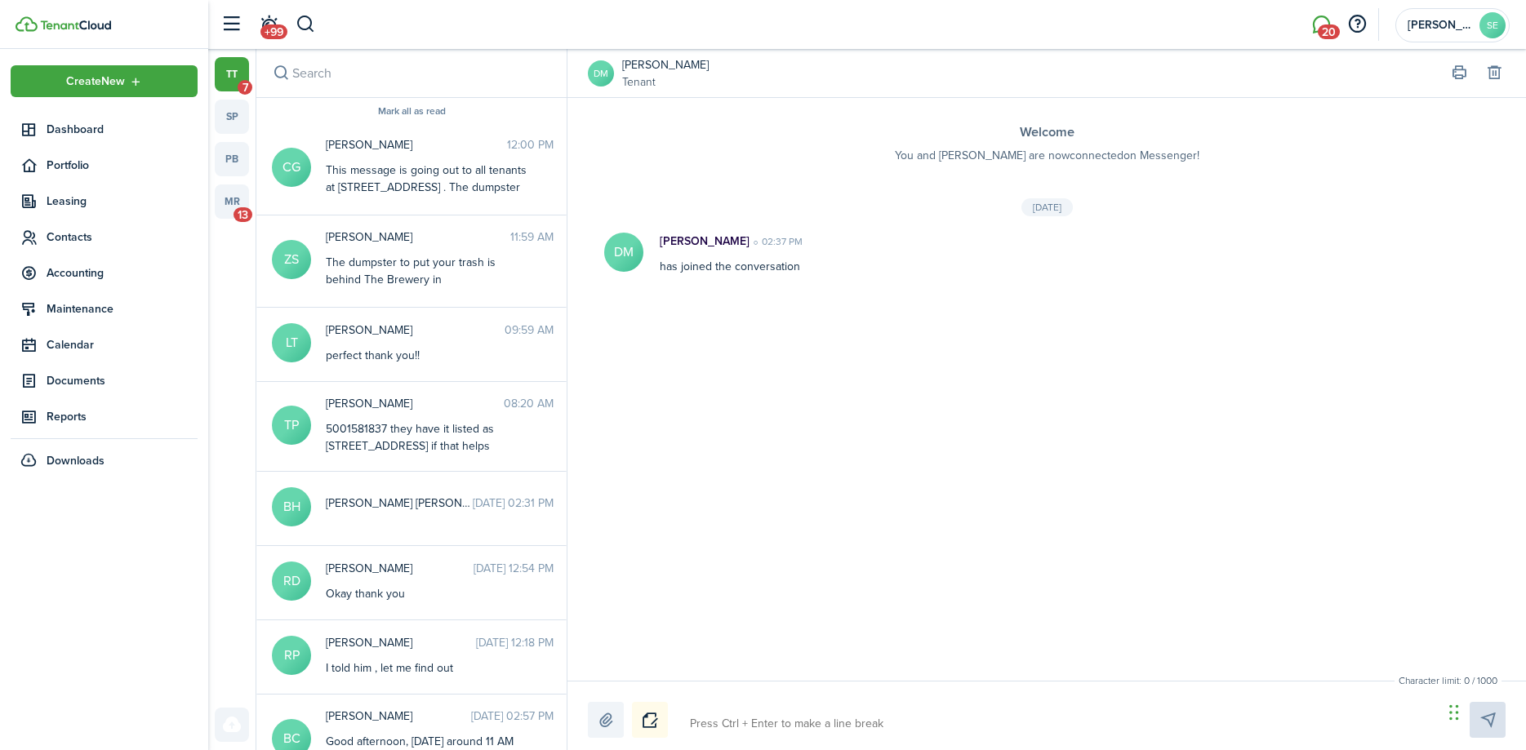
click at [709, 721] on textarea at bounding box center [1060, 724] width 753 height 28
paste textarea "This message is going out to all tenants at [STREET_ADDRESS] . The dumpster to …"
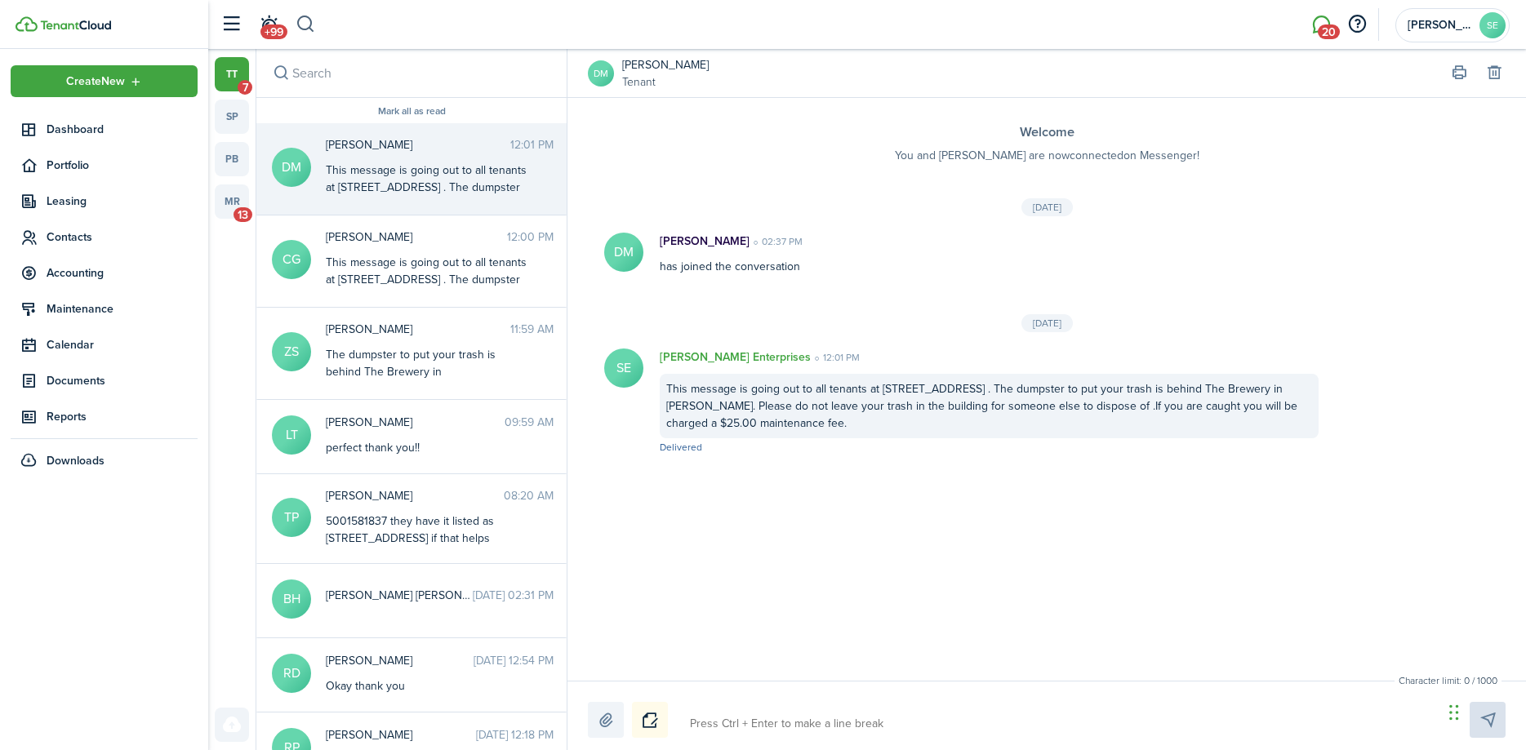
click at [305, 26] on button "button" at bounding box center [306, 25] width 20 height 28
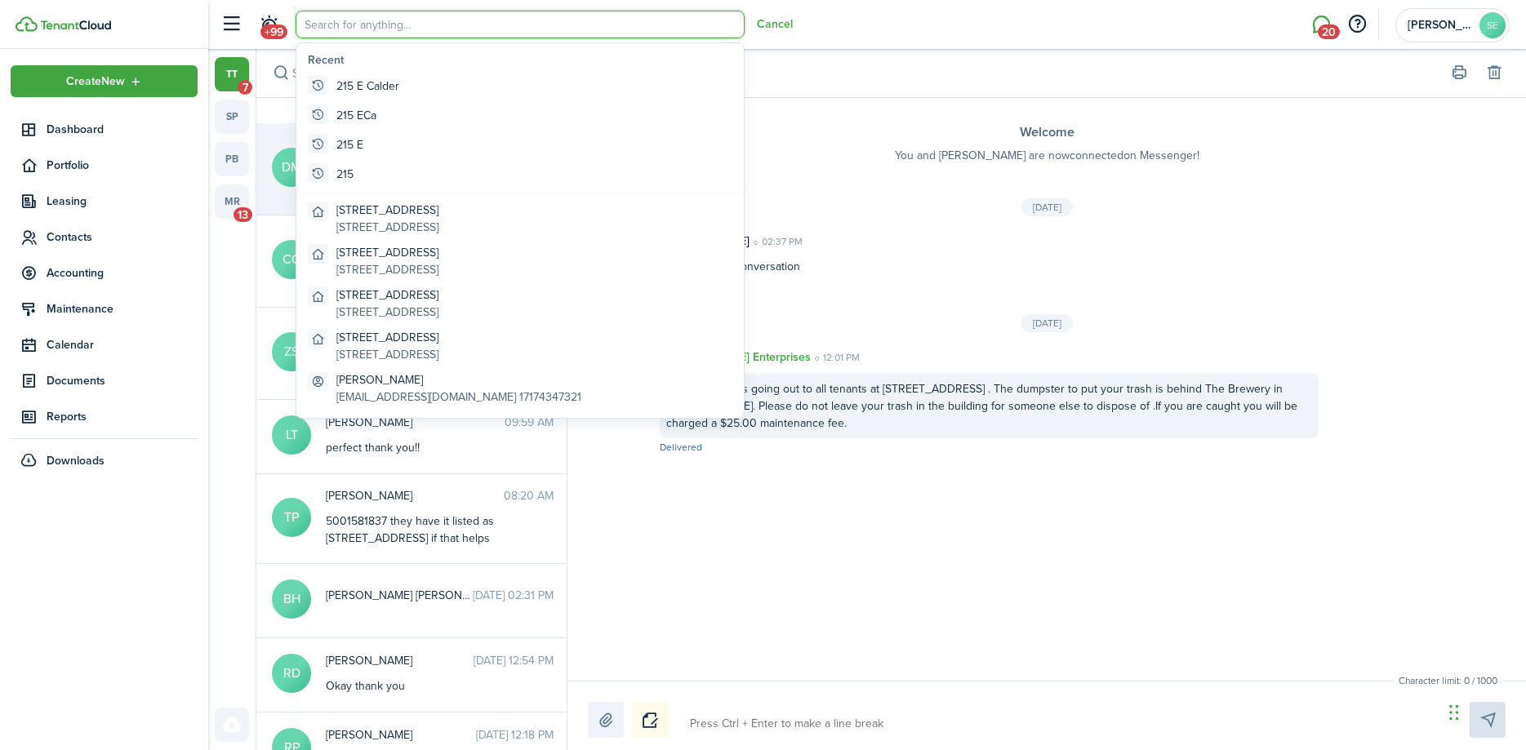
click at [323, 25] on input "search" at bounding box center [520, 25] width 449 height 28
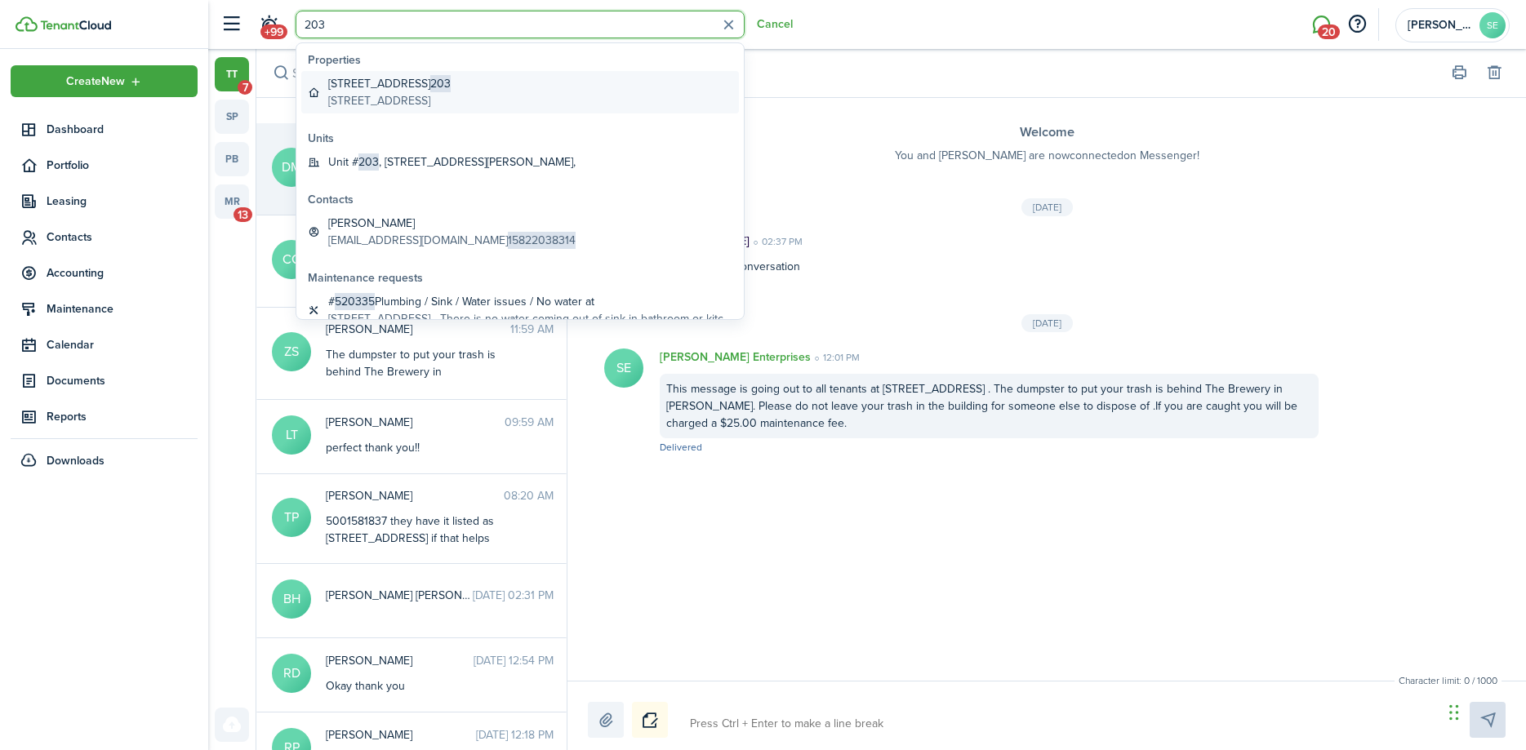
click at [398, 100] on global-search-item-description "[STREET_ADDRESS]" at bounding box center [389, 100] width 122 height 17
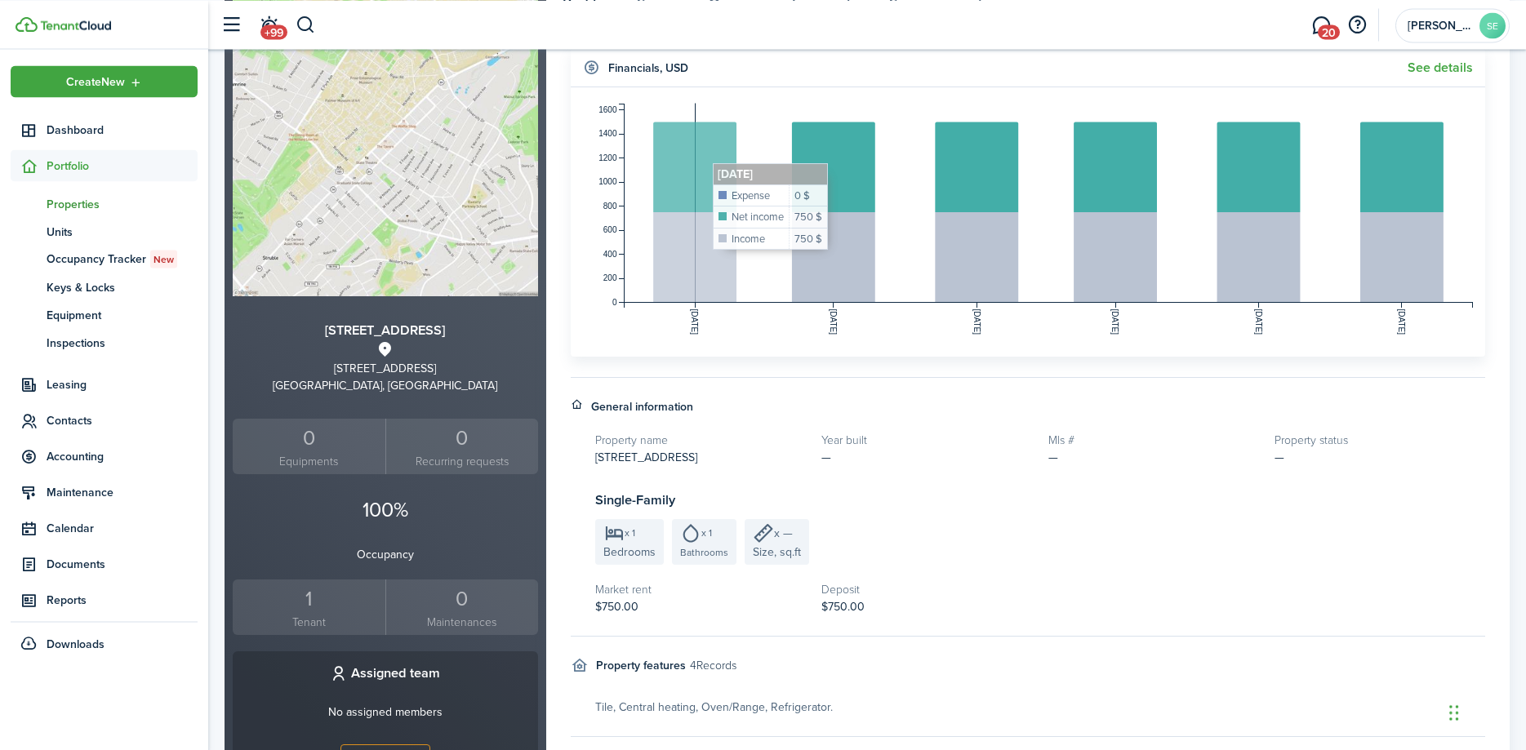
scroll to position [250, 0]
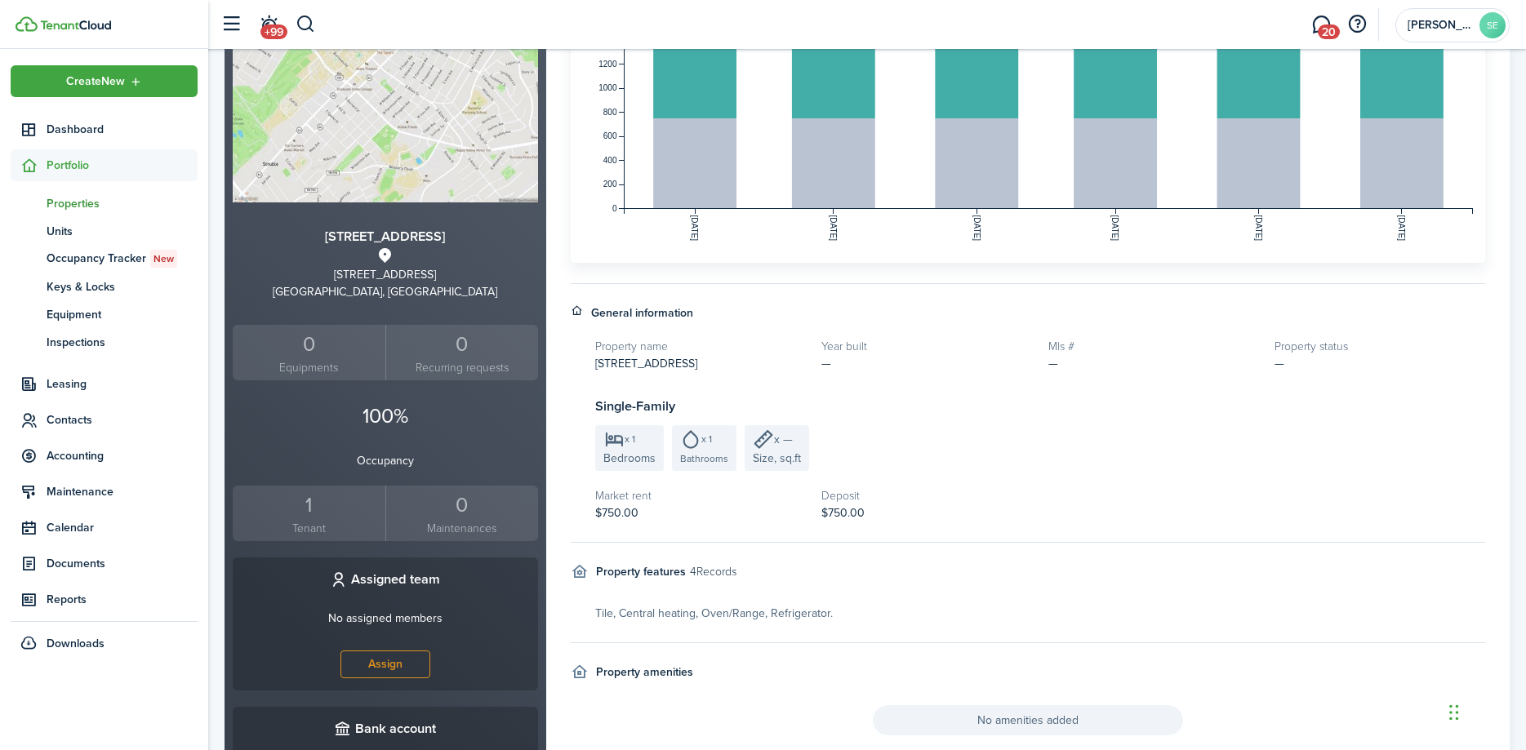
click at [307, 510] on div "1" at bounding box center [309, 505] width 145 height 31
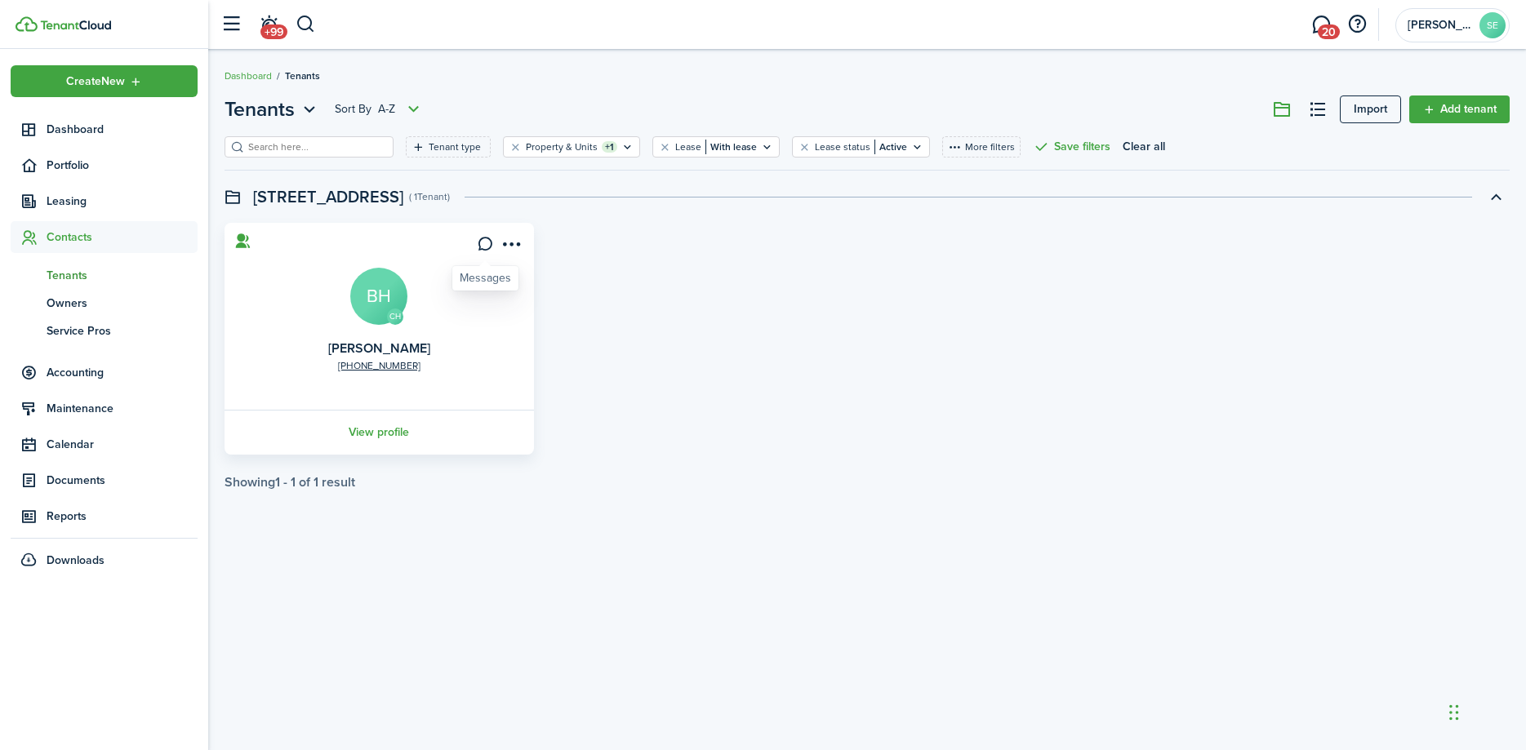
click at [483, 243] on icon at bounding box center [485, 244] width 17 height 16
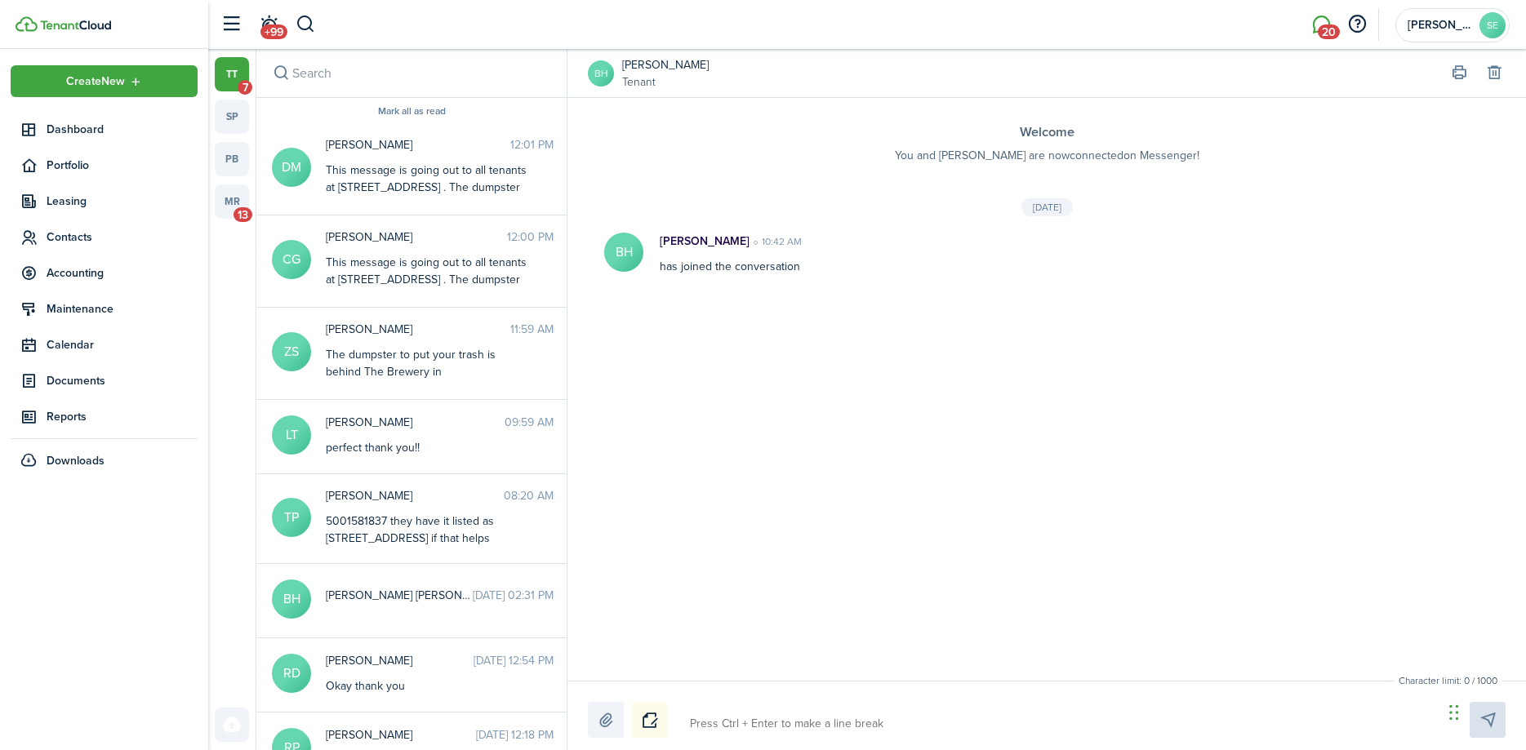
click at [743, 728] on textarea at bounding box center [1060, 724] width 753 height 28
paste textarea "This message is going out to all tenants at [STREET_ADDRESS] . The dumpster to …"
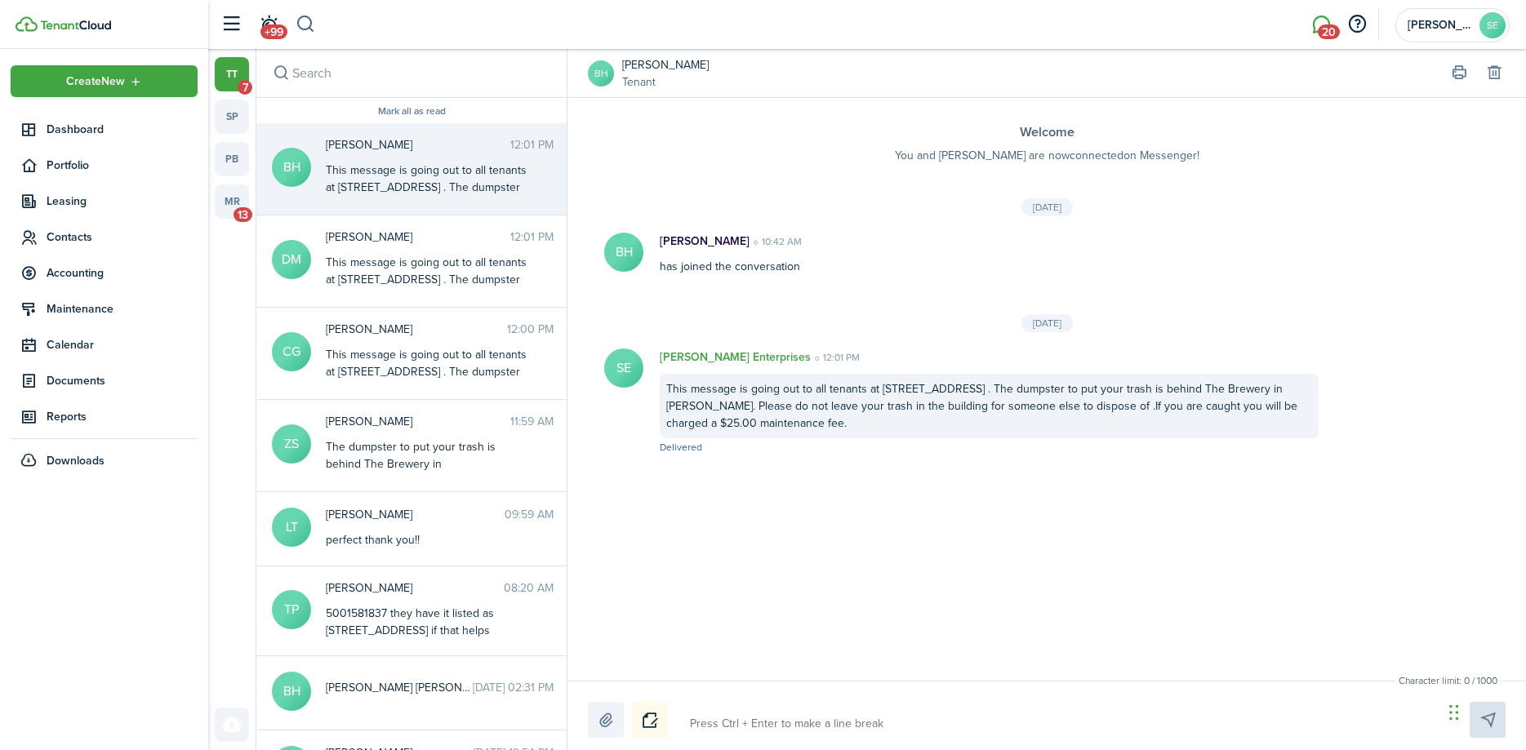
click at [306, 23] on button "button" at bounding box center [306, 25] width 20 height 28
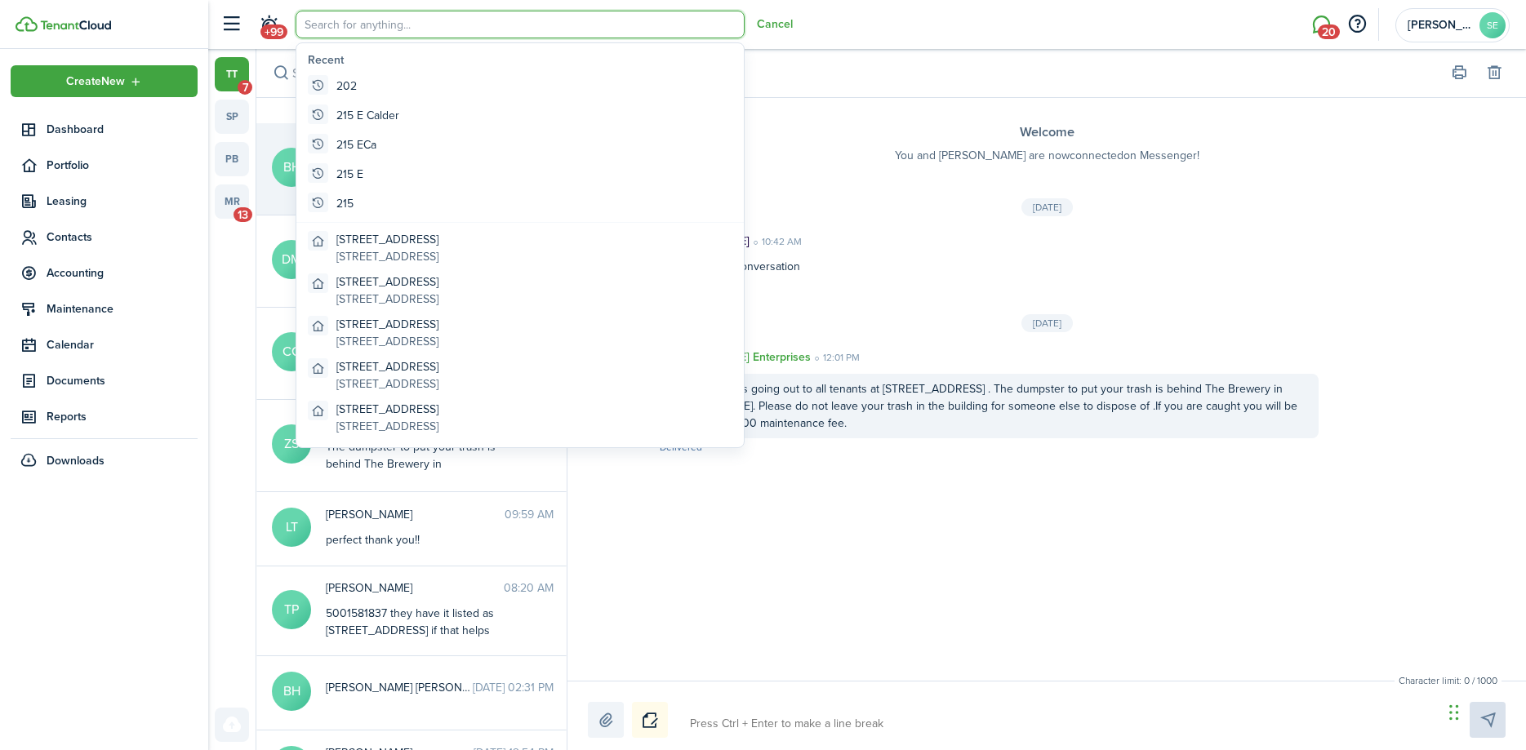
click at [320, 23] on input "search" at bounding box center [520, 25] width 449 height 28
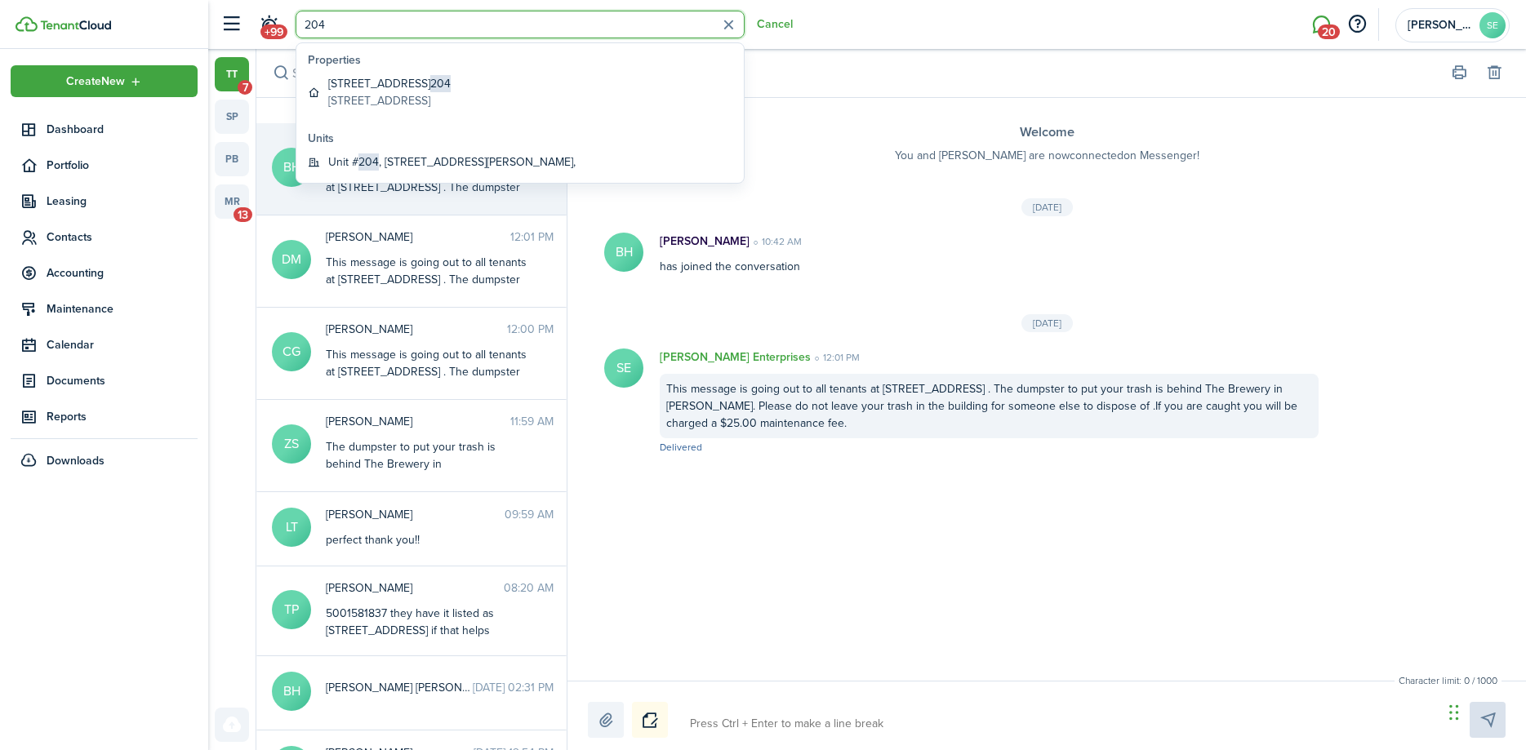
drag, startPoint x: 341, startPoint y: 19, endPoint x: 217, endPoint y: 13, distance: 123.4
click at [296, 13] on input "204" at bounding box center [520, 25] width 449 height 28
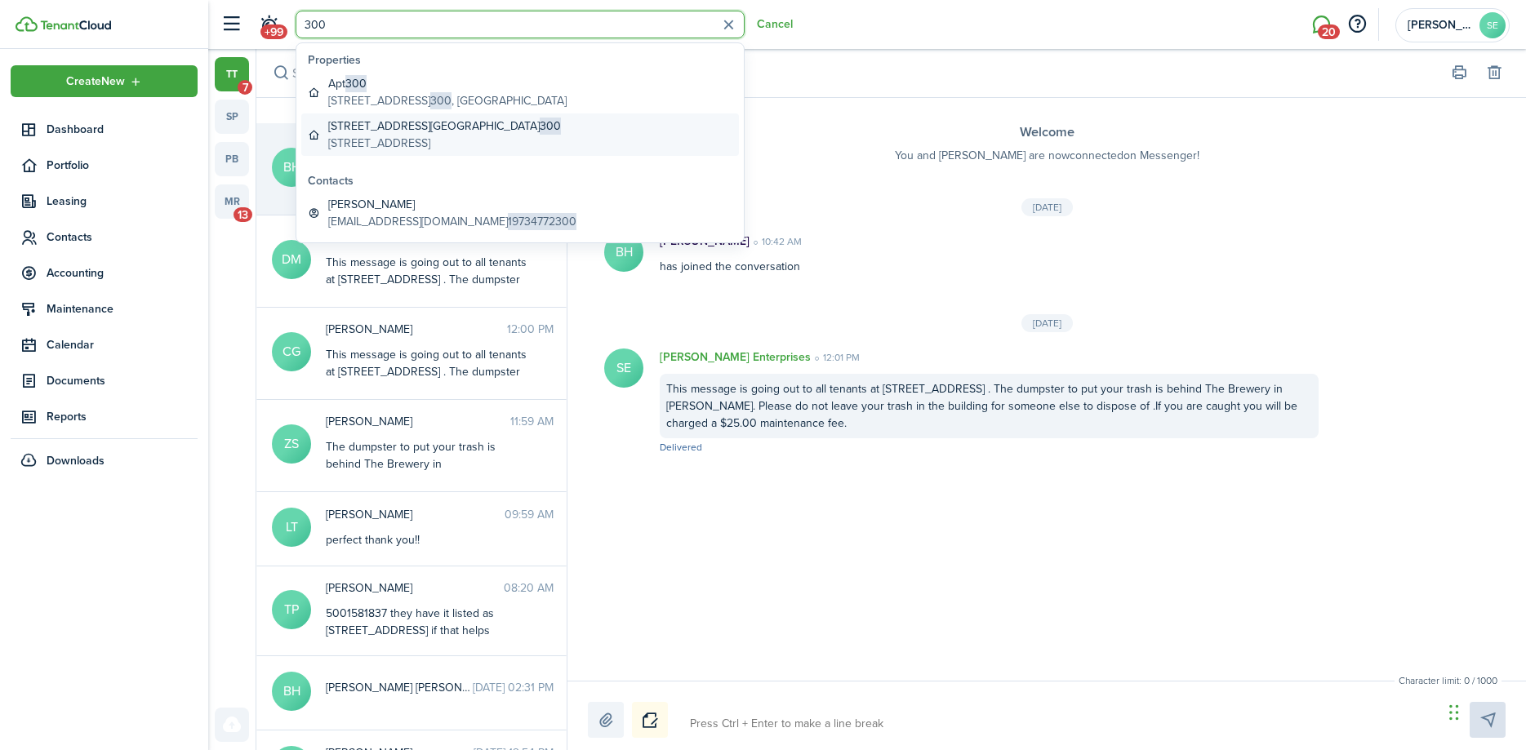
click at [361, 145] on global-search-item-description "[STREET_ADDRESS]" at bounding box center [444, 143] width 233 height 17
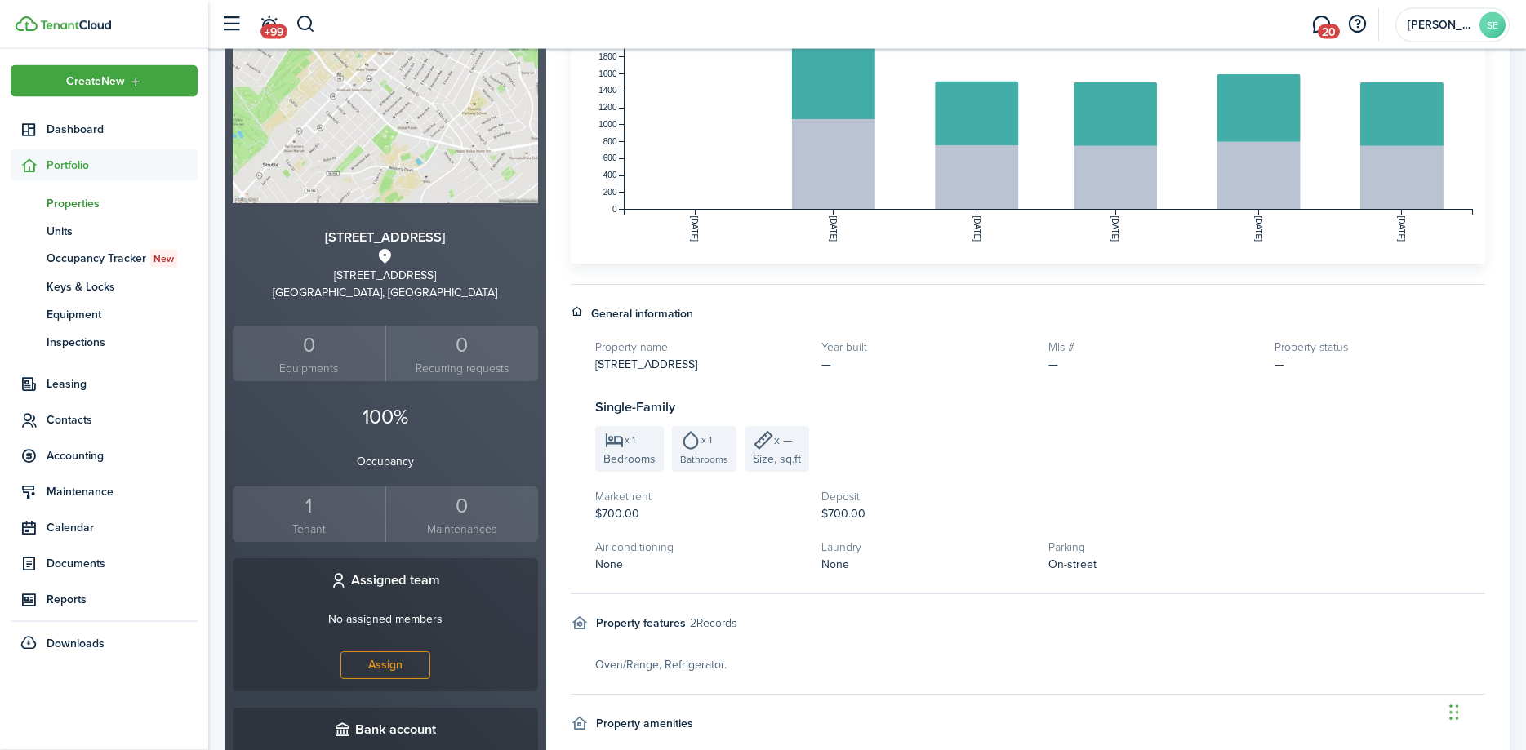
scroll to position [250, 0]
click at [313, 509] on div "1" at bounding box center [309, 505] width 145 height 31
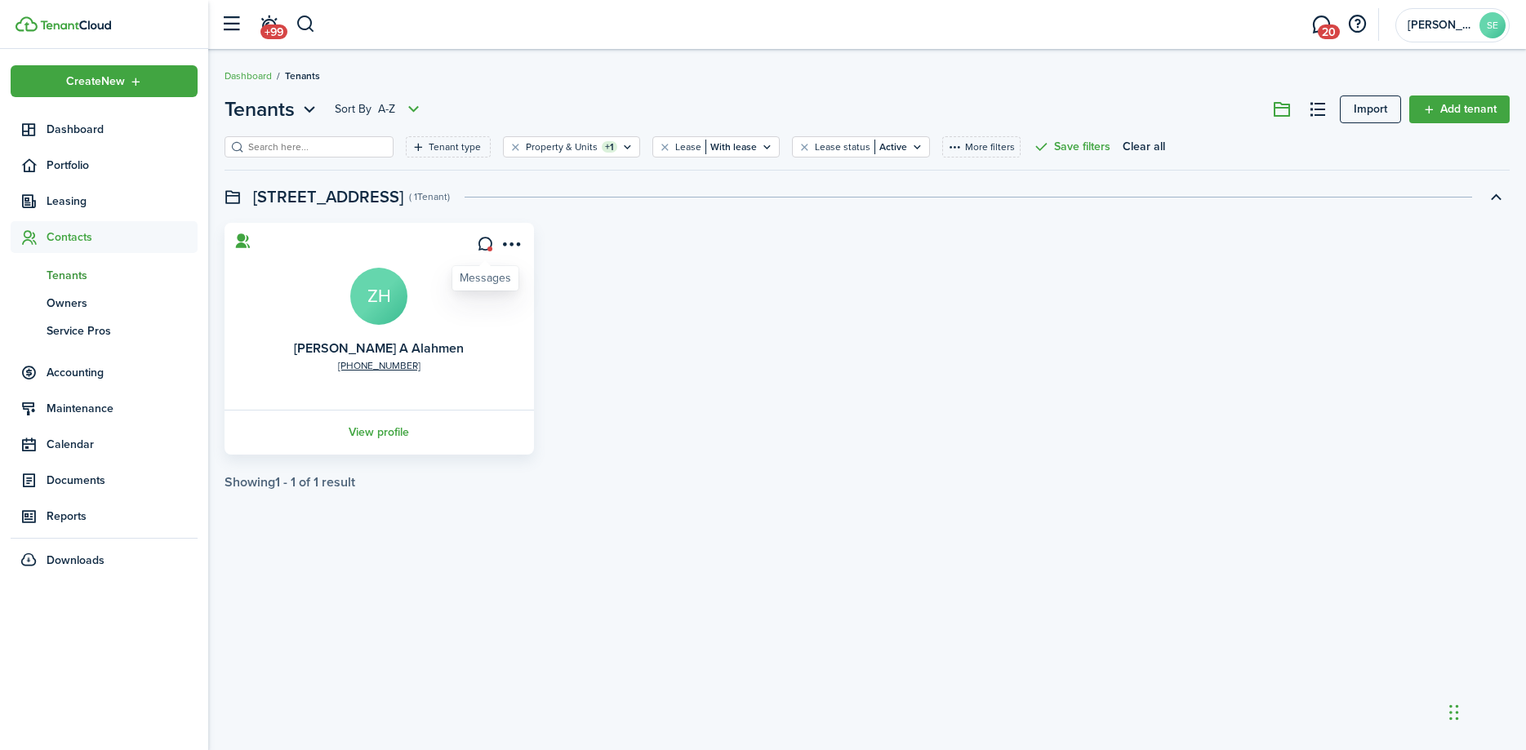
click at [484, 247] on icon at bounding box center [485, 244] width 17 height 16
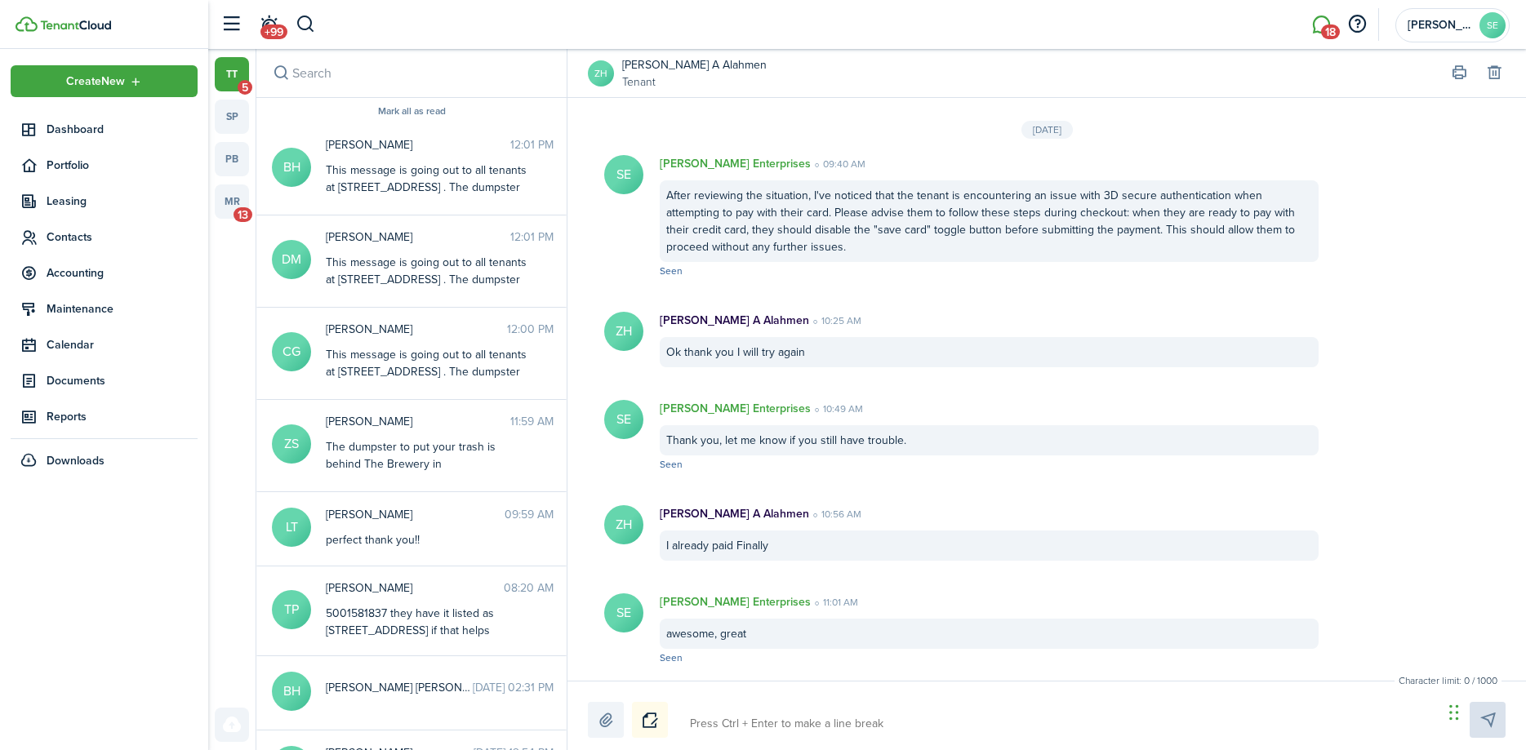
scroll to position [1698, 0]
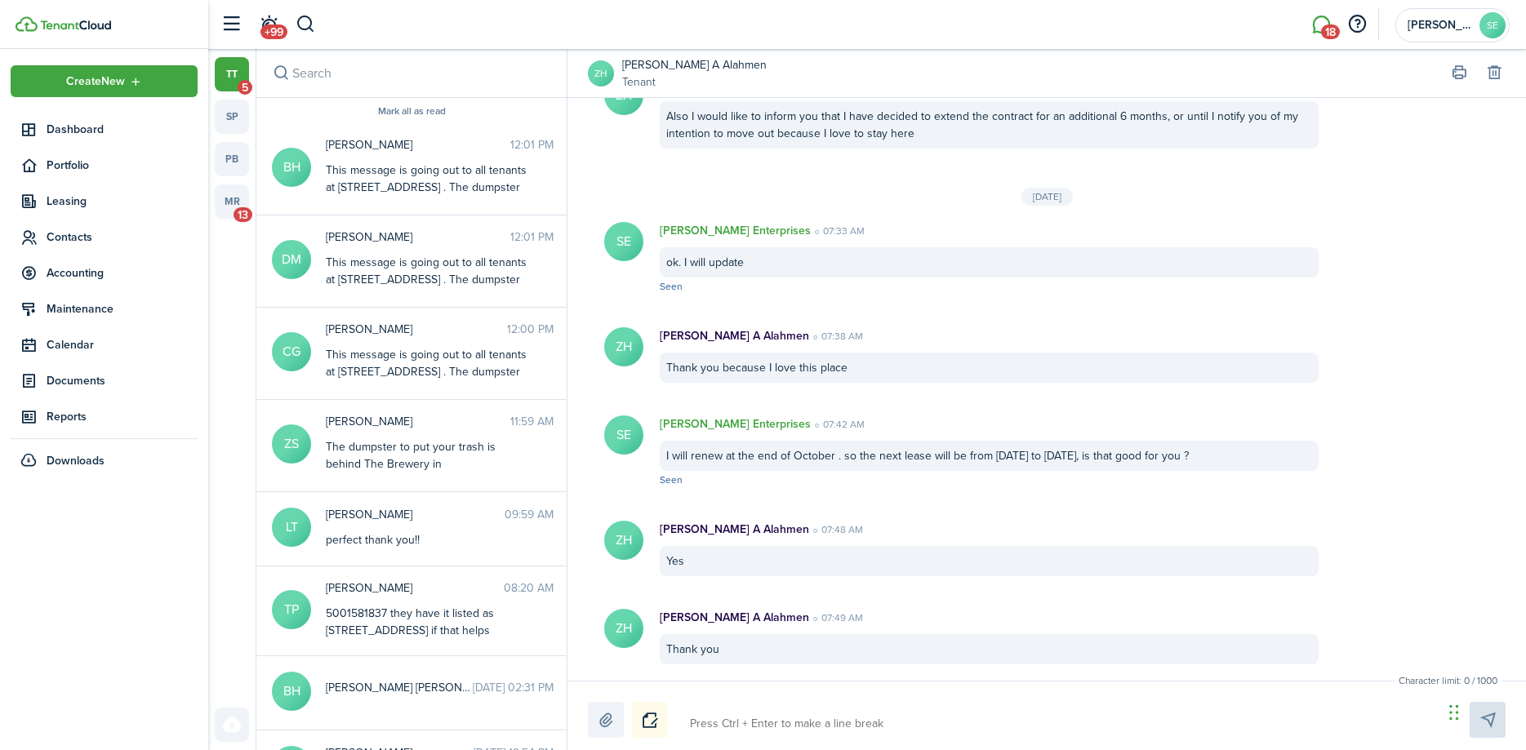
click at [737, 728] on textarea at bounding box center [1060, 724] width 753 height 28
paste textarea "This message is going out to all tenants at [STREET_ADDRESS] . The dumpster to …"
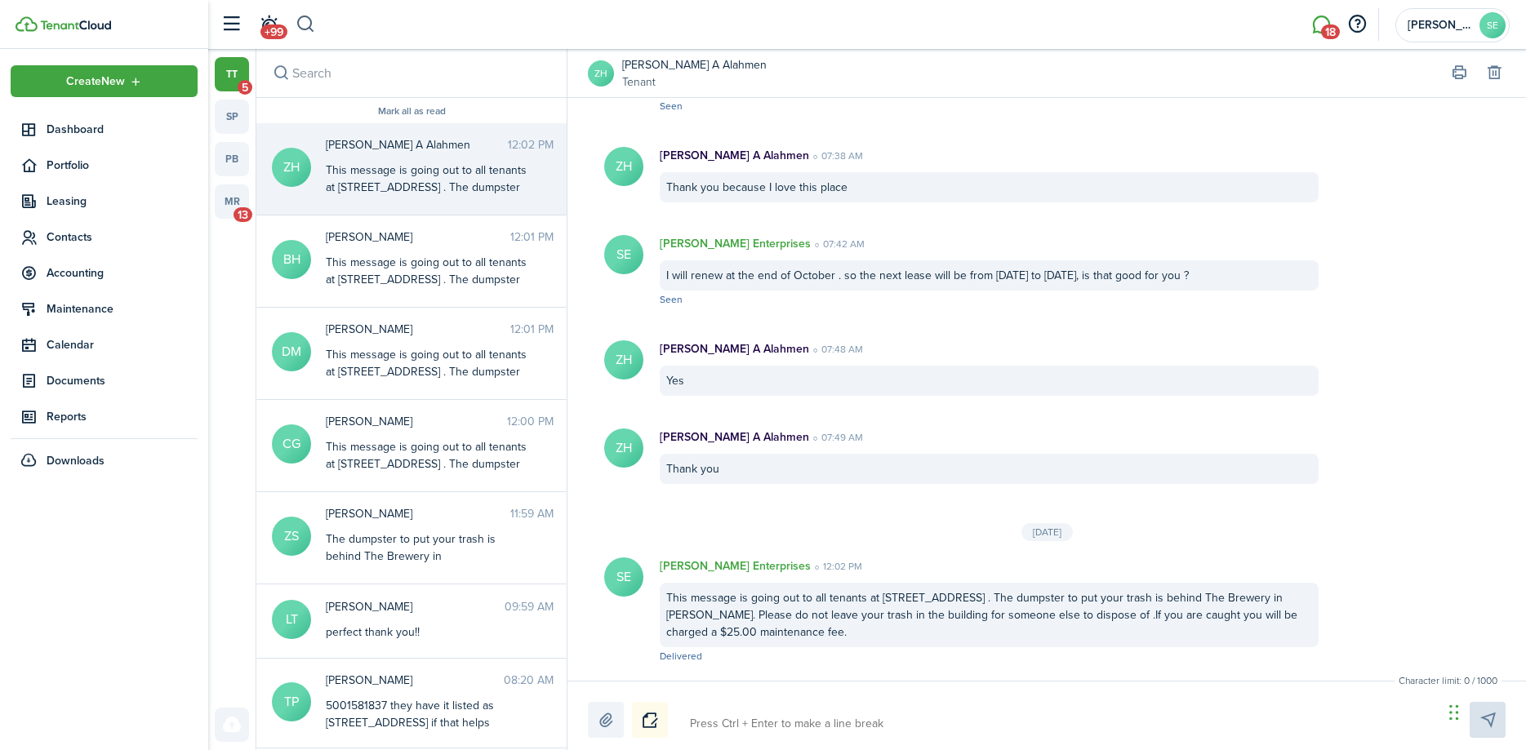
click at [304, 23] on button "button" at bounding box center [306, 25] width 20 height 28
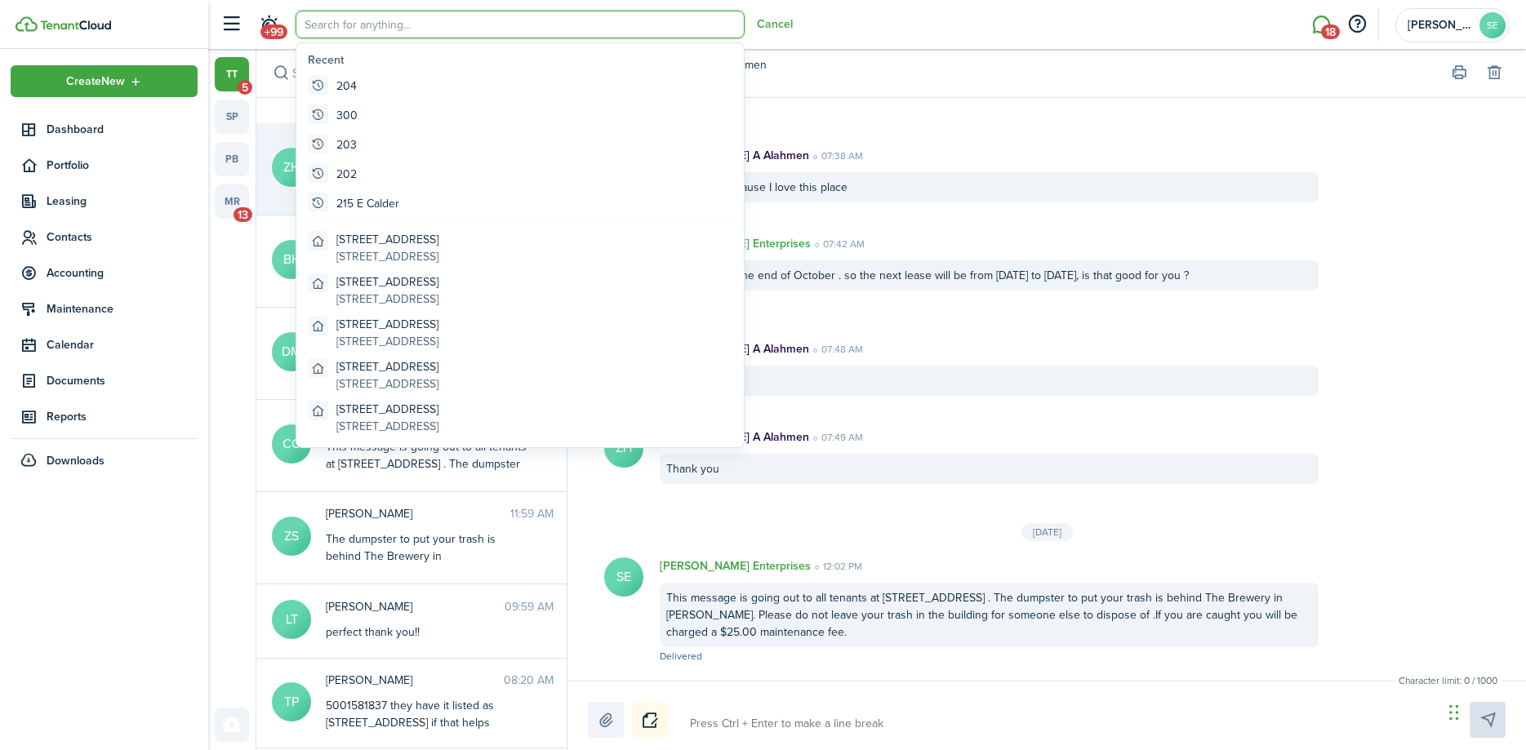
click at [309, 22] on input "search" at bounding box center [520, 25] width 449 height 28
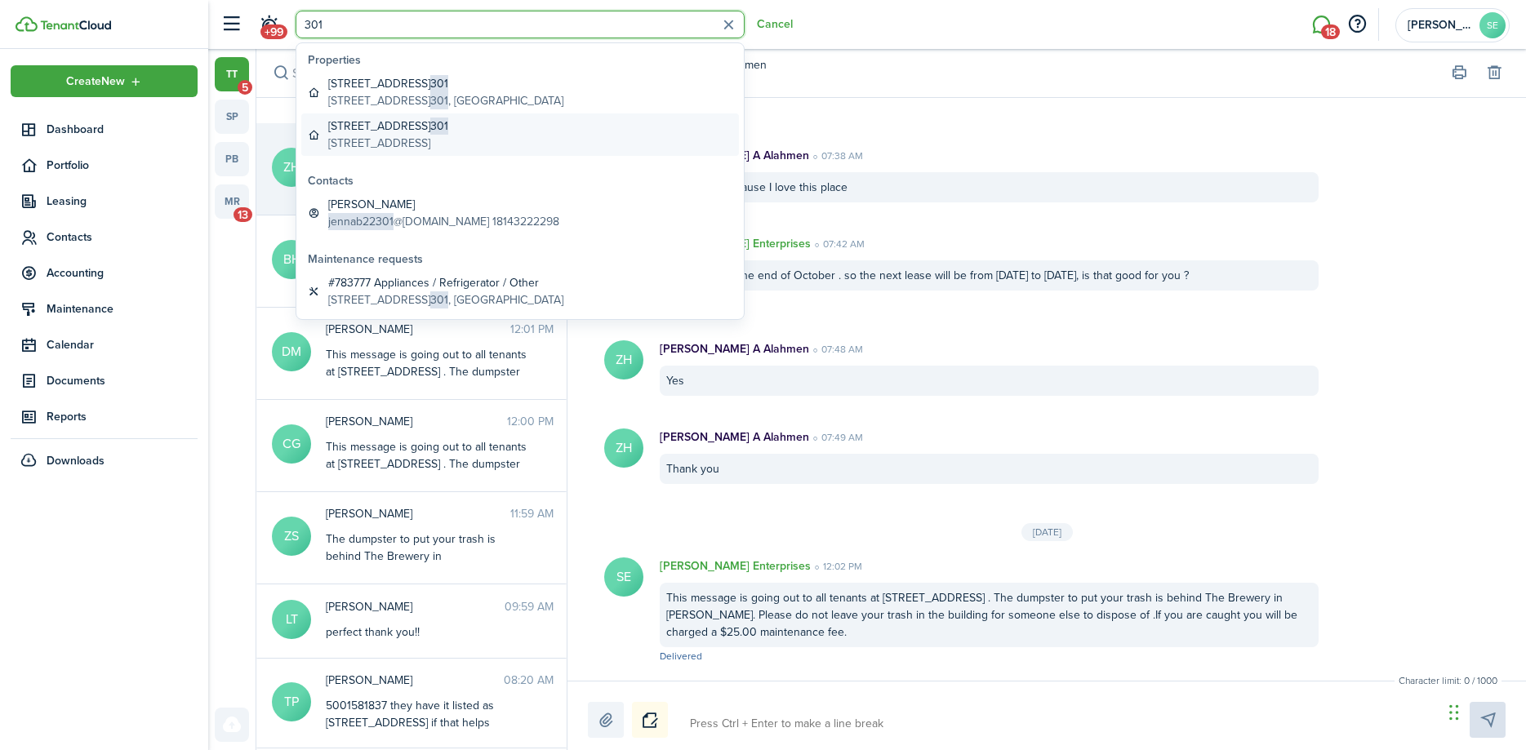
click at [395, 135] on global-search-item-description "[STREET_ADDRESS]" at bounding box center [388, 143] width 120 height 17
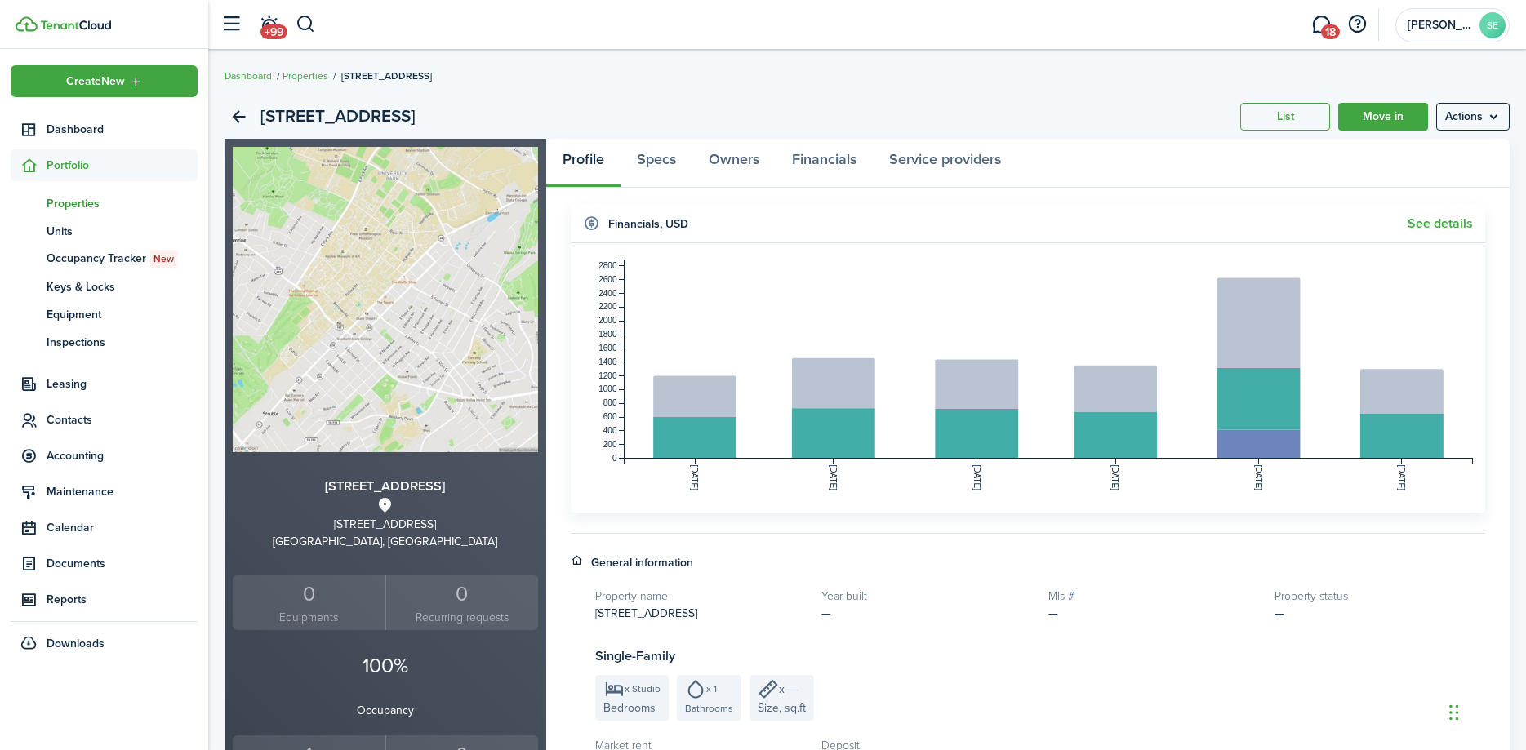
scroll to position [333, 0]
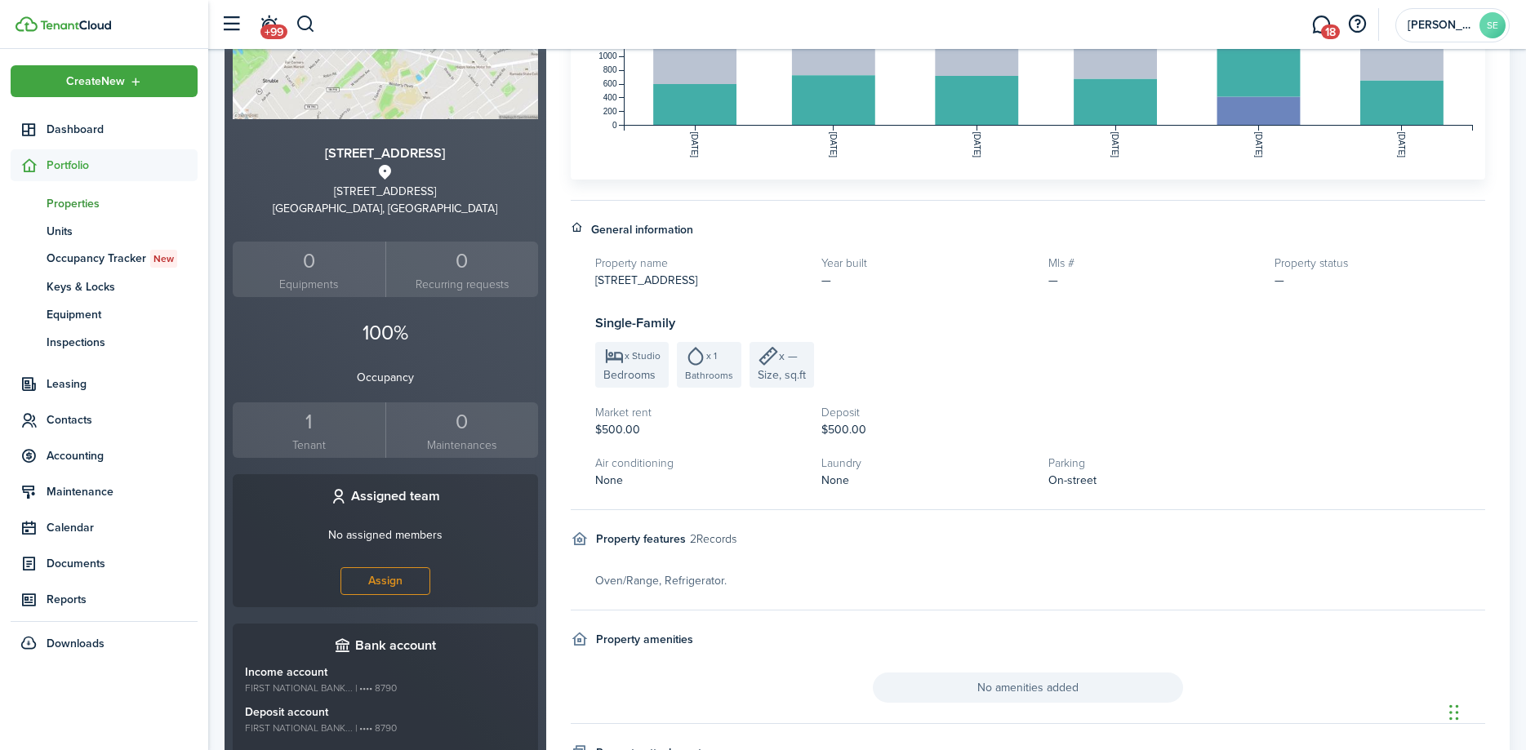
click at [309, 421] on div "1" at bounding box center [309, 422] width 145 height 31
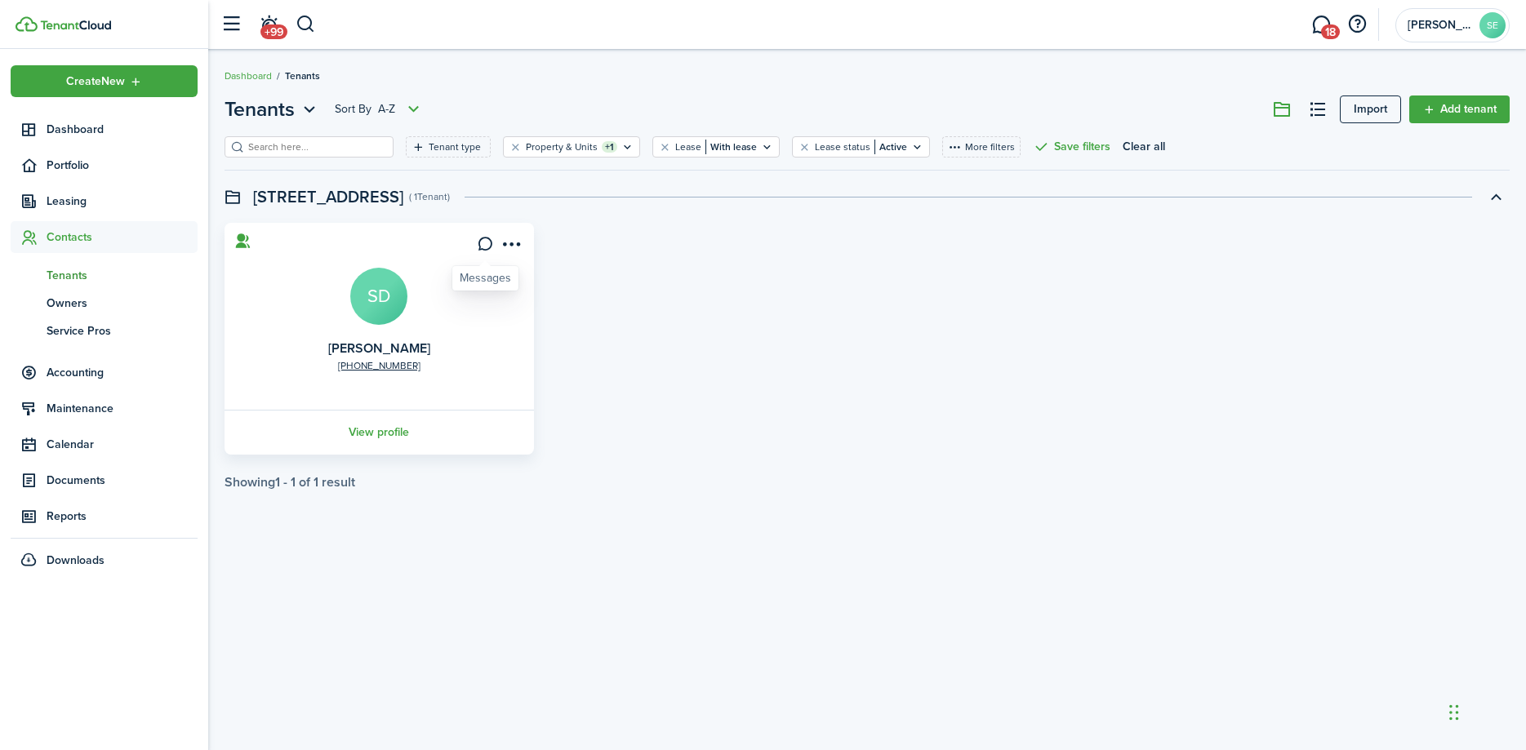
click at [486, 244] on icon at bounding box center [485, 244] width 17 height 16
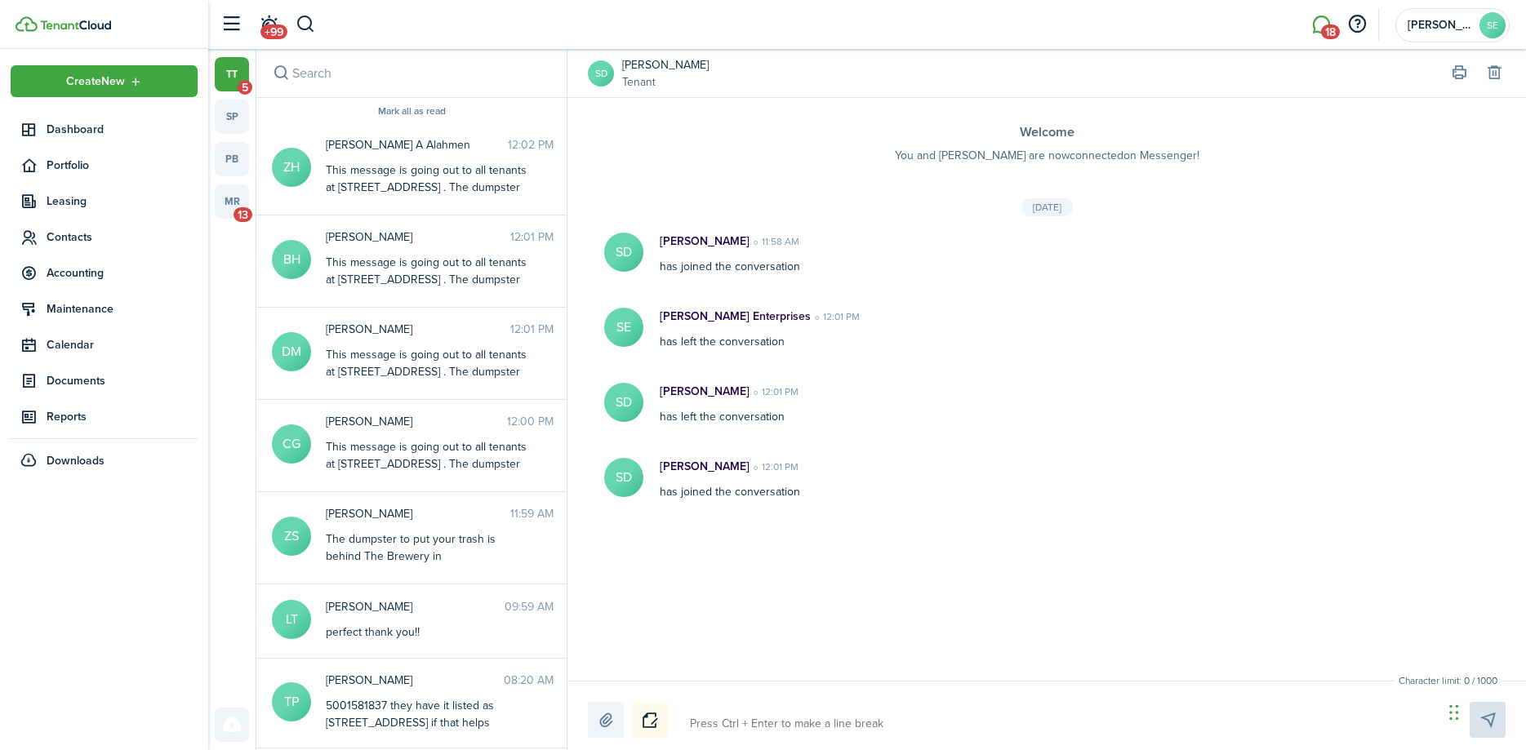
click at [699, 721] on textarea at bounding box center [1060, 724] width 753 height 28
paste textarea "This message is going out to all tenants at [STREET_ADDRESS] . The dumpster to …"
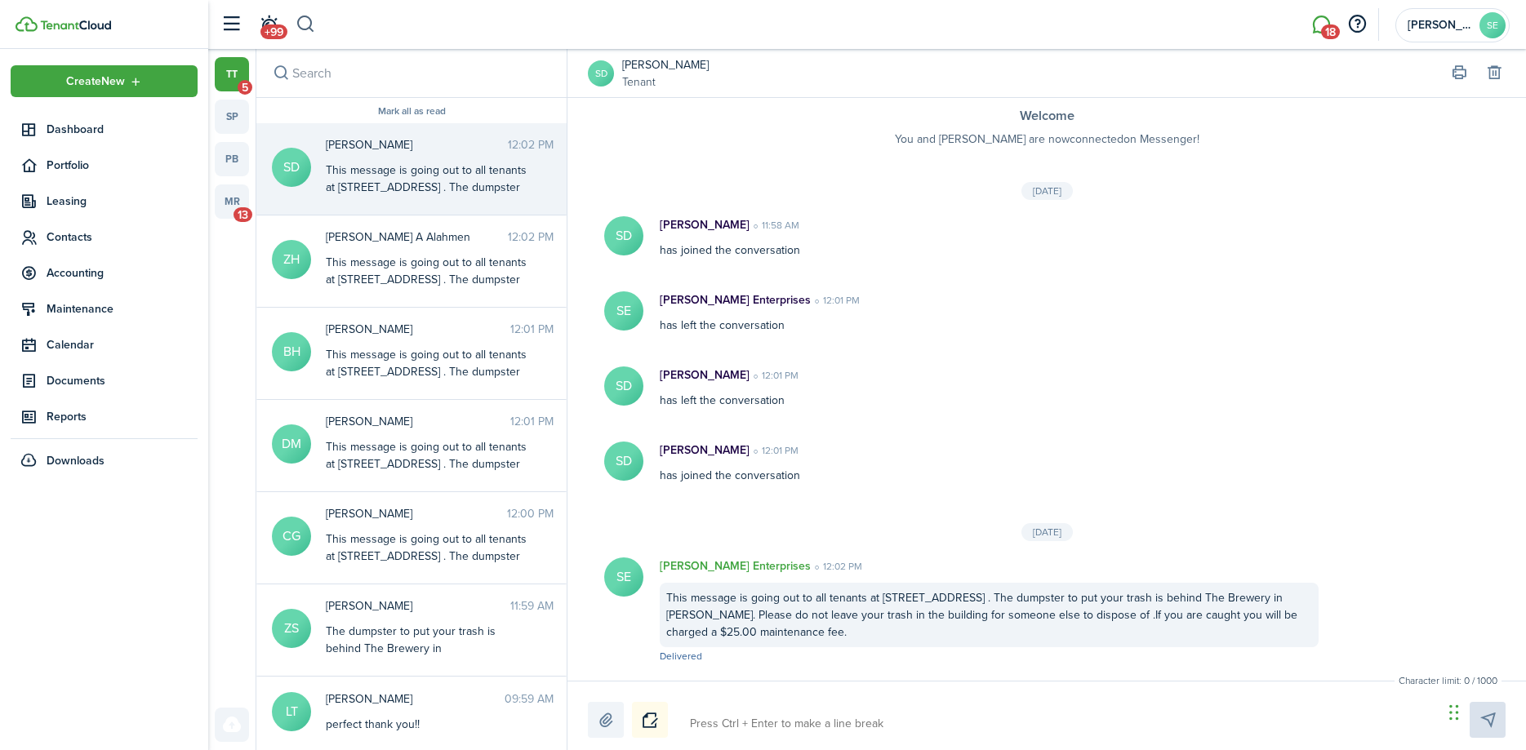
click at [302, 22] on button "button" at bounding box center [306, 25] width 20 height 28
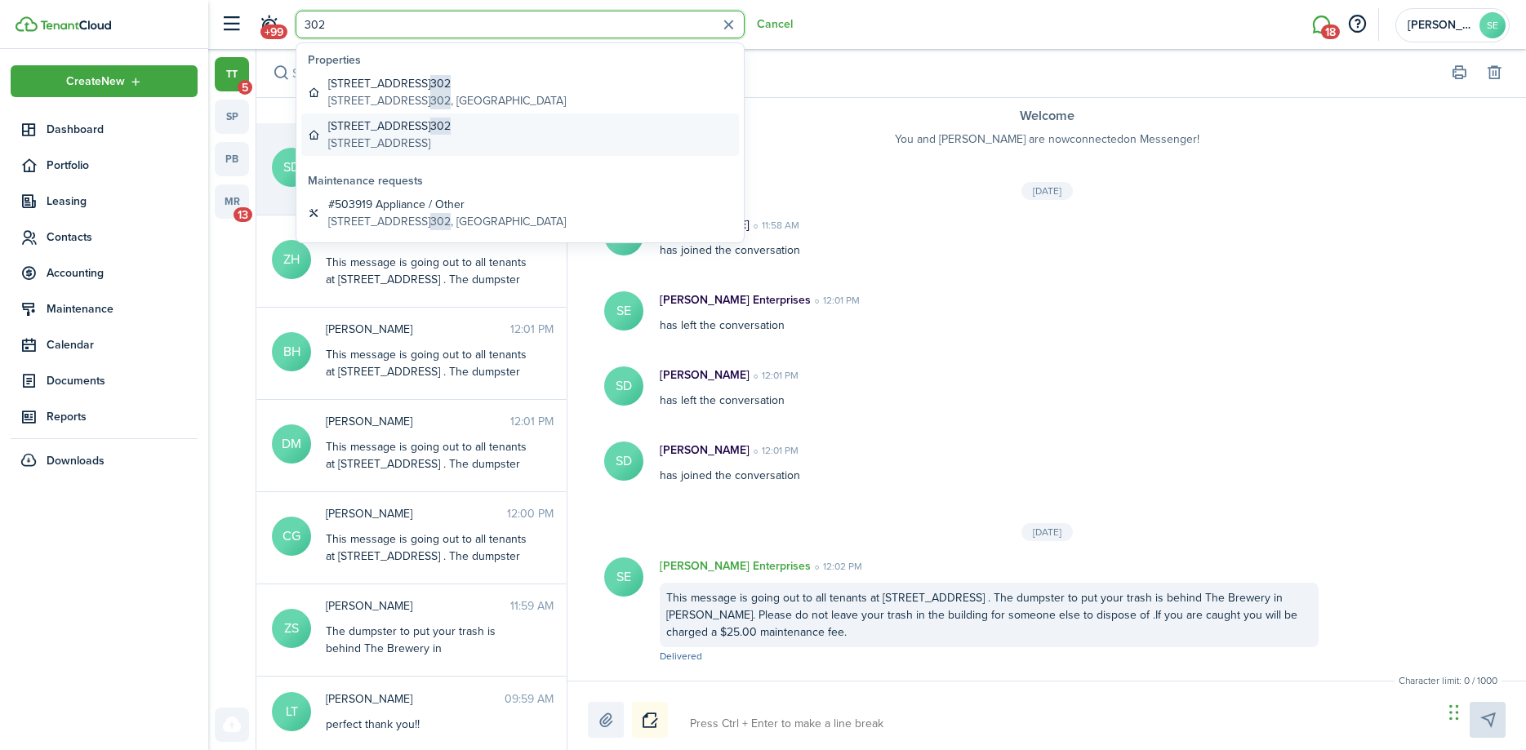
click at [414, 131] on global-search-item-title "[STREET_ADDRESS]" at bounding box center [389, 126] width 122 height 17
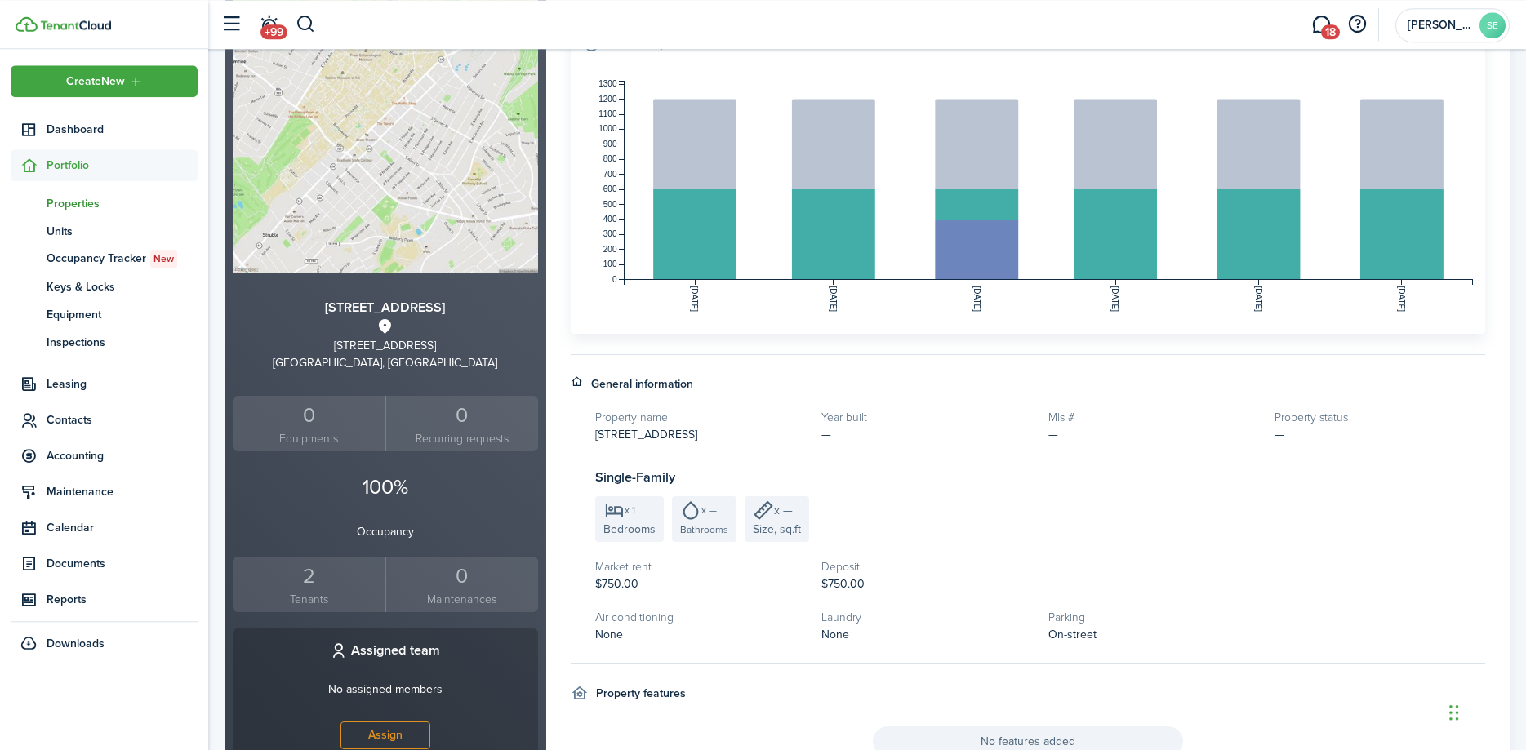
scroll to position [333, 0]
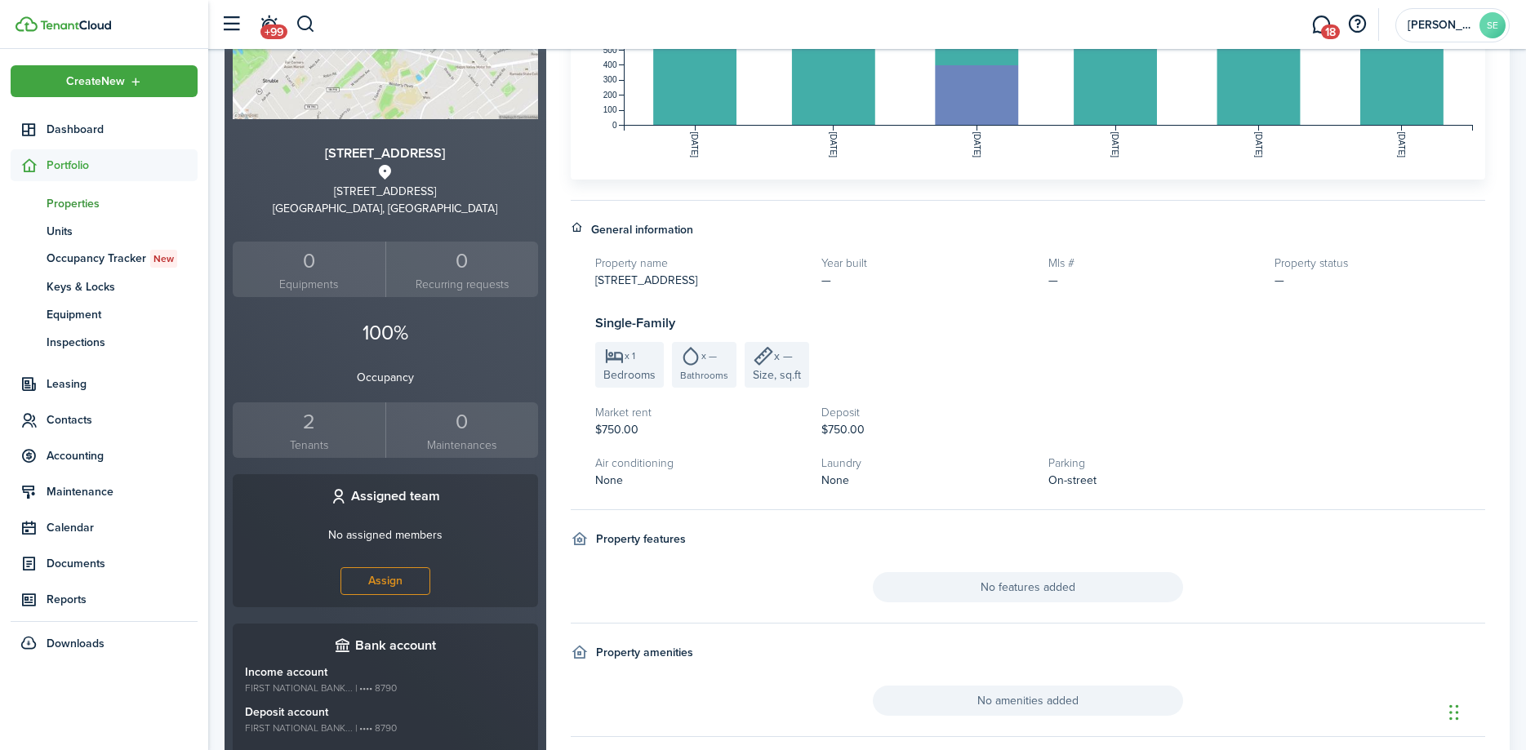
click at [310, 421] on div "2" at bounding box center [309, 422] width 145 height 31
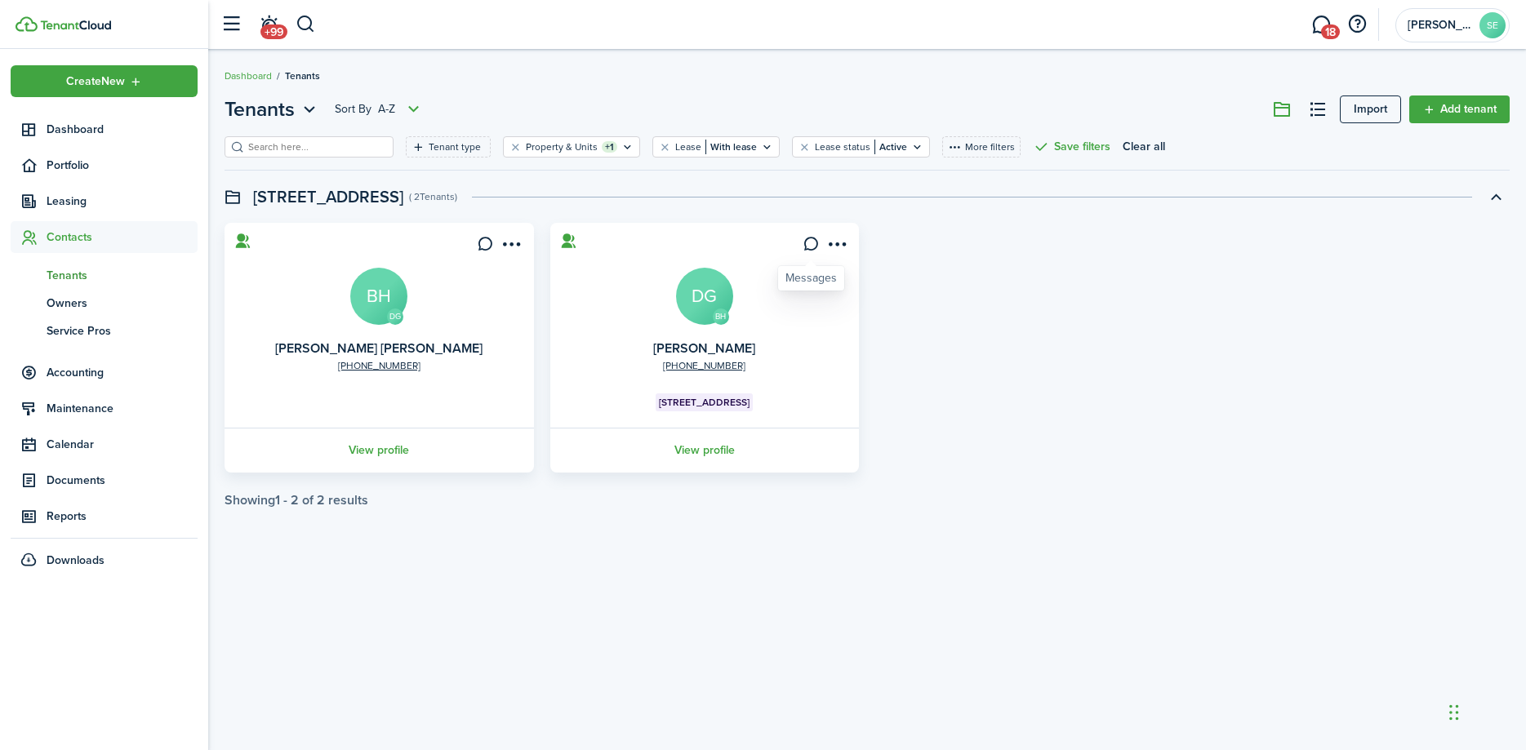
click at [805, 239] on icon at bounding box center [811, 244] width 17 height 16
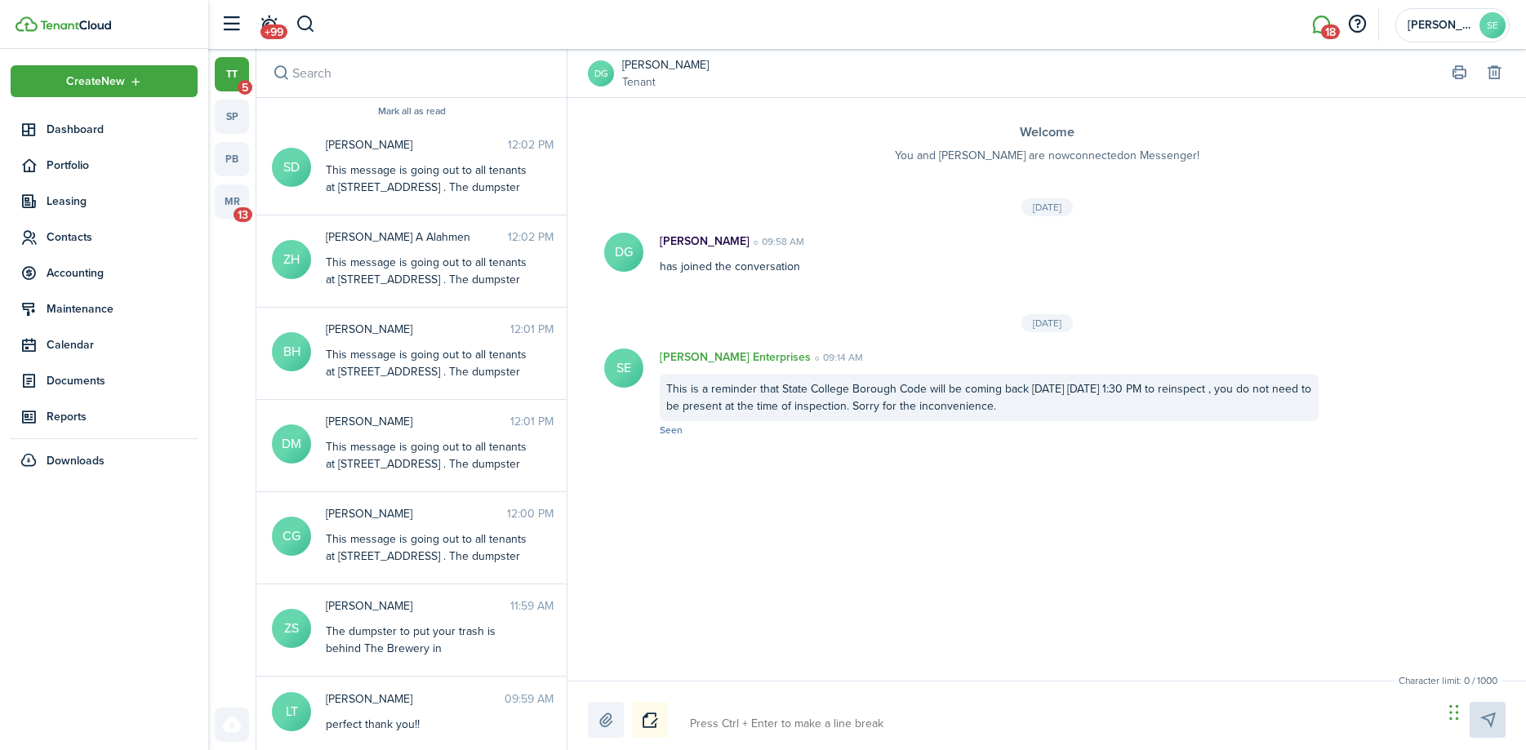
click at [714, 721] on textarea at bounding box center [1060, 724] width 753 height 28
paste textarea "This message is going out to all tenants at [STREET_ADDRESS] . The dumpster to …"
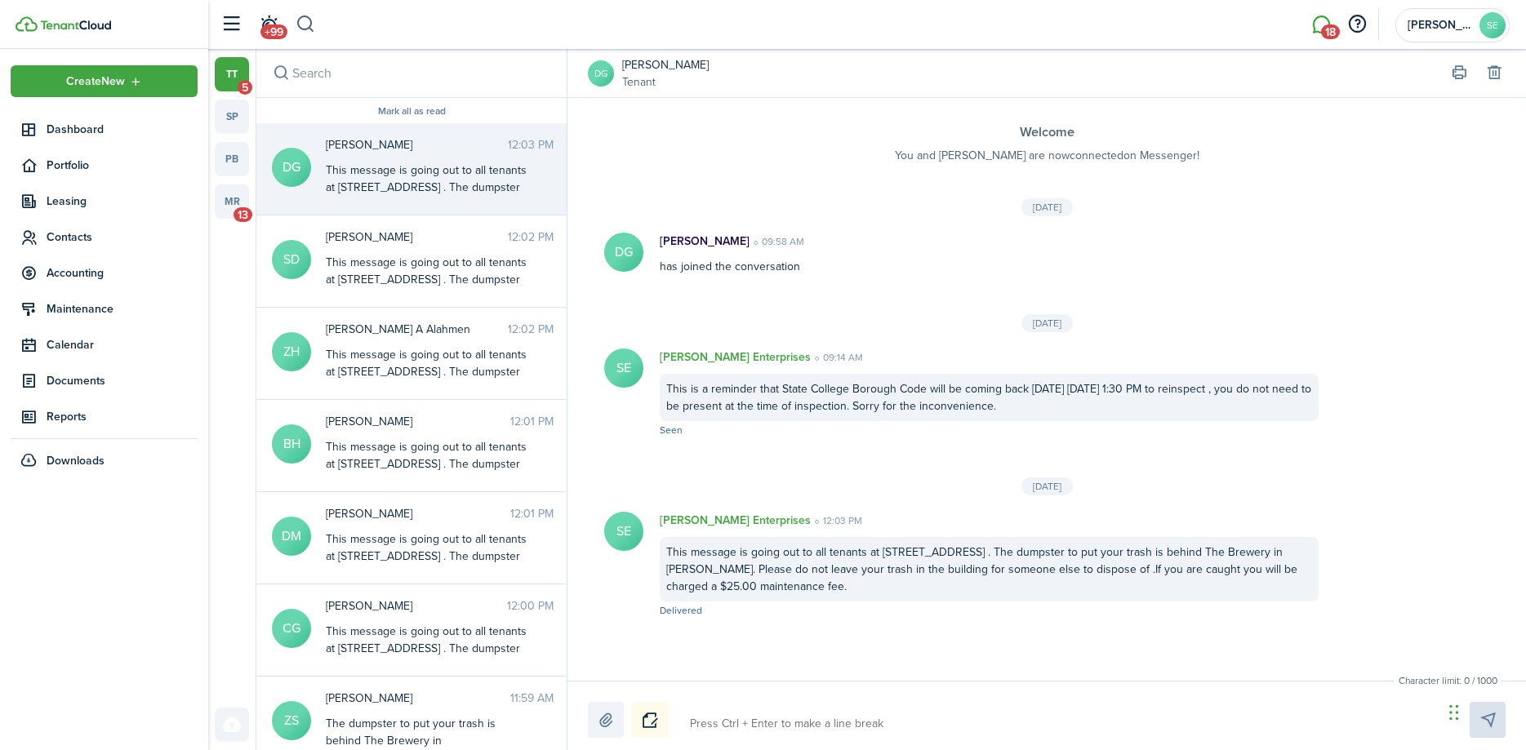
click at [305, 18] on button "button" at bounding box center [306, 25] width 20 height 28
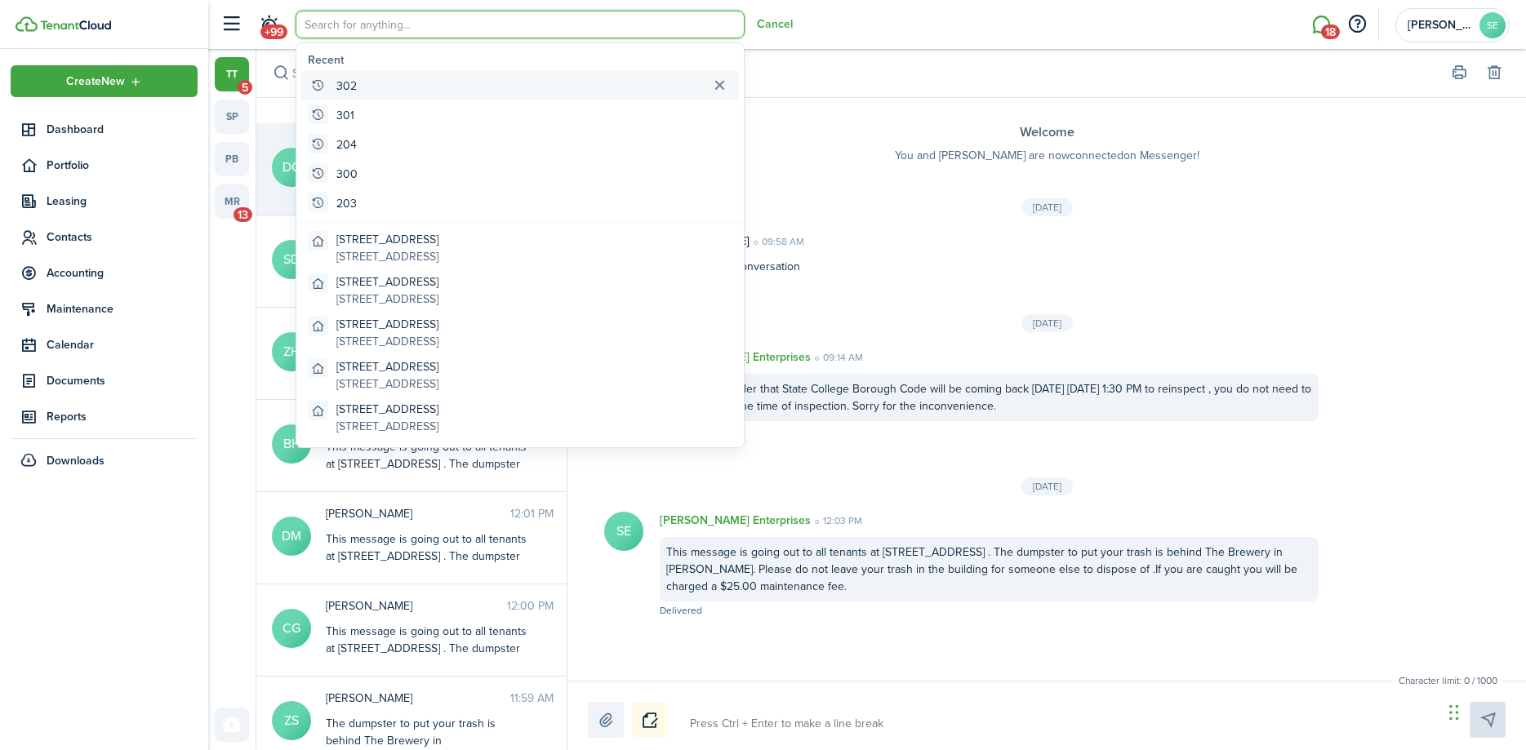
click at [347, 91] on global-search-item-title "302" at bounding box center [346, 86] width 20 height 17
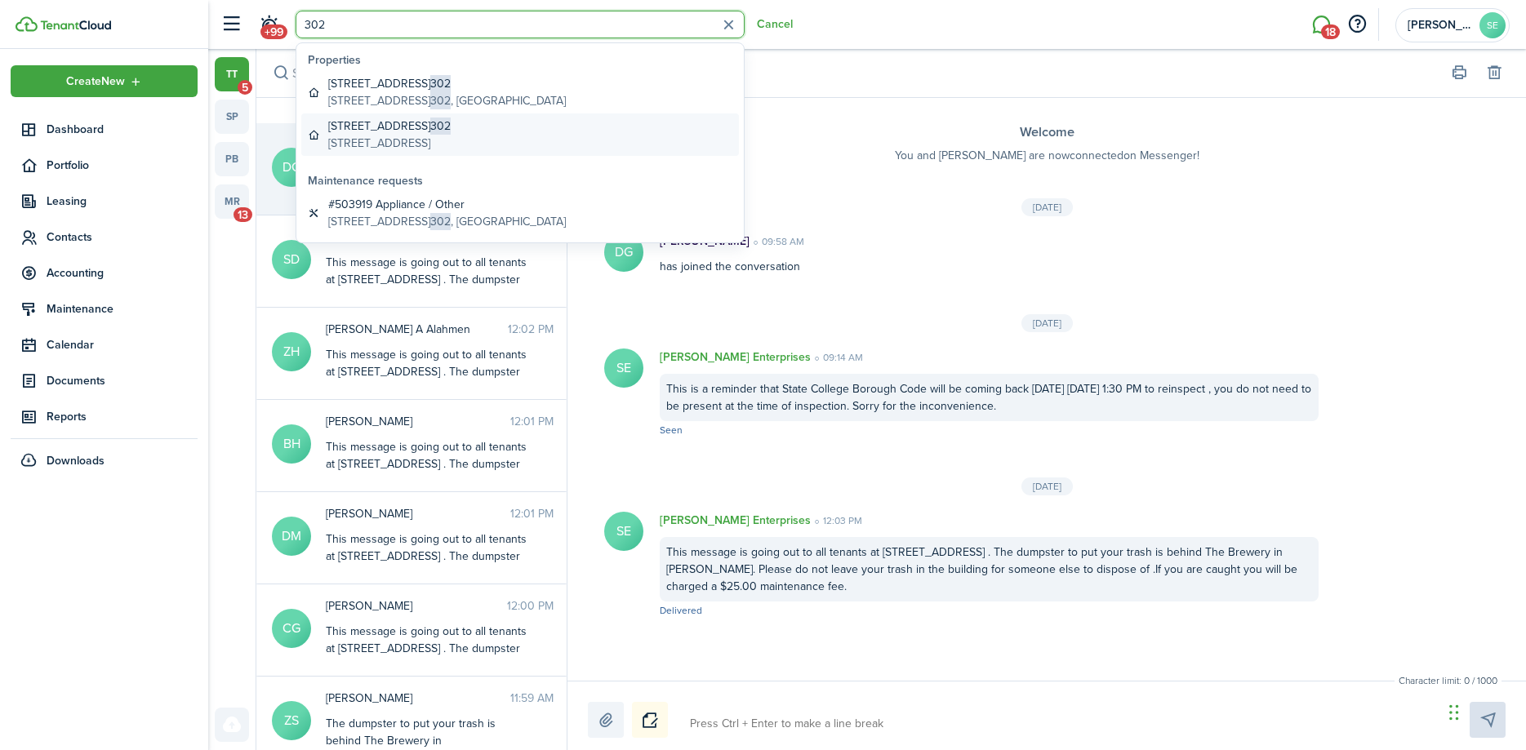
click at [354, 132] on global-search-item-title "[STREET_ADDRESS]" at bounding box center [389, 126] width 122 height 17
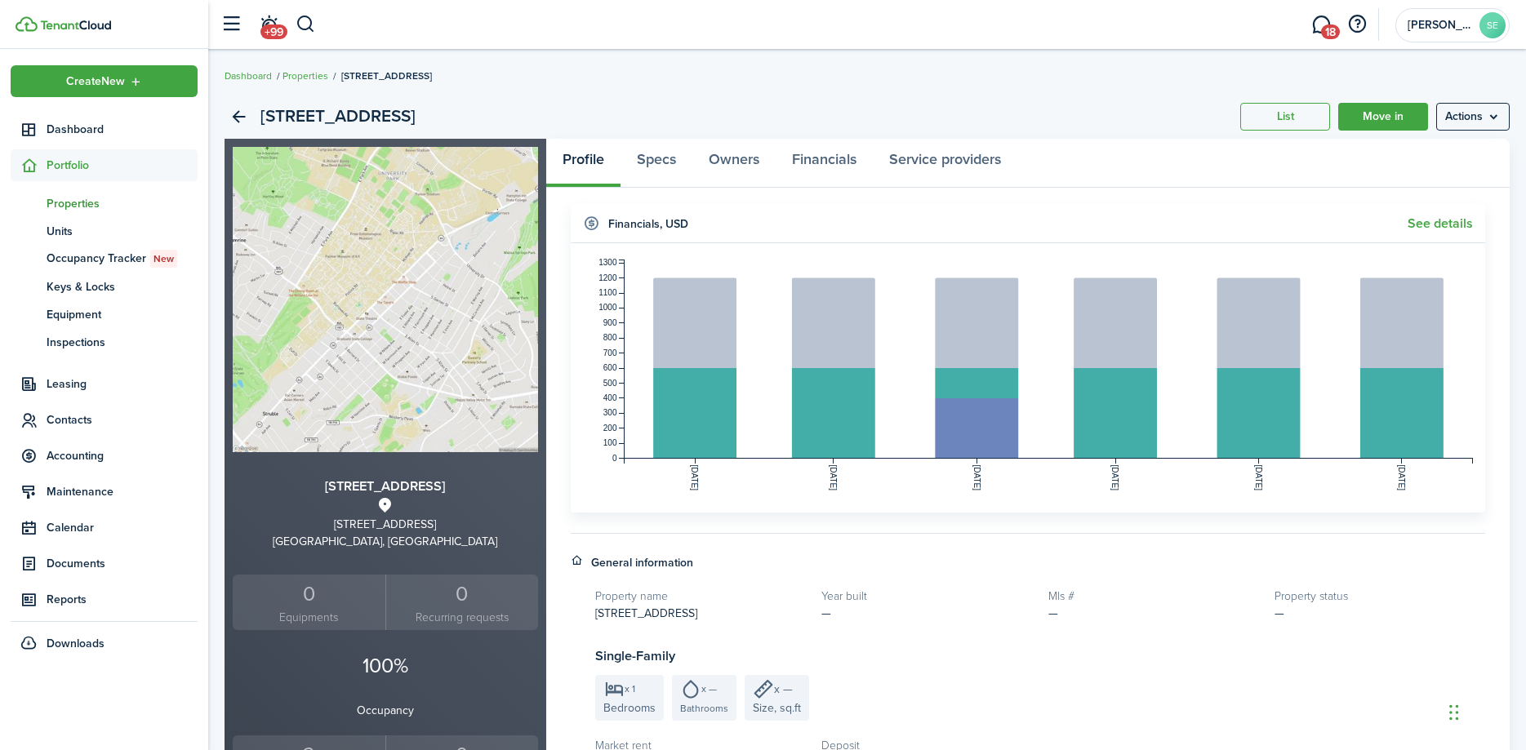
scroll to position [250, 0]
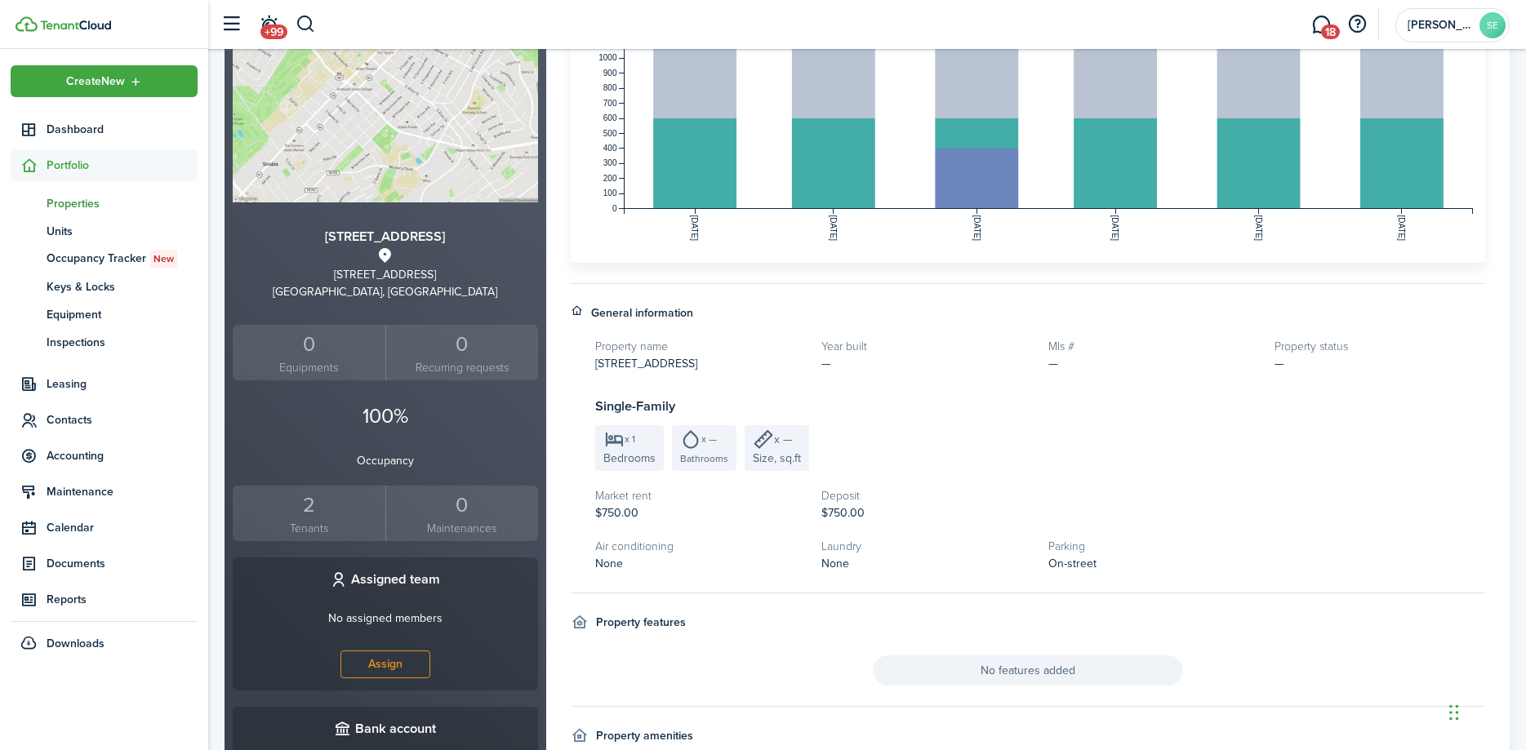
click at [312, 500] on div "2" at bounding box center [309, 505] width 145 height 31
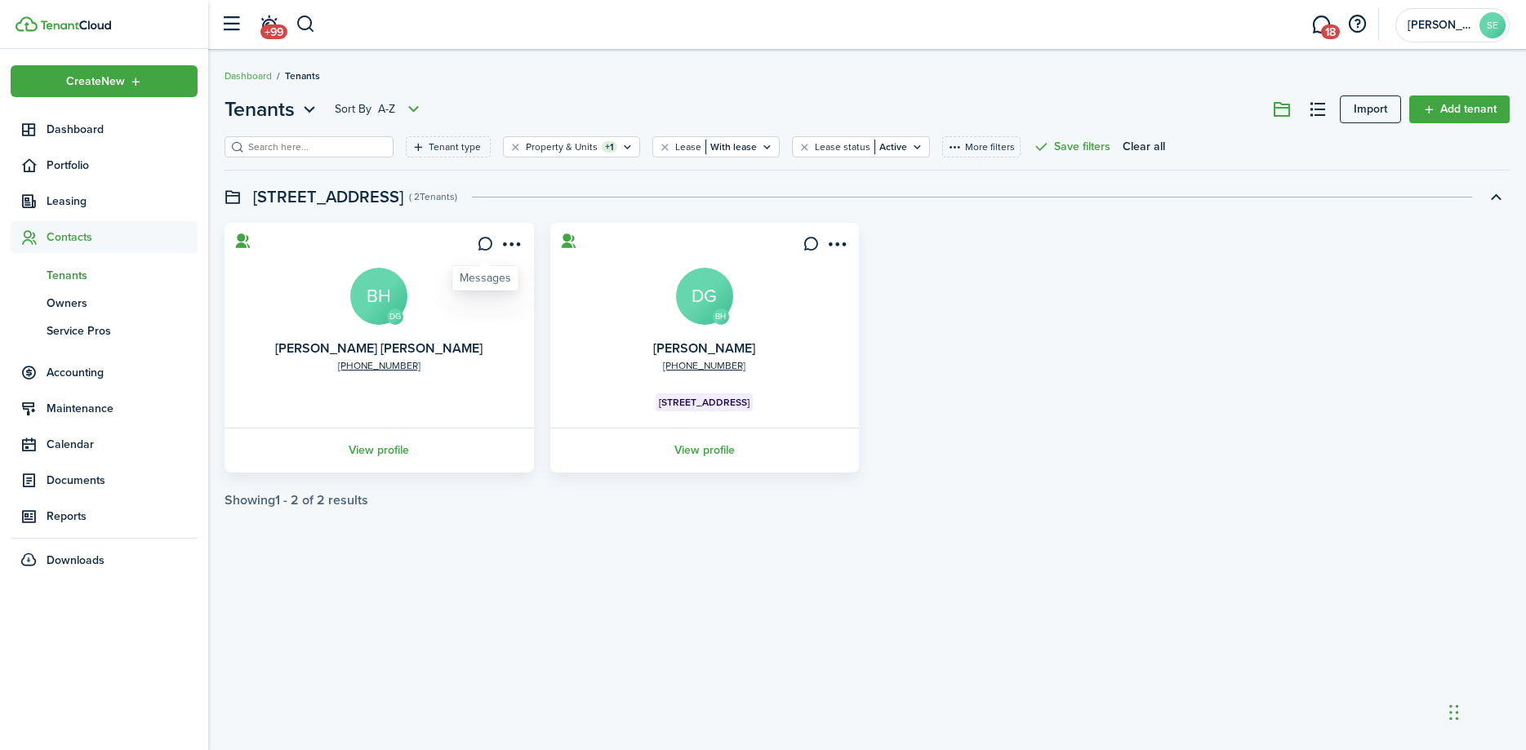
click at [482, 245] on icon at bounding box center [485, 244] width 17 height 16
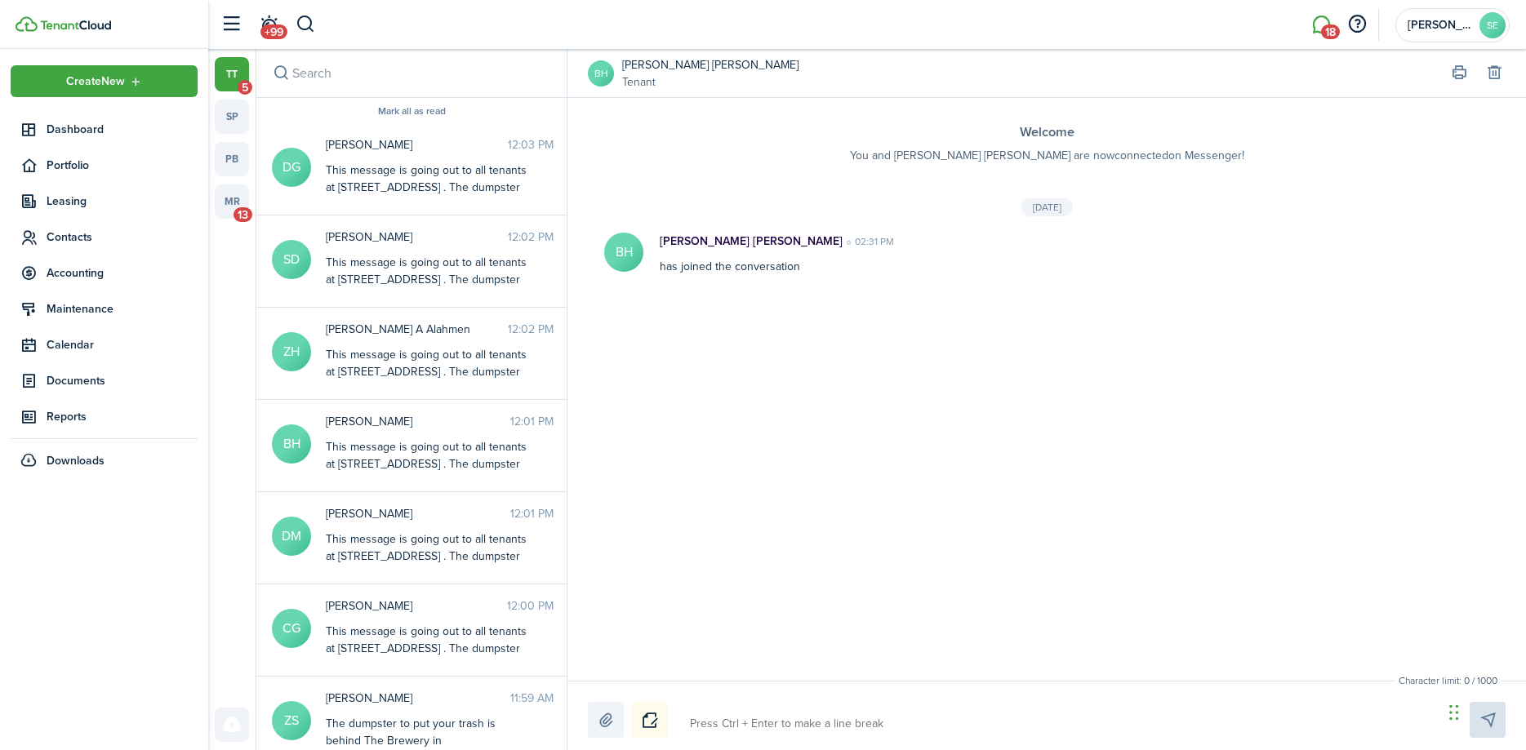
click at [724, 724] on textarea at bounding box center [1060, 724] width 753 height 28
paste textarea "This message is going out to all tenants at [STREET_ADDRESS] . The dumpster to …"
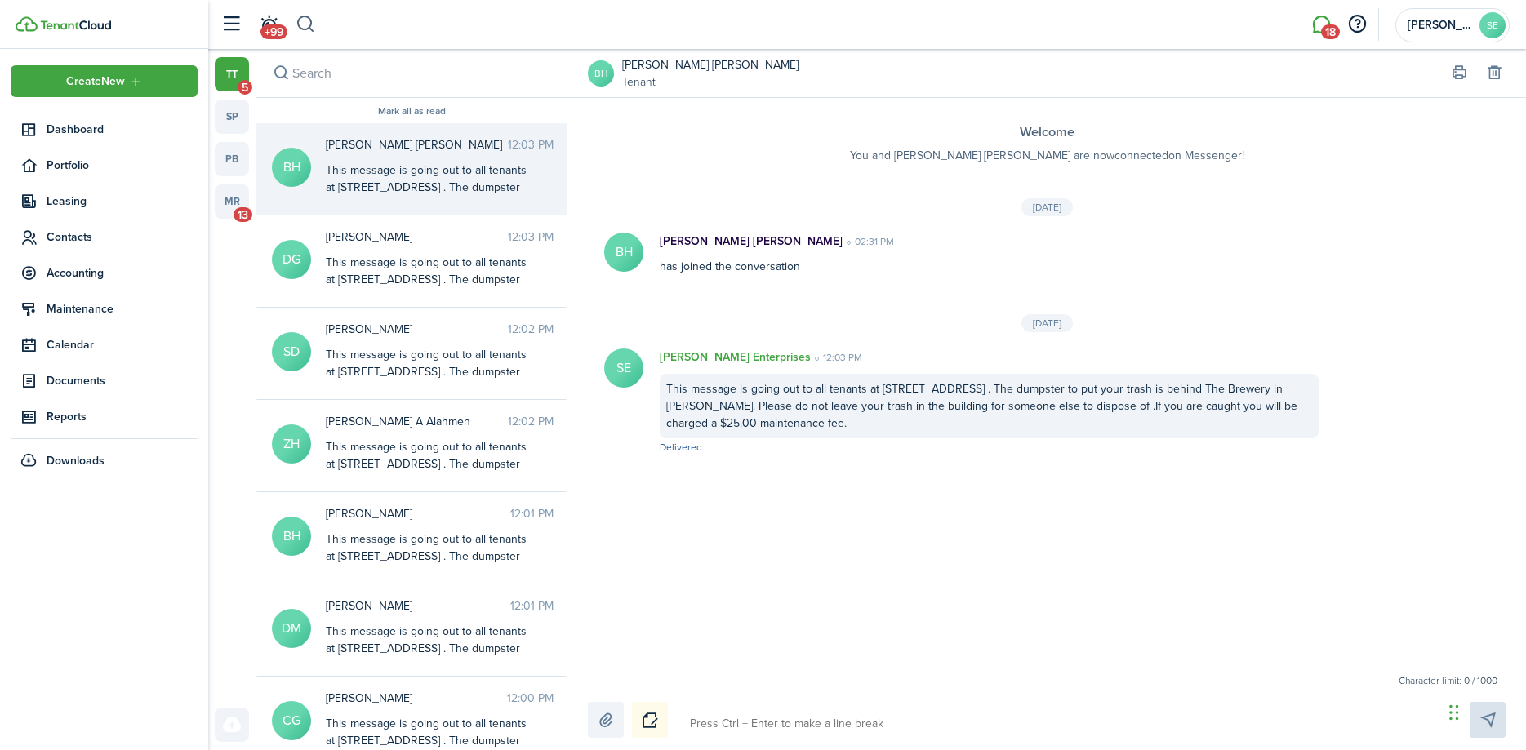
click at [307, 30] on button "button" at bounding box center [306, 25] width 20 height 28
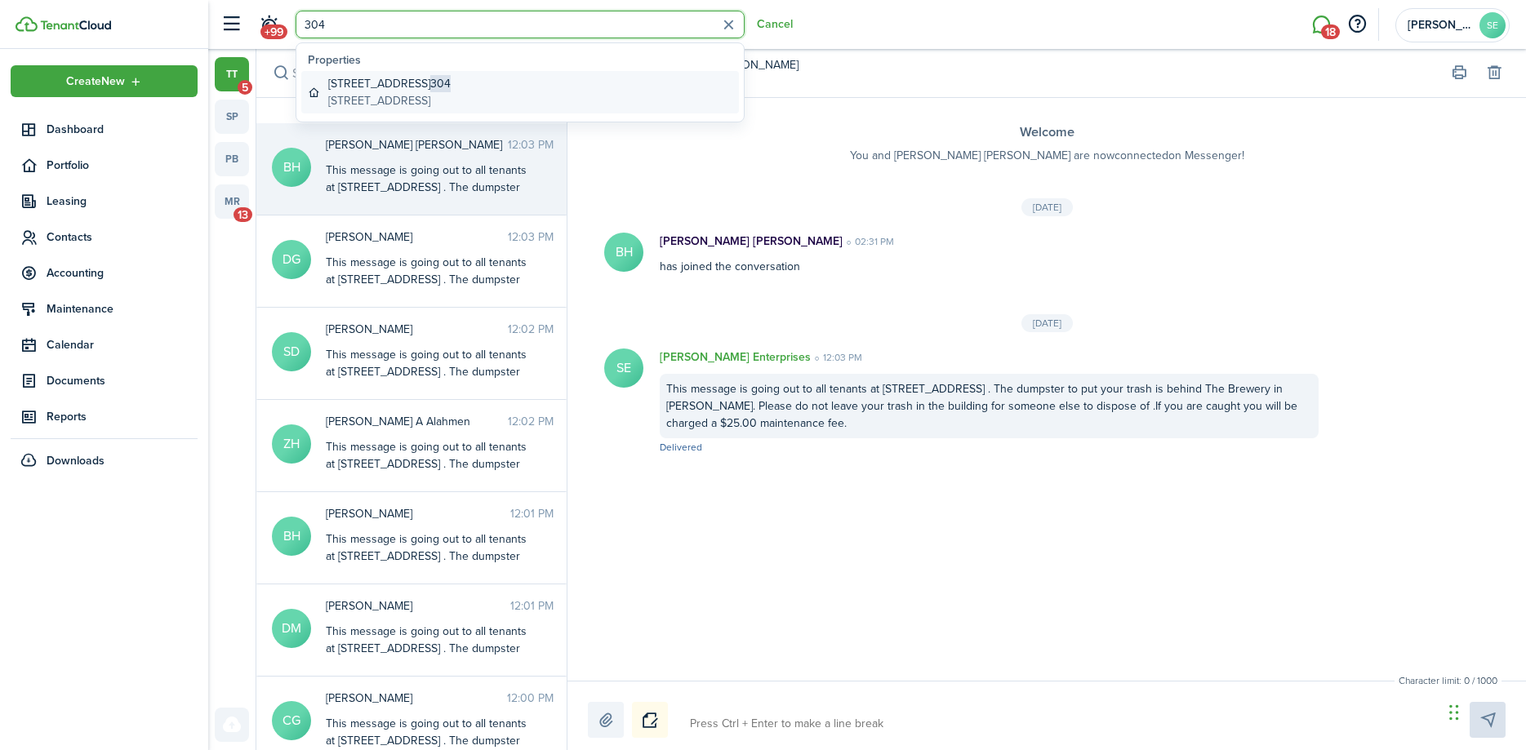
click at [364, 108] on global-search-item-description "[STREET_ADDRESS]" at bounding box center [389, 100] width 122 height 17
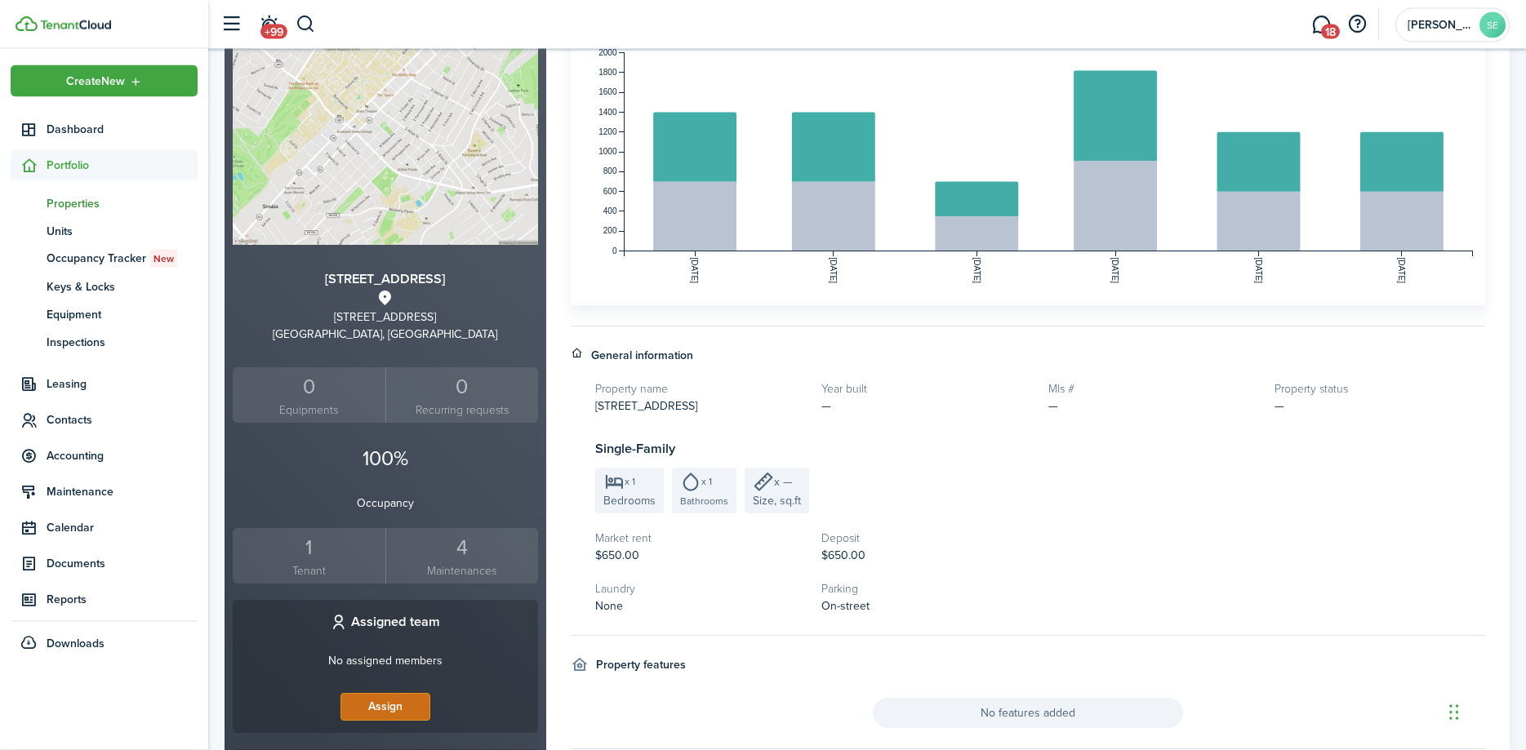
scroll to position [250, 0]
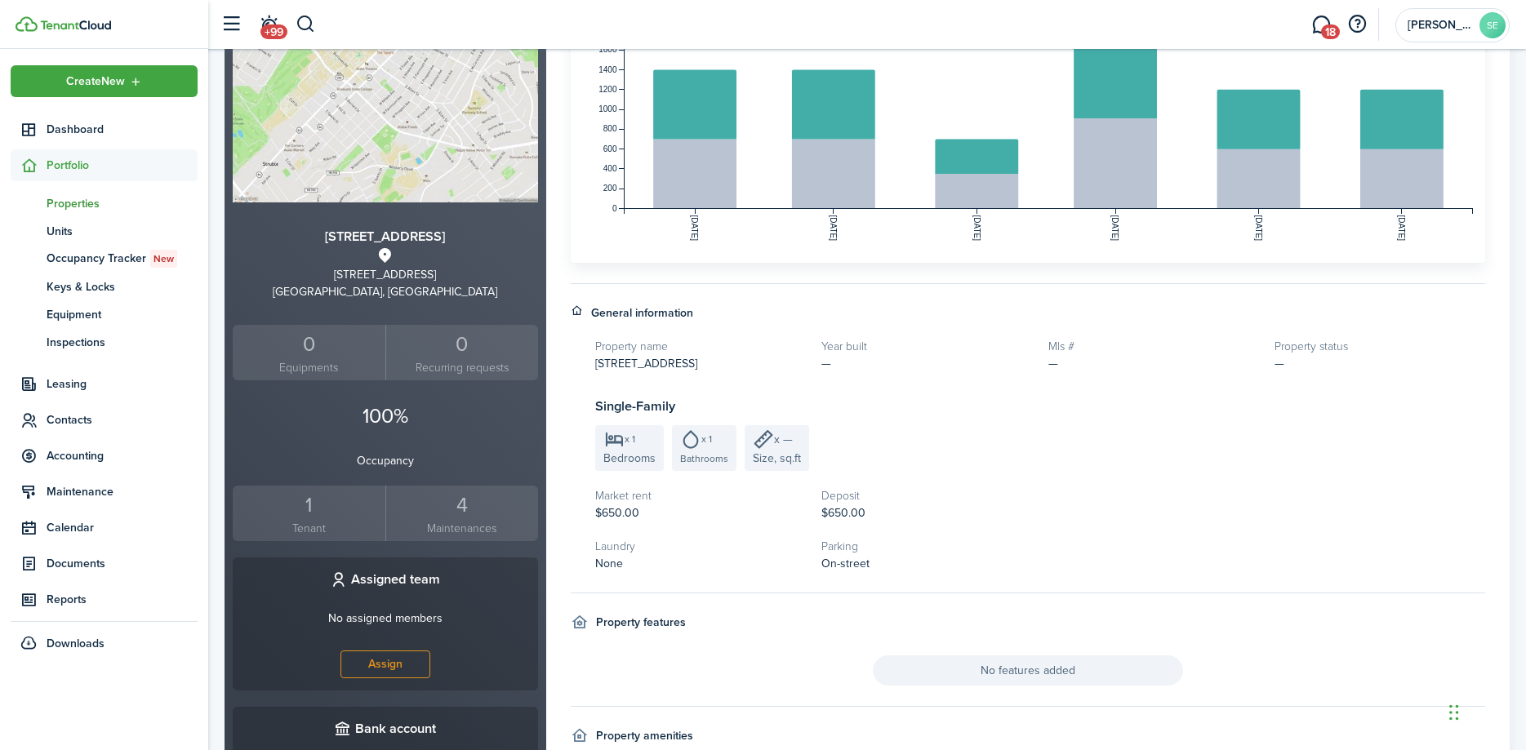
click at [299, 509] on div "1" at bounding box center [309, 505] width 145 height 31
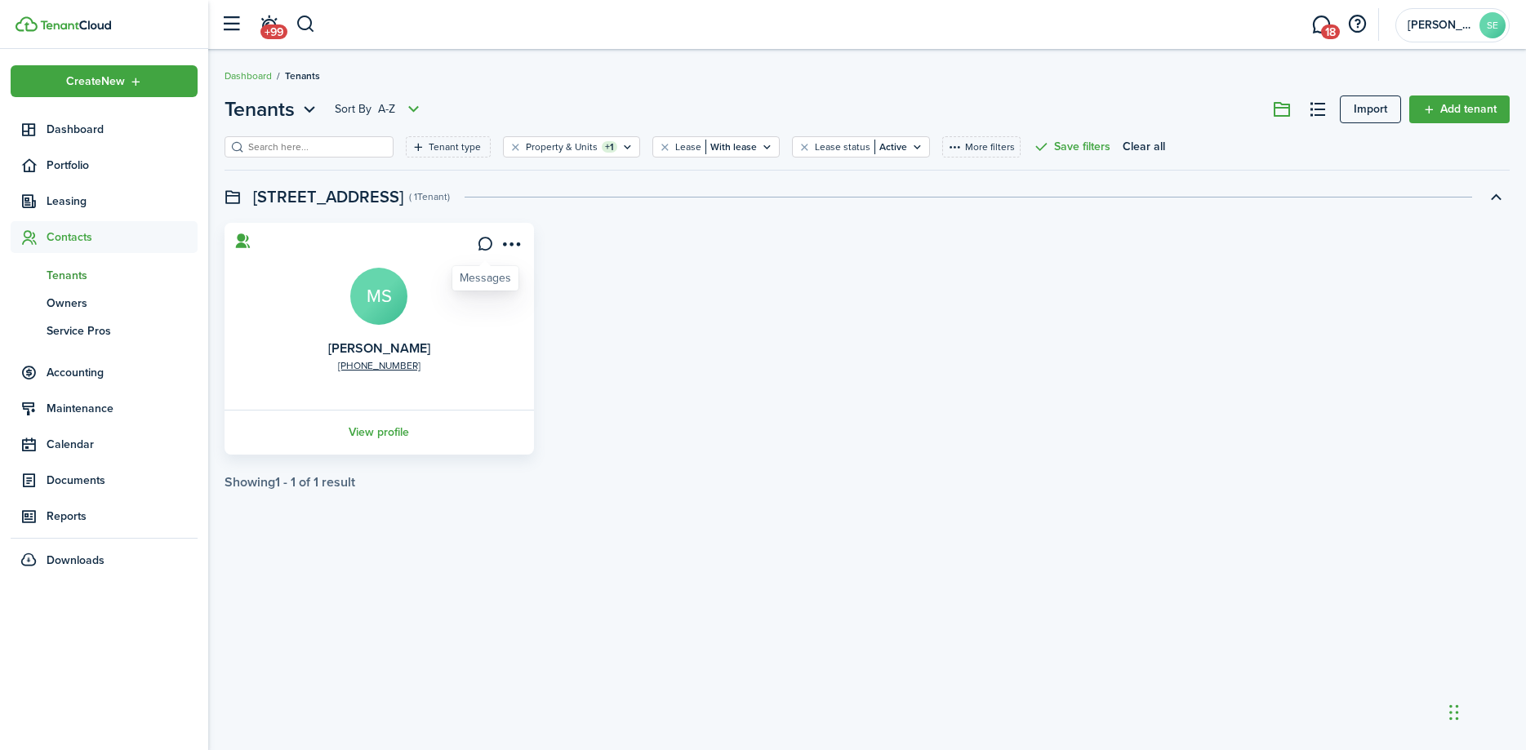
click at [488, 244] on icon at bounding box center [485, 244] width 17 height 16
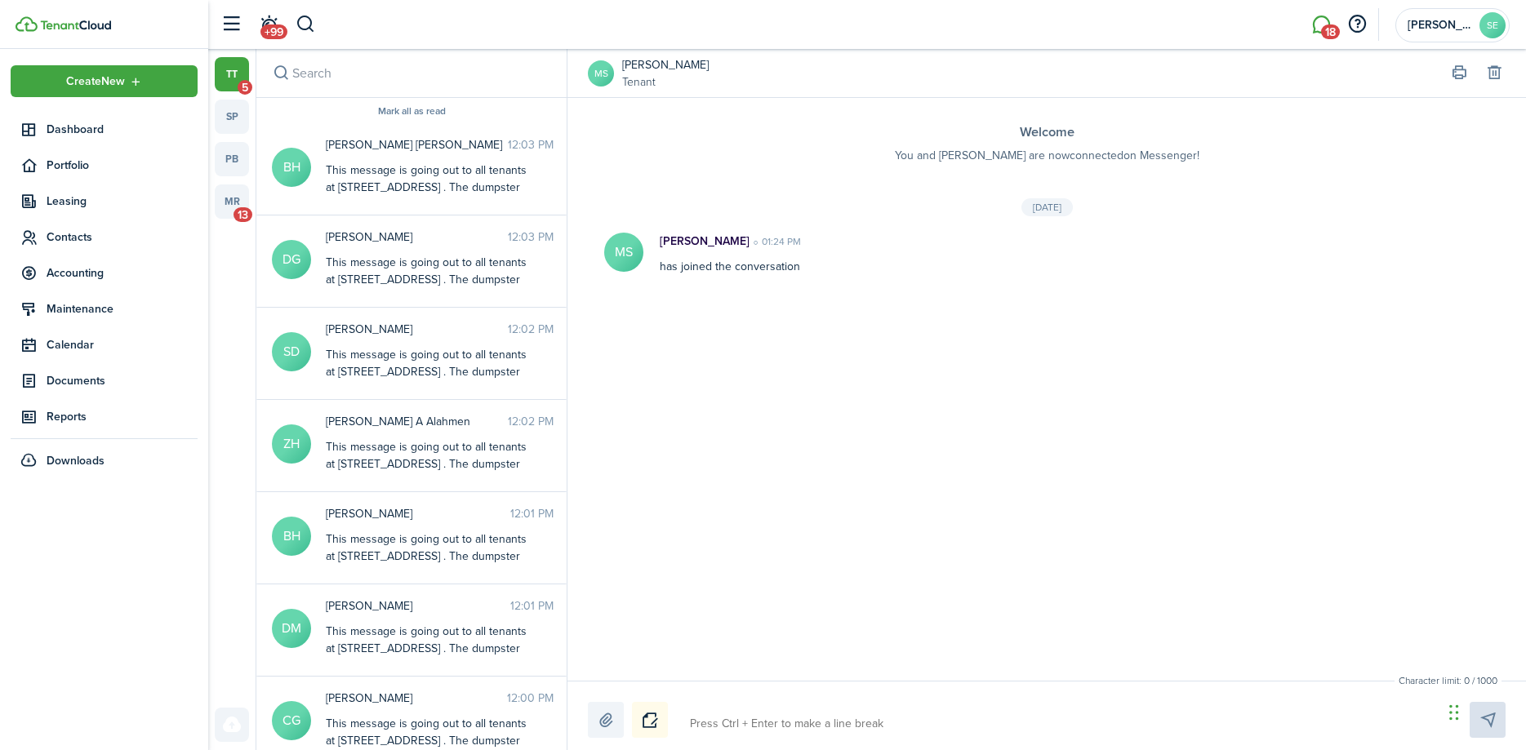
click at [715, 733] on textarea at bounding box center [1060, 724] width 753 height 28
paste textarea "This message is going out to all tenants at [STREET_ADDRESS] . The dumpster to …"
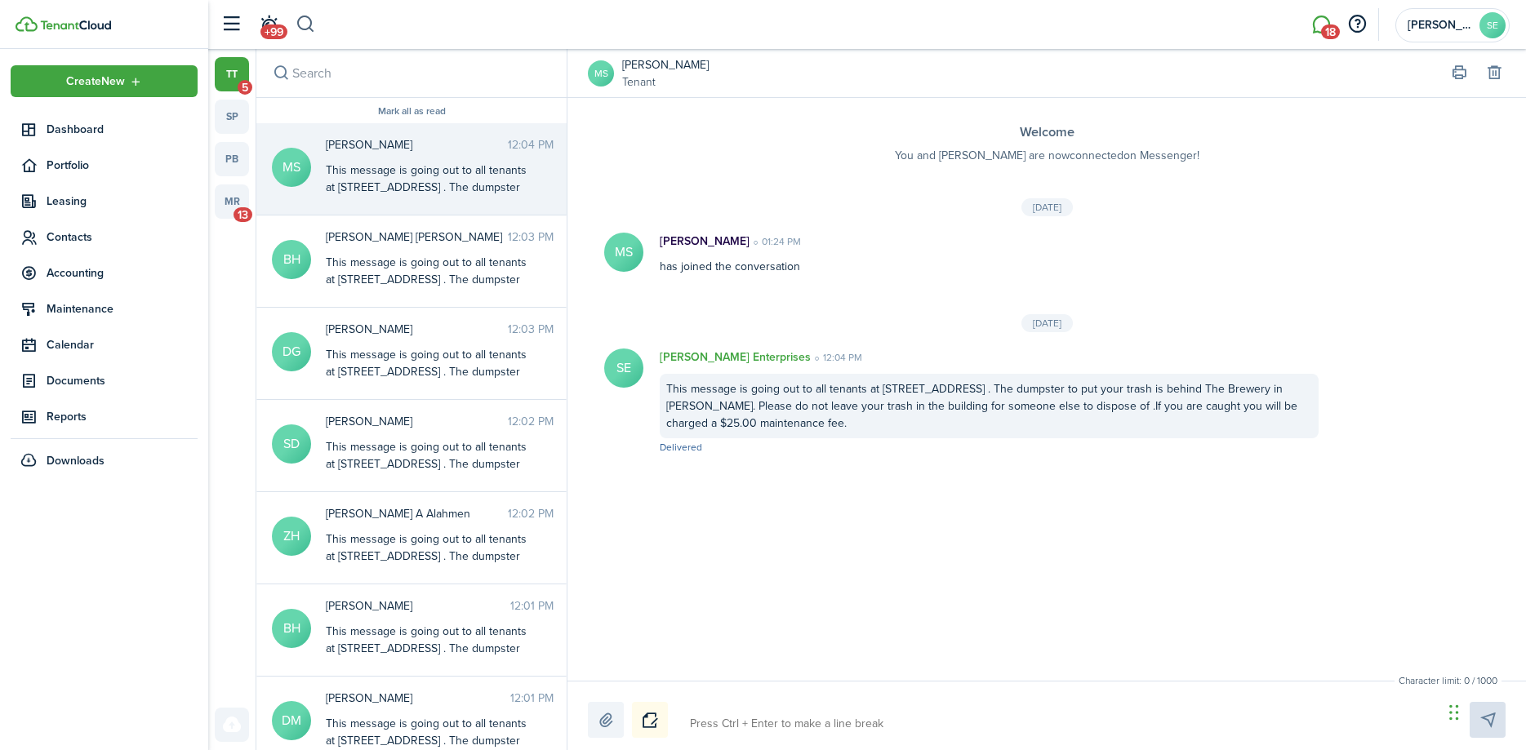
click at [300, 19] on button "button" at bounding box center [306, 25] width 20 height 28
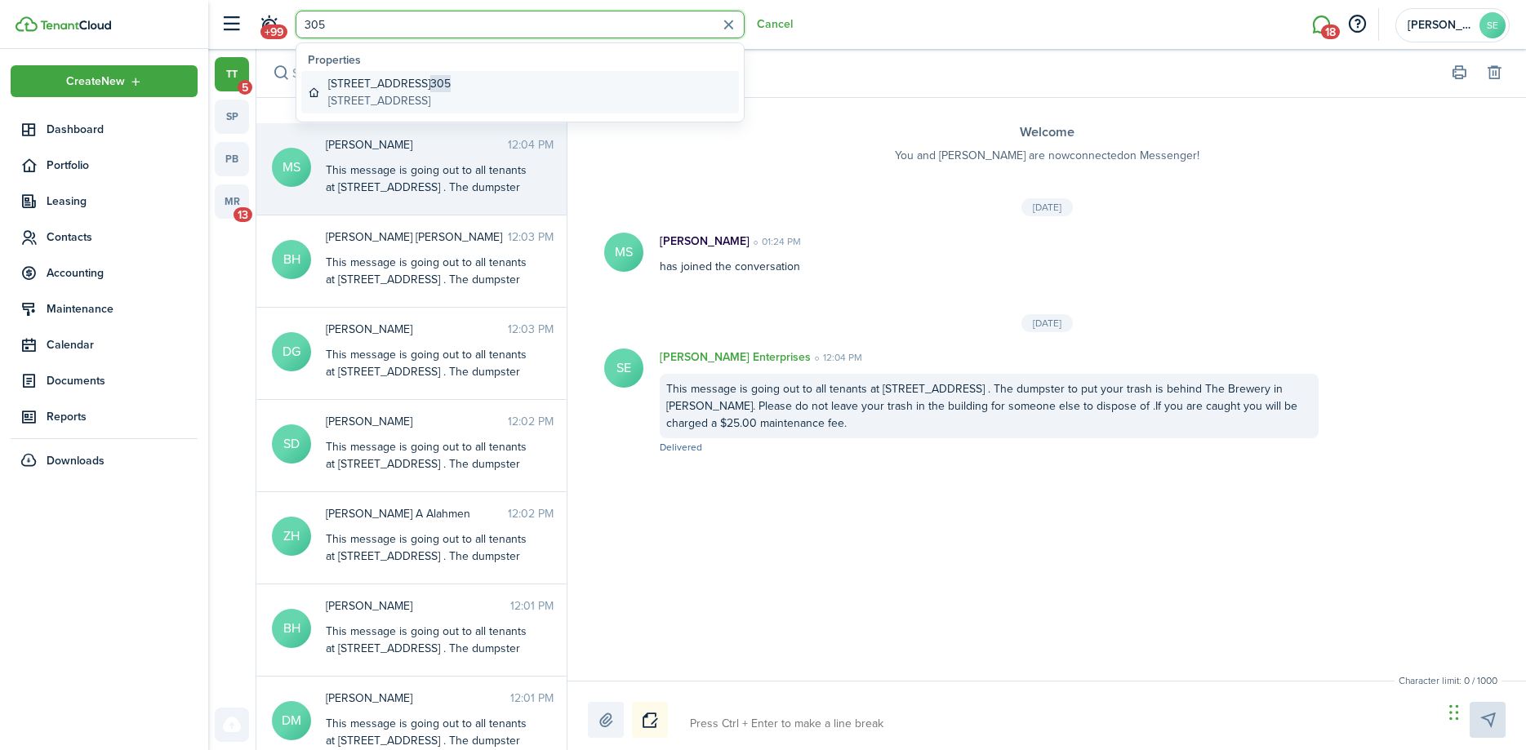
click at [407, 96] on global-search-item-description "[STREET_ADDRESS]" at bounding box center [389, 100] width 122 height 17
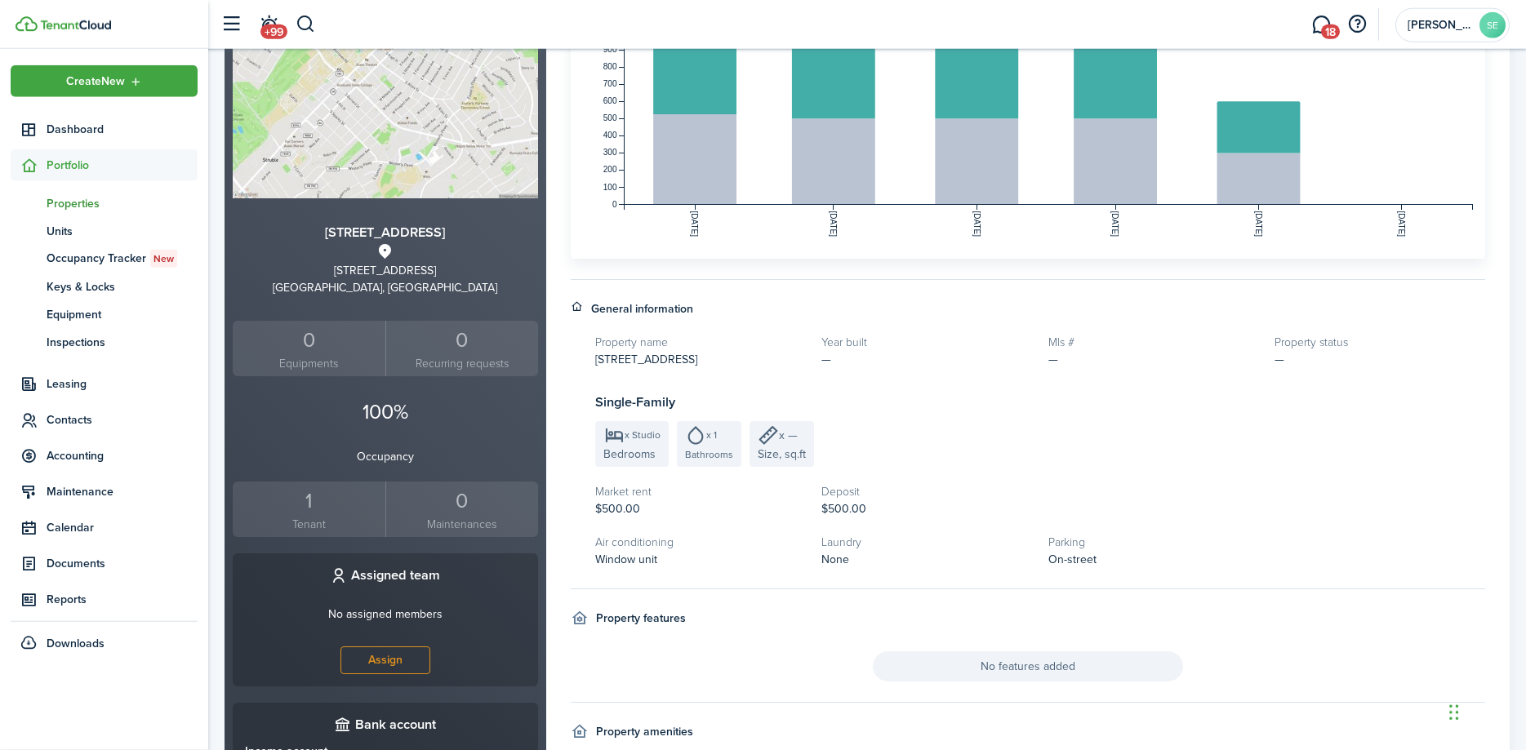
scroll to position [333, 0]
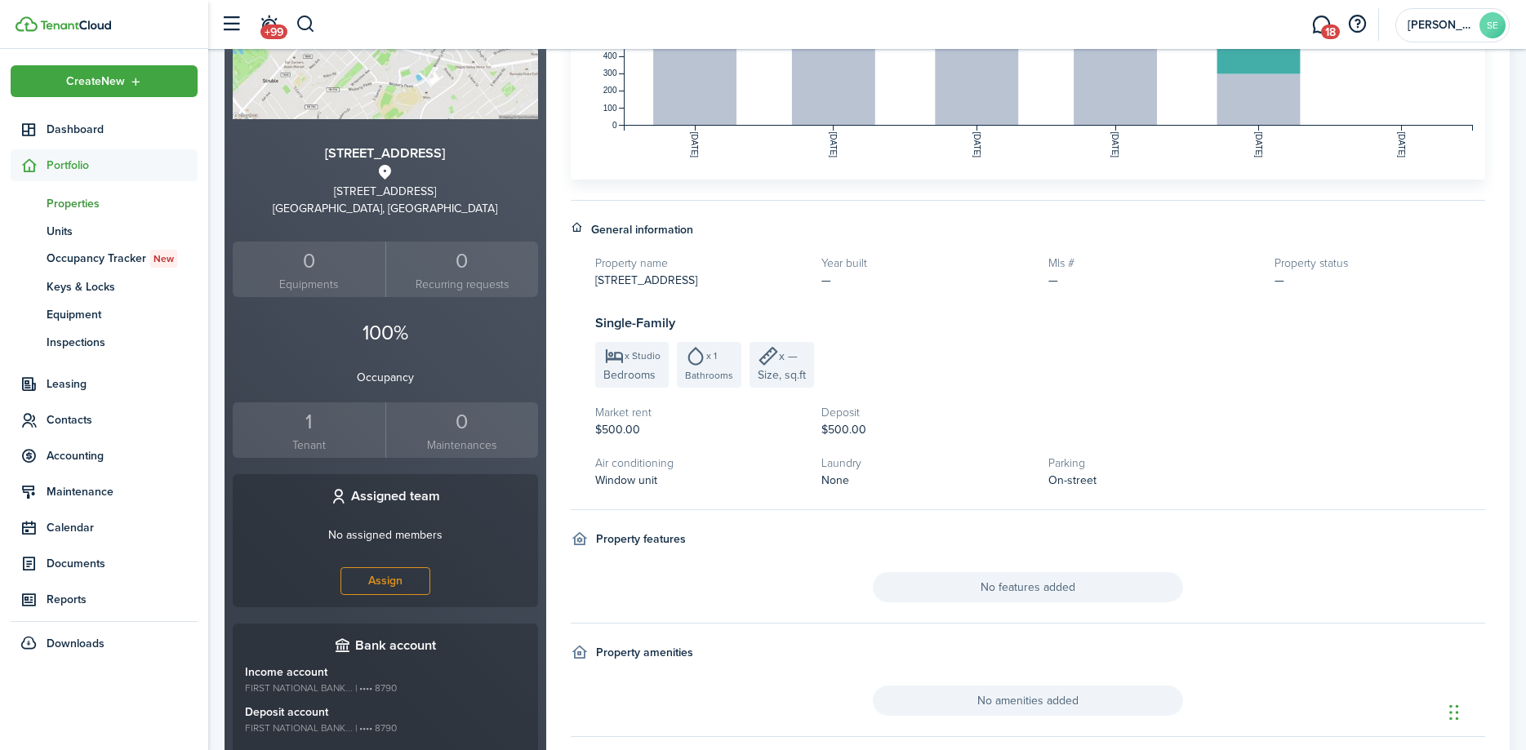
click at [311, 424] on div "1" at bounding box center [309, 422] width 145 height 31
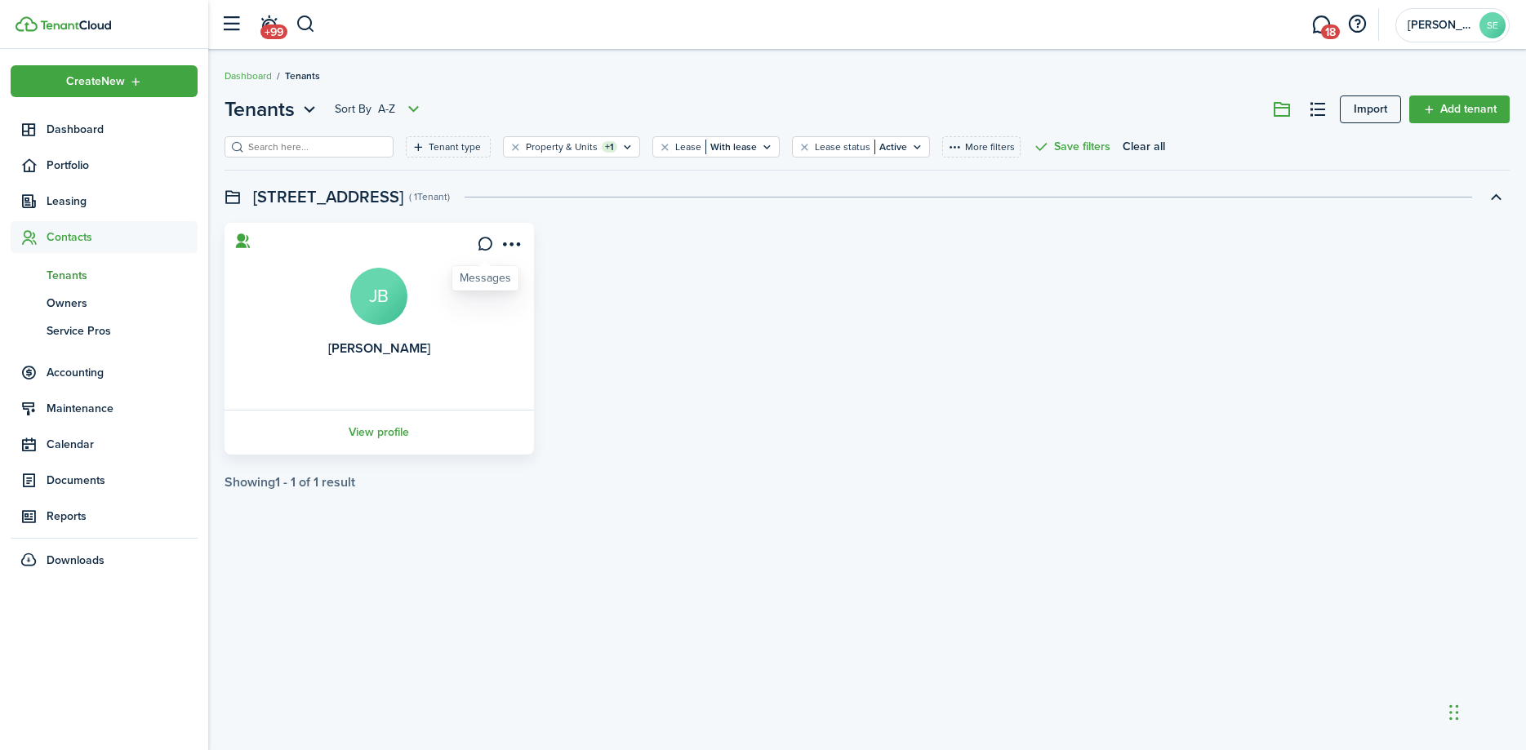
click at [485, 243] on icon at bounding box center [485, 244] width 17 height 16
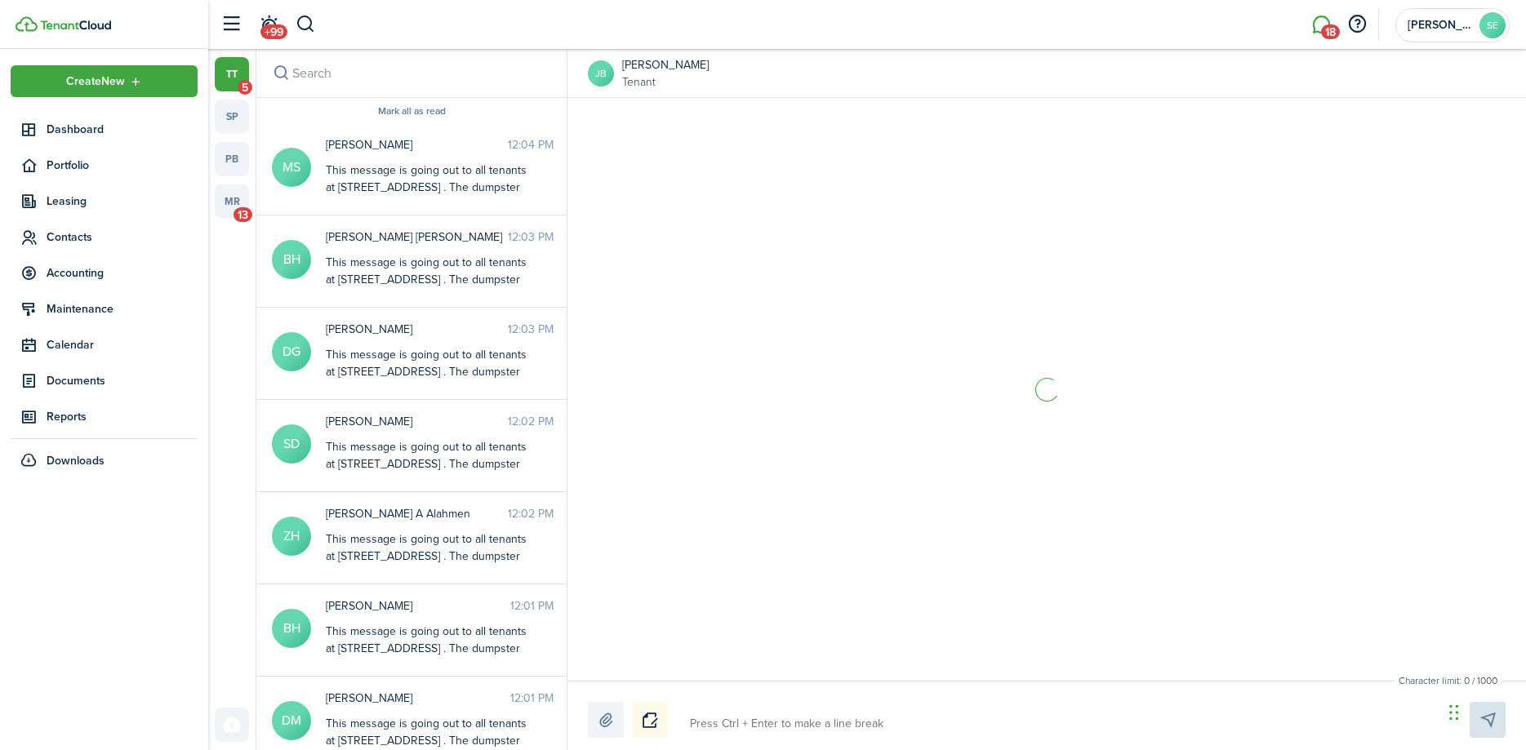
click at [728, 711] on textarea at bounding box center [1060, 724] width 753 height 28
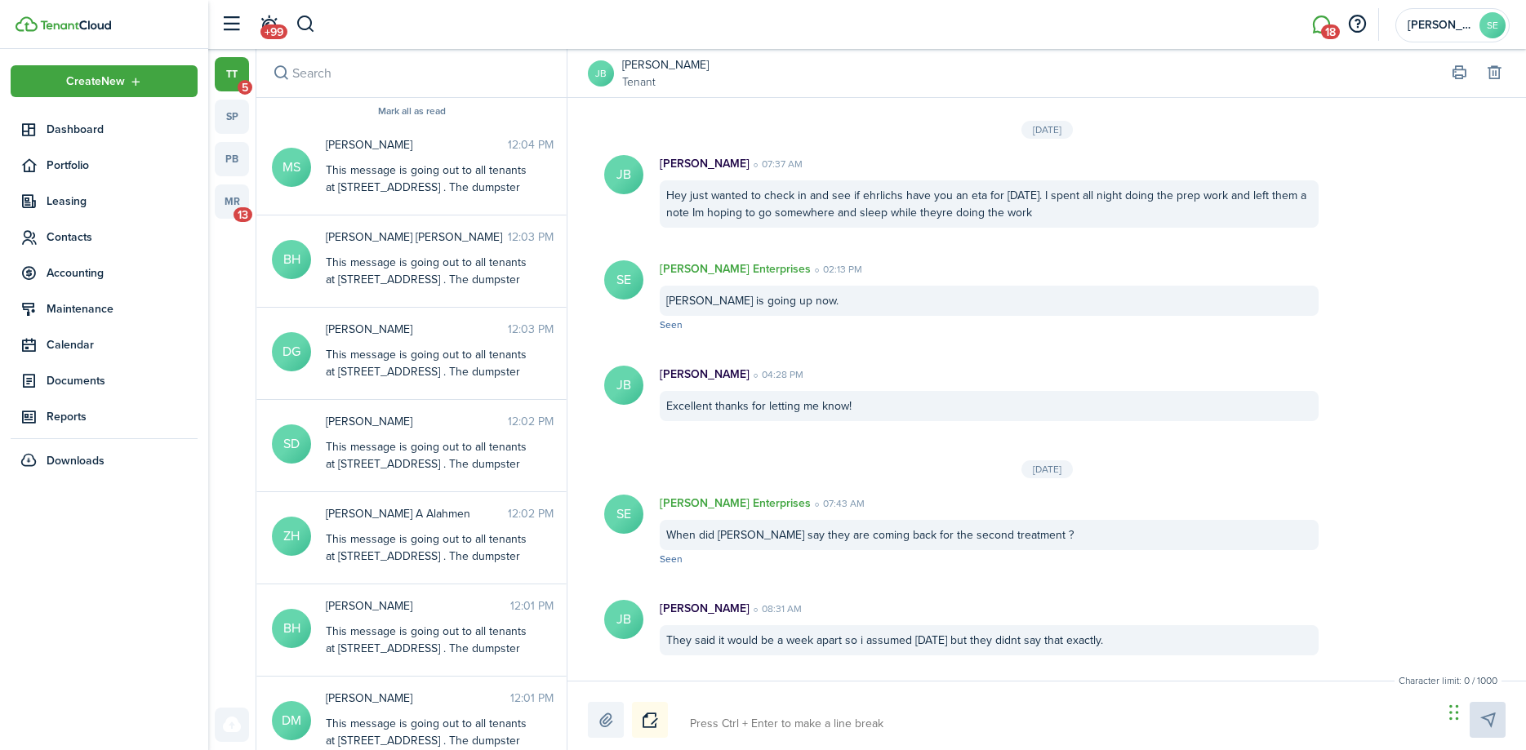
scroll to position [1492, 0]
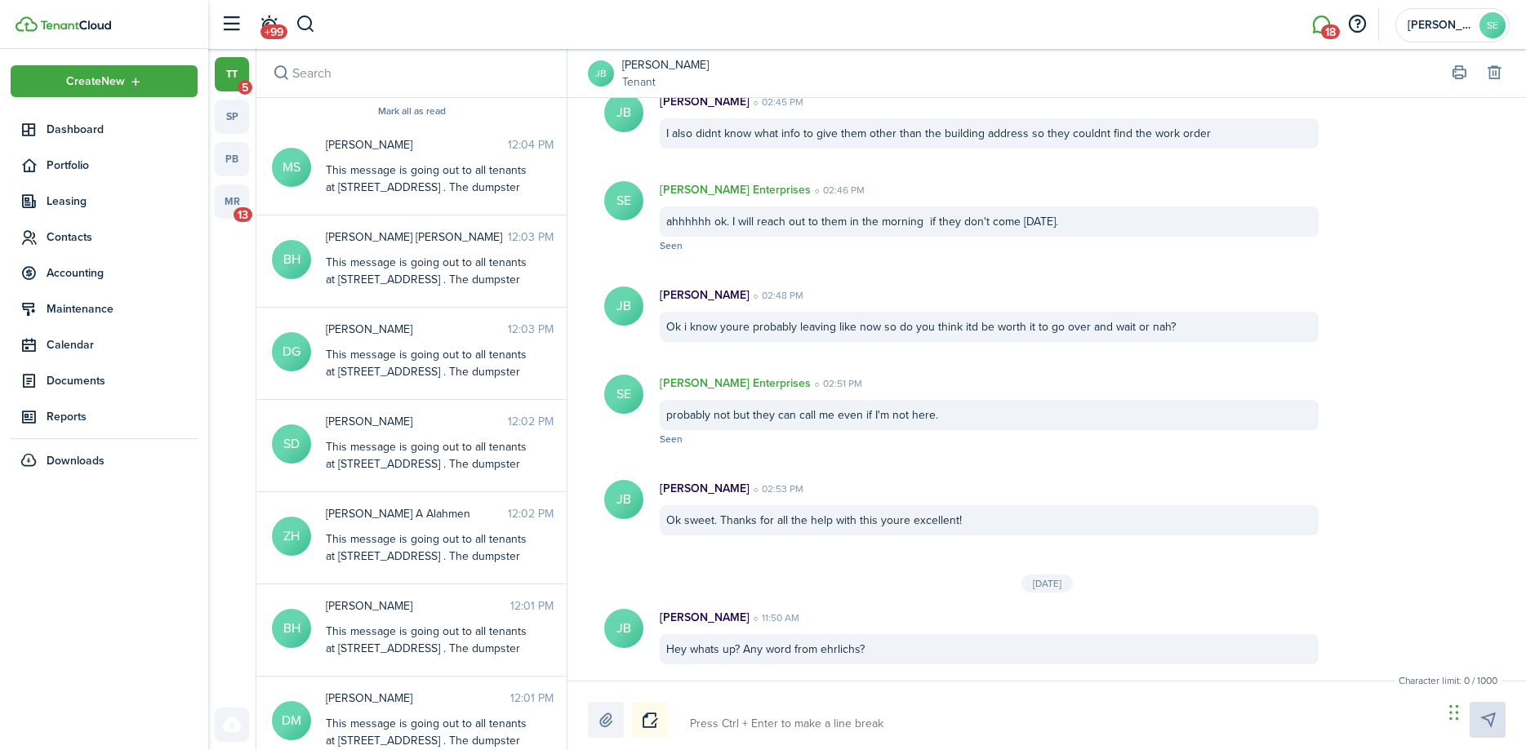
paste textarea "This message is going out to all tenants at [STREET_ADDRESS] . The dumpster to …"
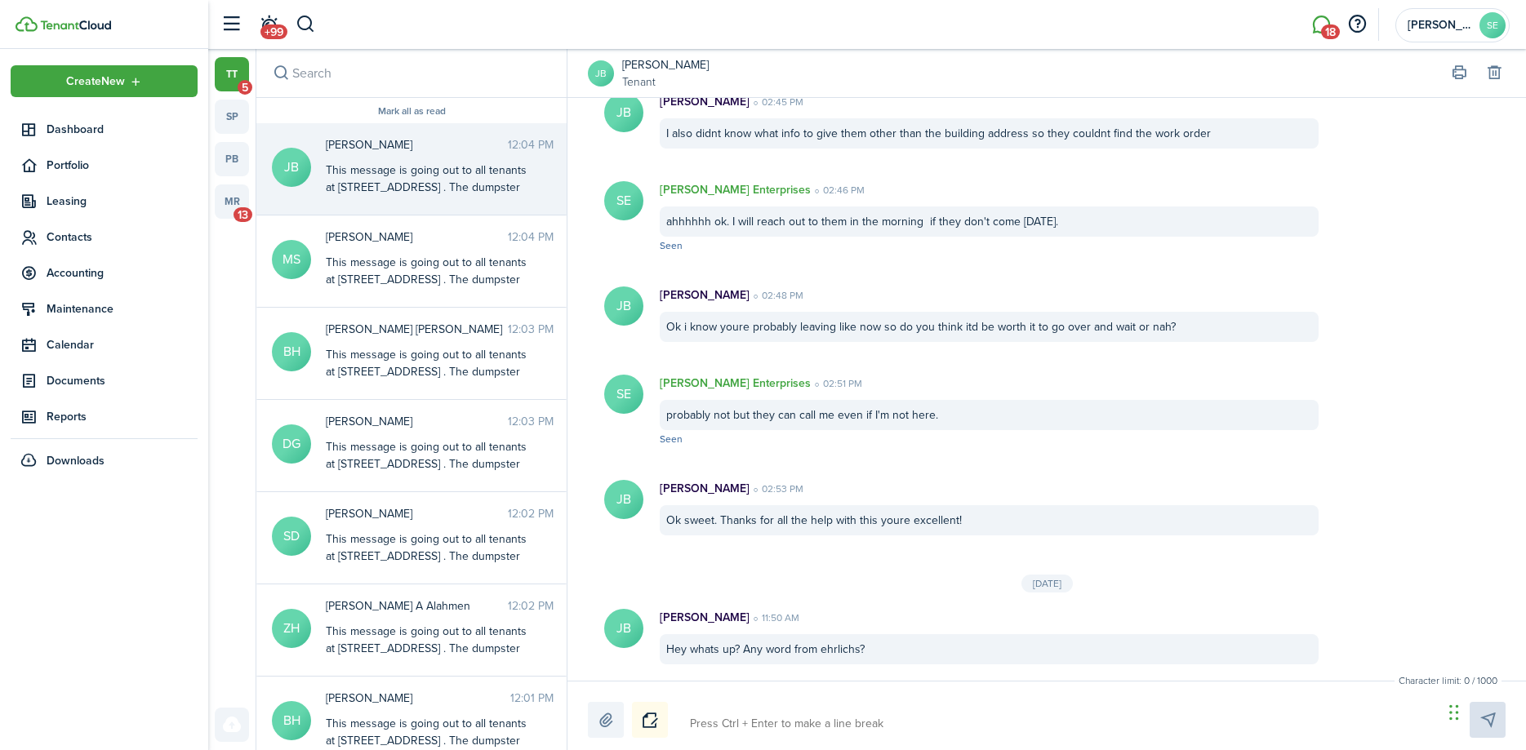
scroll to position [1672, 0]
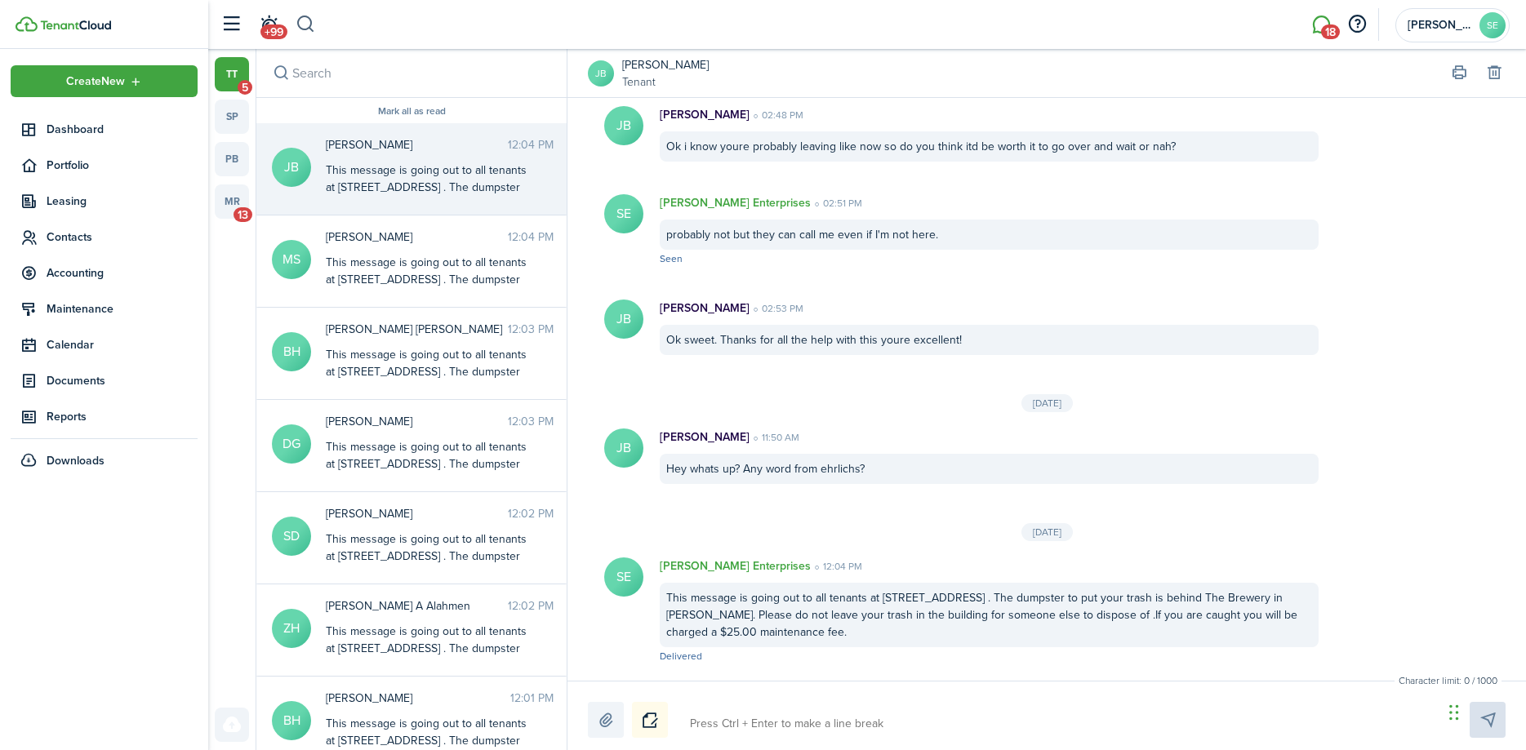
click at [307, 22] on button "button" at bounding box center [306, 25] width 20 height 28
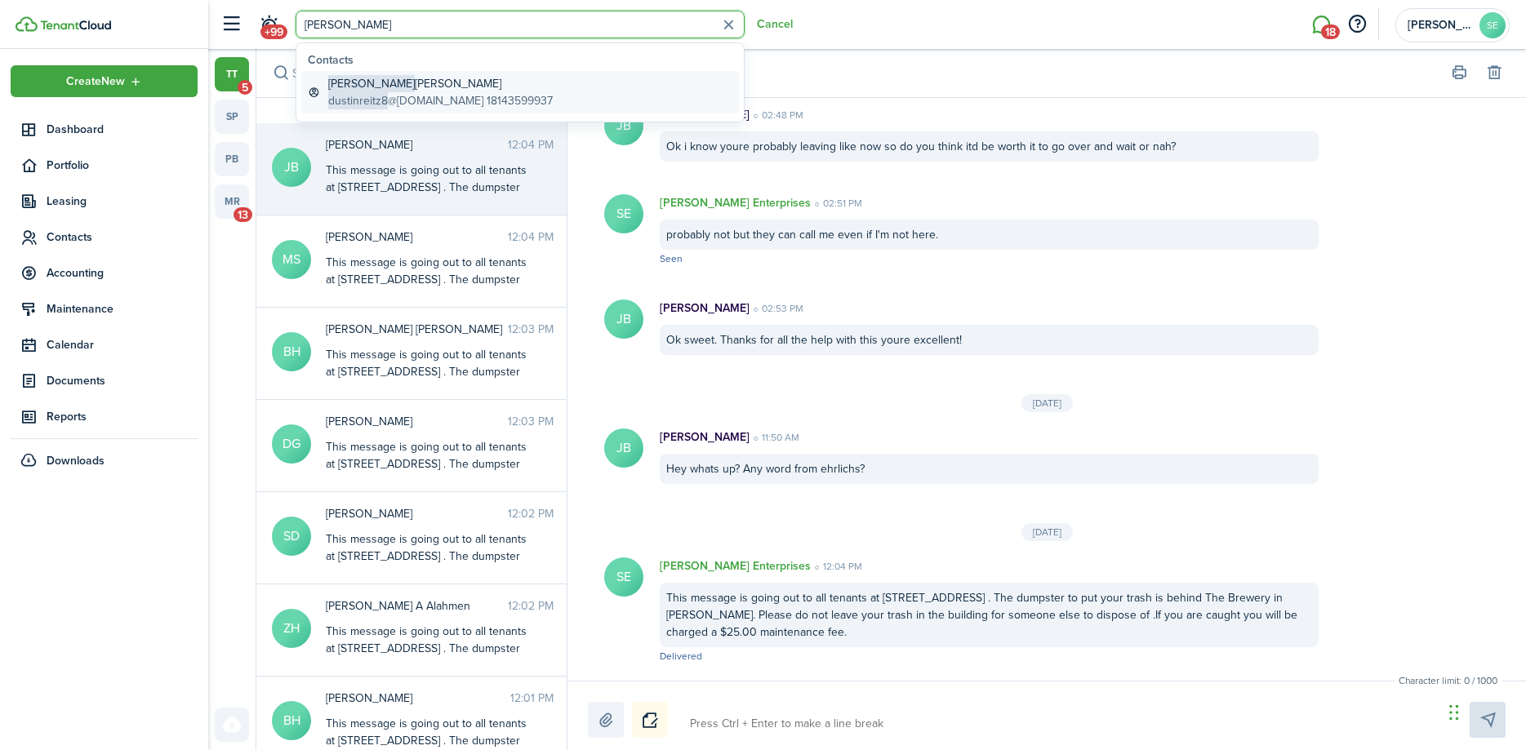
click at [410, 96] on global-search-item-description "dustinreitz8 @[DOMAIN_NAME] 18143599937" at bounding box center [440, 100] width 225 height 17
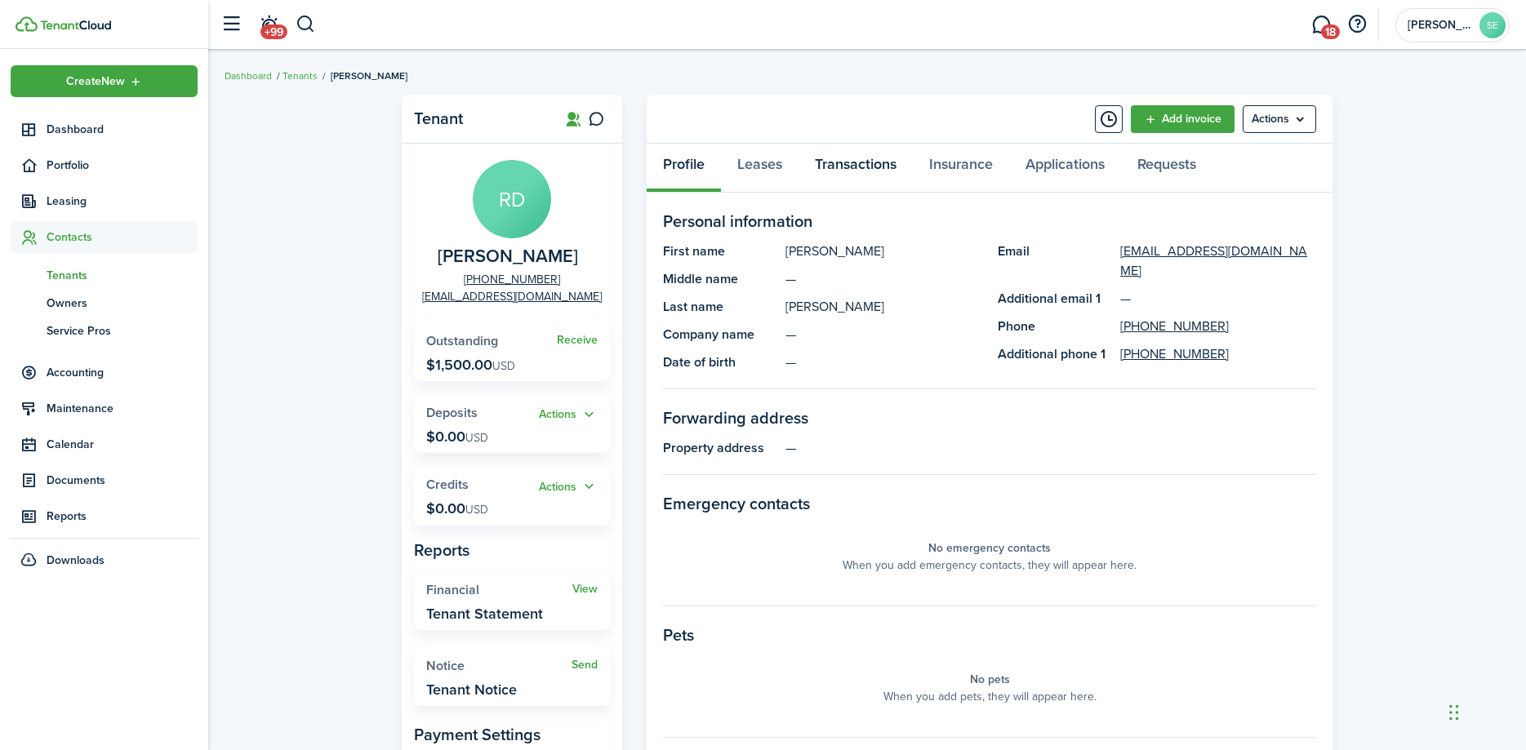
drag, startPoint x: 862, startPoint y: 163, endPoint x: 865, endPoint y: 150, distance: 13.5
click at [864, 158] on link "Transactions" at bounding box center [856, 168] width 114 height 49
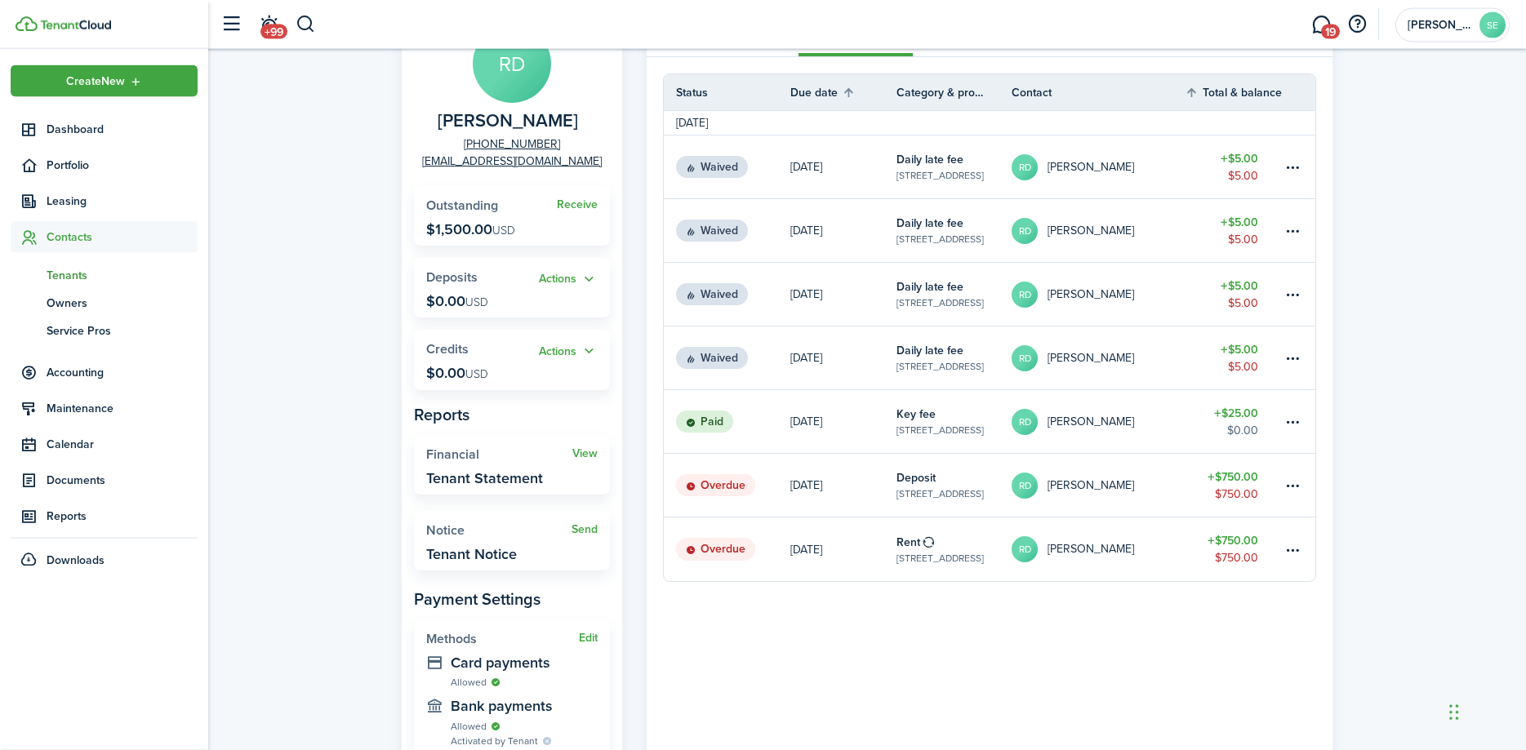
scroll to position [70, 0]
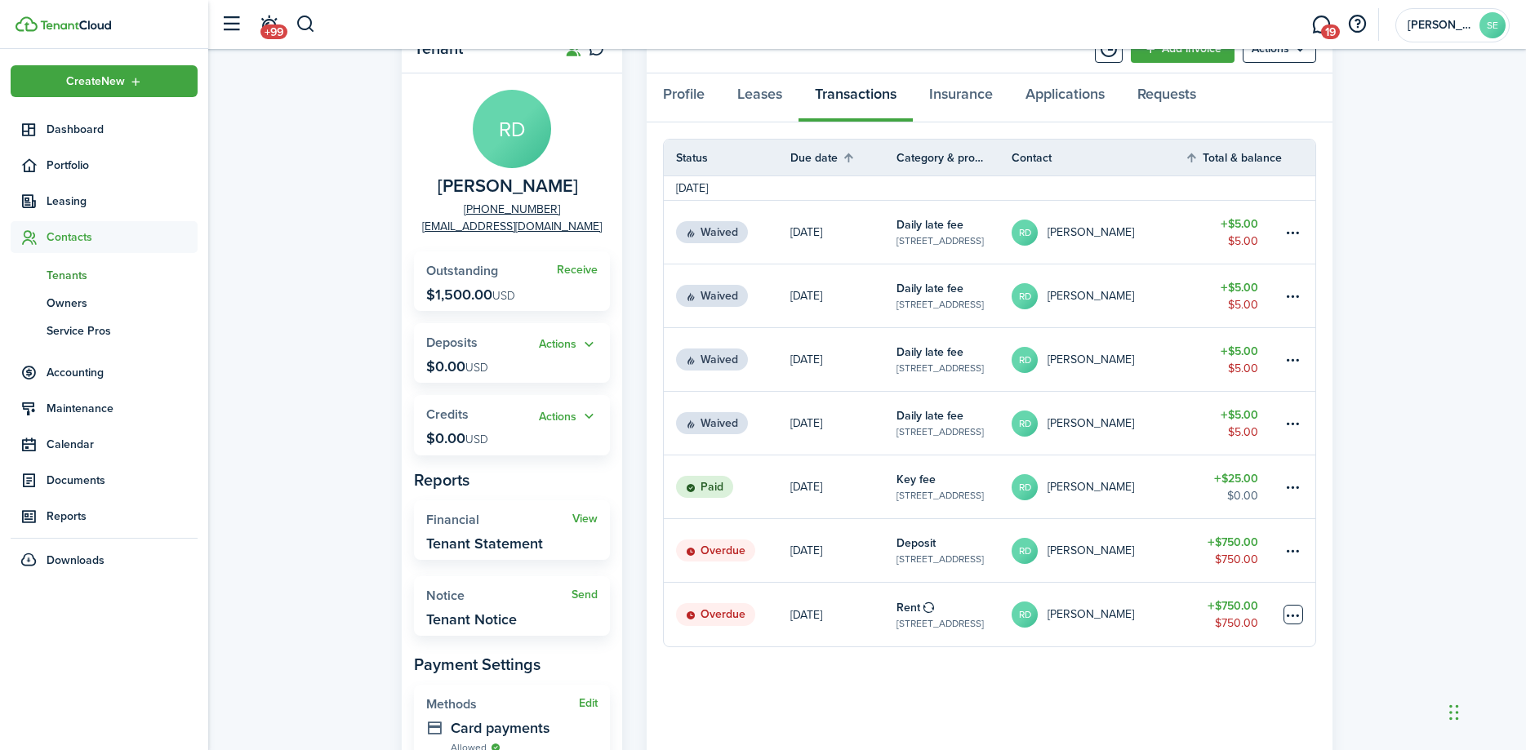
click at [1290, 612] on table-menu-btn-icon at bounding box center [1294, 615] width 20 height 20
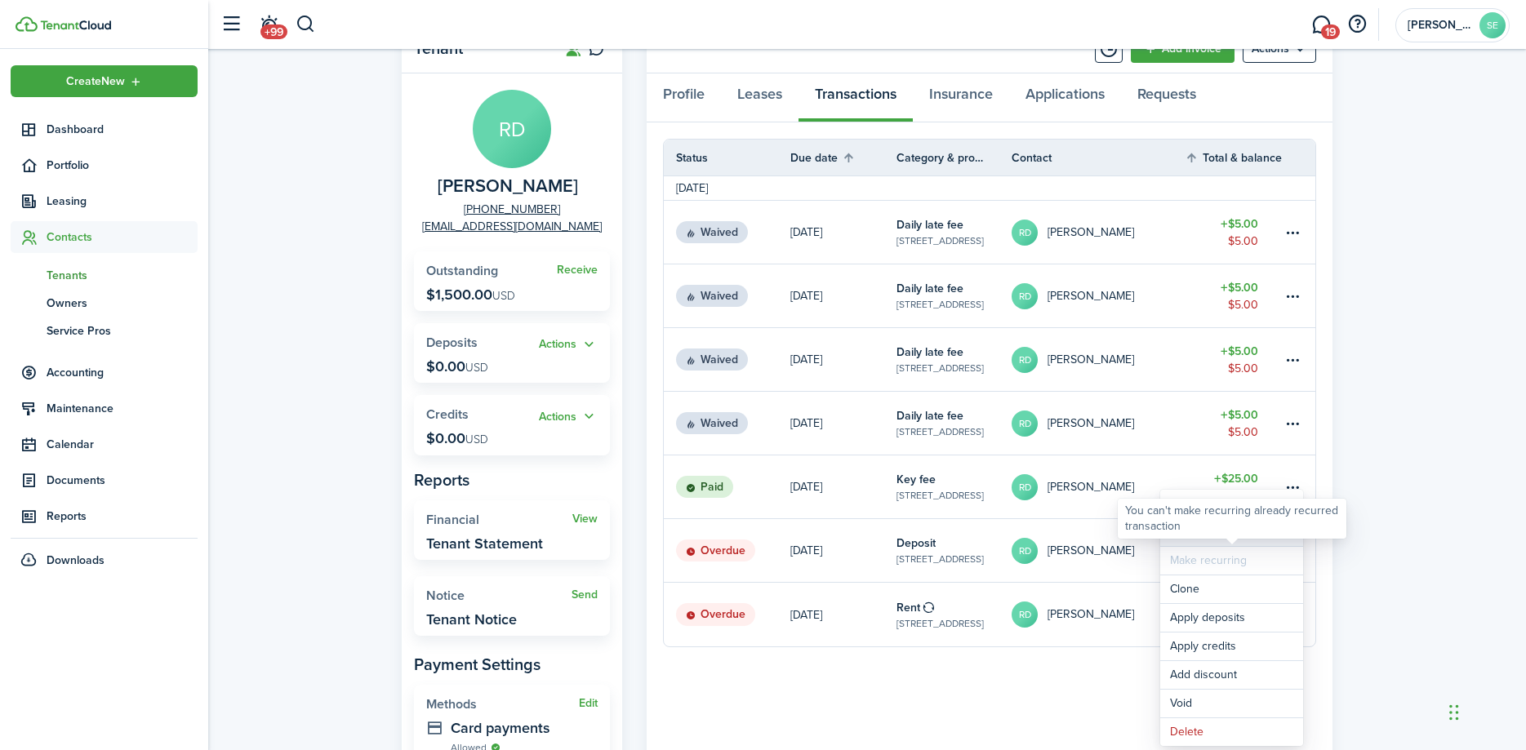
click at [1191, 543] on link "Mark as paid" at bounding box center [1231, 533] width 143 height 28
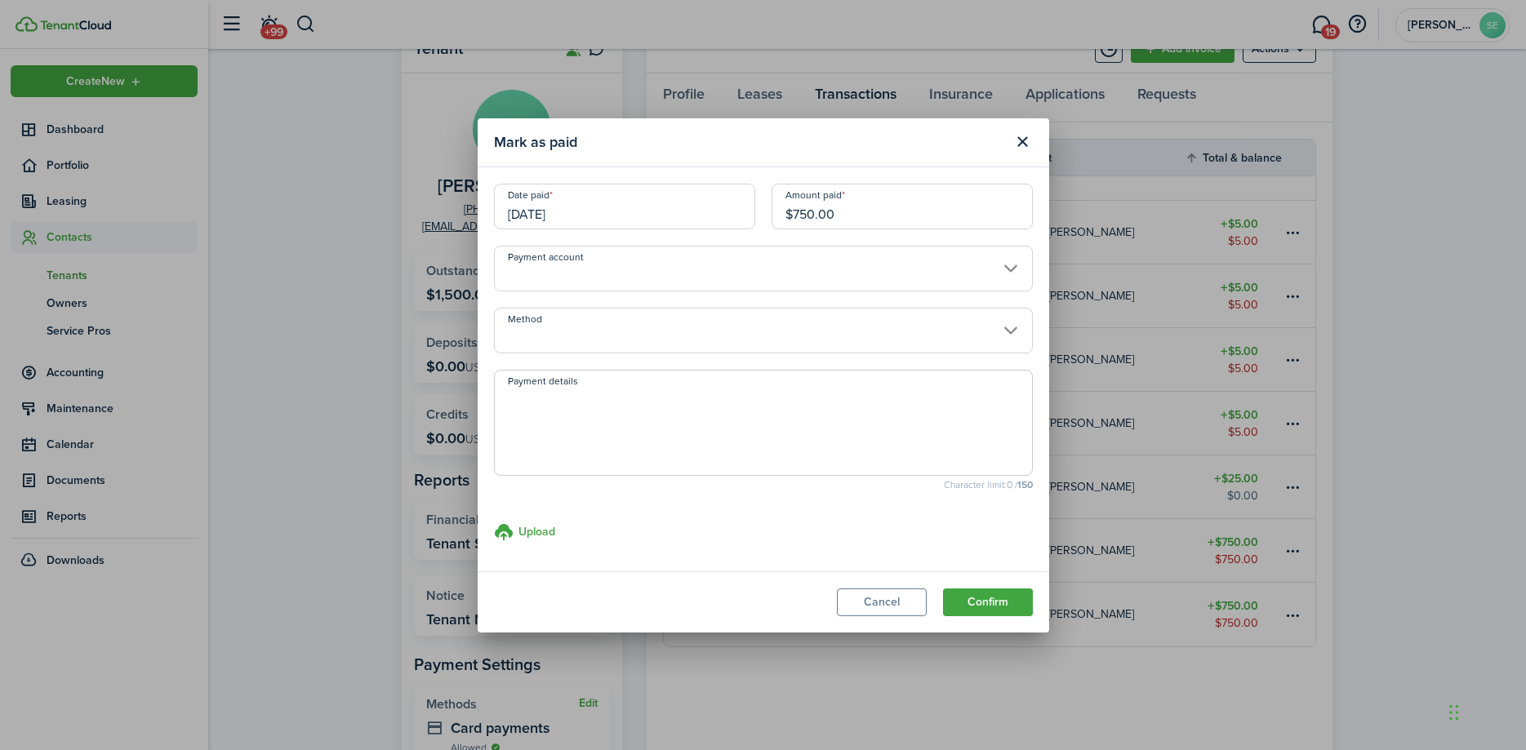
click at [1008, 273] on input "Payment account" at bounding box center [763, 269] width 539 height 46
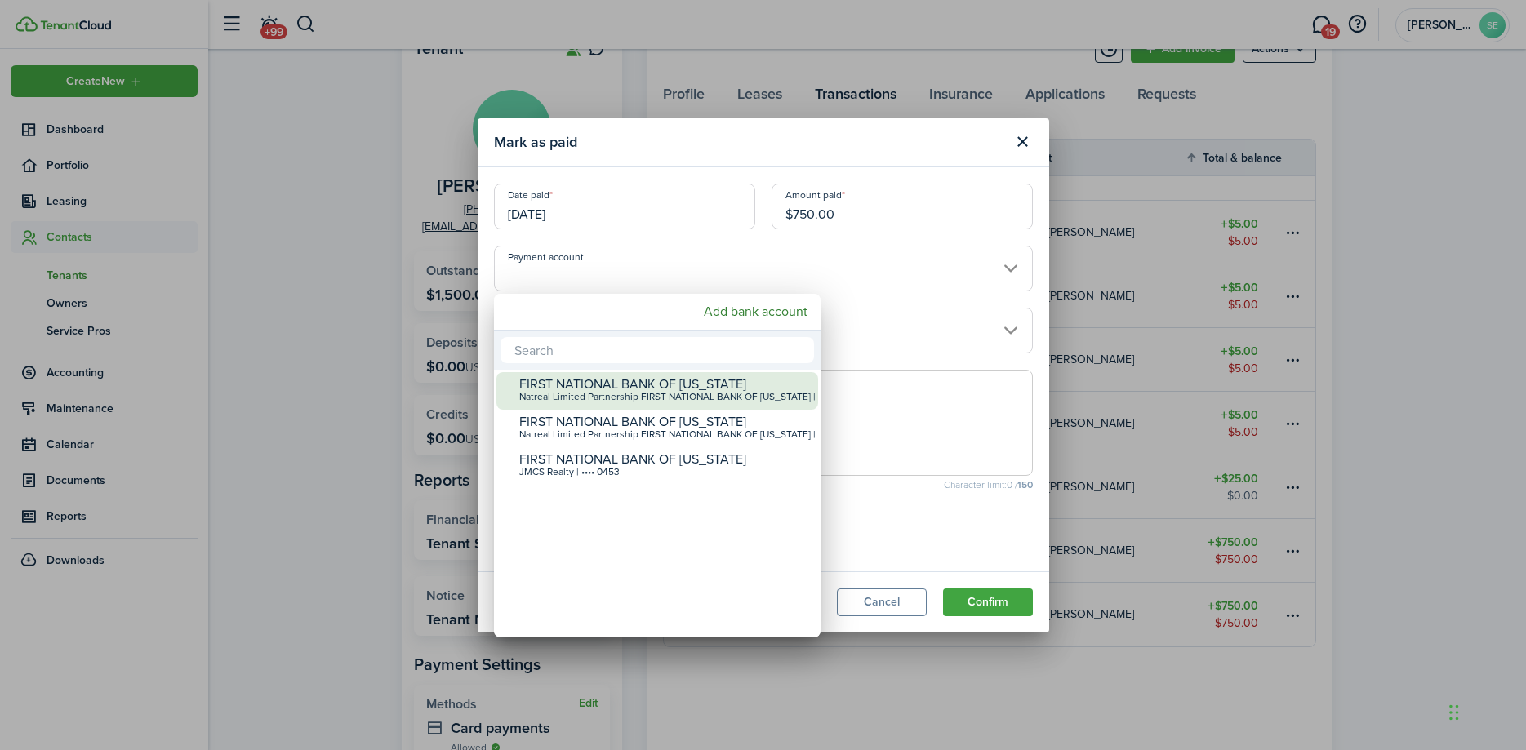
click at [728, 393] on div "Natreal Limited Partnership FIRST NATIONAL BANK OF [US_STATE] | •••• 8790" at bounding box center [663, 397] width 289 height 11
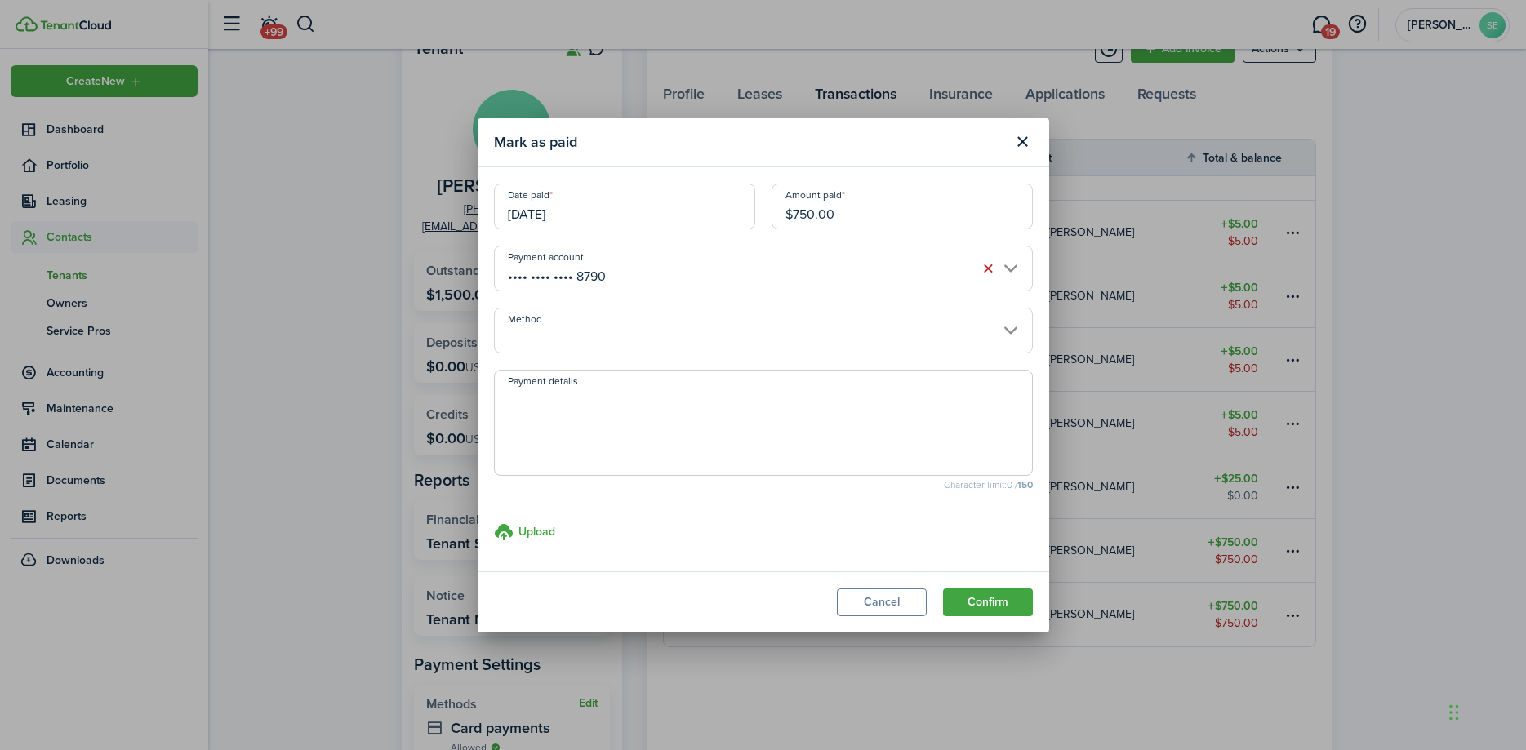
click at [1011, 332] on input "Method" at bounding box center [763, 331] width 539 height 46
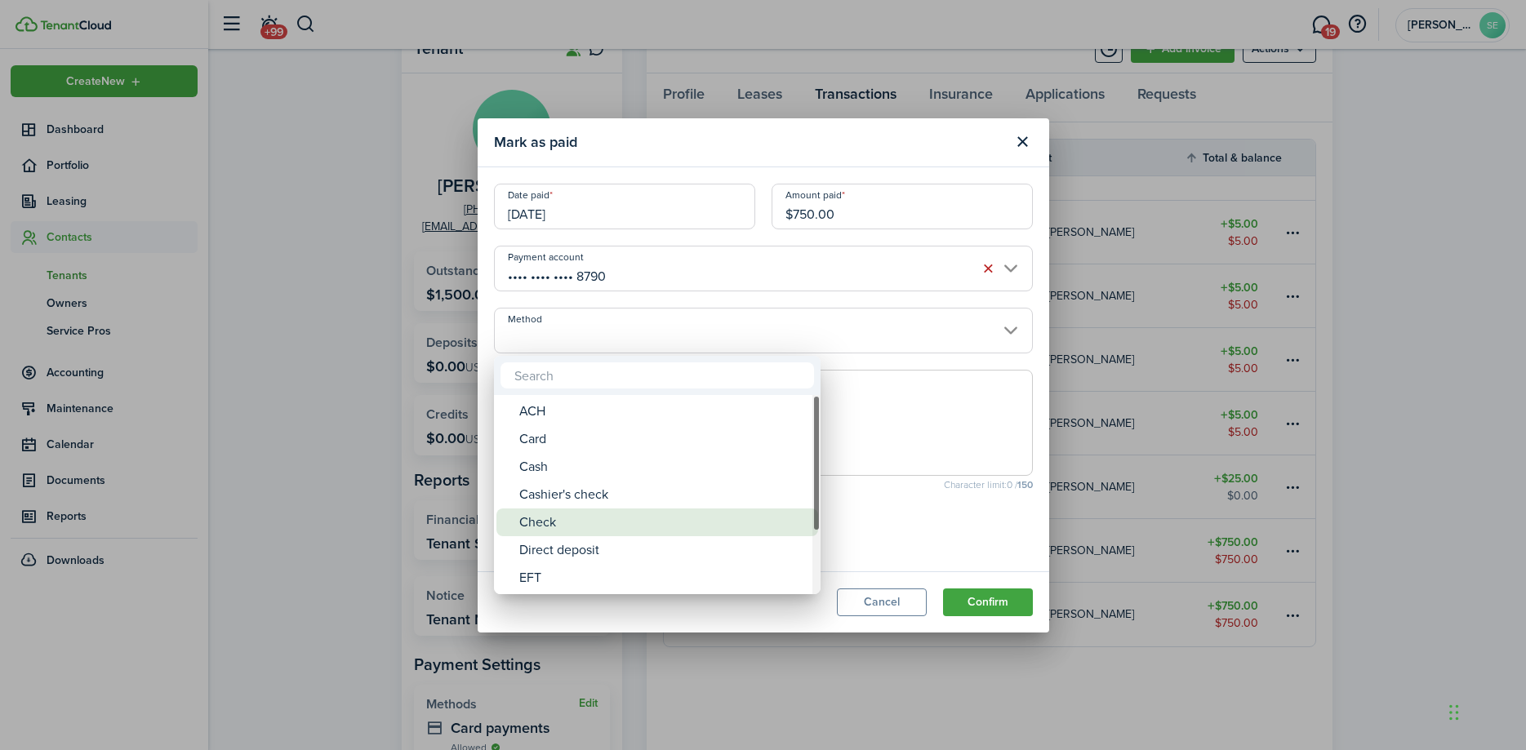
click at [555, 528] on div "Check" at bounding box center [663, 523] width 289 height 28
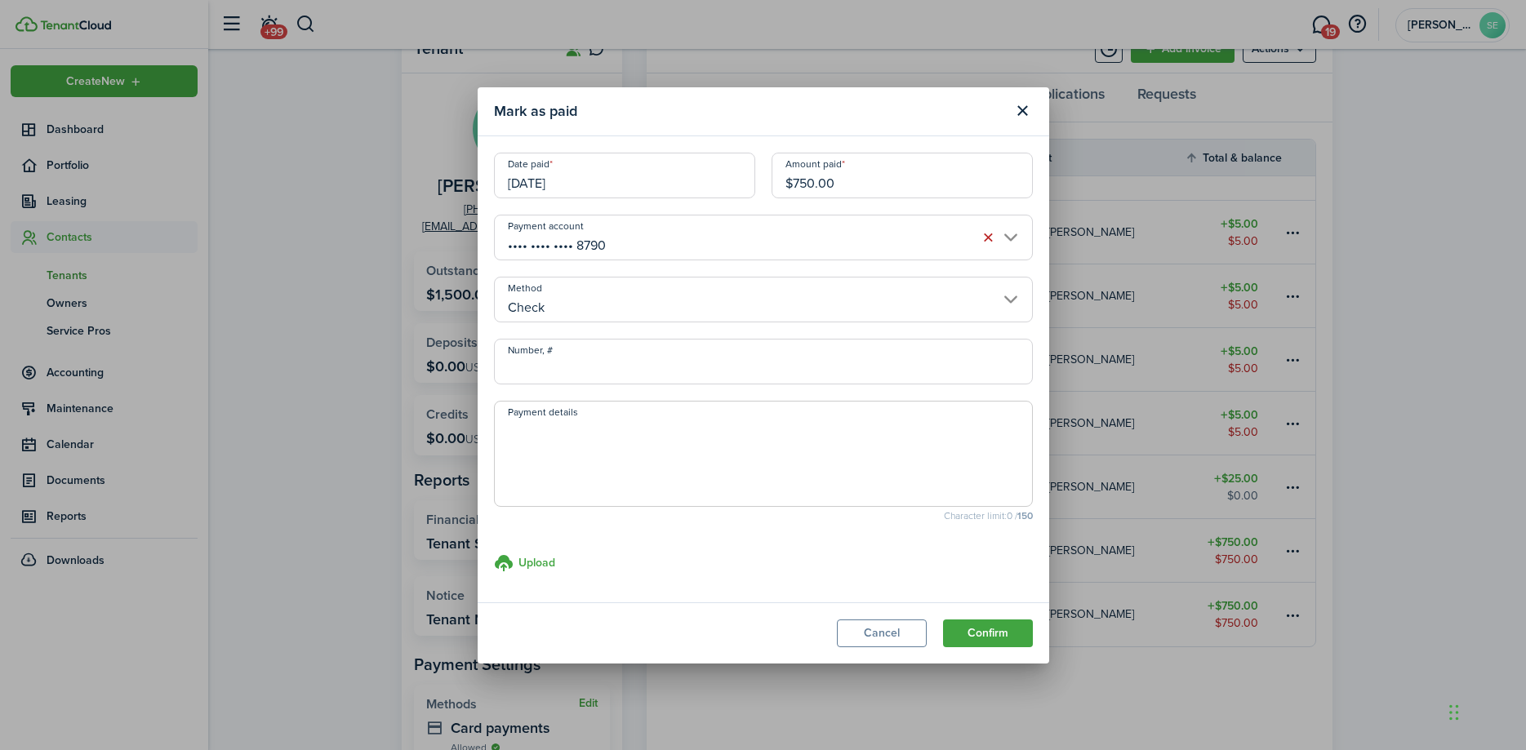
click at [1012, 297] on input "Check" at bounding box center [763, 300] width 539 height 46
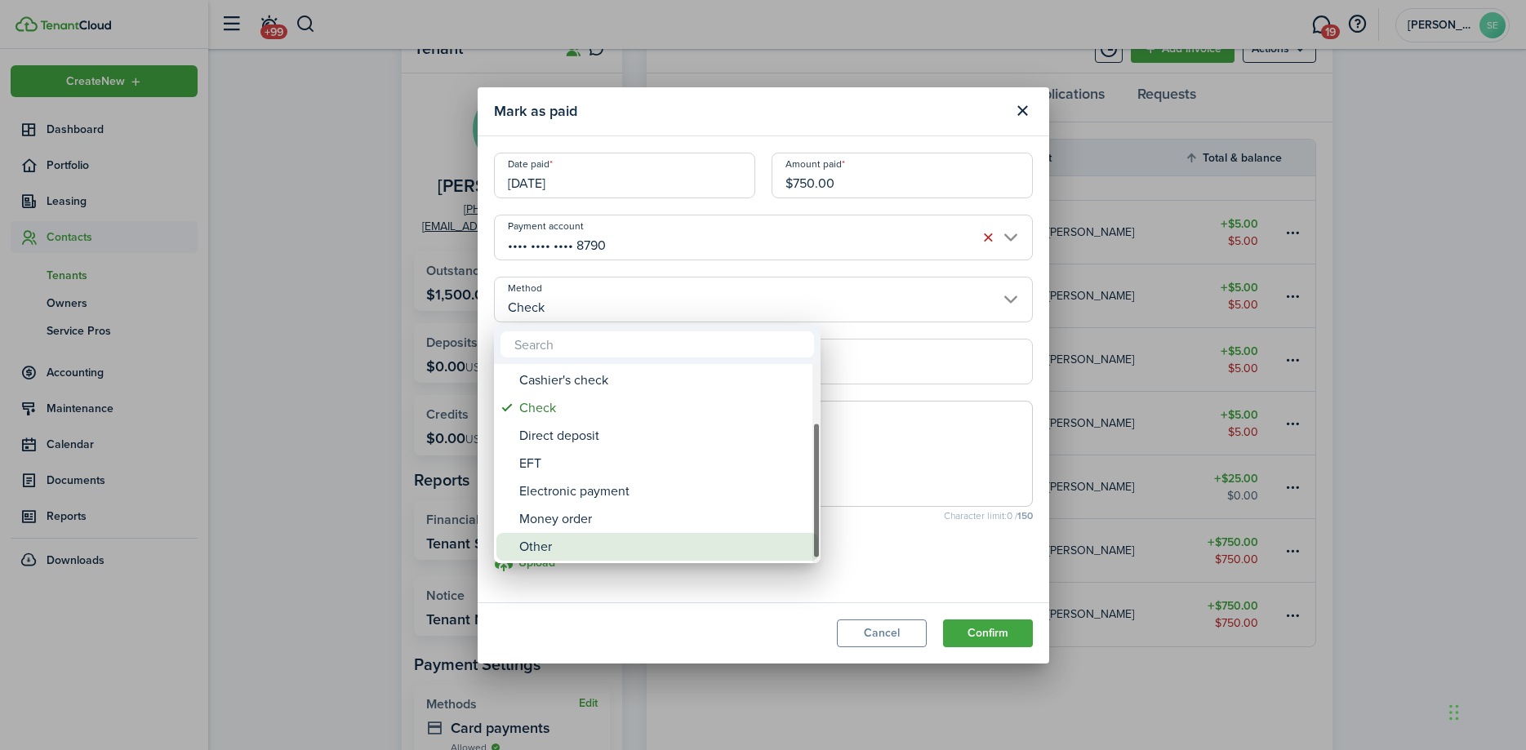
click at [554, 548] on div "Other" at bounding box center [663, 547] width 289 height 28
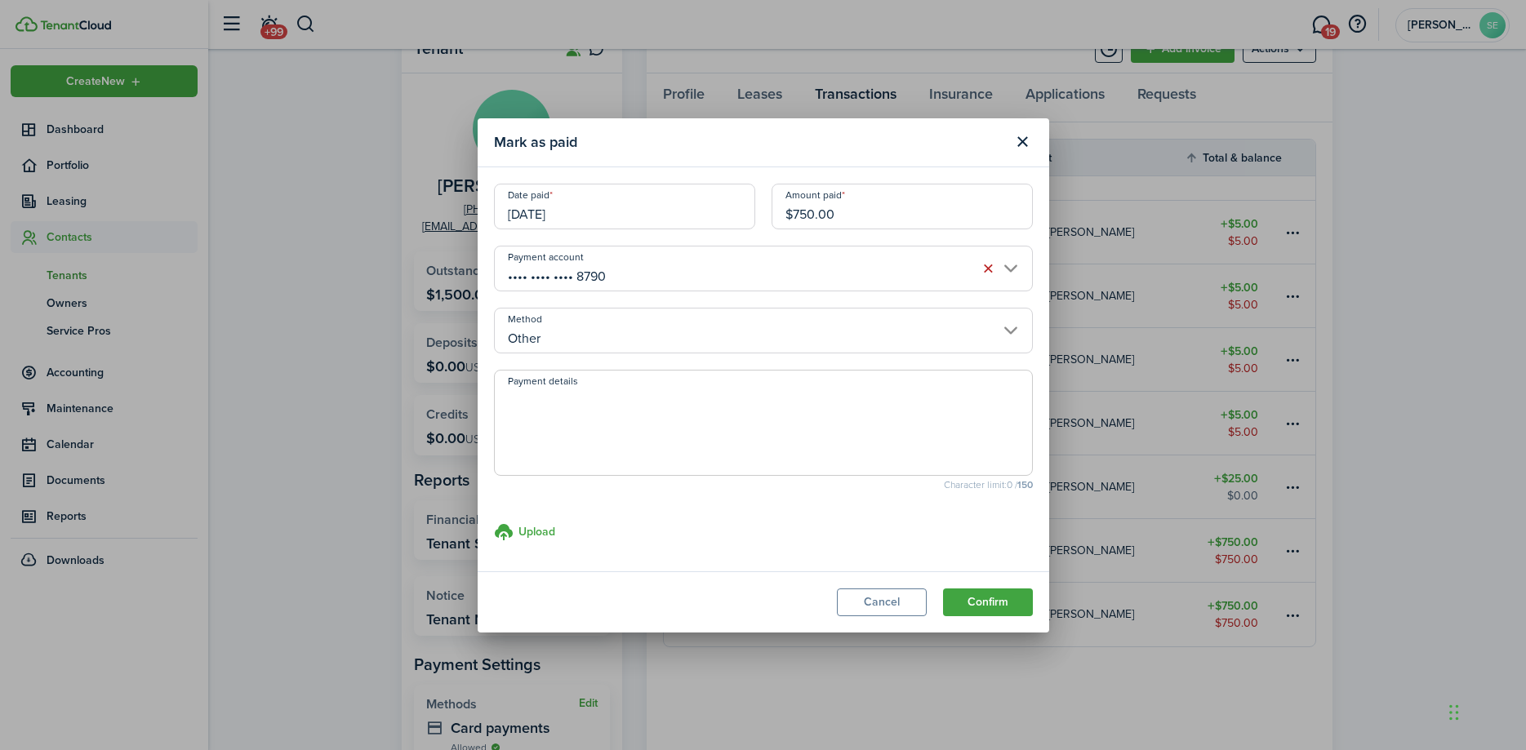
click at [626, 423] on textarea "Payment details" at bounding box center [763, 428] width 537 height 78
click at [973, 601] on button "Confirm" at bounding box center [988, 603] width 90 height 28
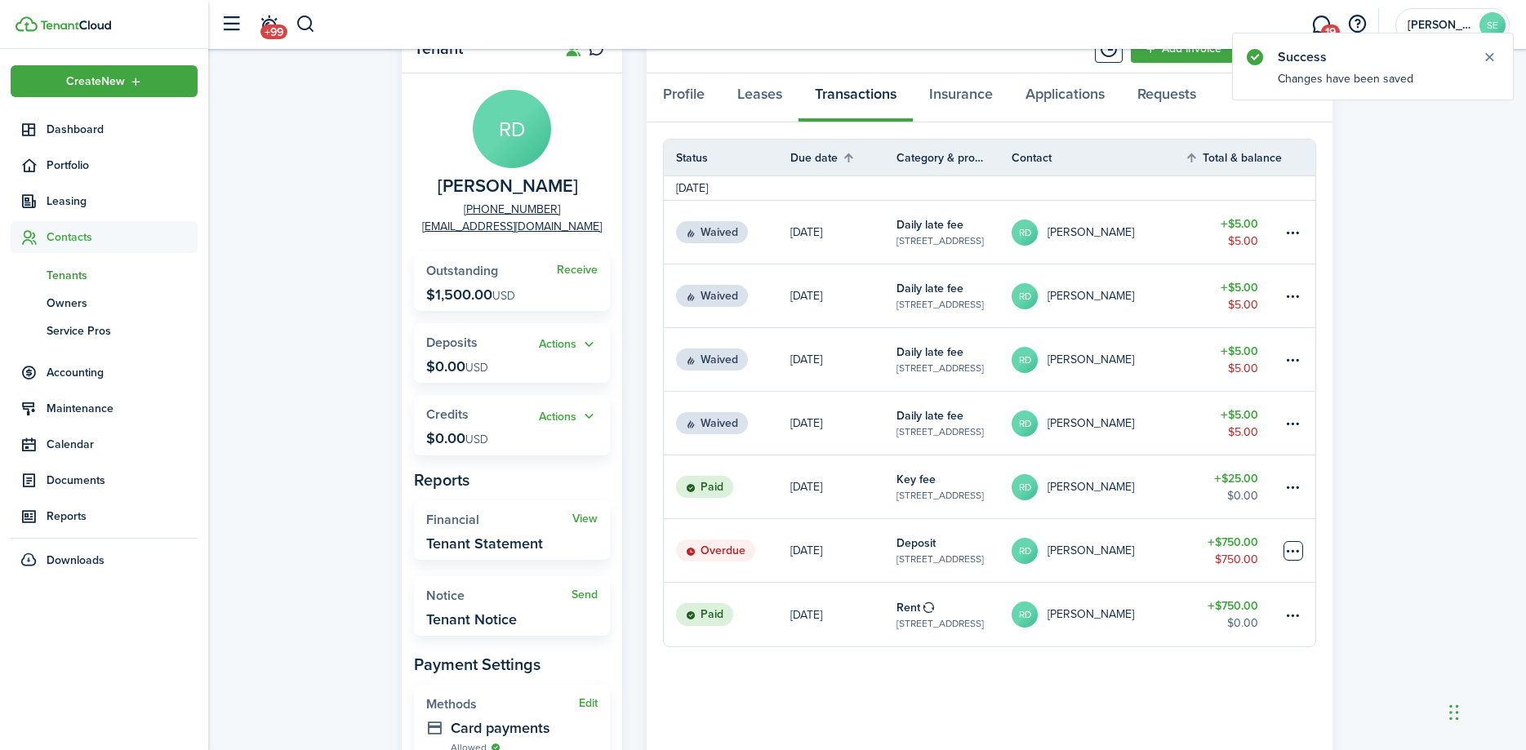
click at [1295, 551] on table-menu-btn-icon at bounding box center [1294, 551] width 20 height 20
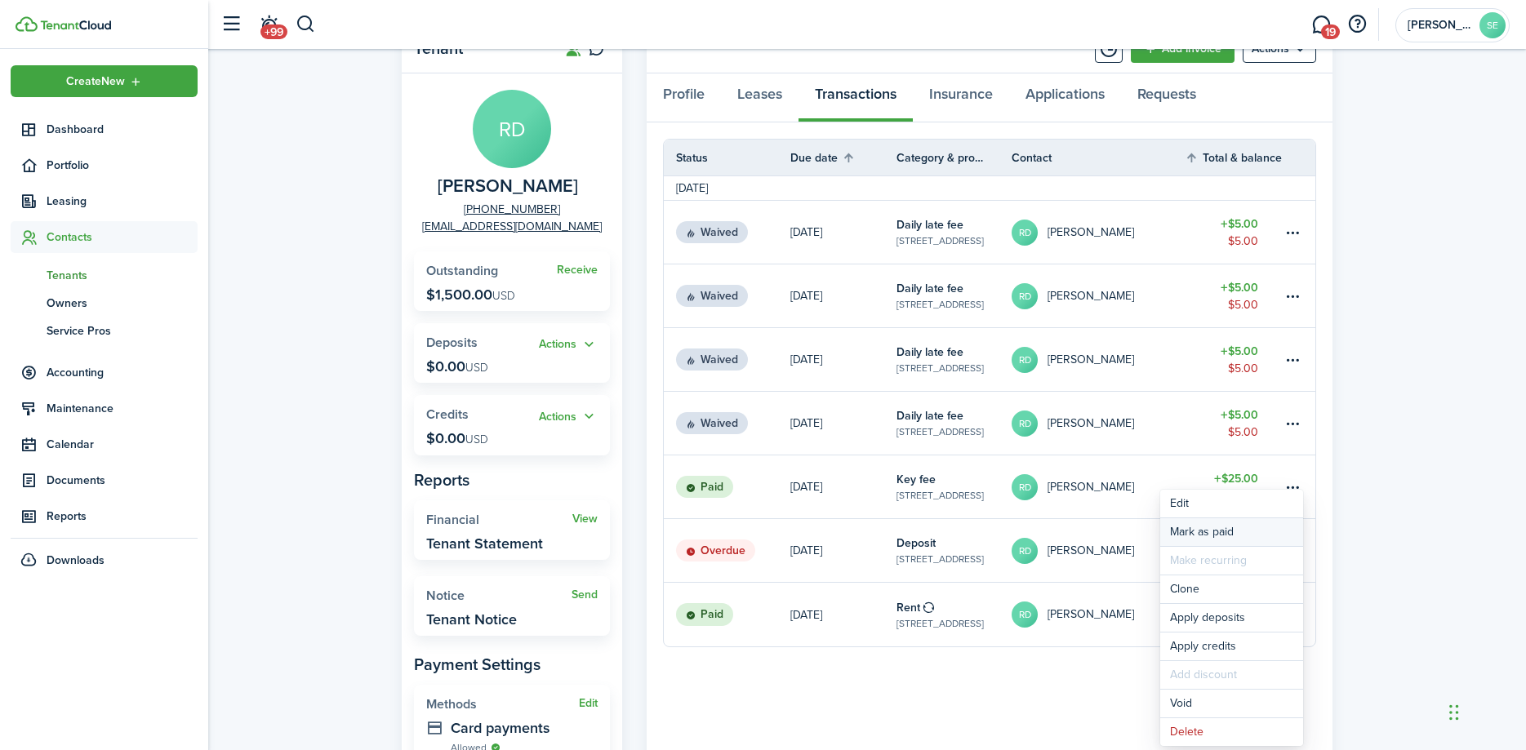
click at [1227, 535] on link "Mark as paid" at bounding box center [1231, 533] width 143 height 28
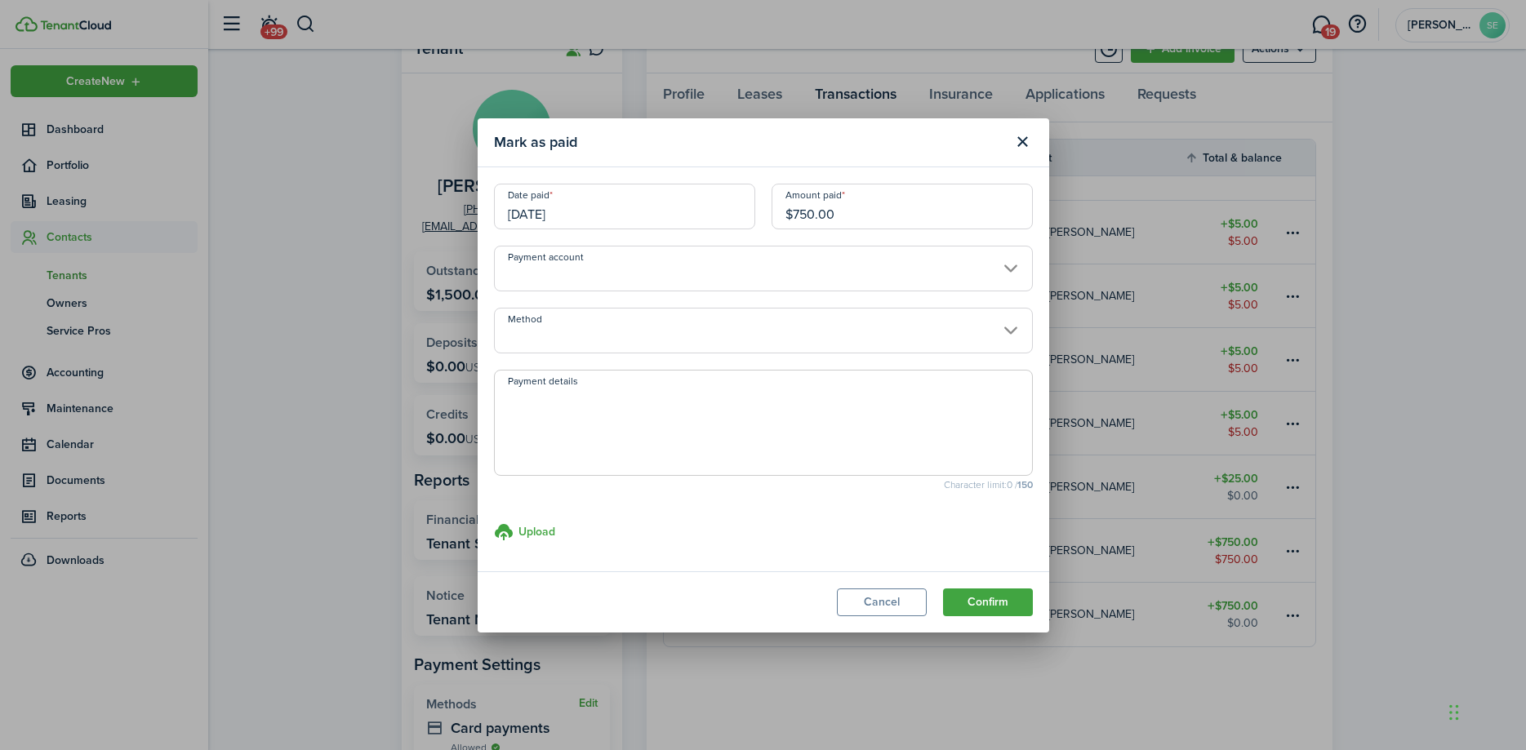
click at [1006, 271] on input "Payment account" at bounding box center [763, 269] width 539 height 46
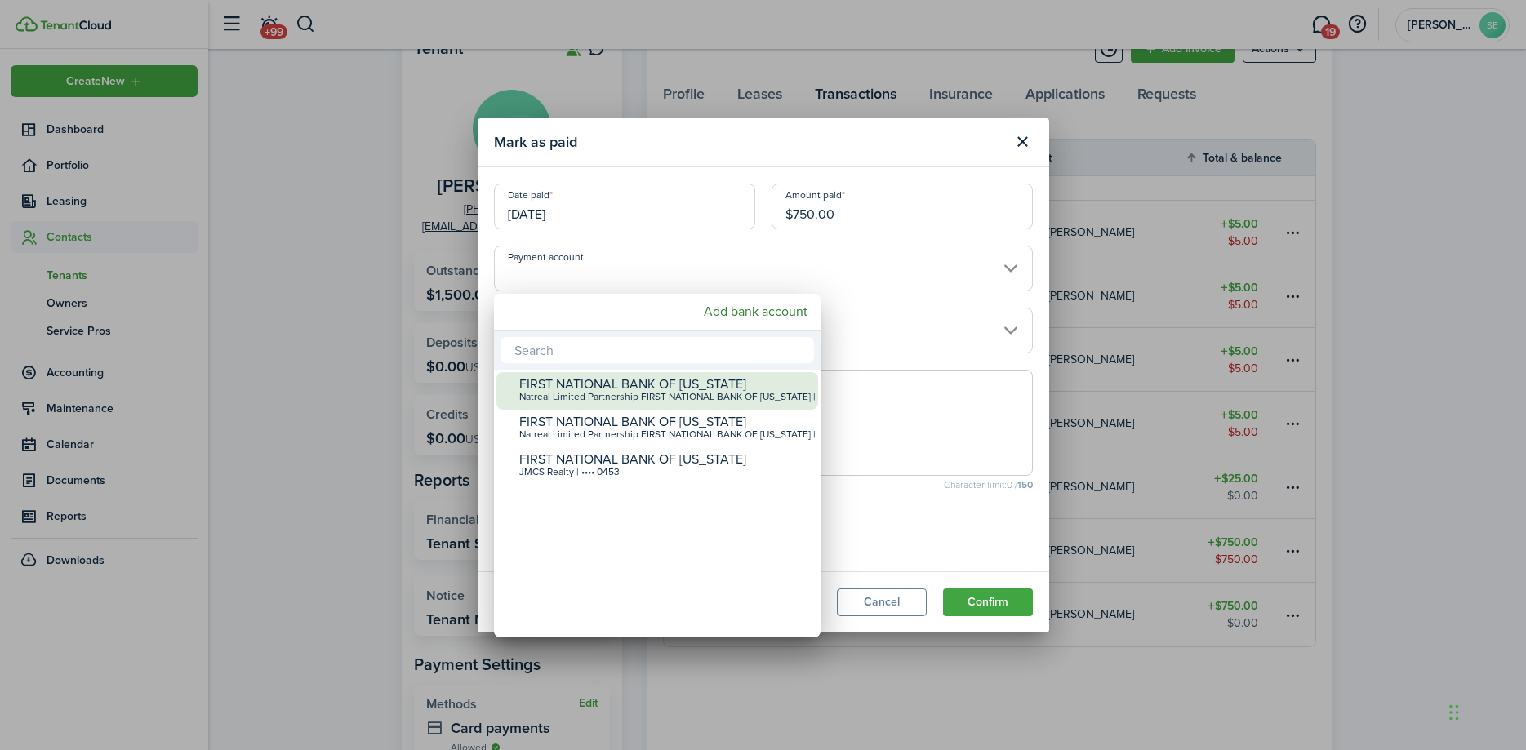
click at [634, 383] on div "FIRST NATIONAL BANK OF [US_STATE]" at bounding box center [663, 384] width 289 height 15
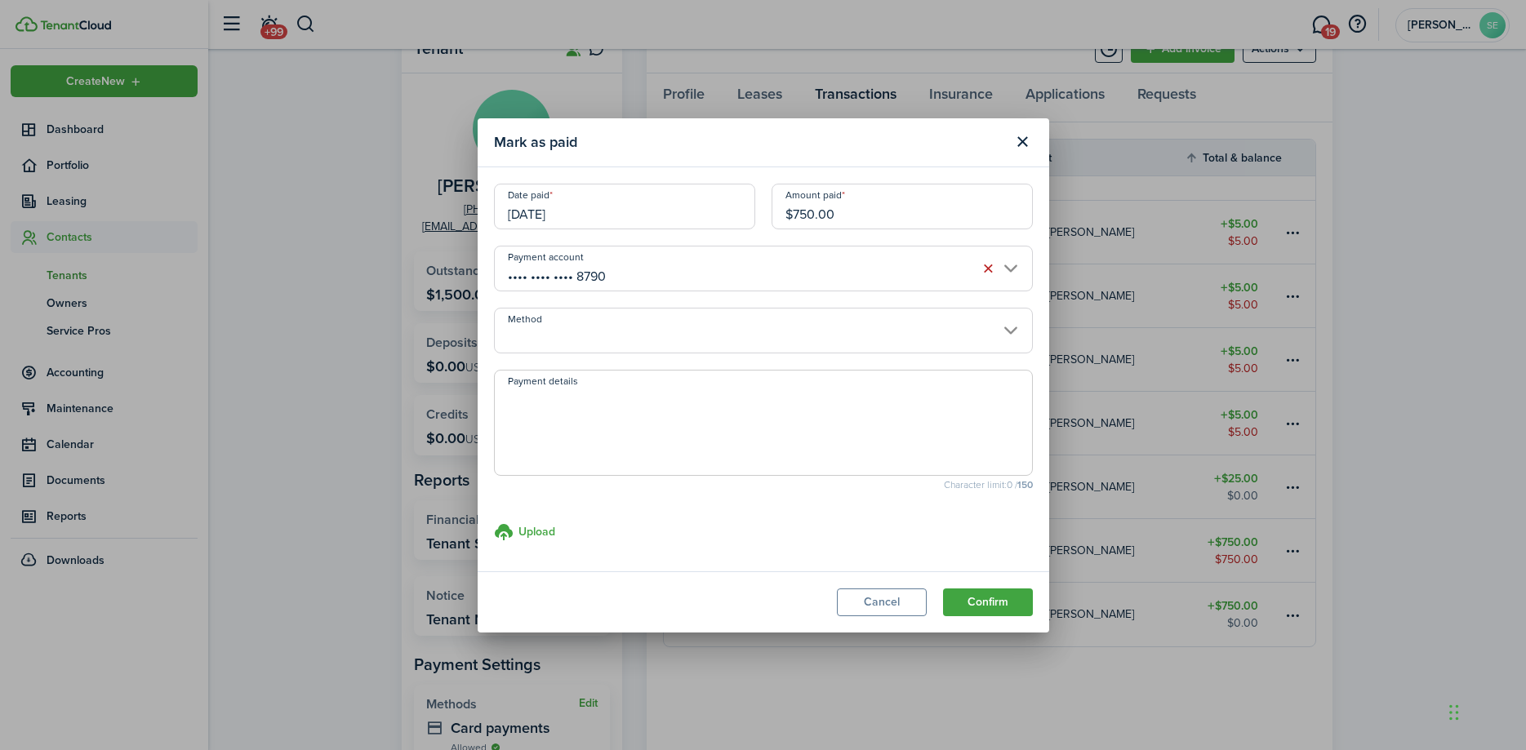
click at [740, 332] on input "Method" at bounding box center [763, 331] width 539 height 46
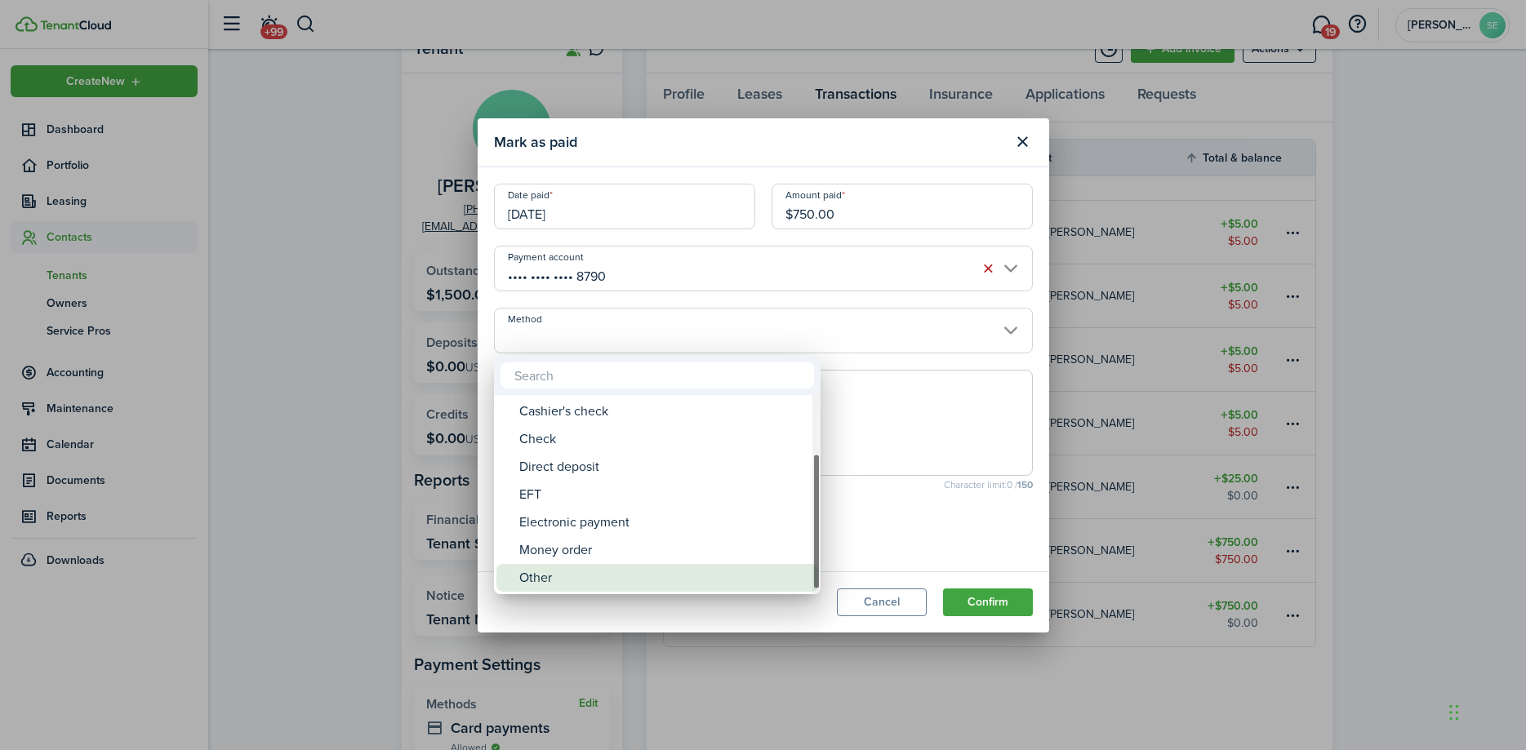
click at [532, 578] on div "Other" at bounding box center [663, 578] width 289 height 28
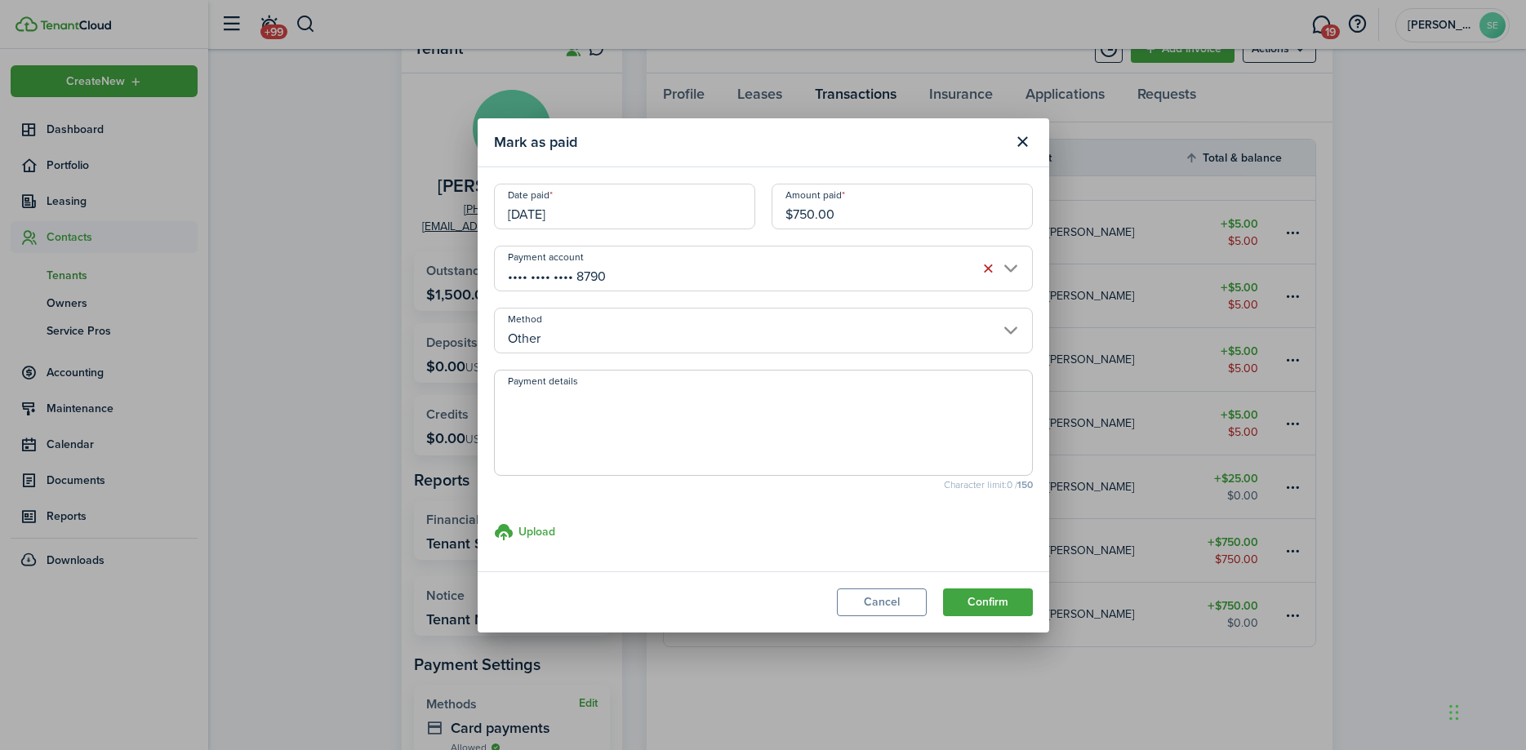
click at [535, 417] on textarea "Payment details" at bounding box center [763, 428] width 537 height 78
drag, startPoint x: 845, startPoint y: 217, endPoint x: 794, endPoint y: 213, distance: 51.6
click at [794, 213] on input "$750.00" at bounding box center [902, 207] width 261 height 46
click at [977, 592] on button "Confirm" at bounding box center [988, 603] width 90 height 28
